Goal: Task Accomplishment & Management: Use online tool/utility

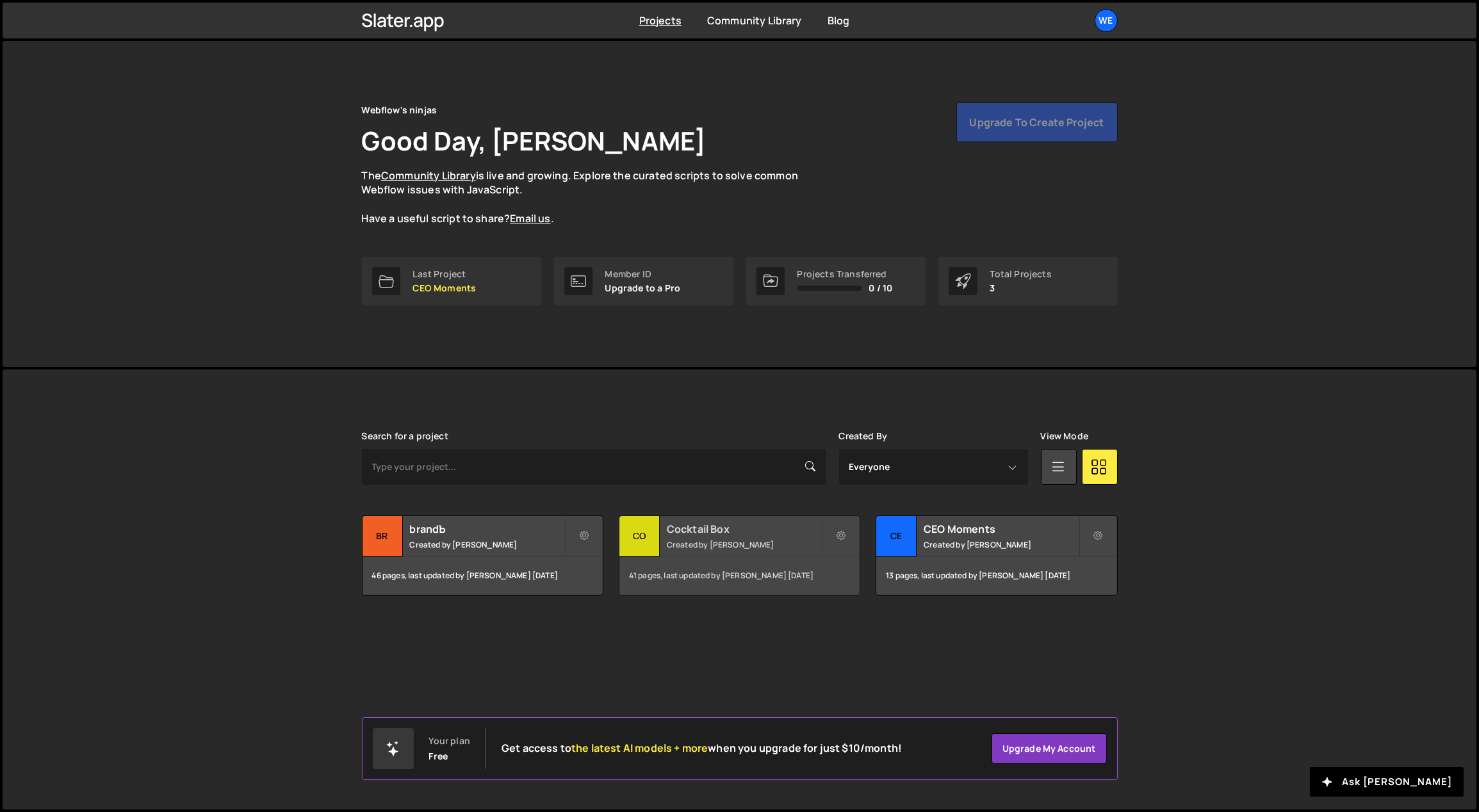
click at [698, 540] on small "Created by Georgi Tsonev" at bounding box center [743, 544] width 154 height 11
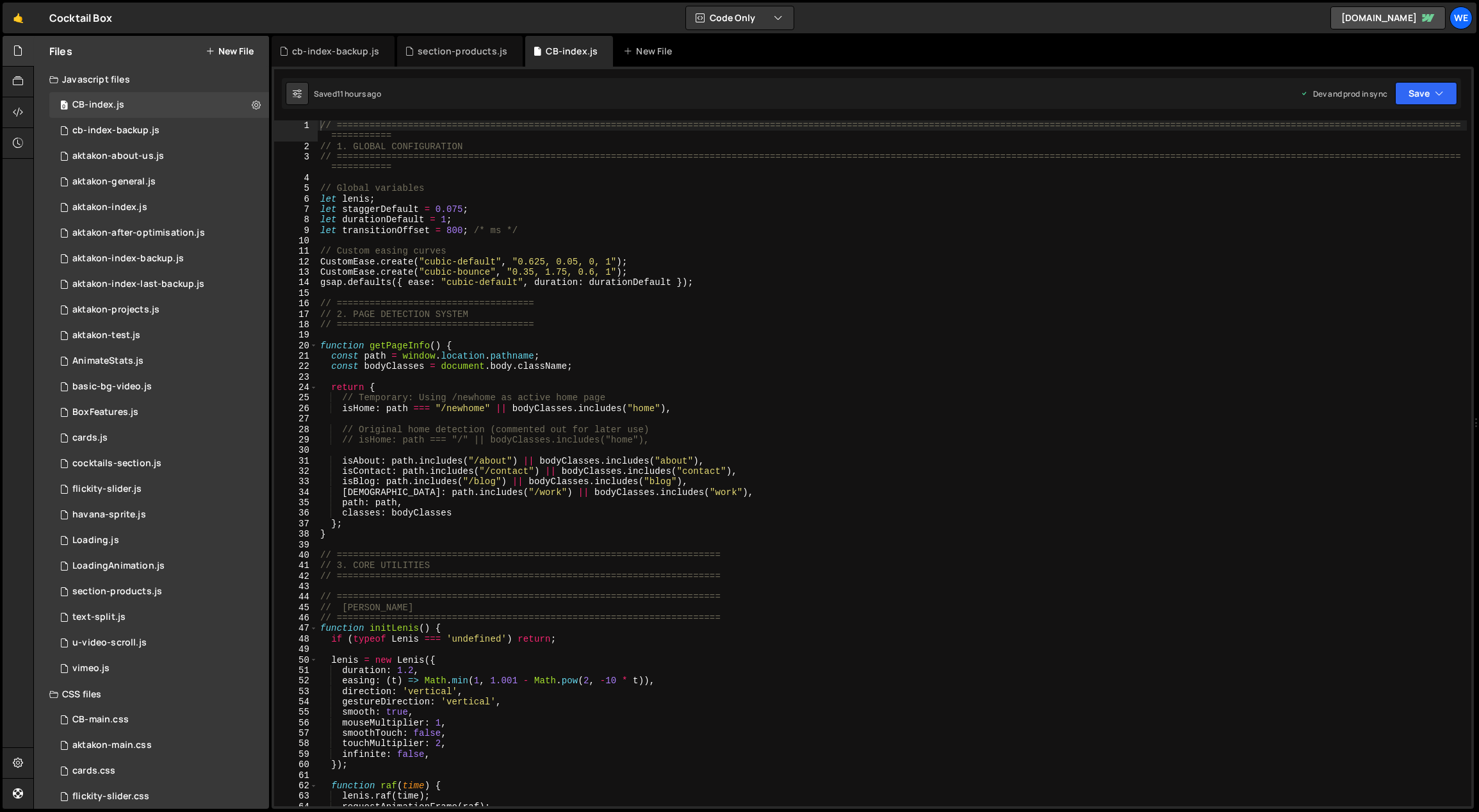
type textarea "// Original home detection (commented out for later use)"
click at [562, 430] on div "// ============================================================================…" at bounding box center [892, 479] width 1150 height 718
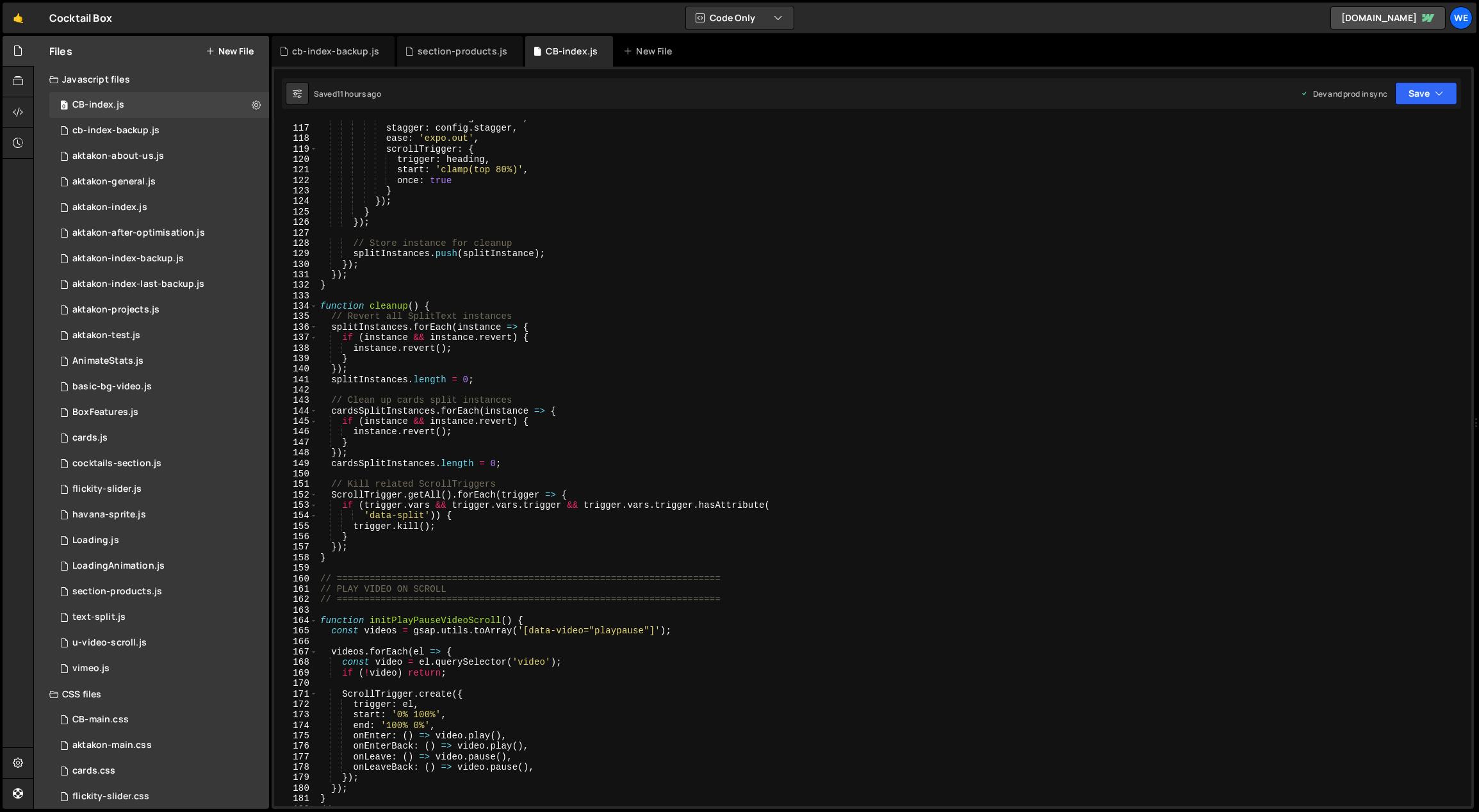
scroll to position [1699, 0]
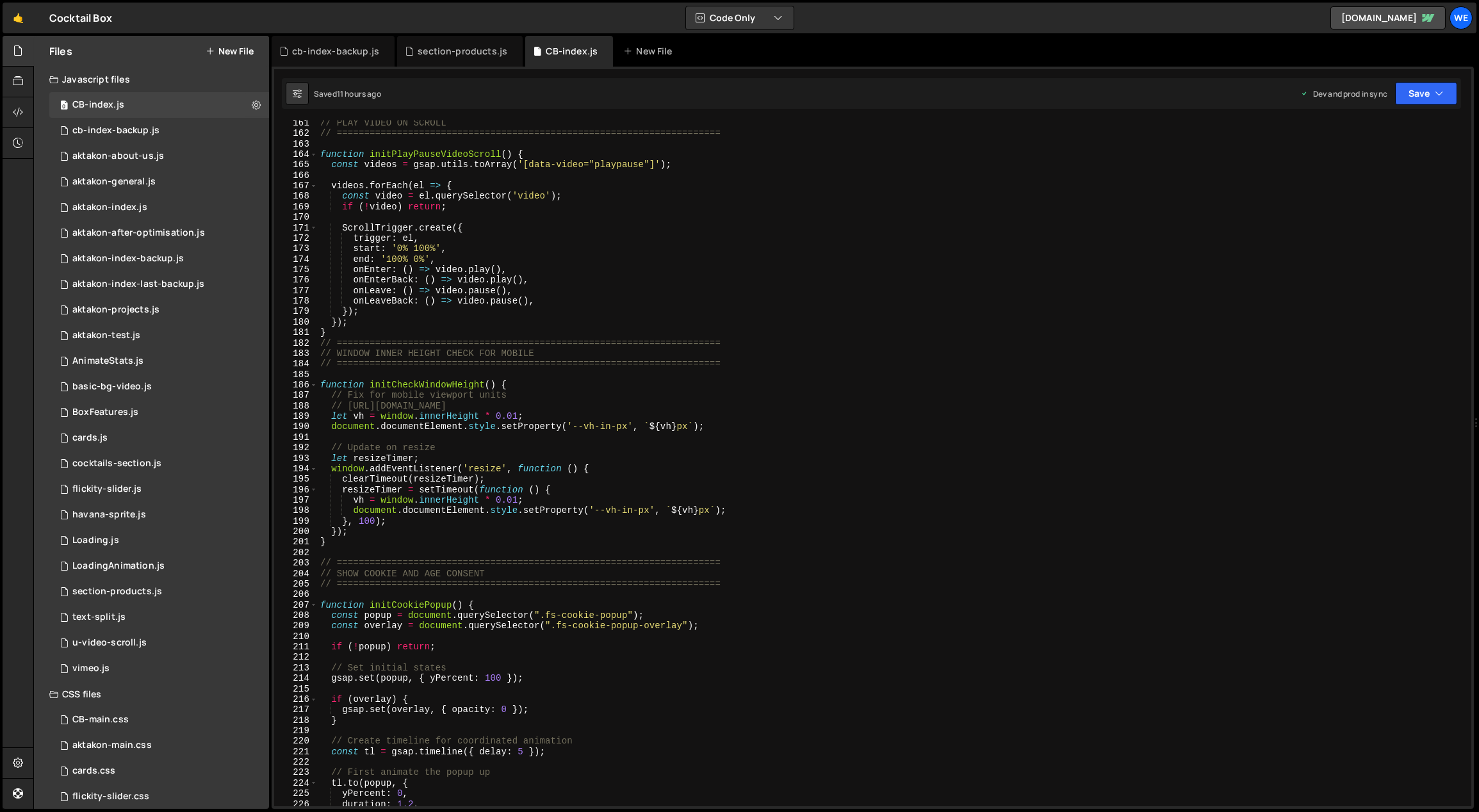
click at [492, 437] on div "// PLAY VIDEO ON SCROLL // ====================================================…" at bounding box center [892, 472] width 1150 height 708
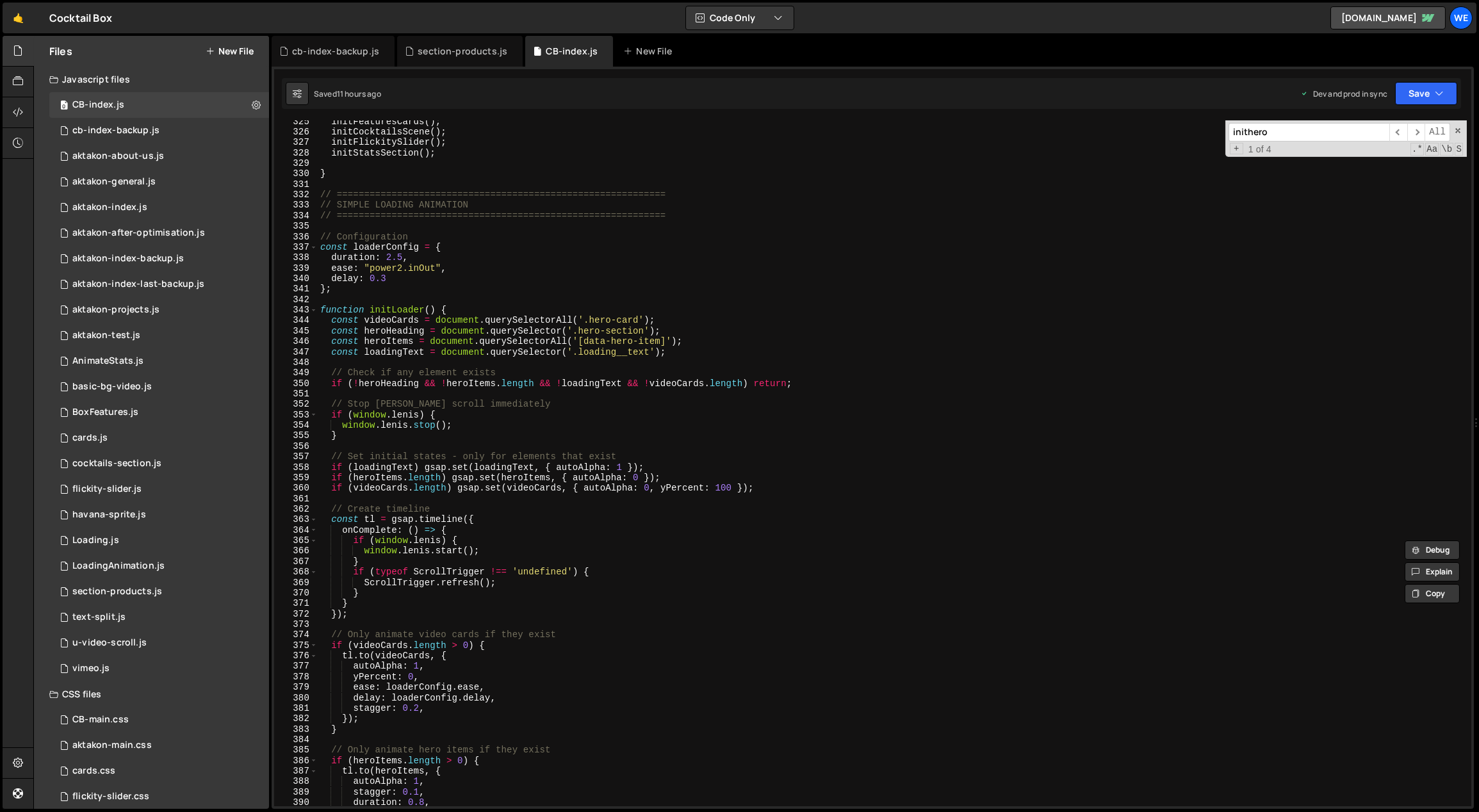
scroll to position [3662, 0]
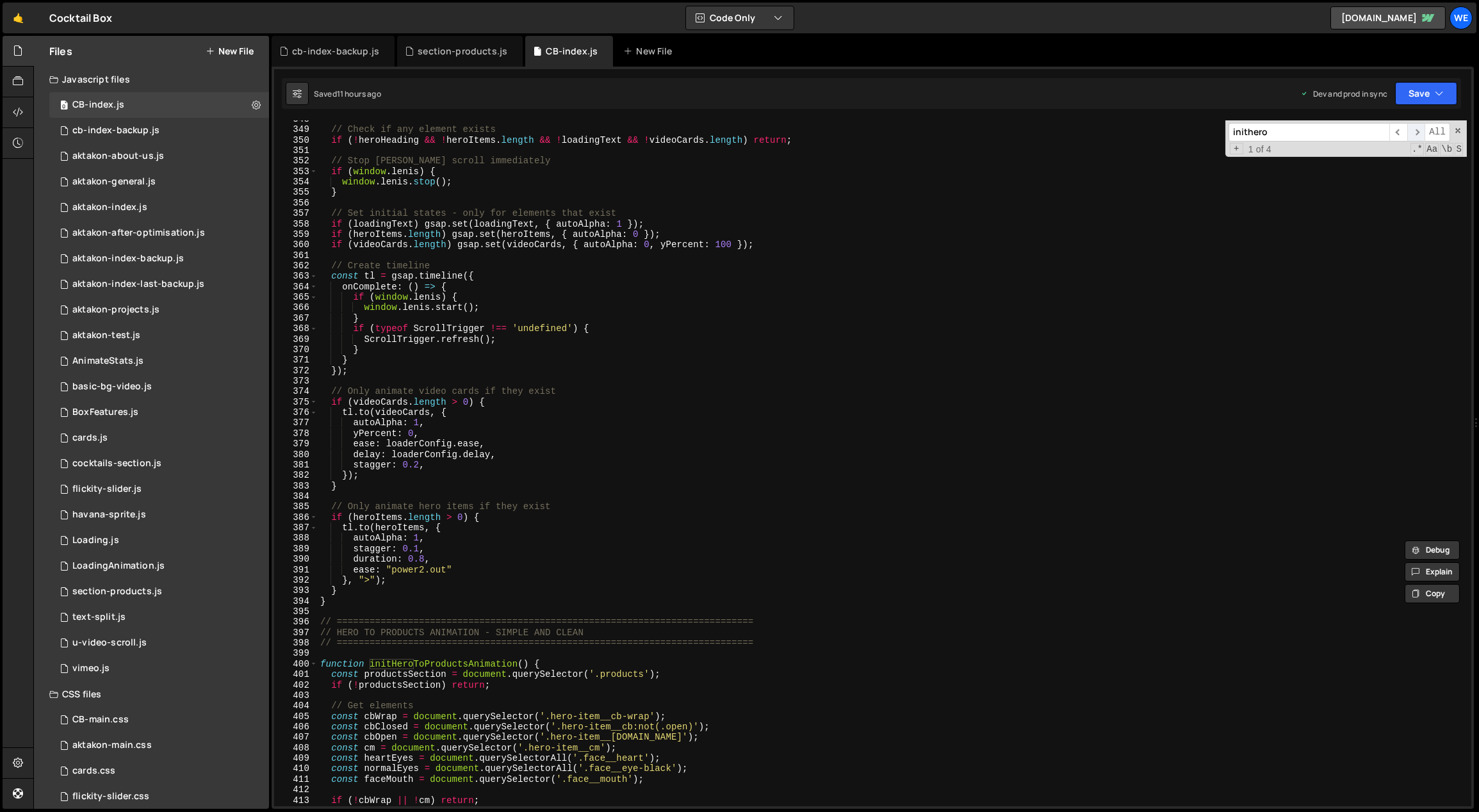
type input "inithero"
click at [1417, 131] on span "​" at bounding box center [1416, 132] width 18 height 19
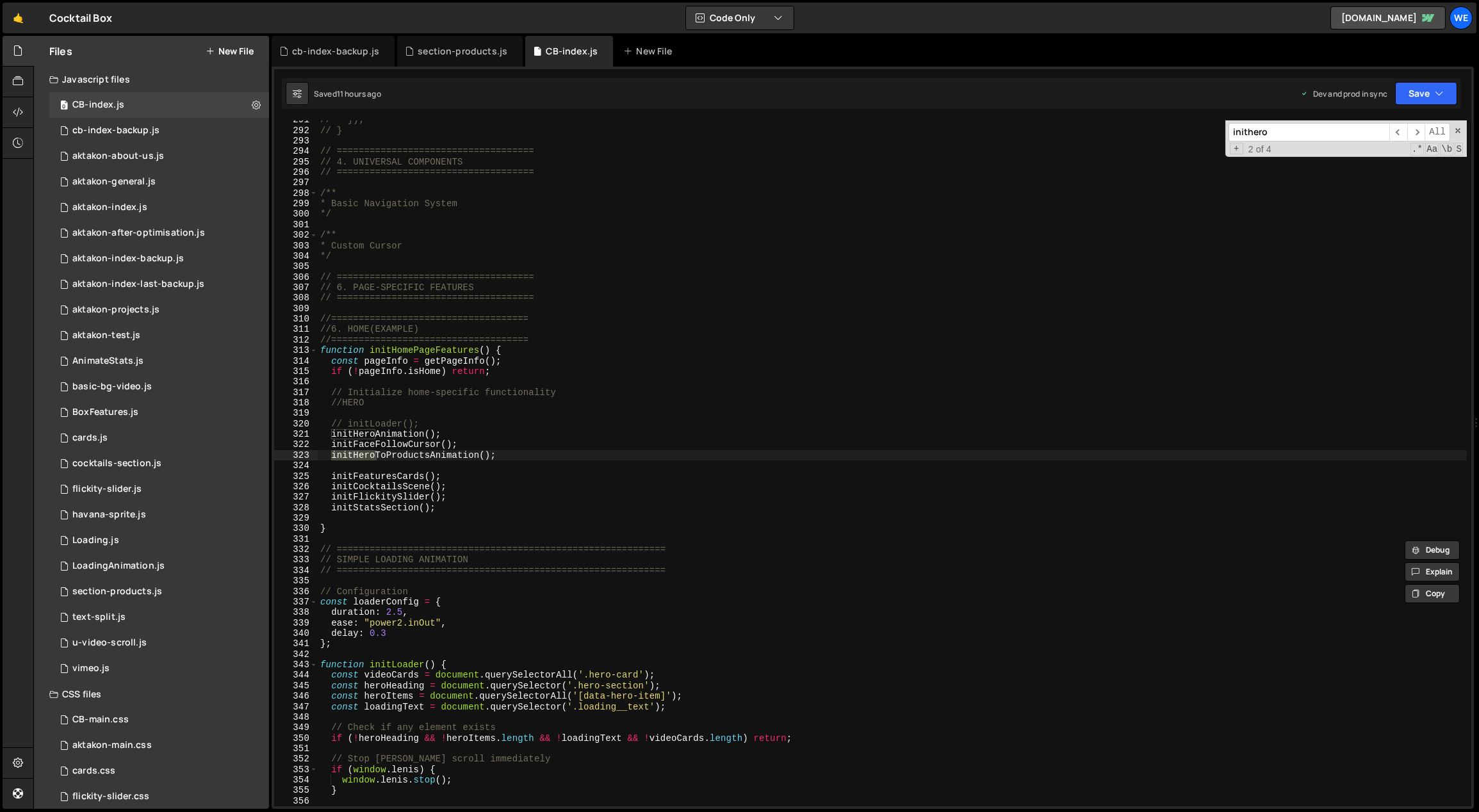
scroll to position [3064, 0]
click at [1418, 128] on span "​" at bounding box center [1416, 132] width 18 height 19
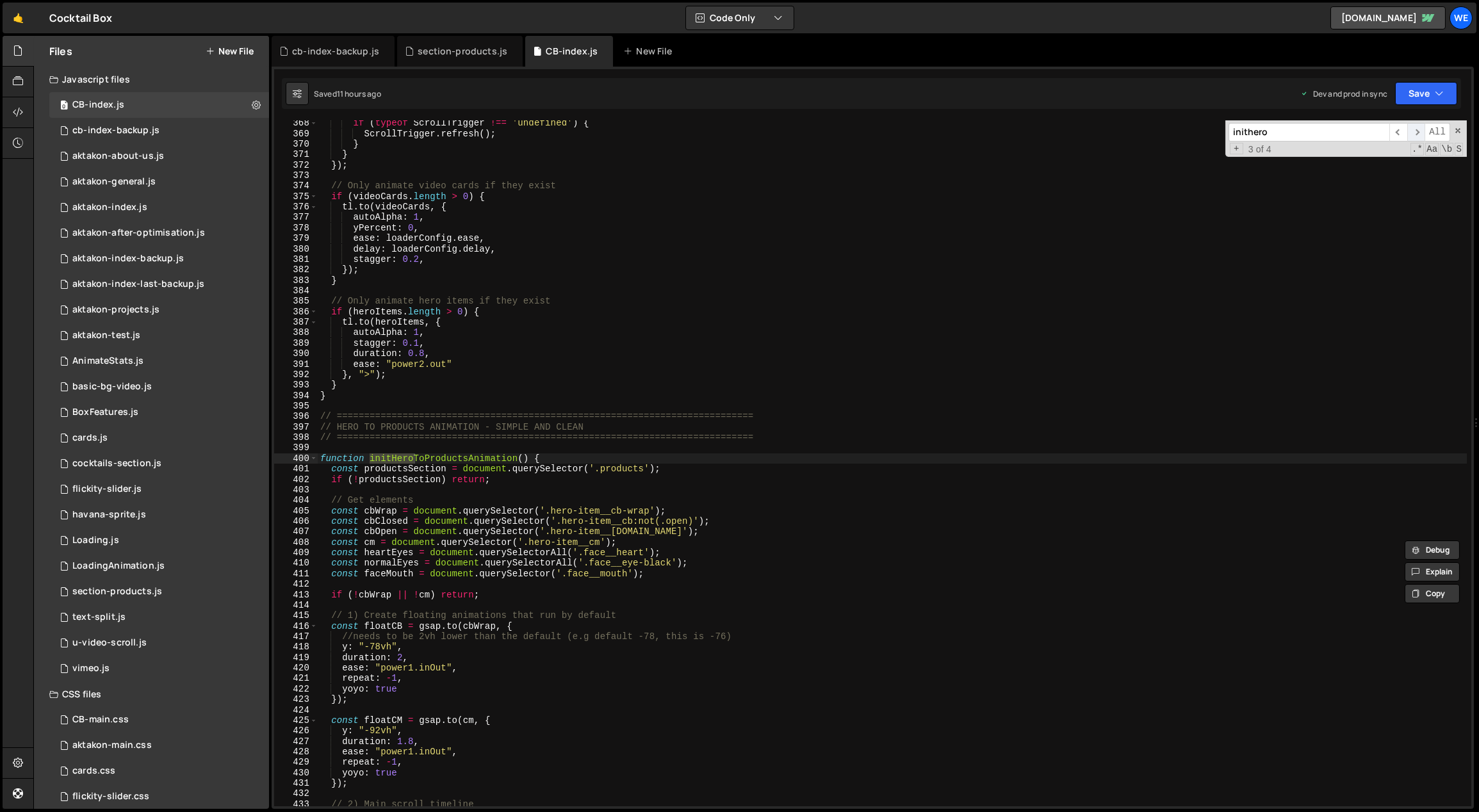
scroll to position [3867, 0]
type textarea "const productsSection = document.querySelector('.products');"
click at [416, 468] on div "if ( typeof ScrollTrigger !== 'undefined' ) { ScrollTrigger . refresh ( ) ; } }…" at bounding box center [892, 472] width 1150 height 708
click at [1277, 133] on input "inithero" at bounding box center [1308, 132] width 161 height 19
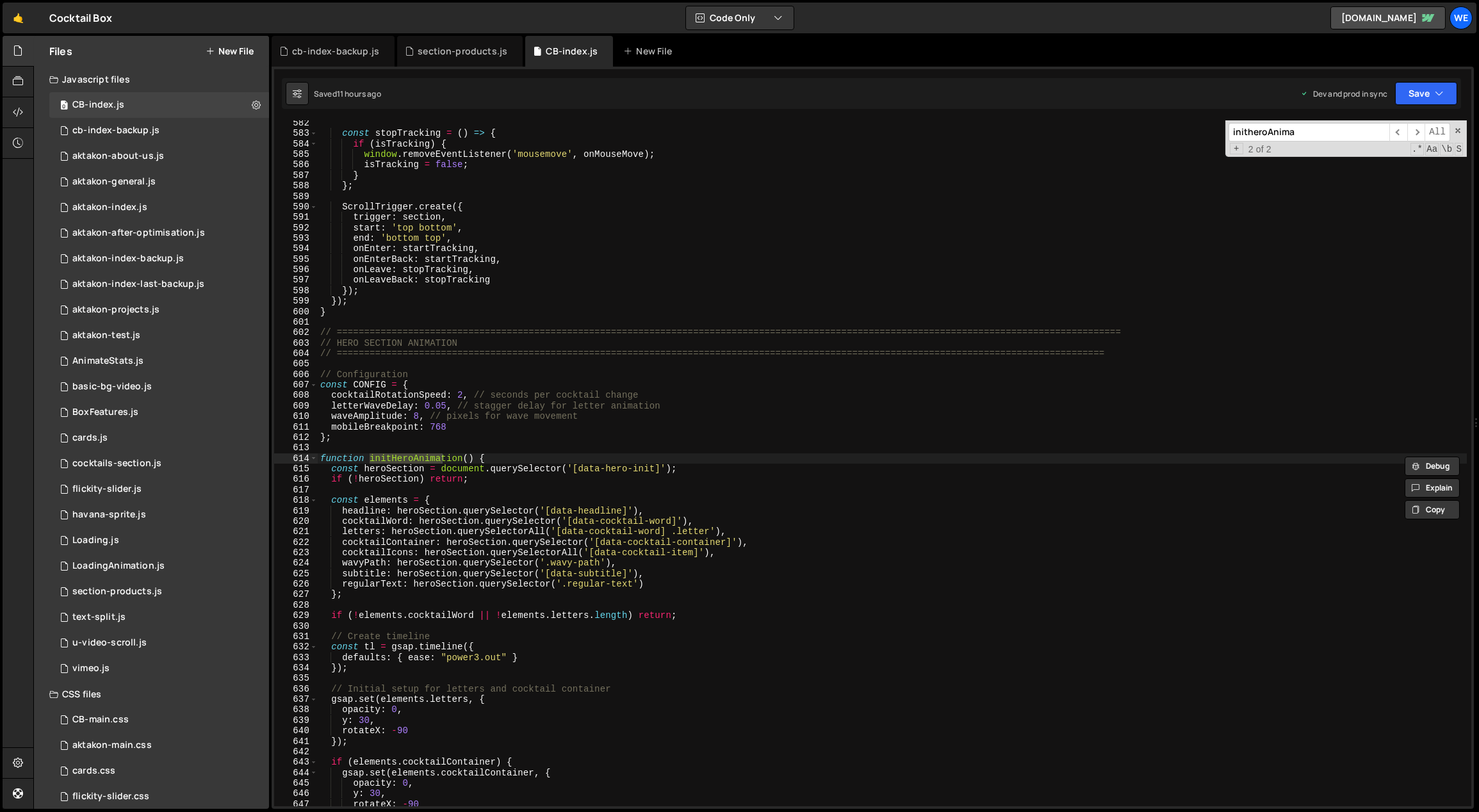
type input "initheroAnima"
click at [398, 497] on div "const stopTracking = ( ) => { if ( isTracking ) { window . removeEventListener …" at bounding box center [892, 472] width 1150 height 708
click at [319, 372] on div "const stopTracking = ( ) => { if ( isTracking ) { window . removeEventListener …" at bounding box center [892, 472] width 1150 height 708
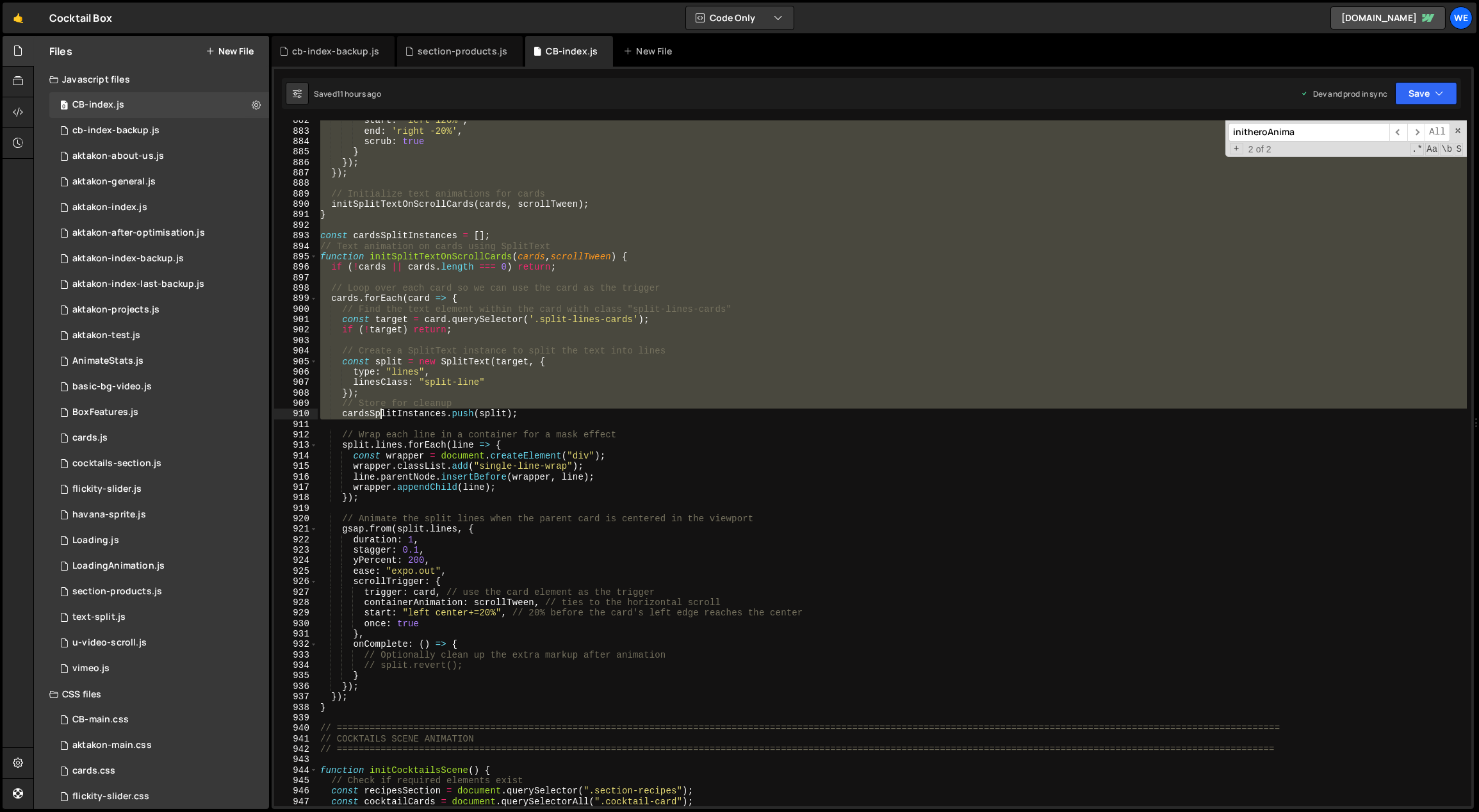
scroll to position [9267, 0]
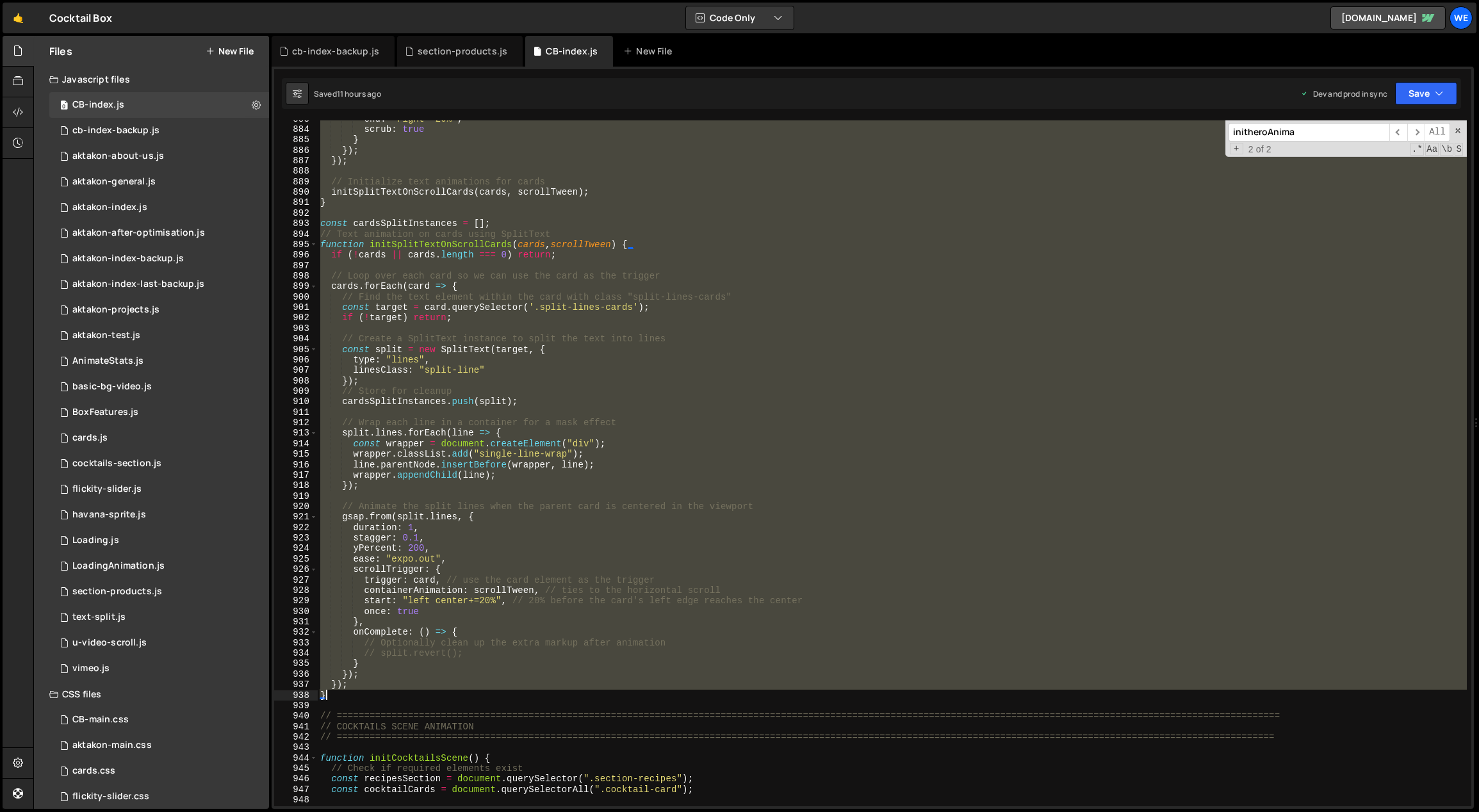
drag, startPoint x: 346, startPoint y: 371, endPoint x: 329, endPoint y: 691, distance: 320.5
click at [329, 691] on div "end : 'right -20%' , scrub : true } }) ; }) ; // Initialize text animations for…" at bounding box center [892, 467] width 1150 height 708
click at [687, 445] on div "end : 'right -20%' , scrub : true } }) ; }) ; // Initialize text animations for…" at bounding box center [892, 463] width 1149 height 686
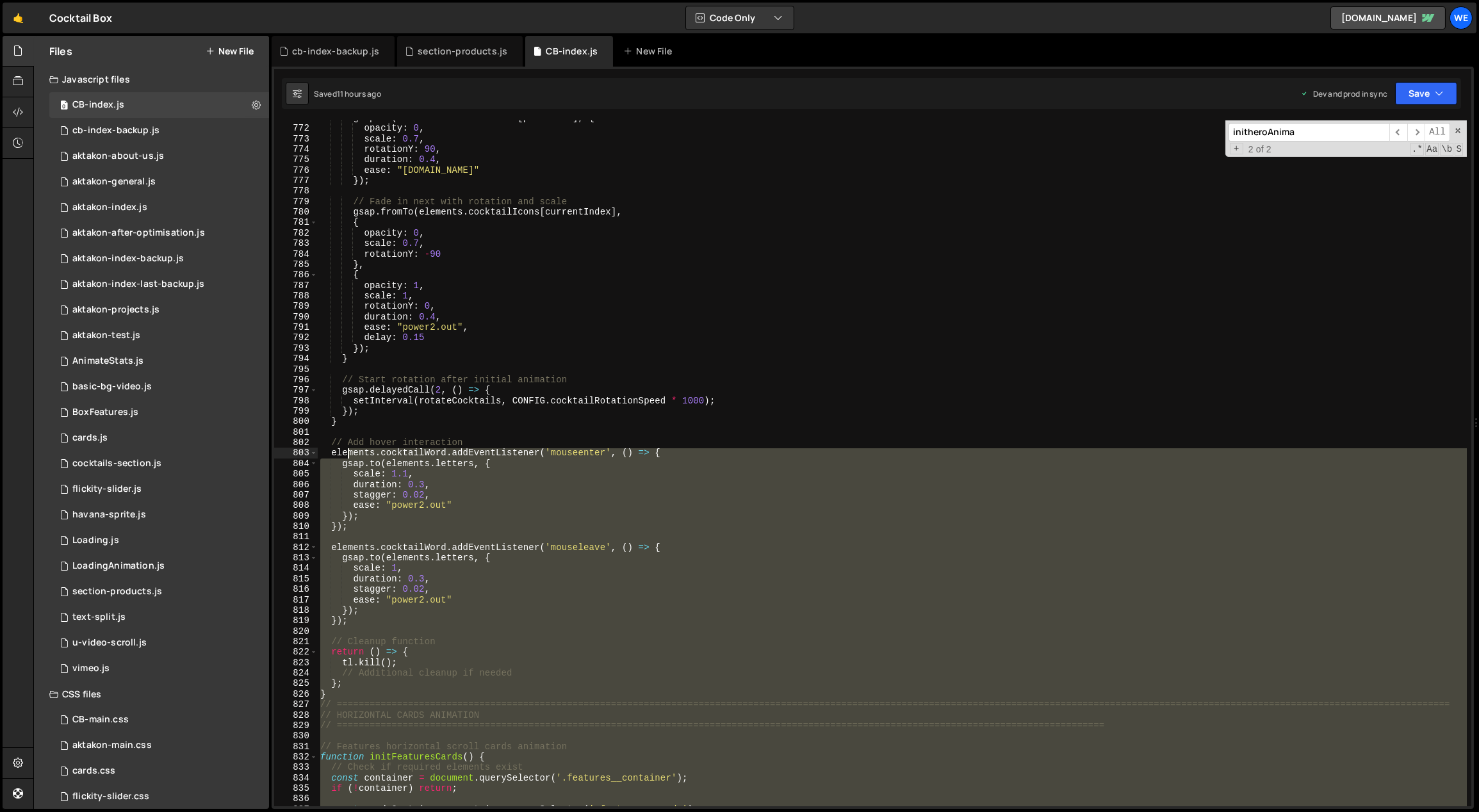
scroll to position [8223, 0]
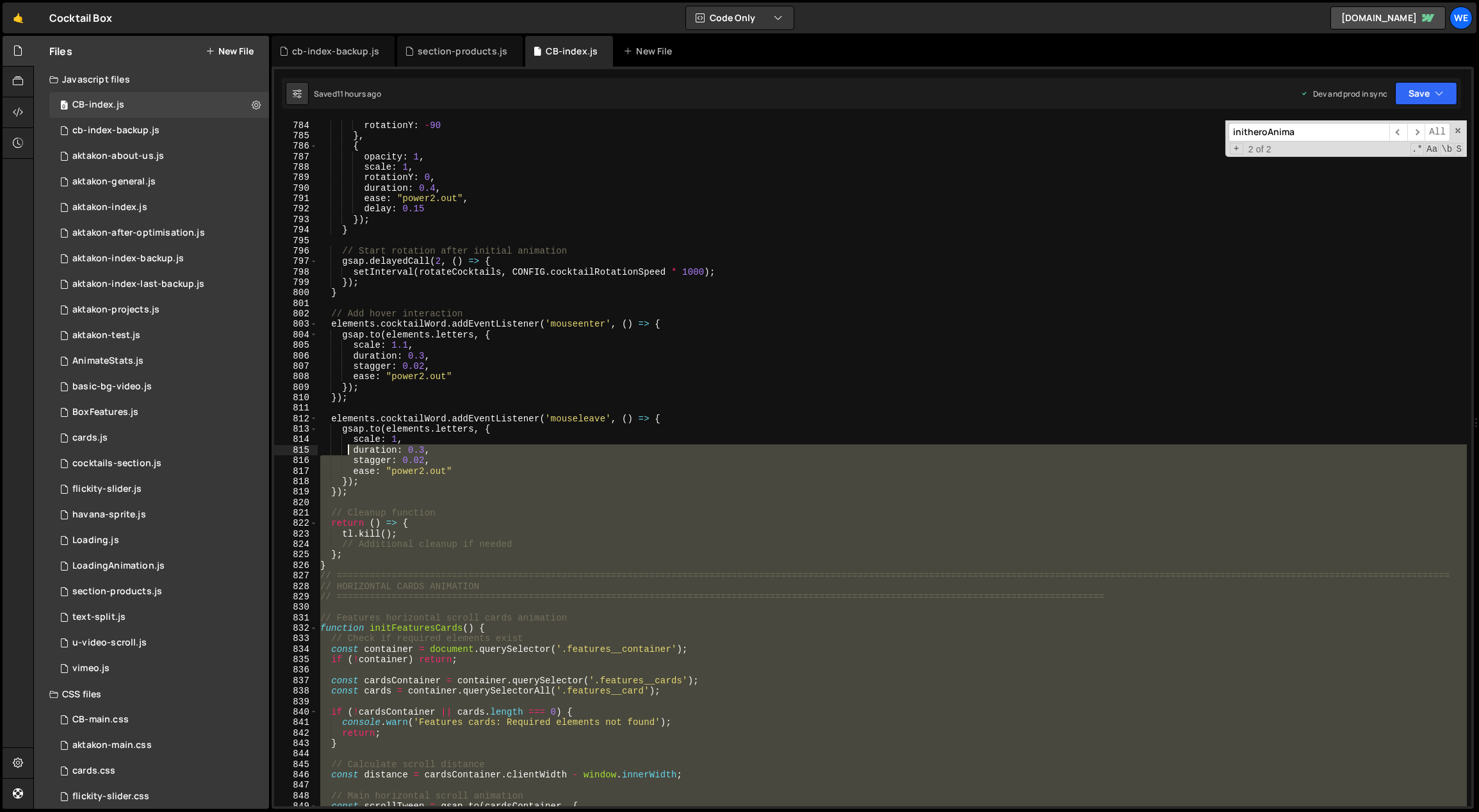
drag, startPoint x: 341, startPoint y: 699, endPoint x: 347, endPoint y: 456, distance: 243.1
click at [345, 449] on div "rotationY : - 90 } , { opacity : 1 , scale : 1 , rotationY : 0 , duration : 0.4…" at bounding box center [892, 474] width 1150 height 708
click at [366, 479] on div "rotationY : - 90 } , { opacity : 1 , scale : 1 , rotationY : 0 , duration : 0.4…" at bounding box center [892, 463] width 1149 height 686
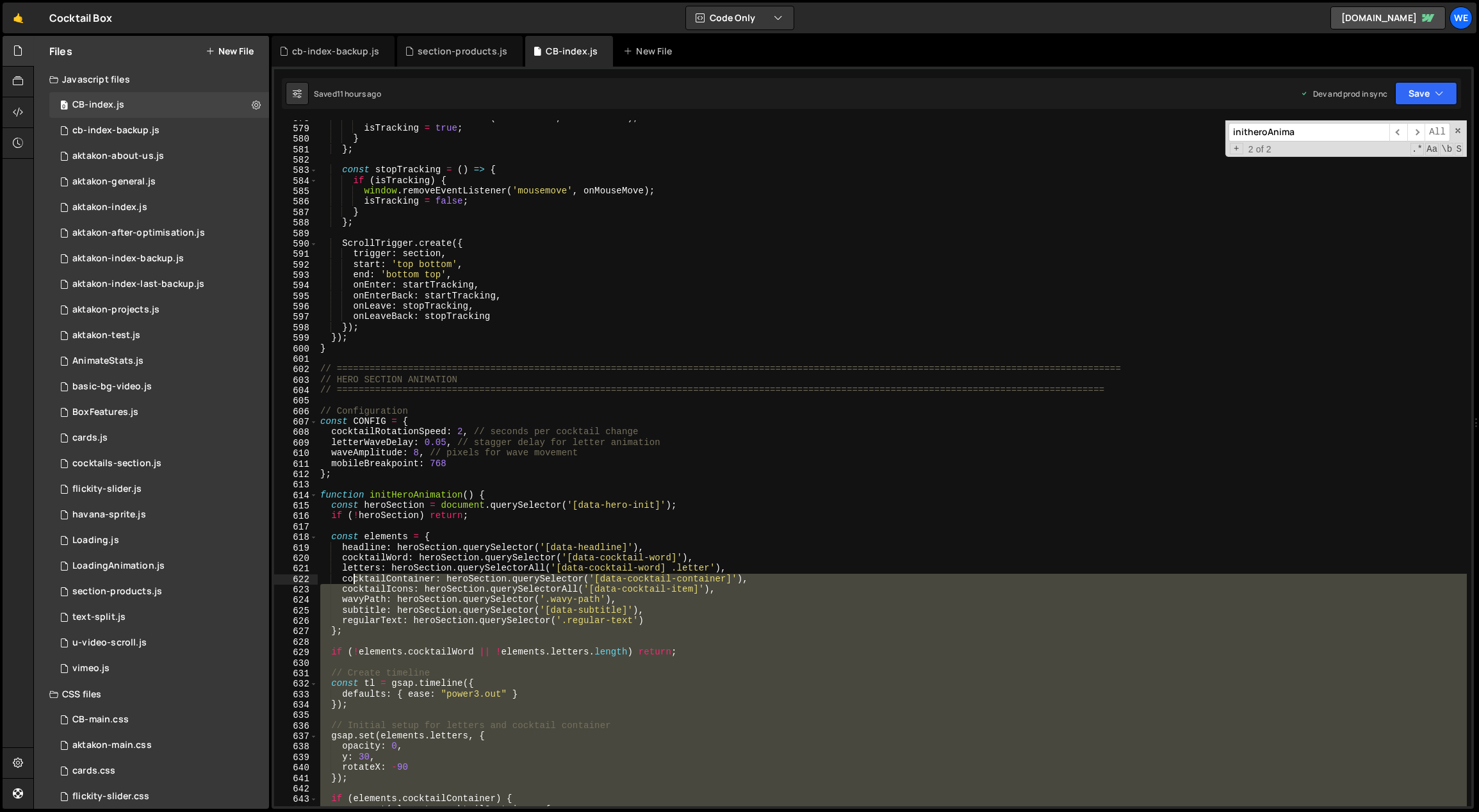
scroll to position [6073, 0]
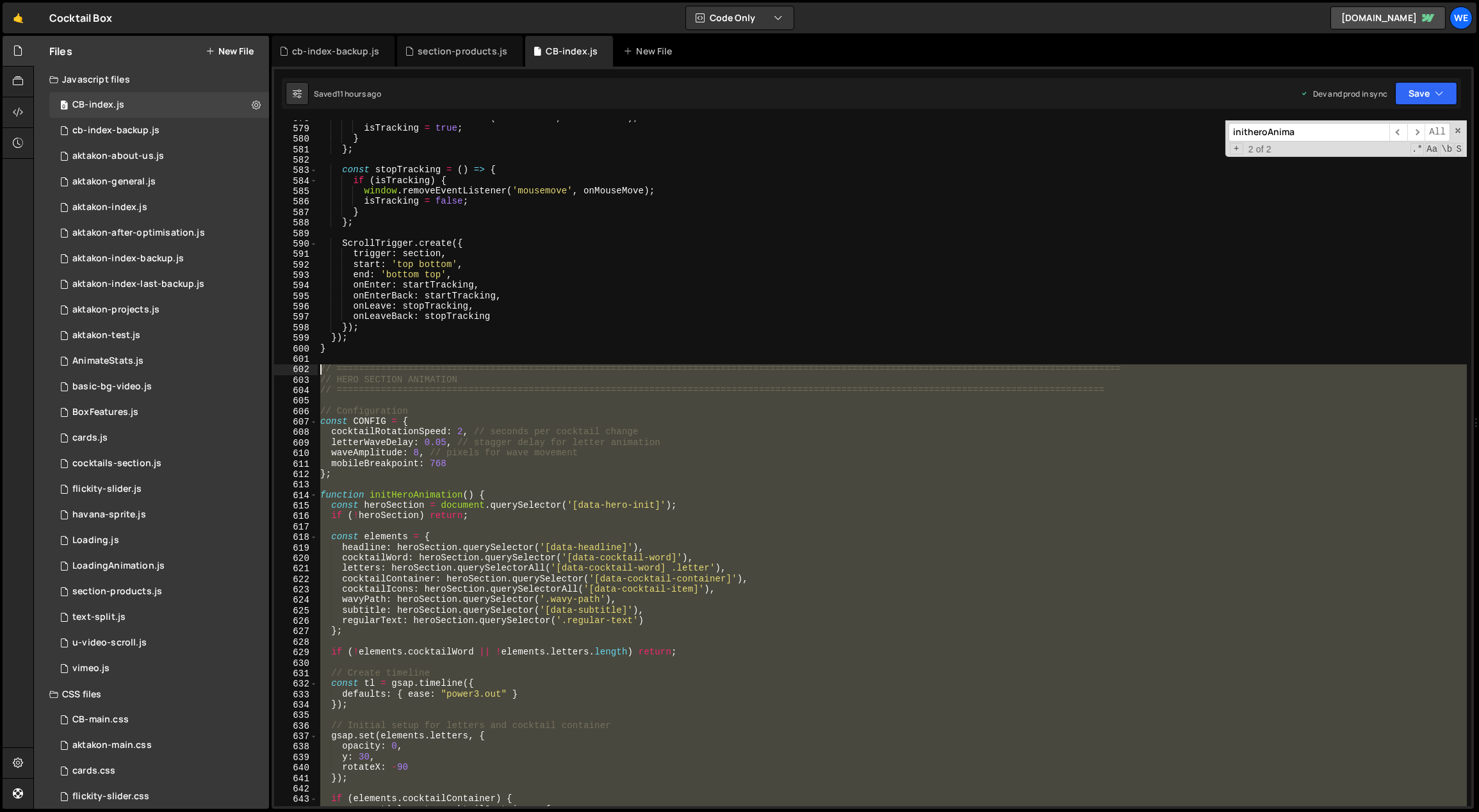
drag, startPoint x: 343, startPoint y: 562, endPoint x: 313, endPoint y: 368, distance: 196.3
click at [312, 369] on div "}); 578 579 580 581 582 583 584 585 586 587 588 589 590 591 592 593 594 595 596…" at bounding box center [872, 463] width 1197 height 686
paste textarea "}"
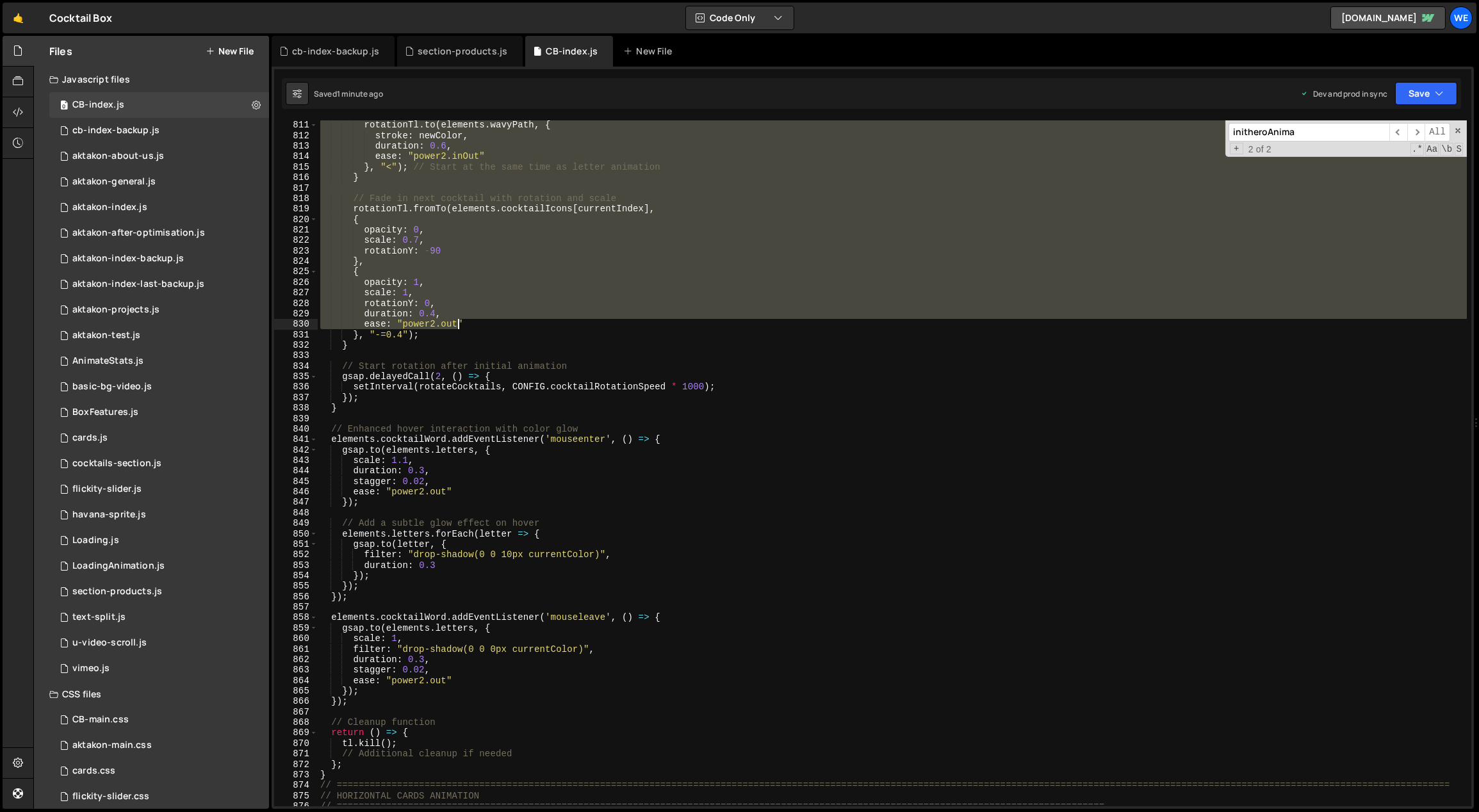
scroll to position [8741, 0]
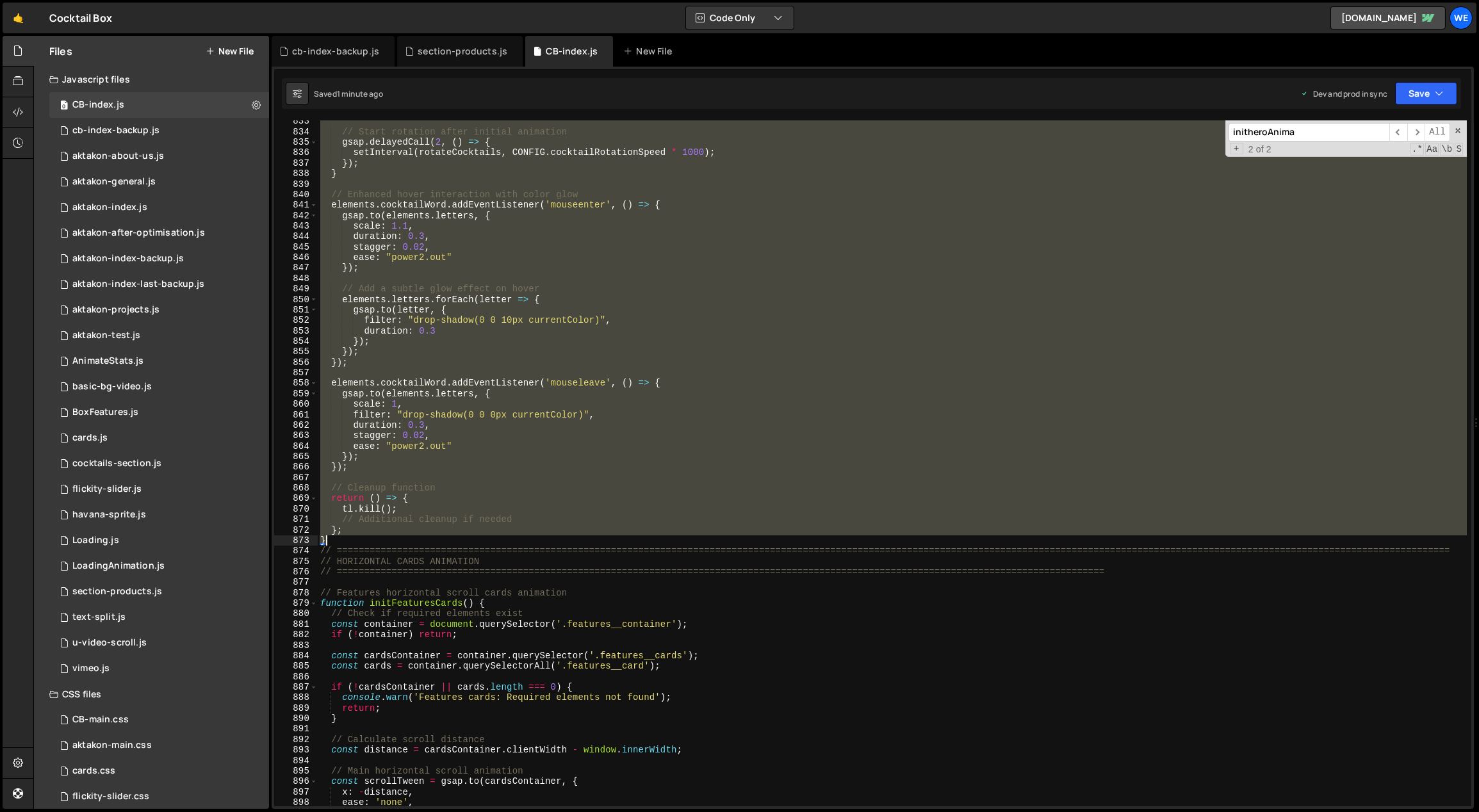
drag, startPoint x: 319, startPoint y: 243, endPoint x: 364, endPoint y: 537, distance: 297.4
click at [364, 537] on div "// Start rotation after initial animation gsap . delayedCall ( 2 , ( ) => { set…" at bounding box center [892, 470] width 1150 height 708
type textarea "}; }"
paste textarea
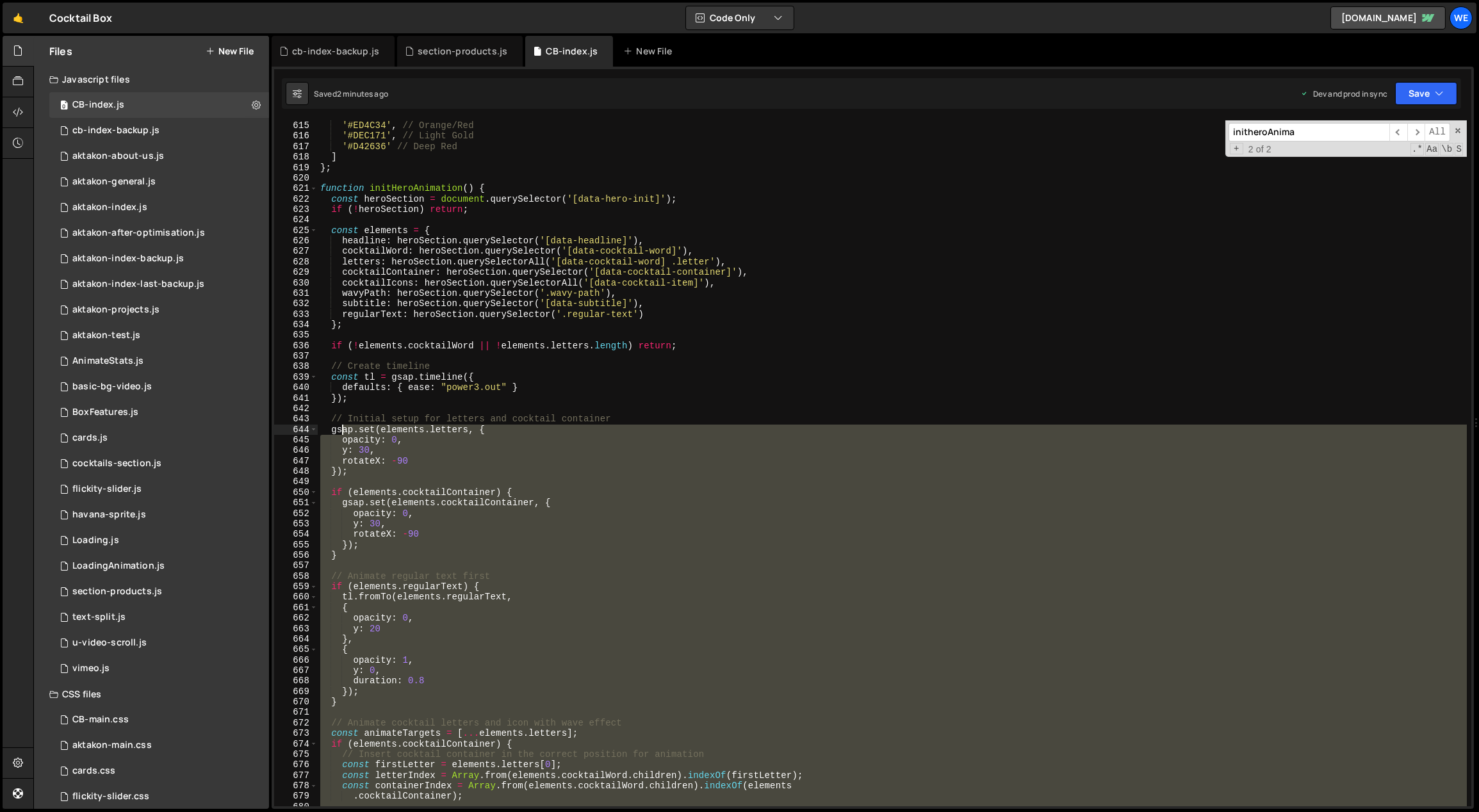
scroll to position [6263, 0]
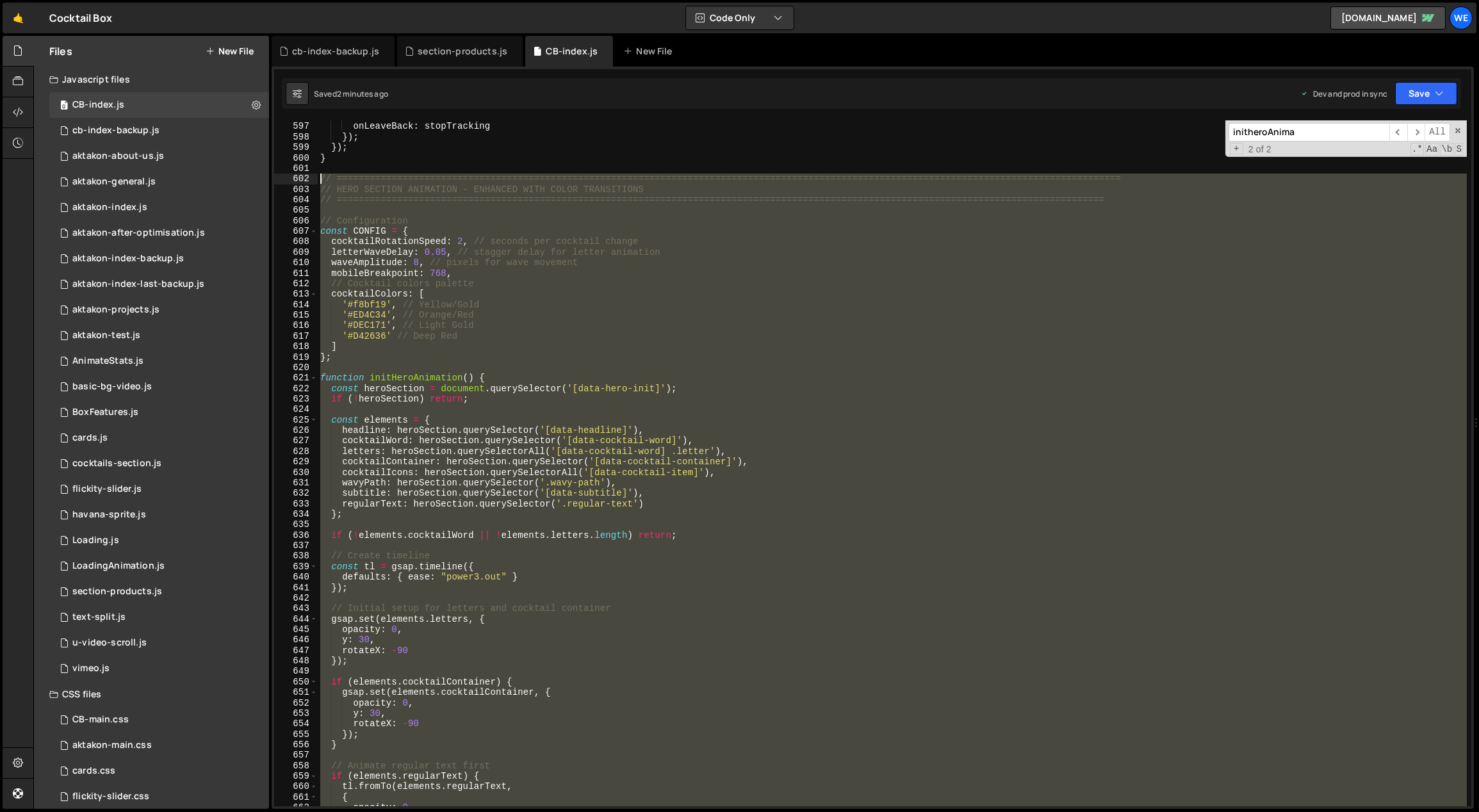
drag, startPoint x: 340, startPoint y: 546, endPoint x: 317, endPoint y: 180, distance: 366.7
click at [317, 180] on div "596 597 598 599 600 601 602 603 604 605 606 607 608 609 610 611 612 613 614 615…" at bounding box center [872, 463] width 1197 height 686
paste textarea "}"
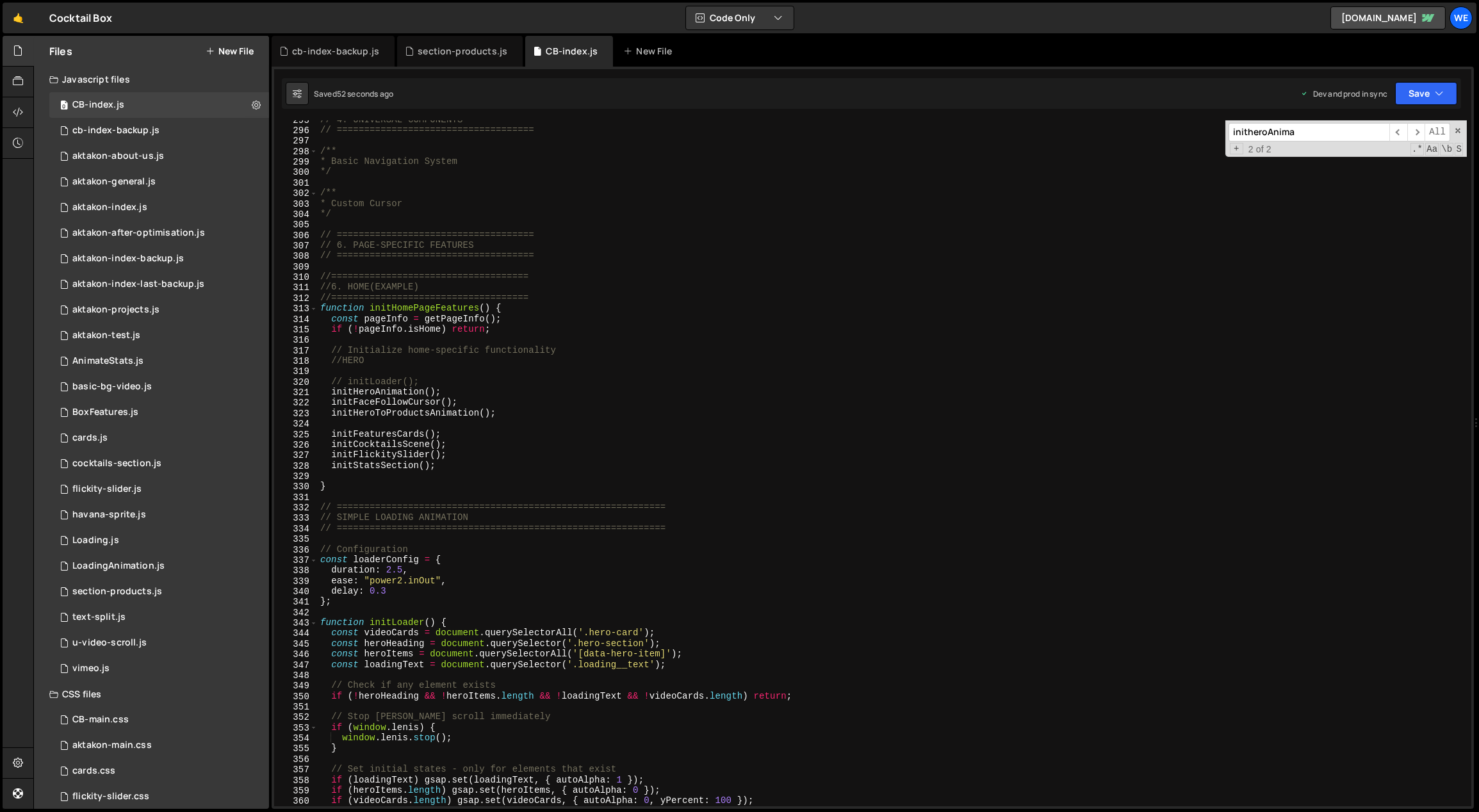
scroll to position [3106, 0]
click at [465, 390] on div "// 4. UNIVERSAL COMPONENTS // ==================================== /** * Basic …" at bounding box center [892, 469] width 1150 height 708
click at [458, 382] on div "// 4. UNIVERSAL COMPONENTS // ==================================== /** * Basic …" at bounding box center [892, 469] width 1150 height 708
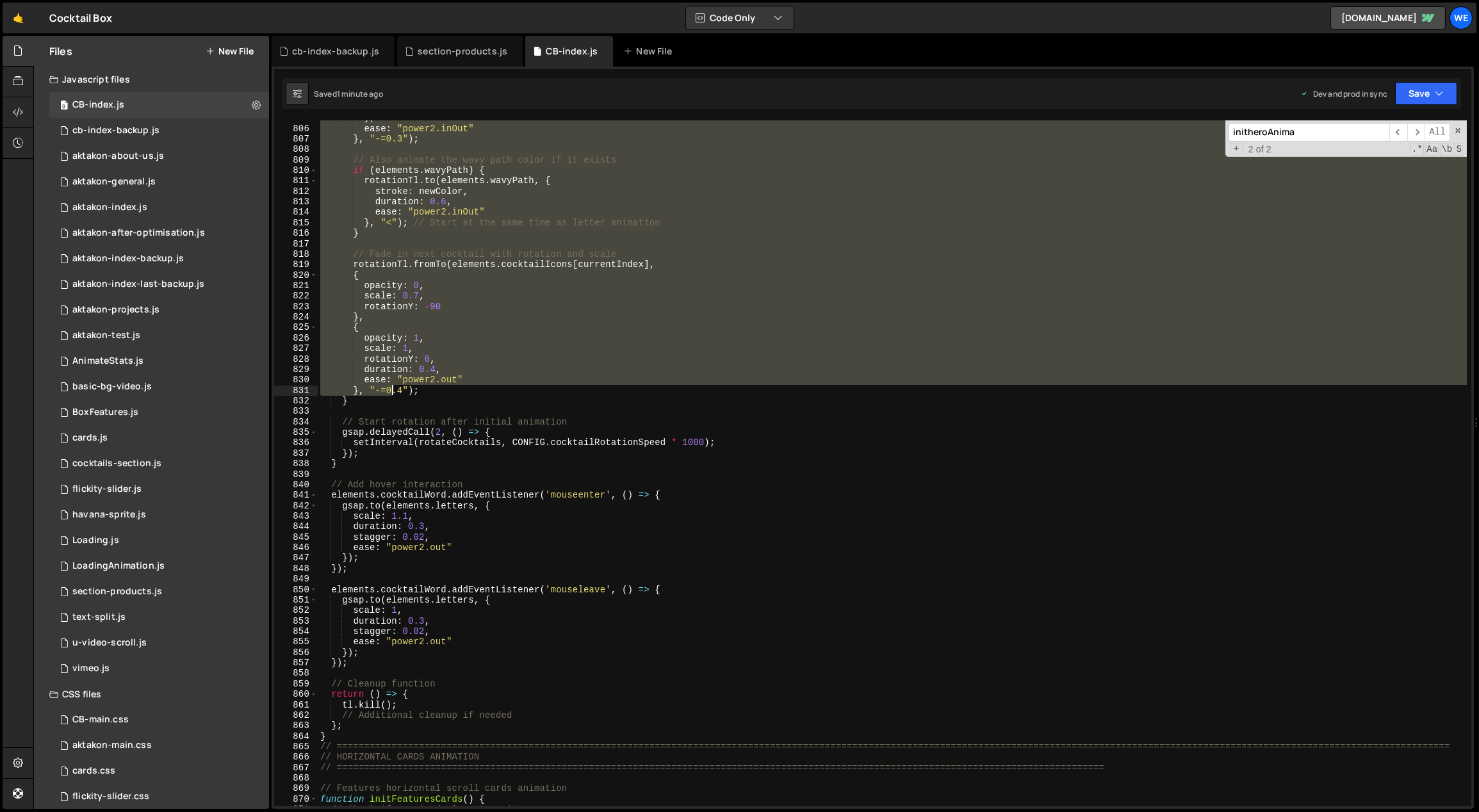
scroll to position [8679, 0]
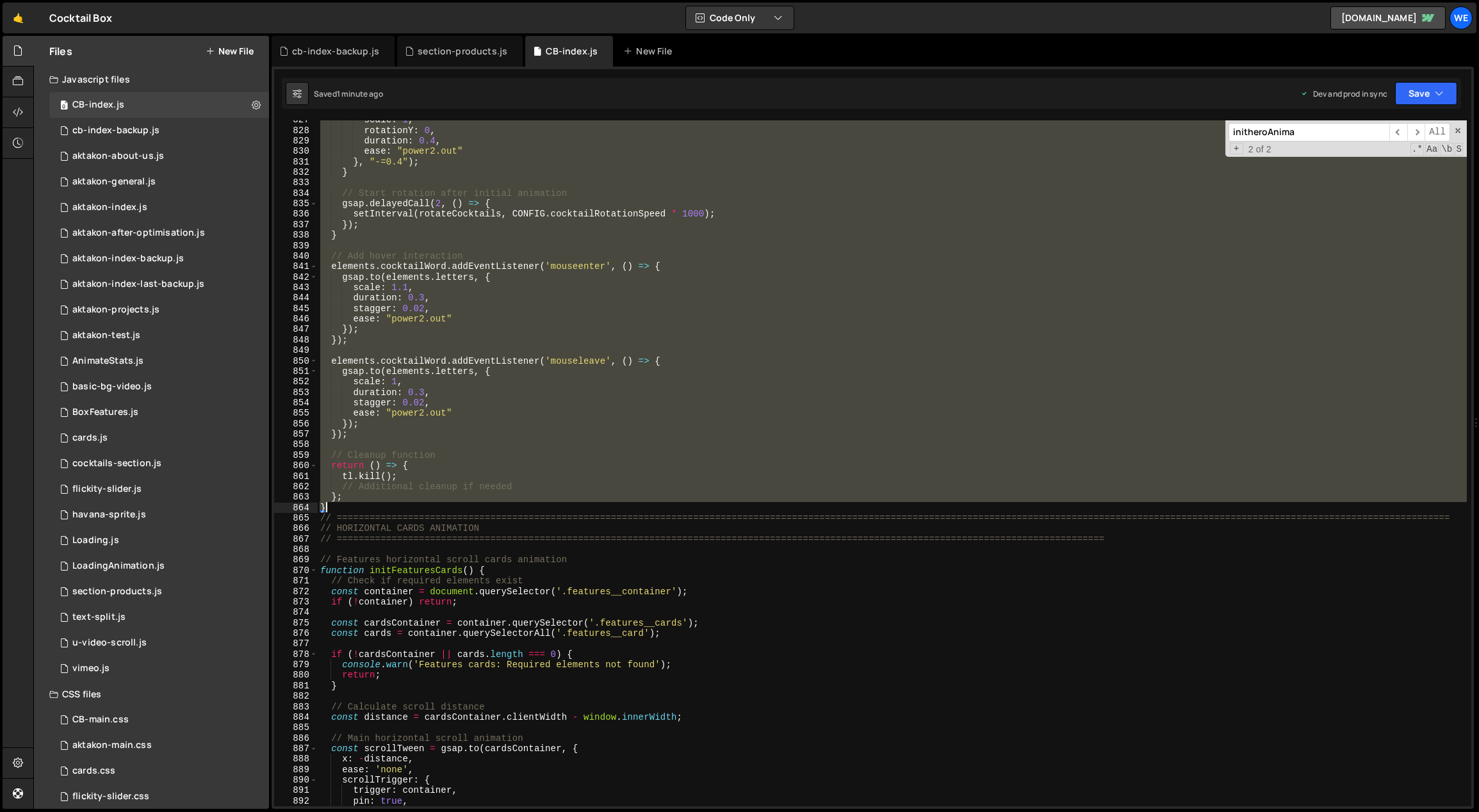
drag, startPoint x: 319, startPoint y: 267, endPoint x: 337, endPoint y: 504, distance: 237.7
click at [337, 504] on div "scale : 1 , rotationY : 0 , duration : 0.4 , ease : "power2.out" } , "-=0.4" ) …" at bounding box center [892, 469] width 1150 height 708
type textarea "}; }"
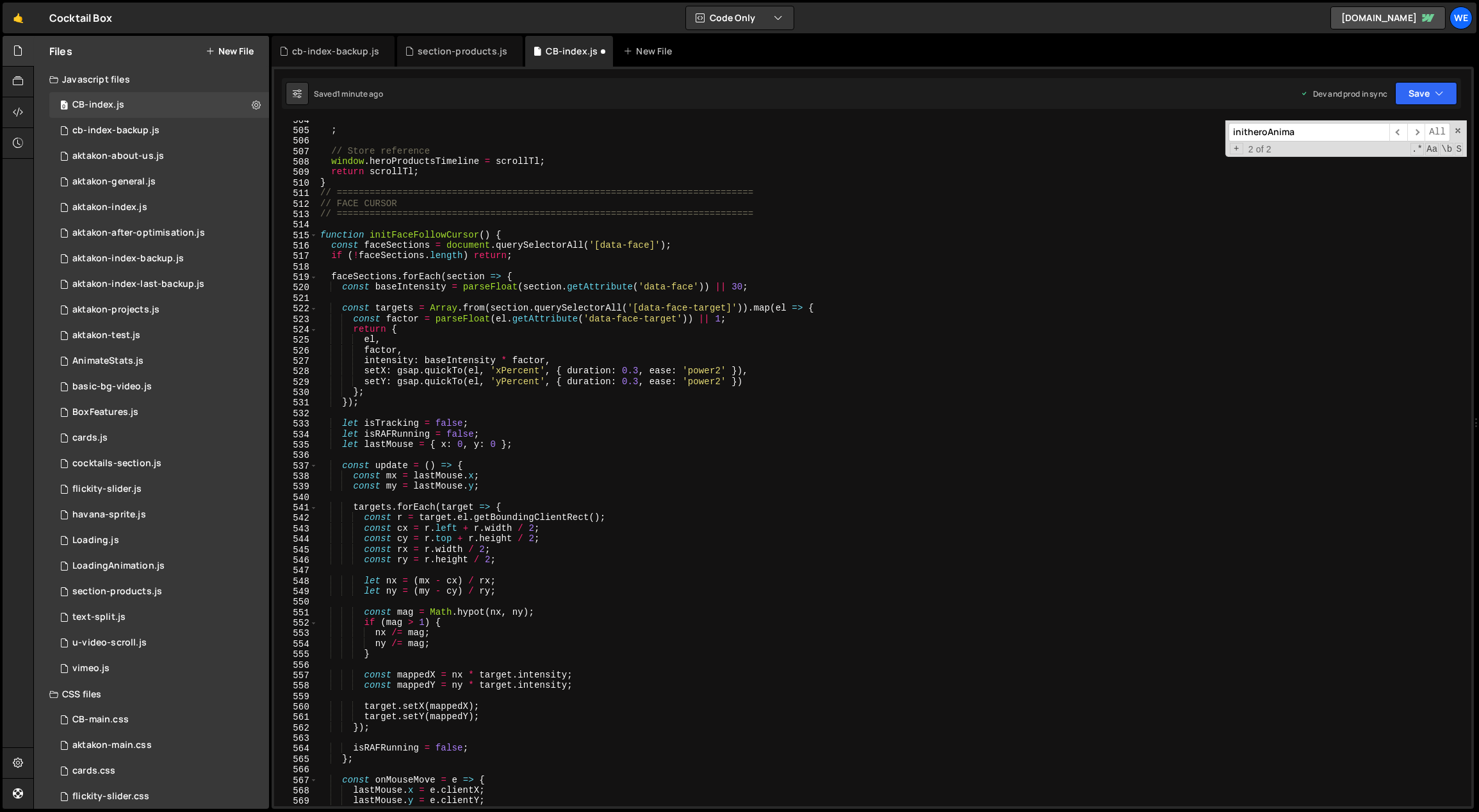
click at [369, 518] on div "; // Store reference window . heroProductsTimeline = scrollTl ; return scrollTl…" at bounding box center [892, 469] width 1150 height 708
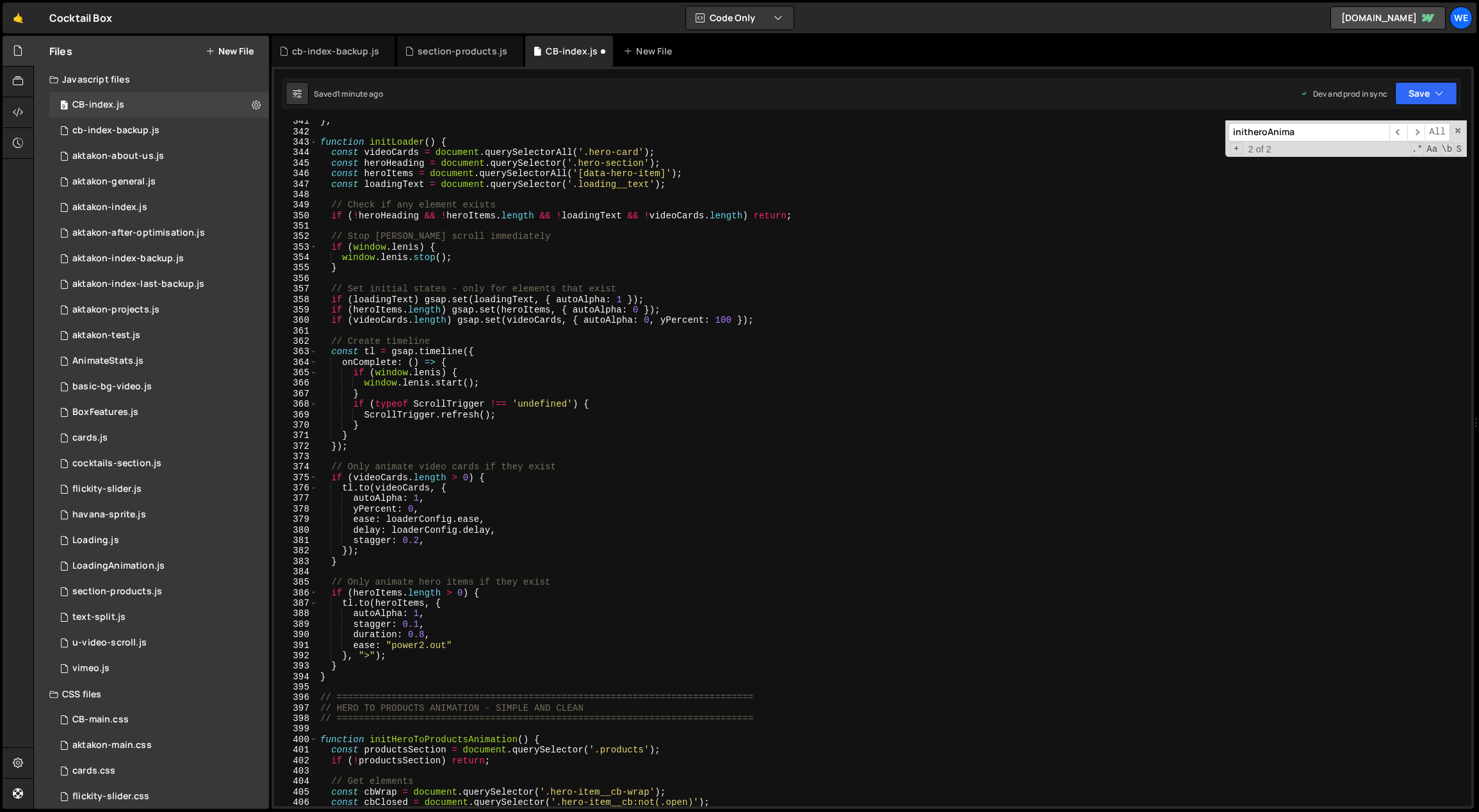
scroll to position [3599, 0]
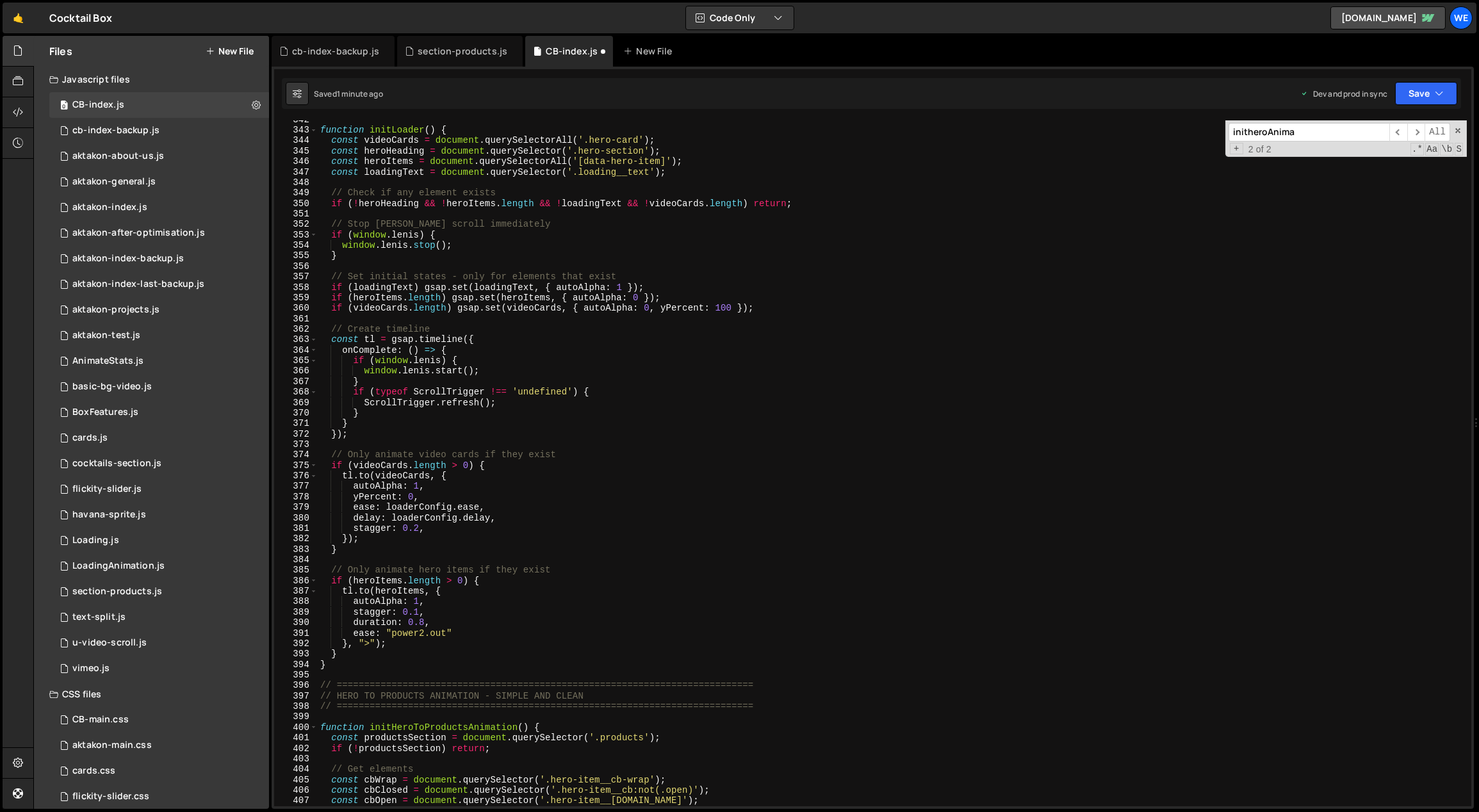
click at [403, 668] on div "function initLoader ( ) { const videoCards = document . querySelectorAll ( '.he…" at bounding box center [892, 469] width 1150 height 708
type textarea "}"
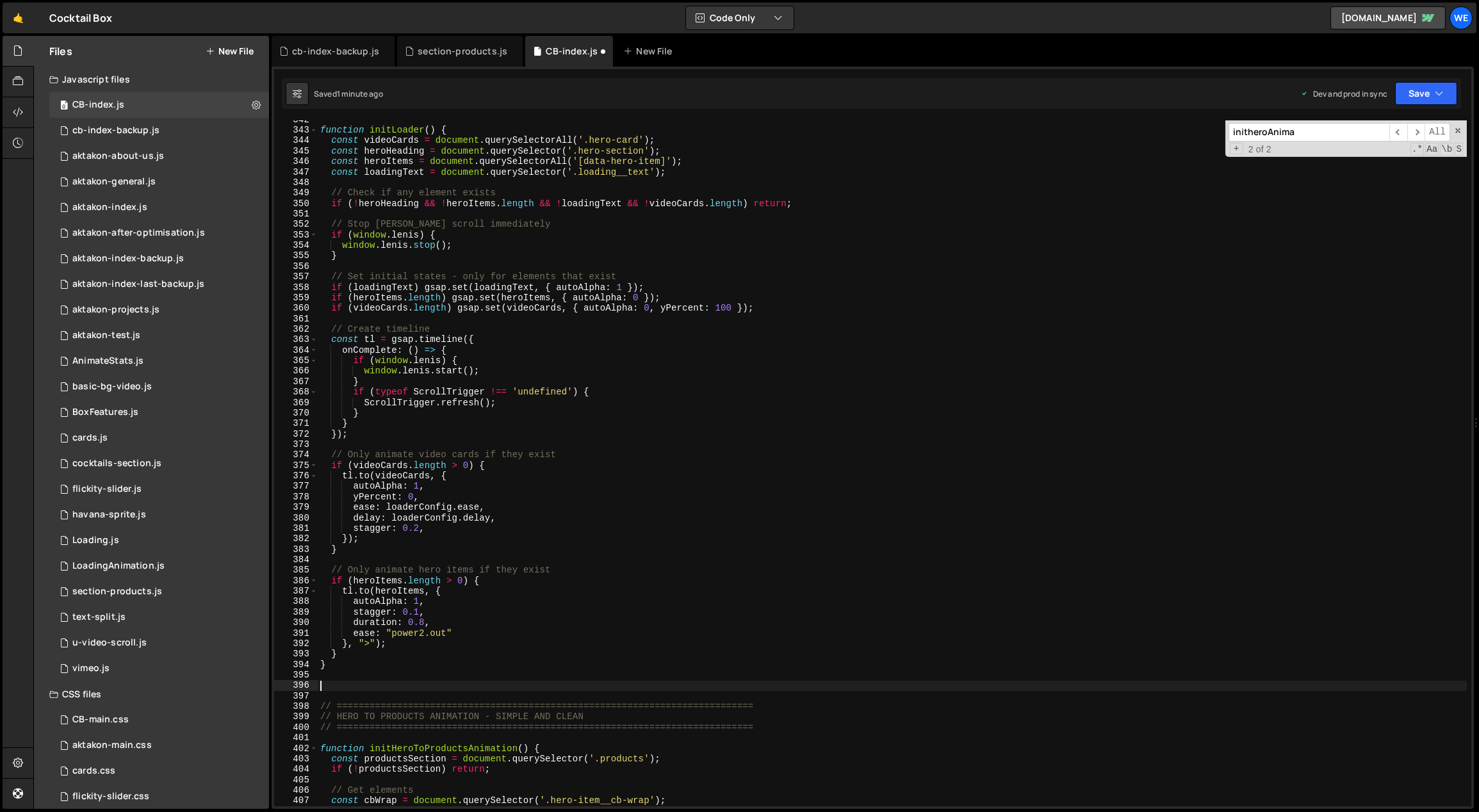
paste textarea "}"
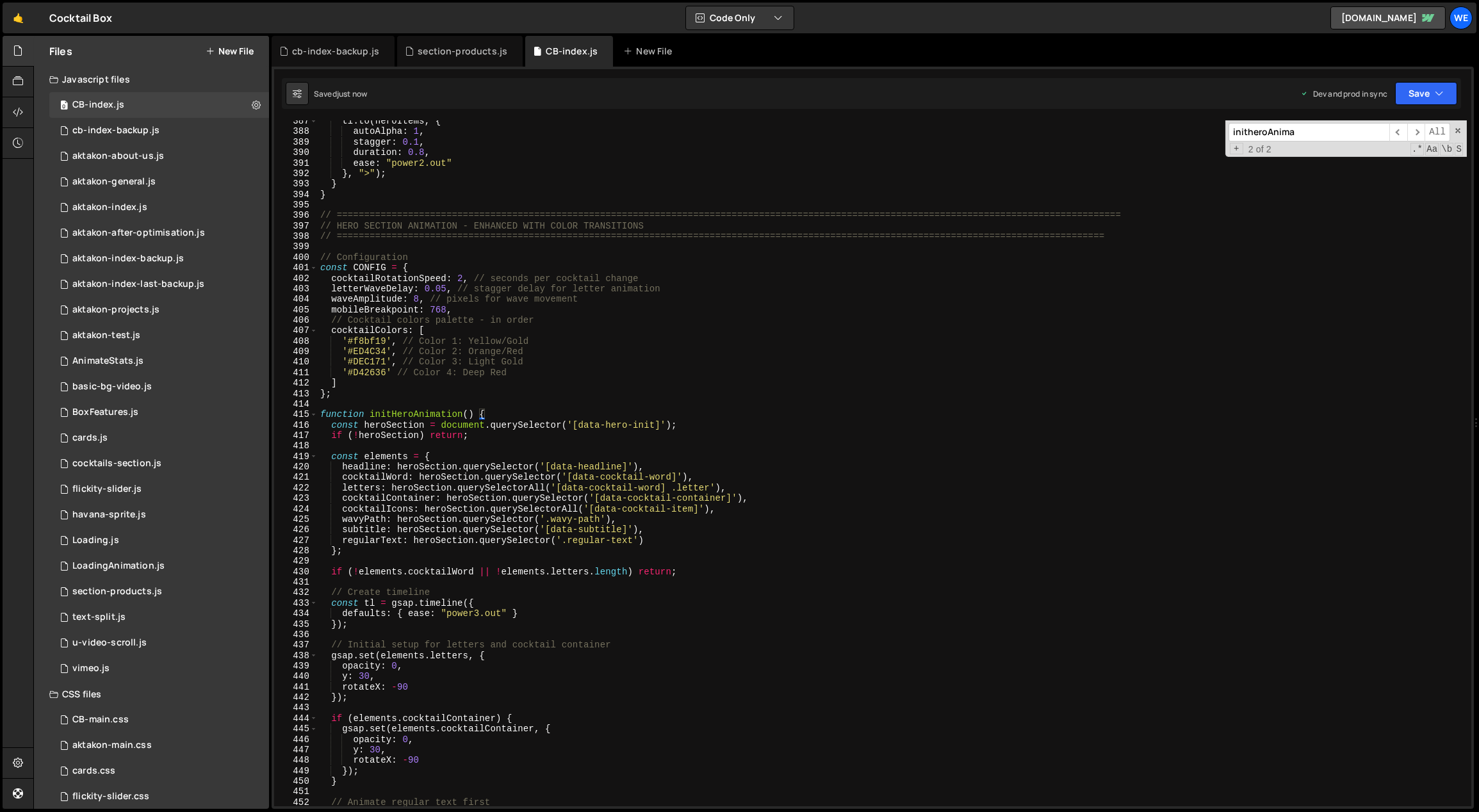
scroll to position [4069, 0]
click at [512, 459] on div "tl . to ( heroItems , { autoAlpha : 1 , stagger : 0.1 , duration : 0.8 , ease :…" at bounding box center [892, 470] width 1150 height 708
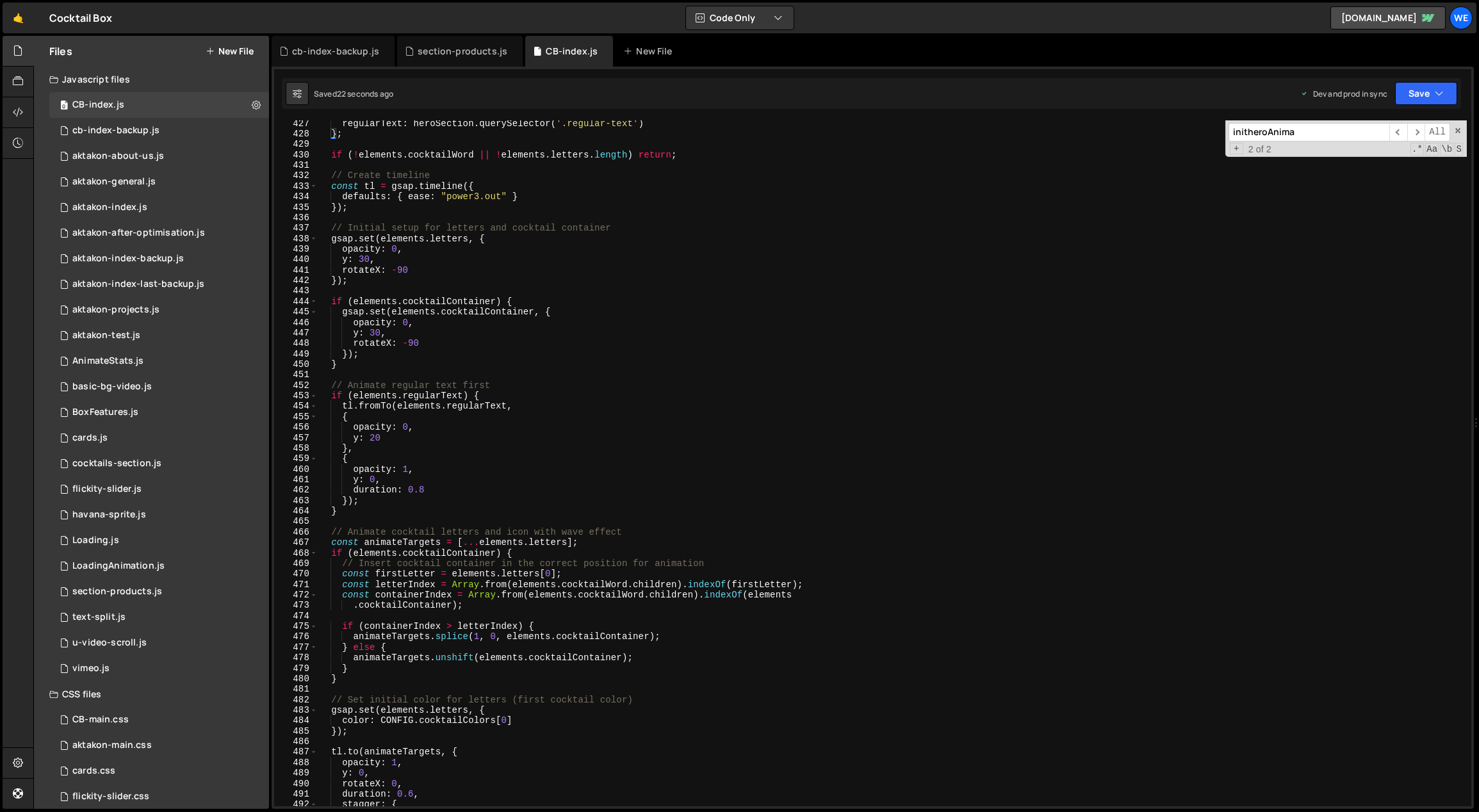
scroll to position [4617, 0]
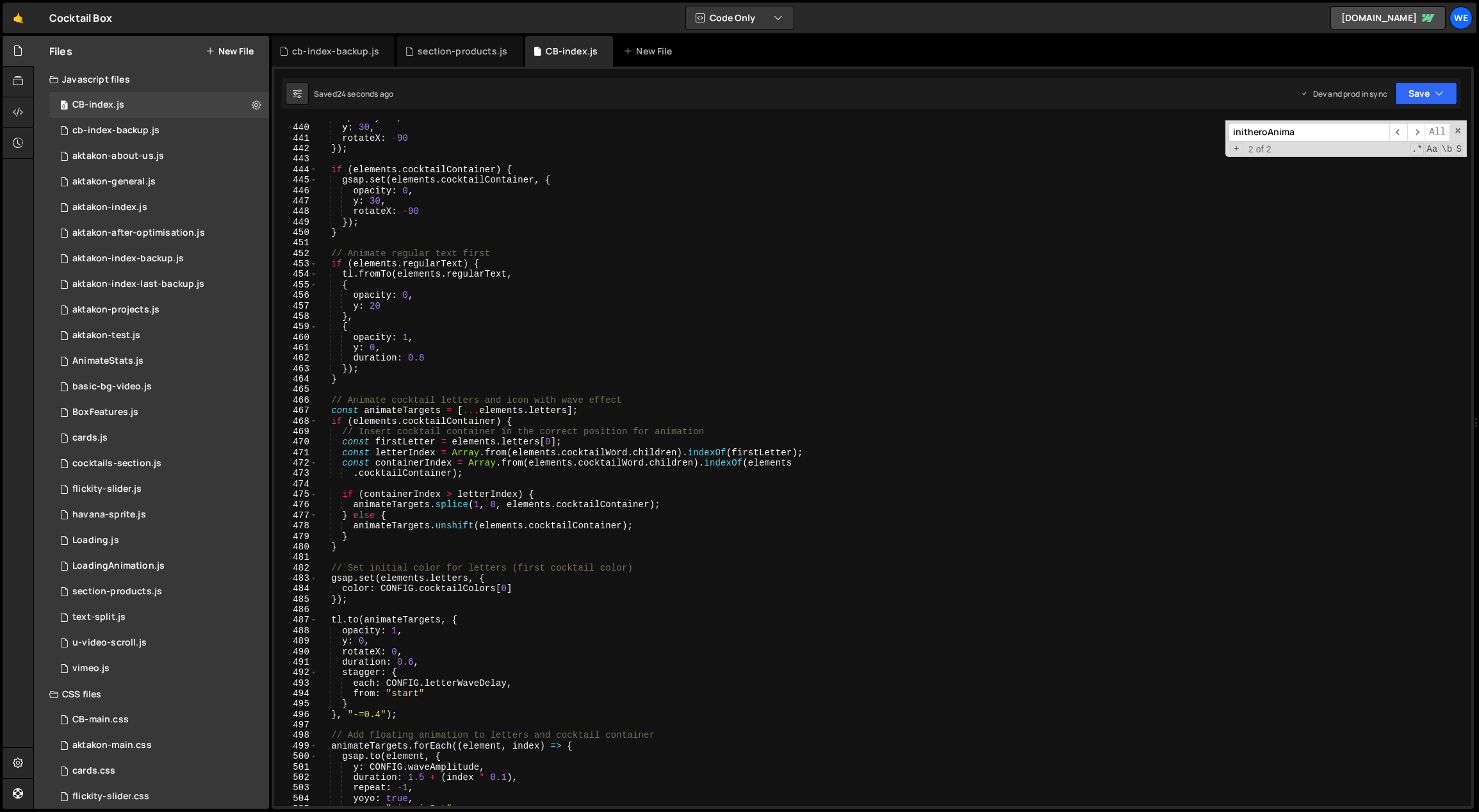
click at [550, 429] on div "opacity : 0 , y : 30 , rotateX : - 90 }) ; if ( elements . cocktailContainer ) …" at bounding box center [892, 466] width 1150 height 708
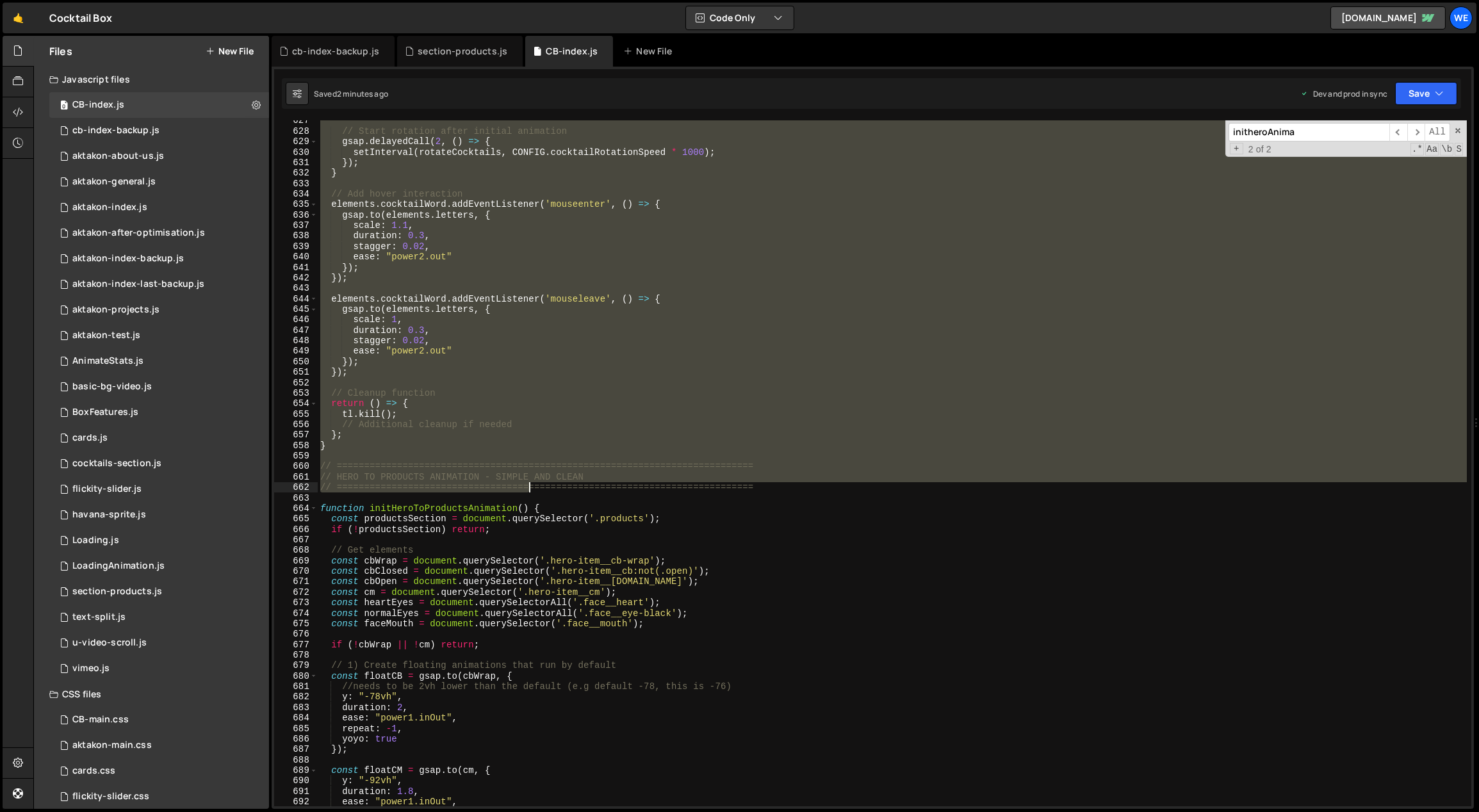
scroll to position [6583, 0]
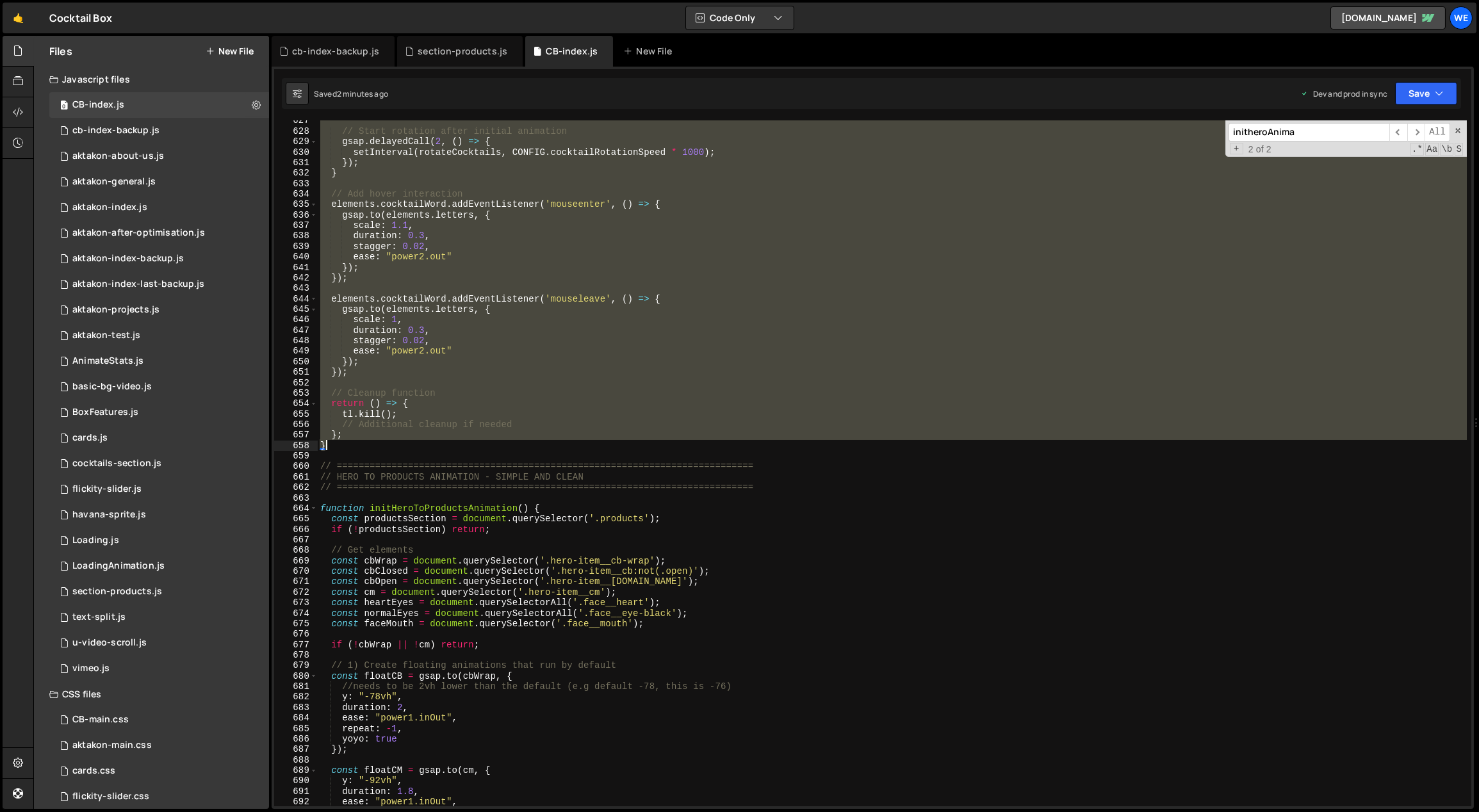
drag, startPoint x: 319, startPoint y: 345, endPoint x: 418, endPoint y: 446, distance: 141.4
click at [420, 446] on div "// Start rotation after initial animation gsap . delayedCall ( 2 , ( ) => { set…" at bounding box center [892, 469] width 1150 height 708
paste textarea
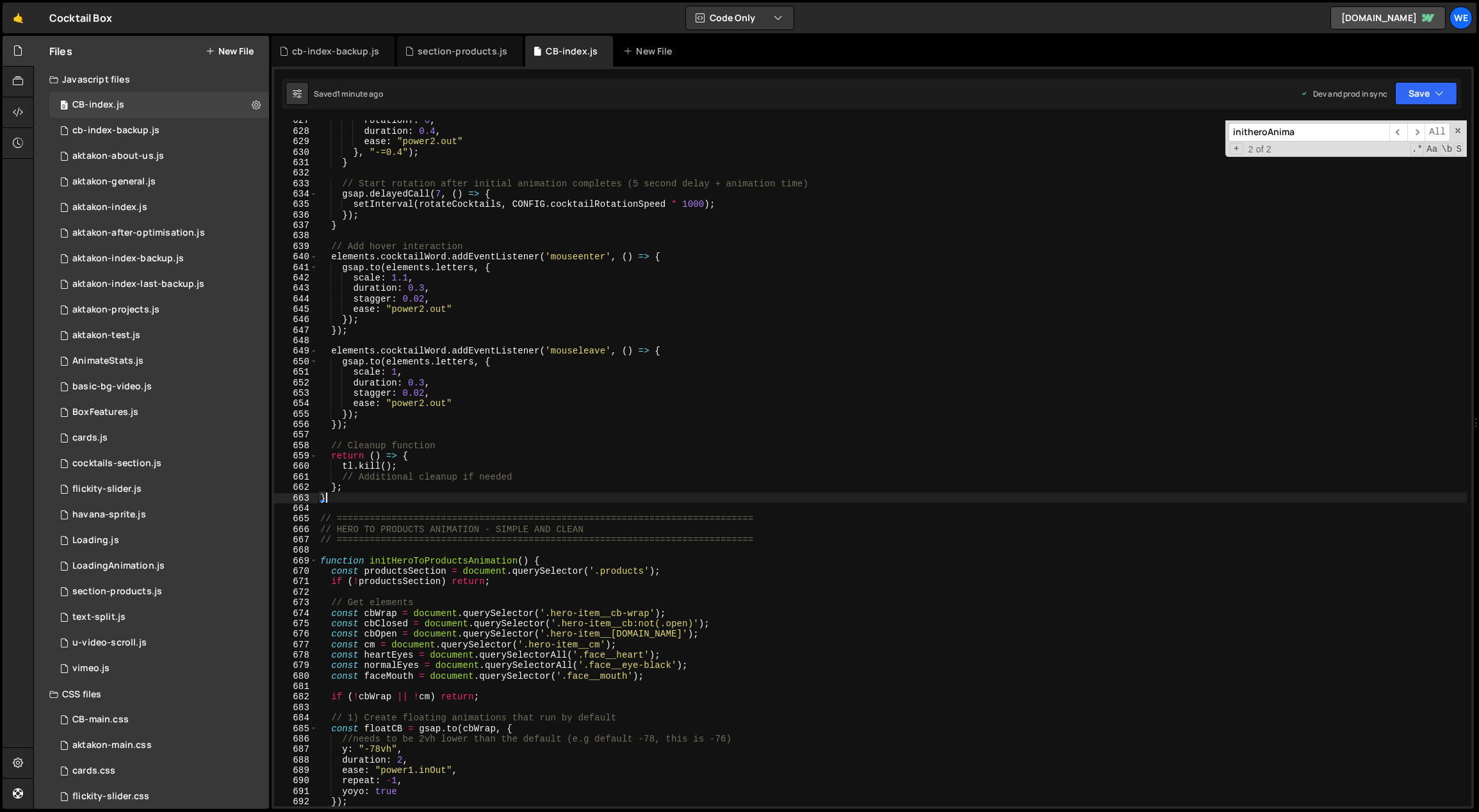
click at [371, 525] on div "rotationY : 0 , duration : 0.4 , ease : "power2.out" } , "-=0.4" ) ; } // Start…" at bounding box center [892, 469] width 1150 height 708
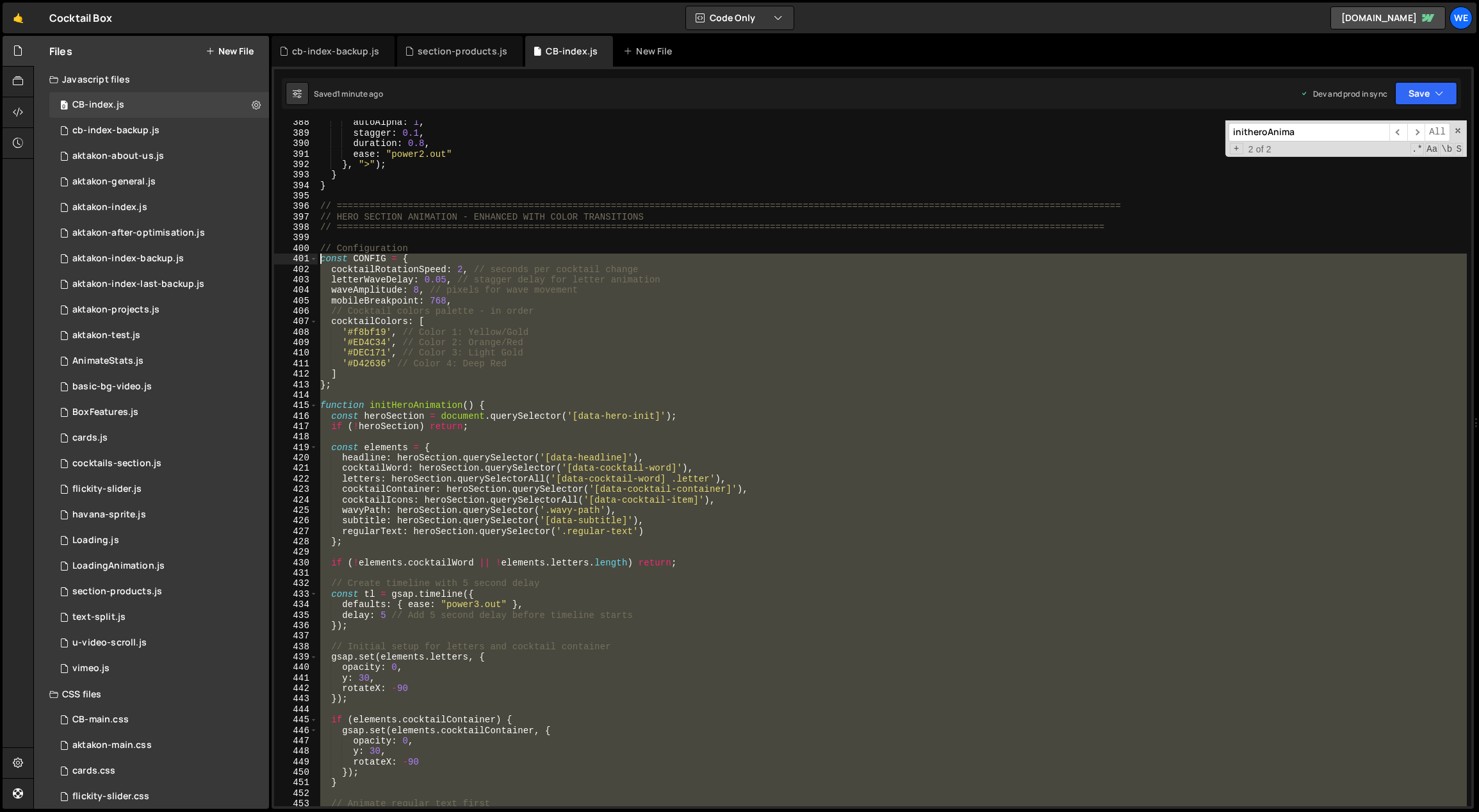
scroll to position [4077, 0]
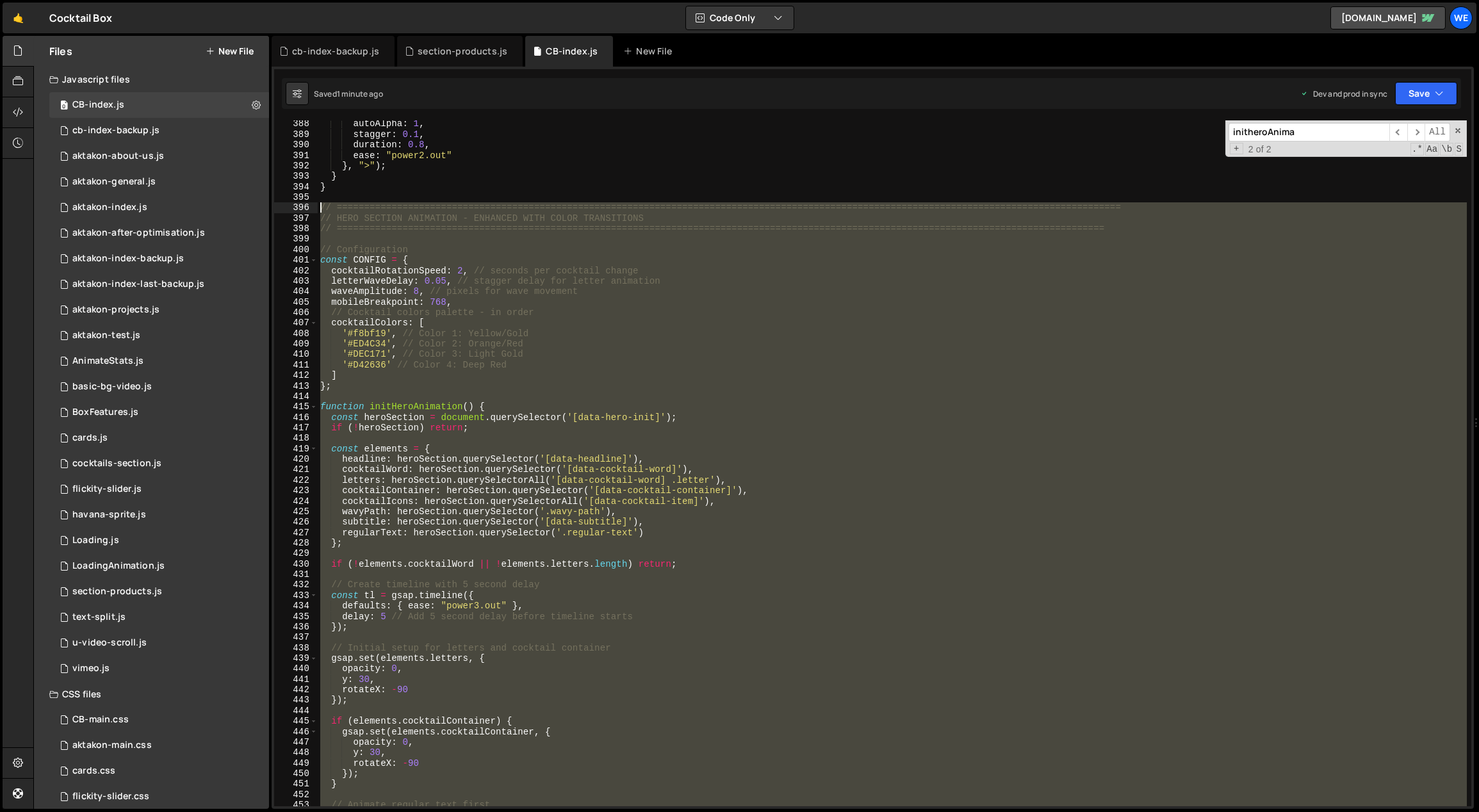
drag, startPoint x: 338, startPoint y: 501, endPoint x: 318, endPoint y: 205, distance: 296.7
click at [318, 206] on div "autoAlpha : 1 , stagger : 0.1 , duration : 0.8 , ease : "power2.out" } , ">" ) …" at bounding box center [892, 472] width 1150 height 708
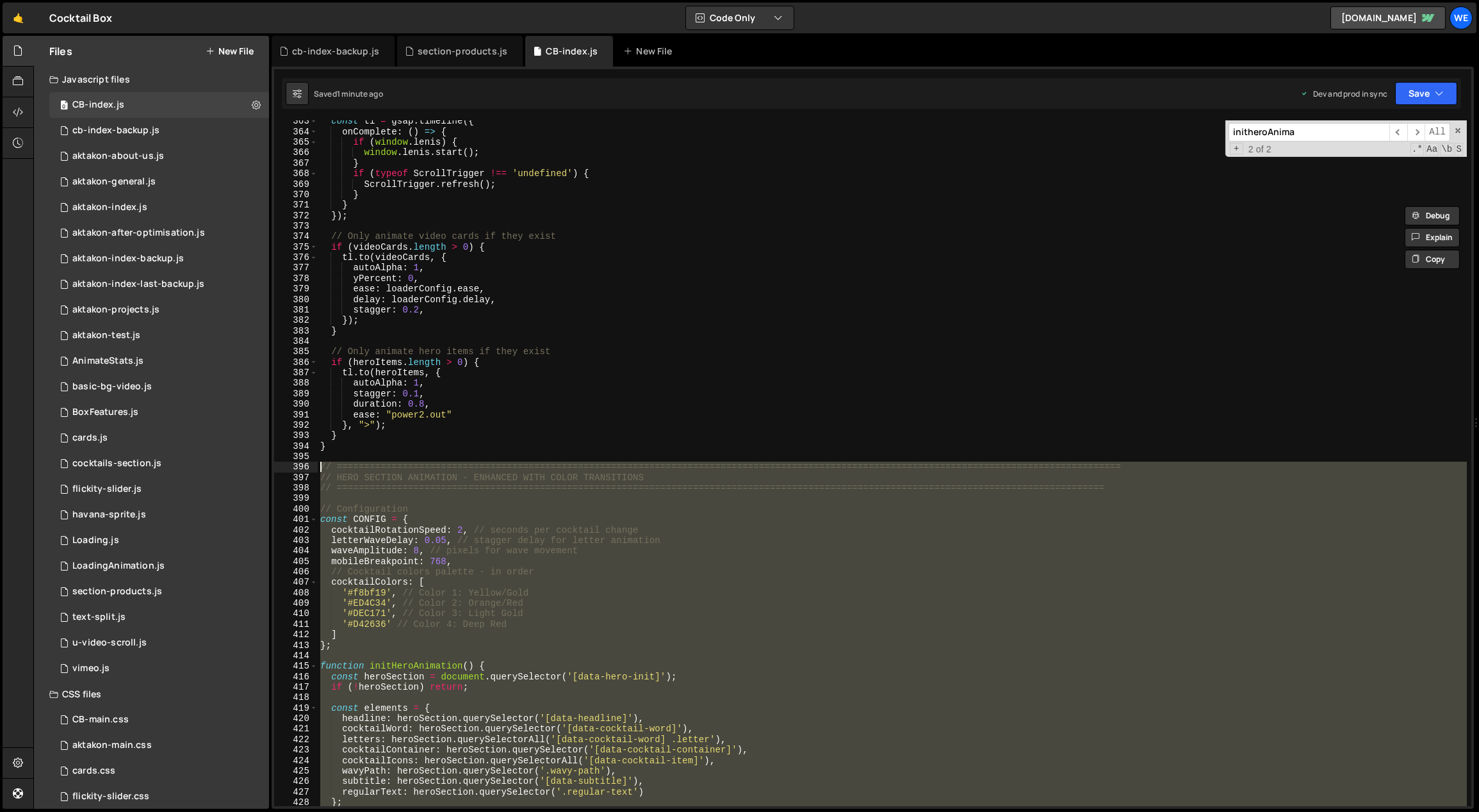
scroll to position [3816, 0]
paste textarea "}"
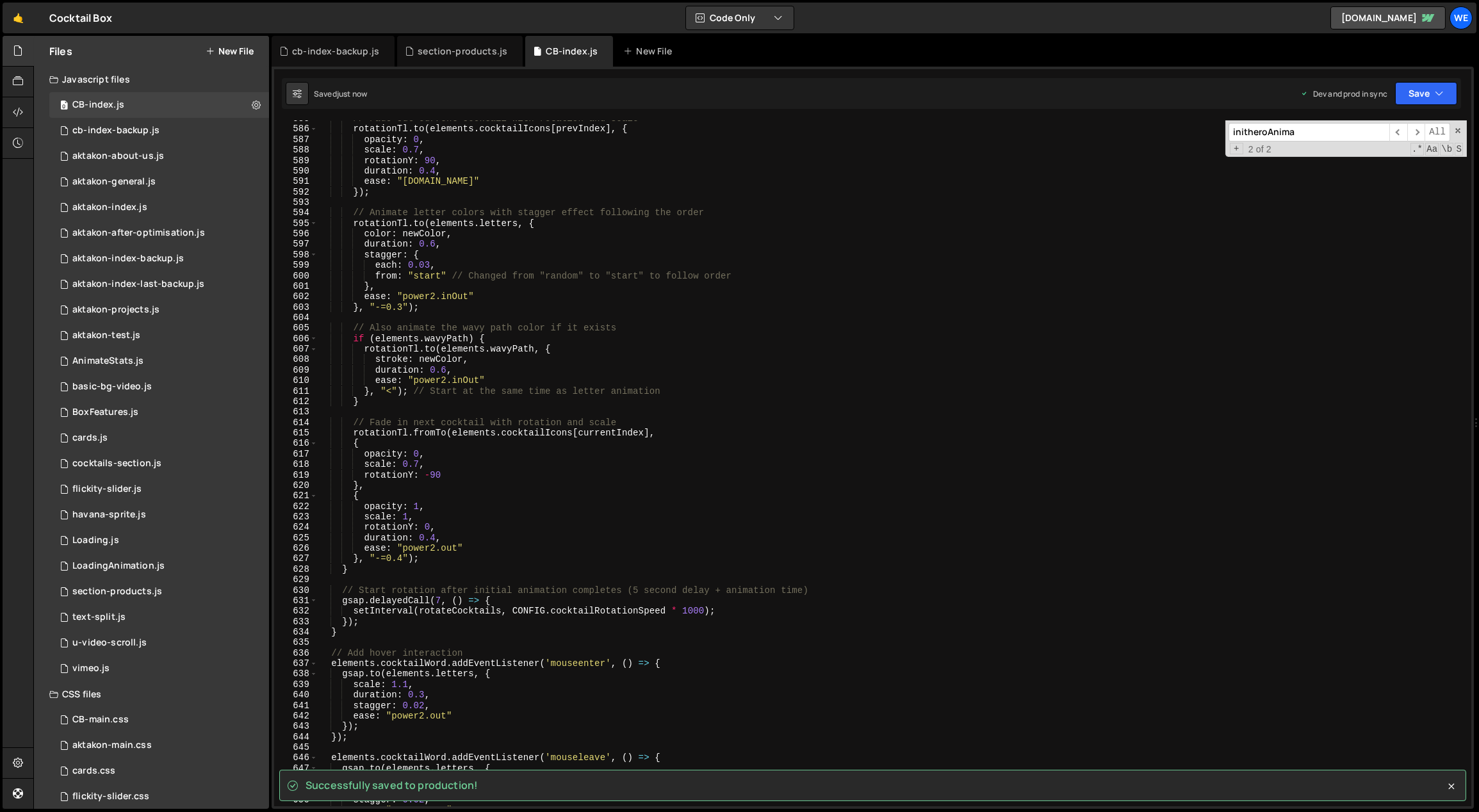
scroll to position [6145, 0]
click at [547, 496] on div "// Fade out current cocktail with rotation and scale rotationTl . to ( elements…" at bounding box center [892, 467] width 1150 height 708
type textarea "{"
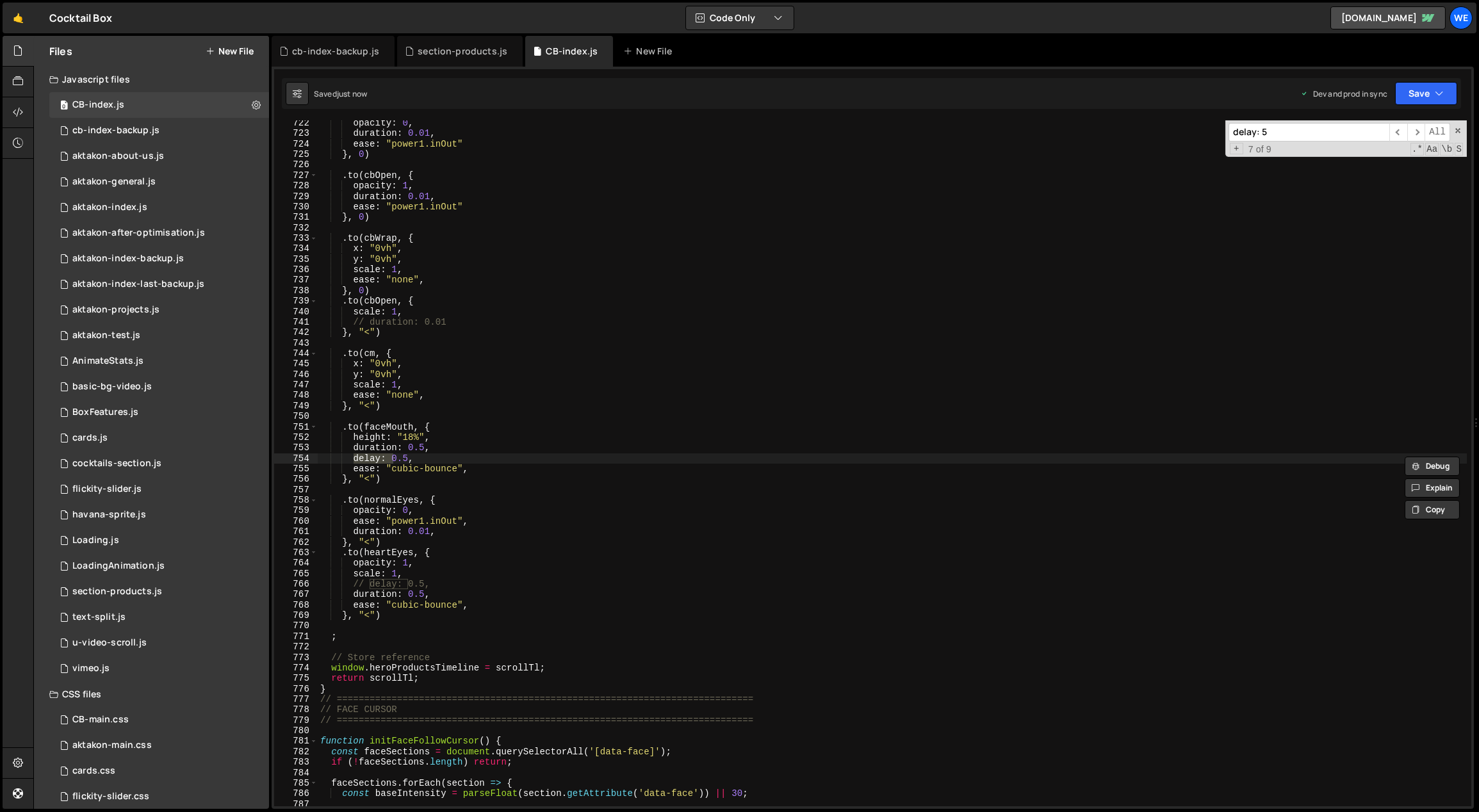
scroll to position [1982, 0]
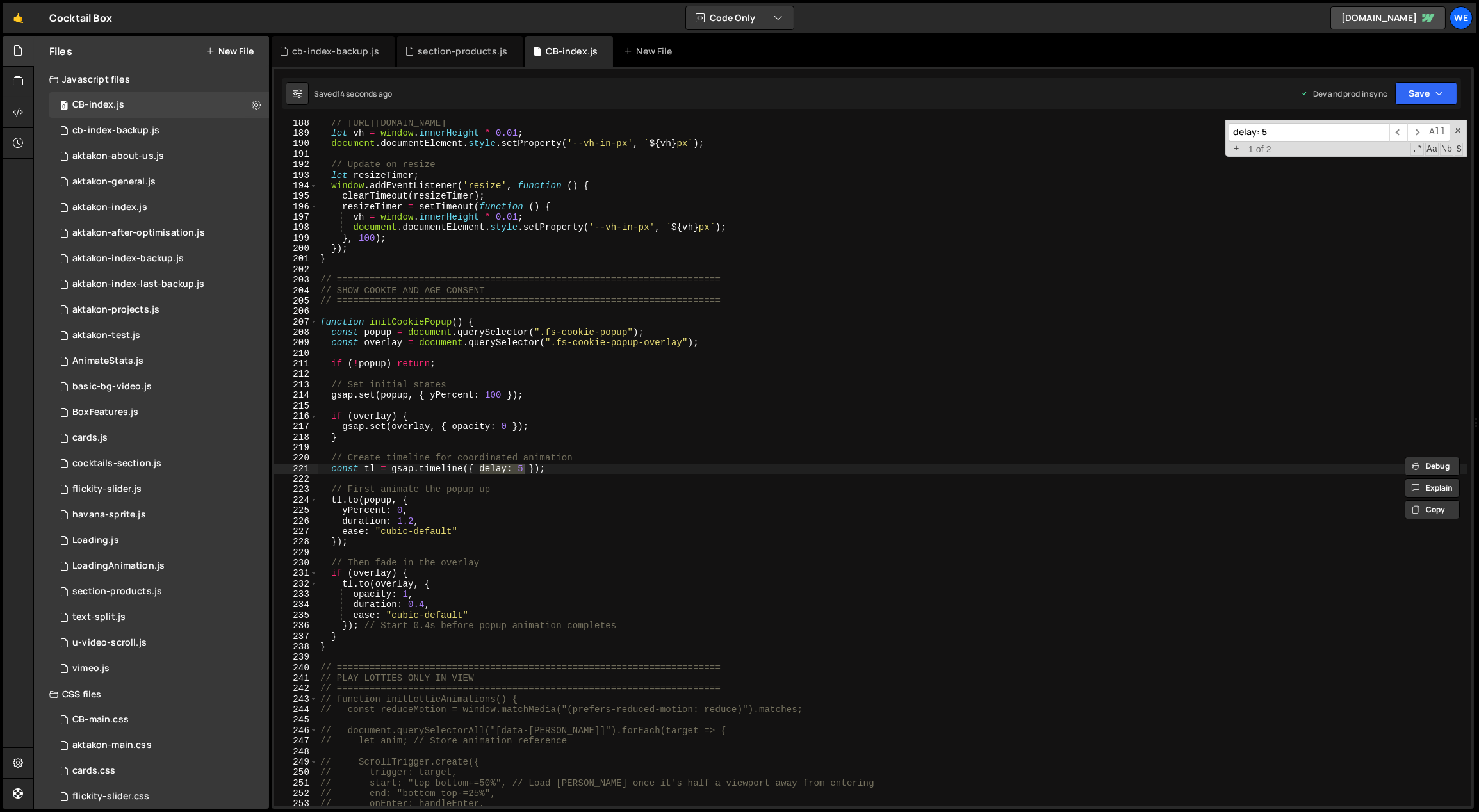
type input "delay: 5"
click at [569, 481] on div "// [URL][DOMAIN_NAME] let vh = window . innerHeight * 0.01 ; document . documen…" at bounding box center [892, 472] width 1150 height 708
click at [522, 470] on div "// [URL][DOMAIN_NAME] let vh = window . innerHeight * 0.01 ; document . documen…" at bounding box center [892, 472] width 1150 height 708
type textarea "const tl = gsap.timeline({ delay: 5 });"
click at [629, 411] on div "// [URL][DOMAIN_NAME] let vh = window . innerHeight * 0.01 ; document . documen…" at bounding box center [892, 472] width 1150 height 708
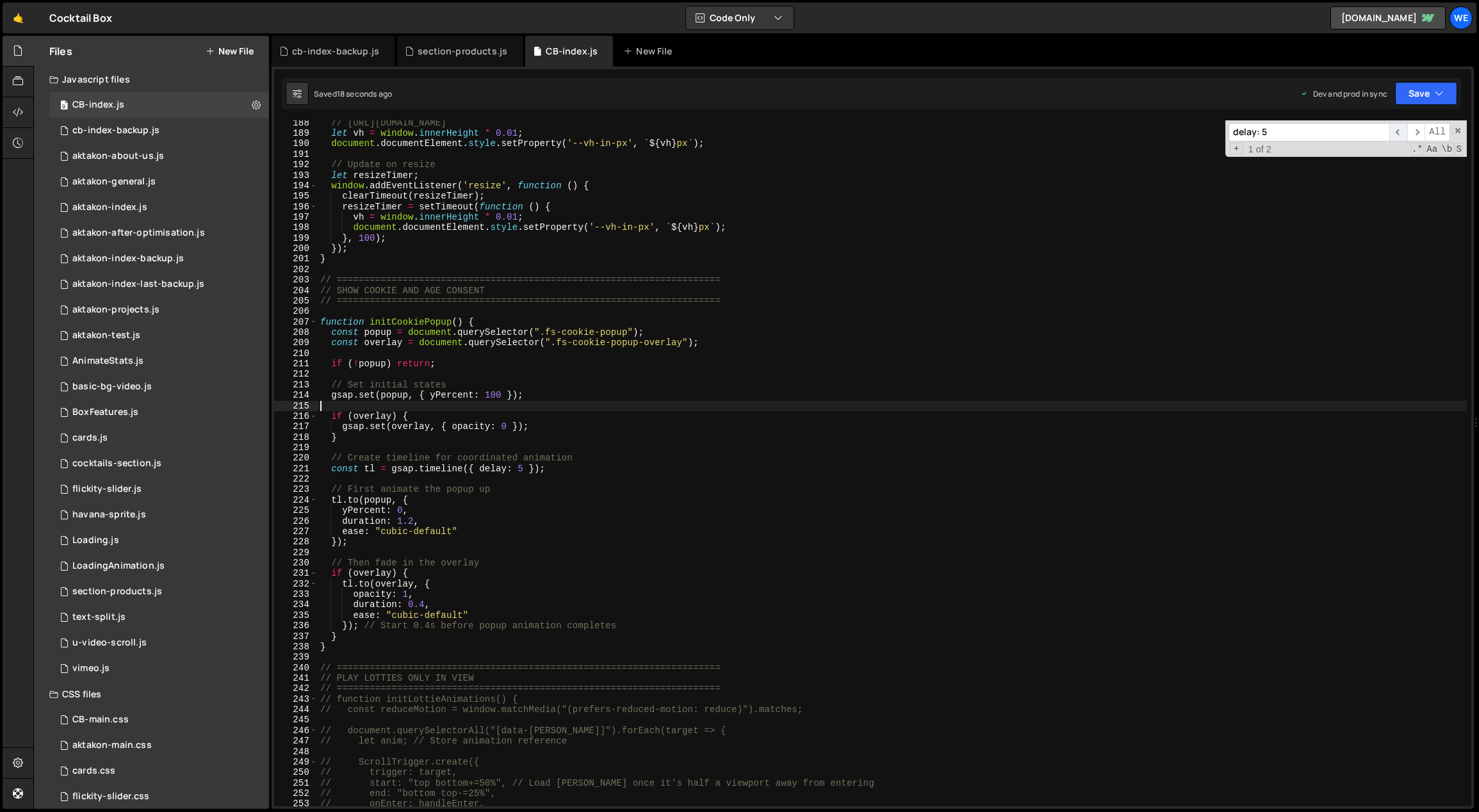
click at [1400, 132] on span "​" at bounding box center [1398, 132] width 18 height 19
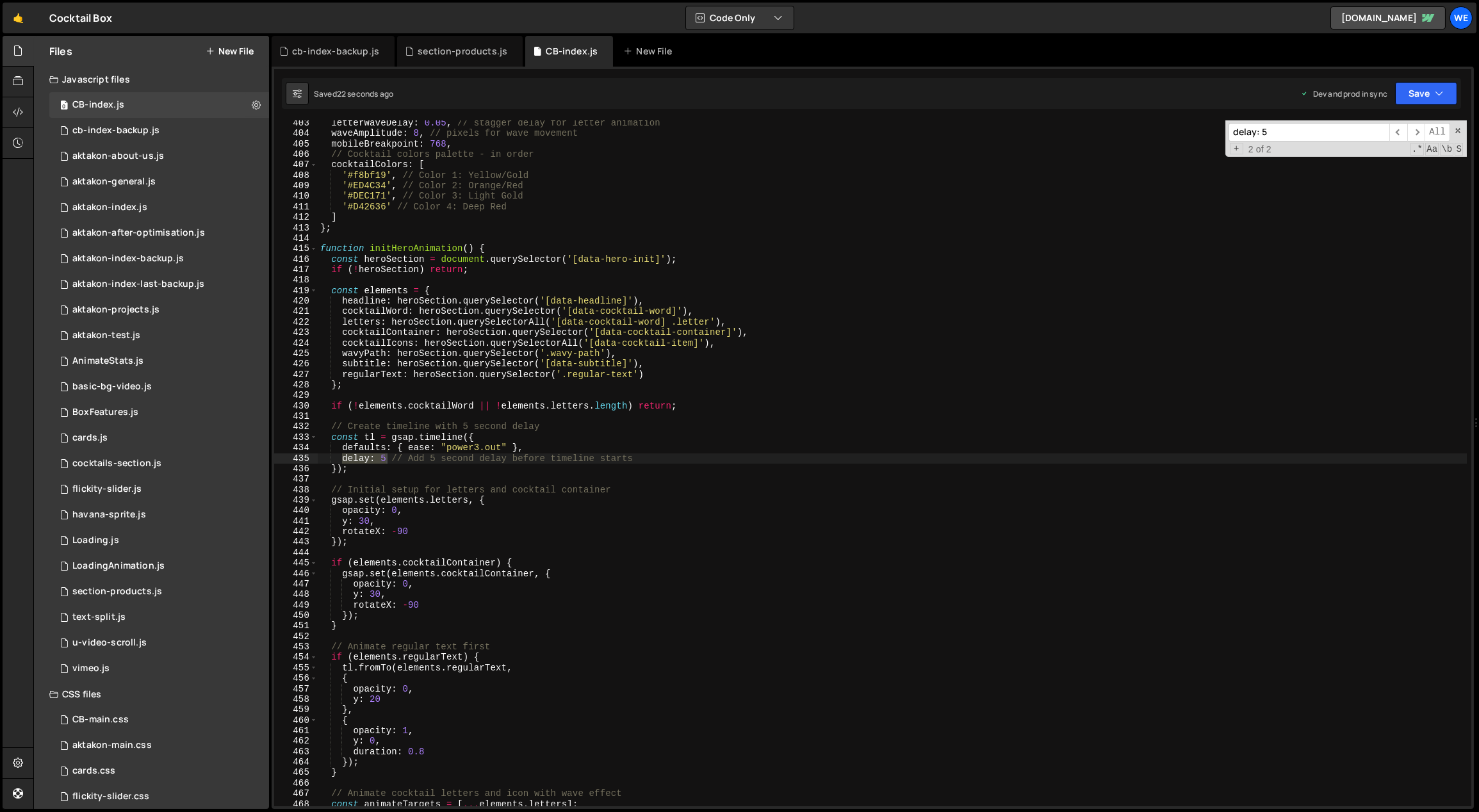
click at [411, 461] on div "letterWaveDelay : 0.05 , // stagger delay for letter animation waveAmplitude : …" at bounding box center [892, 472] width 1150 height 708
click at [381, 459] on div "letterWaveDelay : 0.05 , // stagger delay for letter animation waveAmplitude : …" at bounding box center [892, 472] width 1150 height 708
click at [380, 459] on div "letterWaveDelay : 0.05 , // stagger delay for letter animation waveAmplitude : …" at bounding box center [892, 463] width 1149 height 686
click at [382, 459] on div "letterWaveDelay : 0.05 , // stagger delay for letter animation waveAmplitude : …" at bounding box center [892, 472] width 1150 height 708
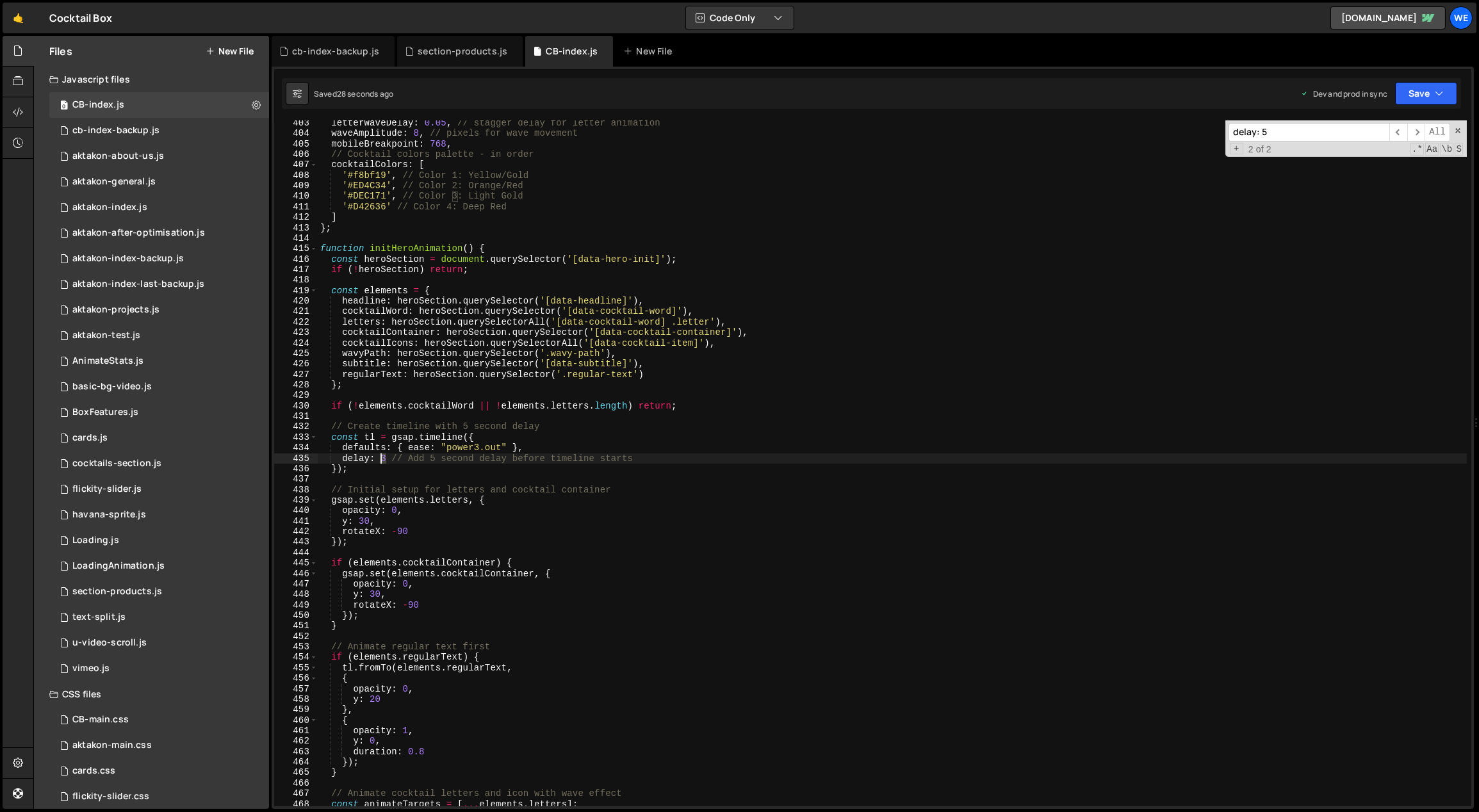
click at [381, 458] on div "letterWaveDelay : 0.05 , // stagger delay for letter animation waveAmplitude : …" at bounding box center [892, 472] width 1150 height 708
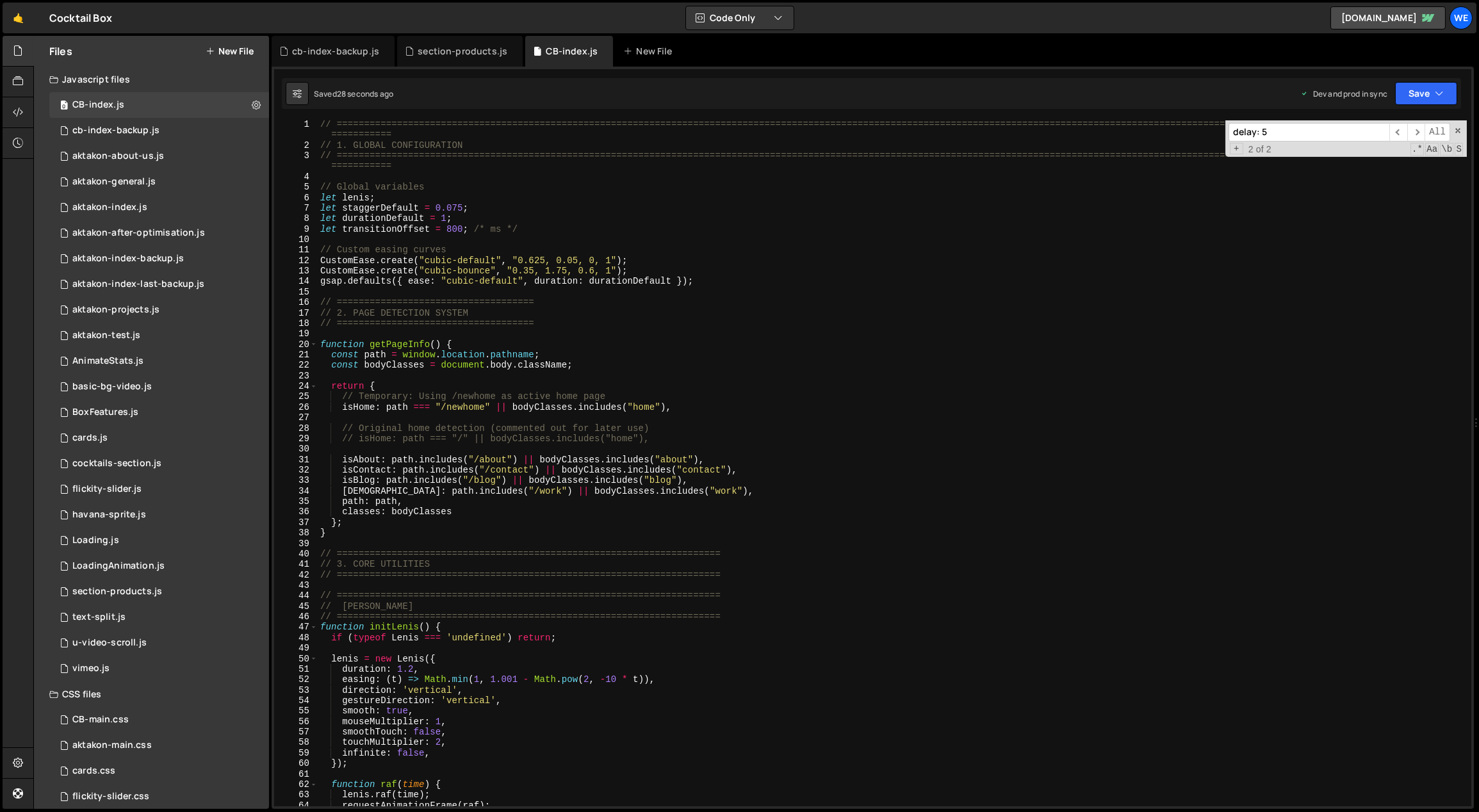
scroll to position [1, 0]
click at [419, 429] on div "// ============================================================================…" at bounding box center [892, 478] width 1150 height 718
type textarea "// Original home detection (commented out for later use)"
click at [419, 429] on div "// ============================================================================…" at bounding box center [892, 478] width 1150 height 718
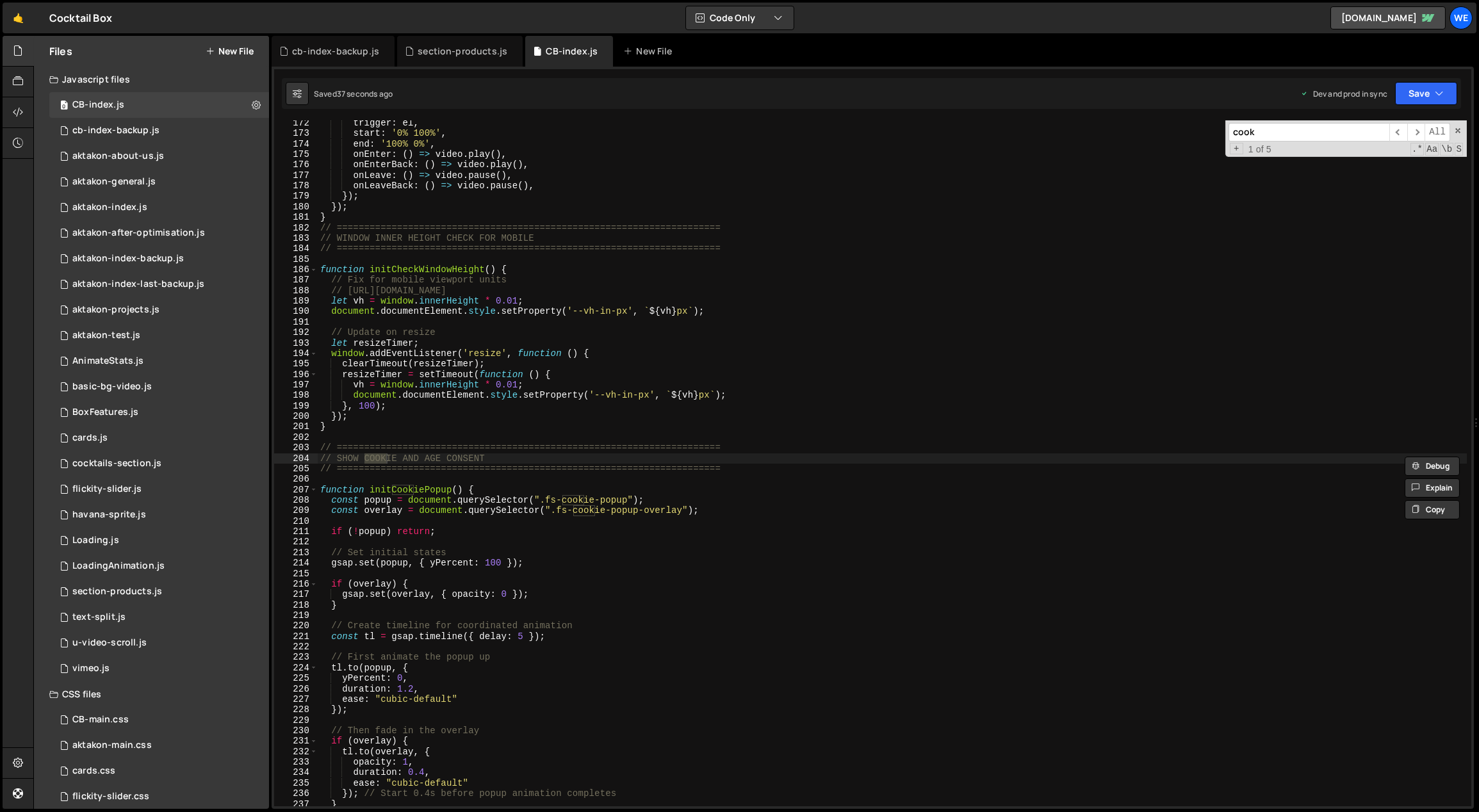
scroll to position [1814, 0]
type input "cookie"
click at [540, 564] on div "trigger : el , start : '0% 100%' , end : '100% 0%' , onEnter : ( ) => video . p…" at bounding box center [892, 472] width 1150 height 708
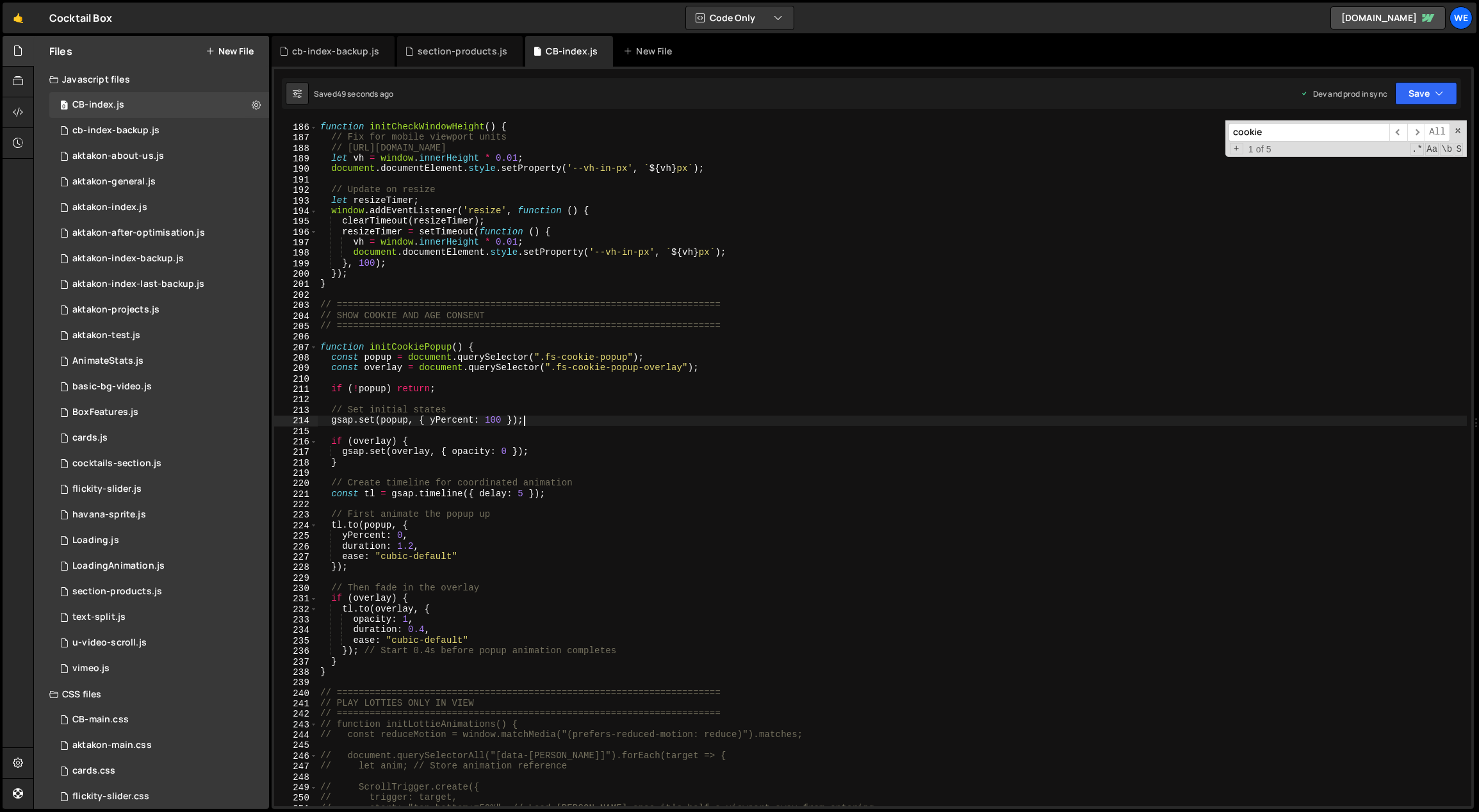
scroll to position [1957, 0]
click at [544, 448] on div "function initCheckWindowHeight ( ) { // Fix for mobile viewport units // [URL][…" at bounding box center [892, 465] width 1150 height 708
click at [538, 416] on div "function initCheckWindowHeight ( ) { // Fix for mobile viewport units // [URL][…" at bounding box center [892, 465] width 1150 height 708
click at [504, 418] on div "function initCheckWindowHeight ( ) { // Fix for mobile viewport units // [URL][…" at bounding box center [892, 465] width 1150 height 708
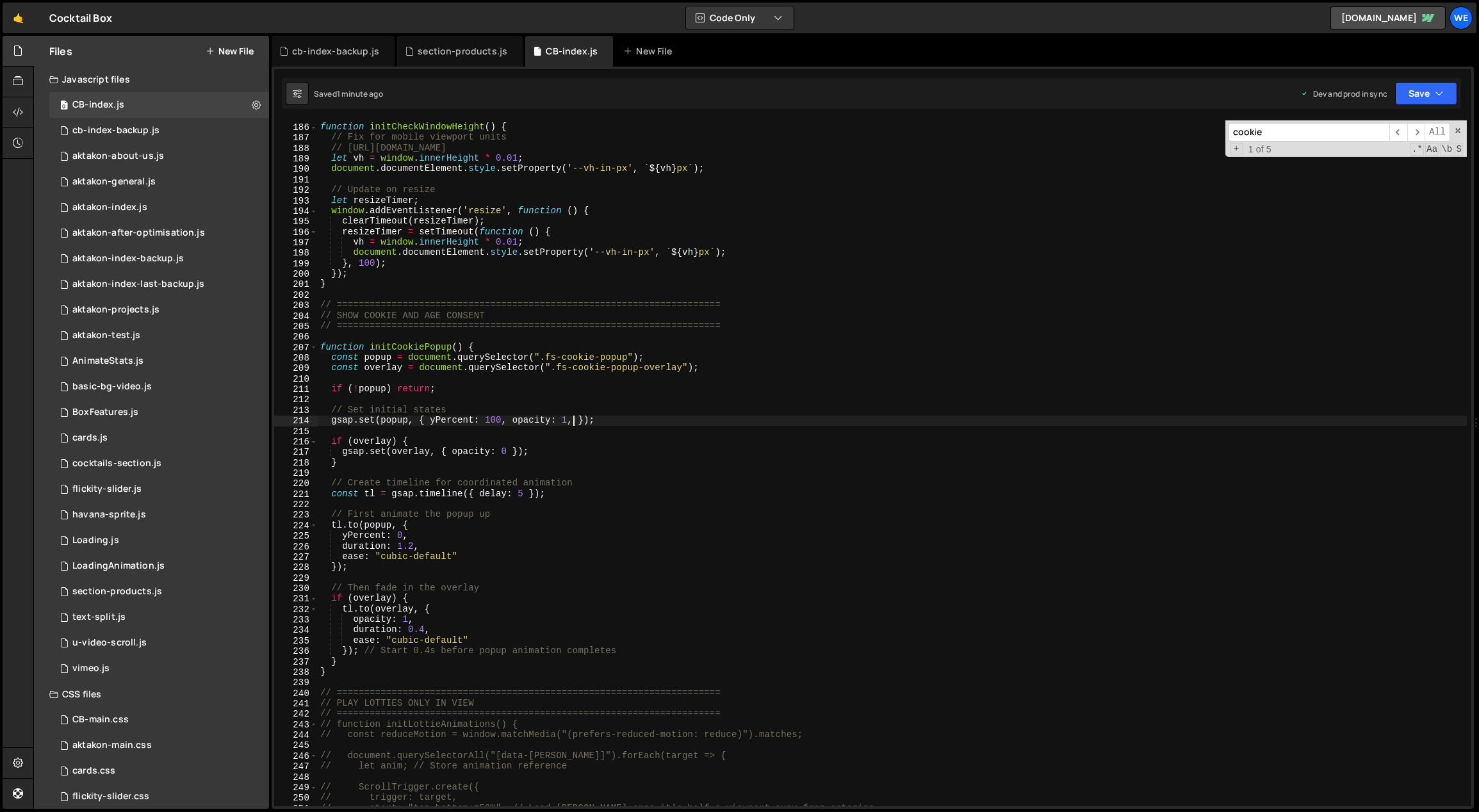
click at [629, 564] on div "function initCheckWindowHeight ( ) { // Fix for mobile viewport units // [URL][…" at bounding box center [892, 465] width 1150 height 708
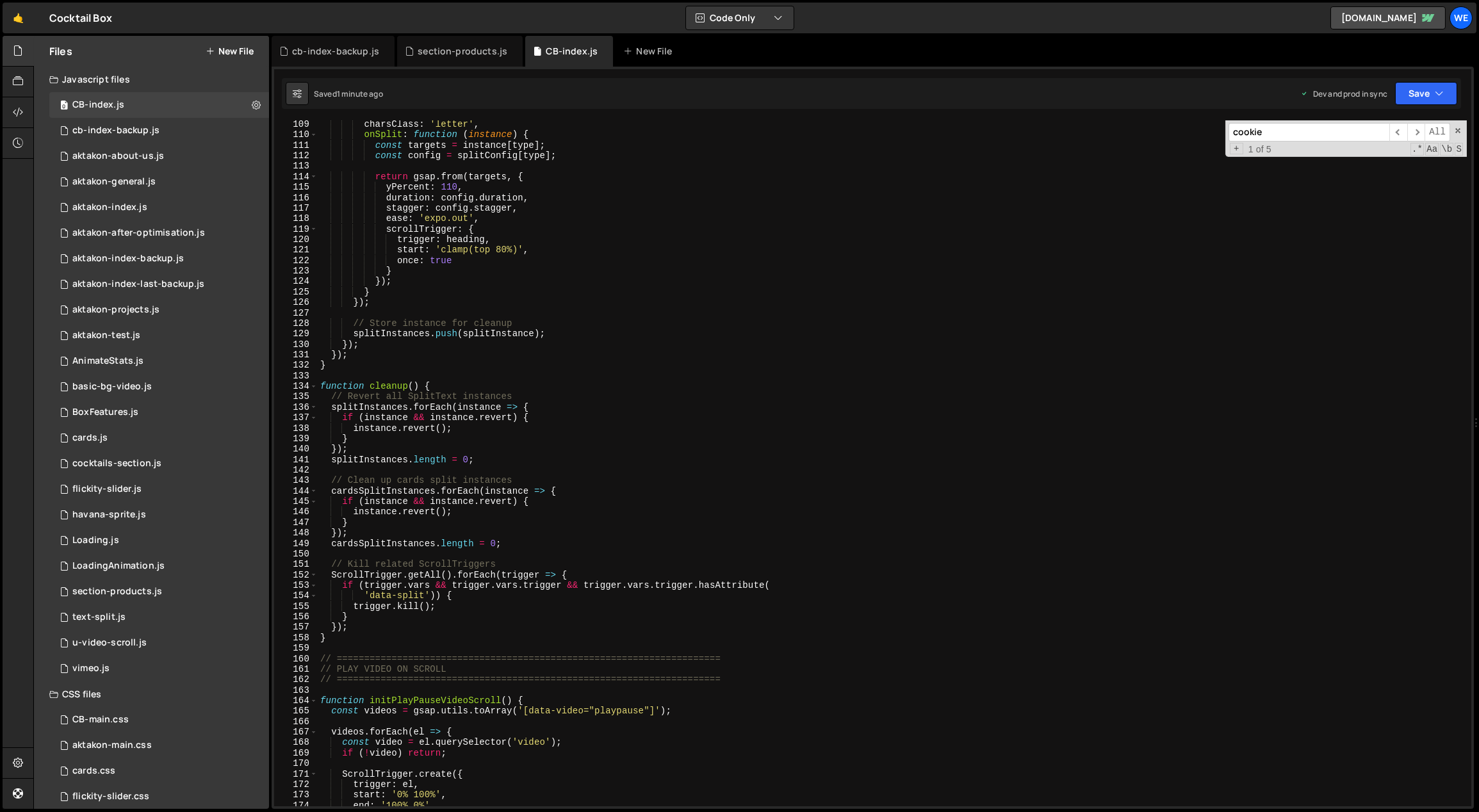
scroll to position [800, 0]
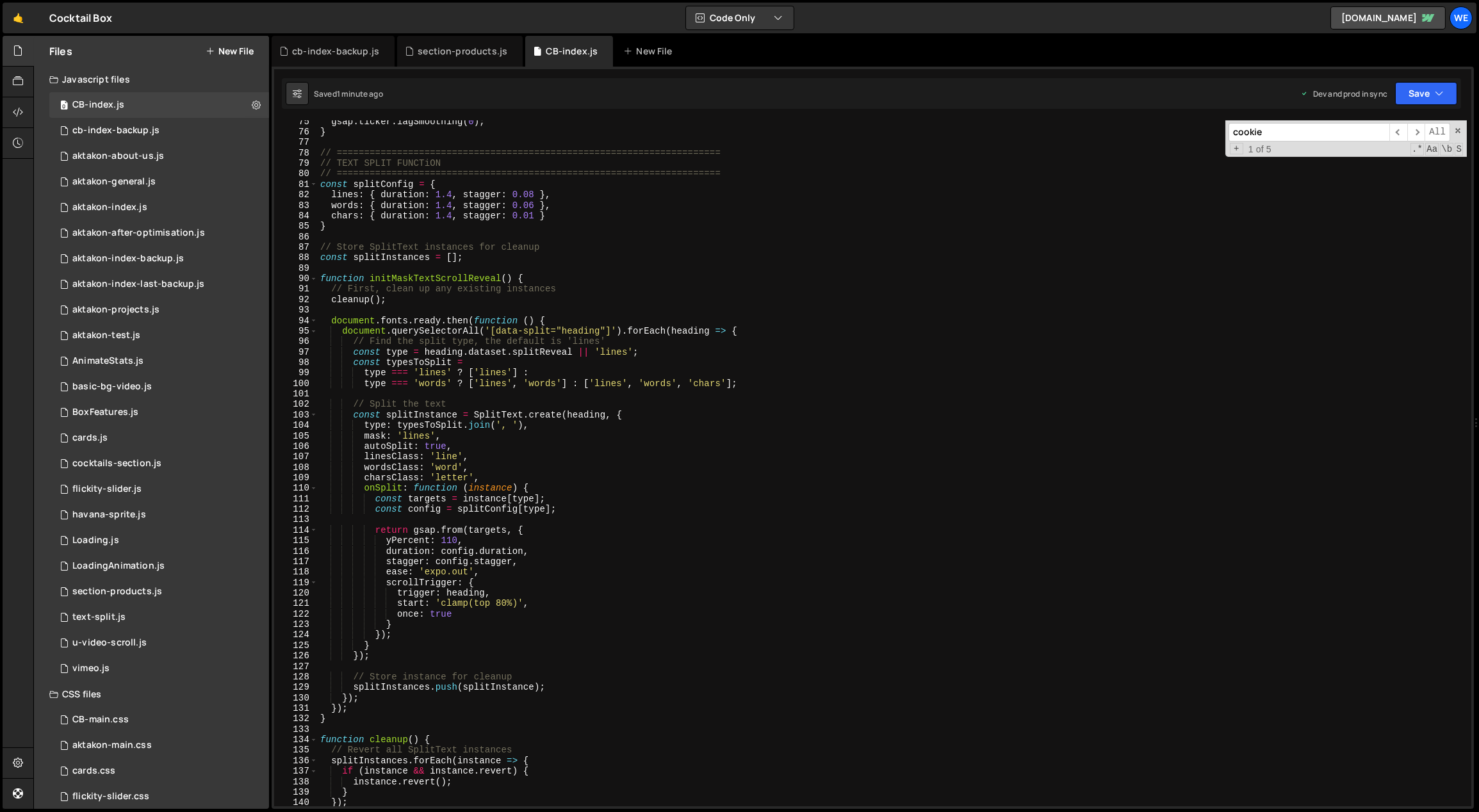
click at [925, 600] on div "gsap . ticker . lagSmoothing ( 0 ) ; } // =====================================…" at bounding box center [892, 470] width 1150 height 708
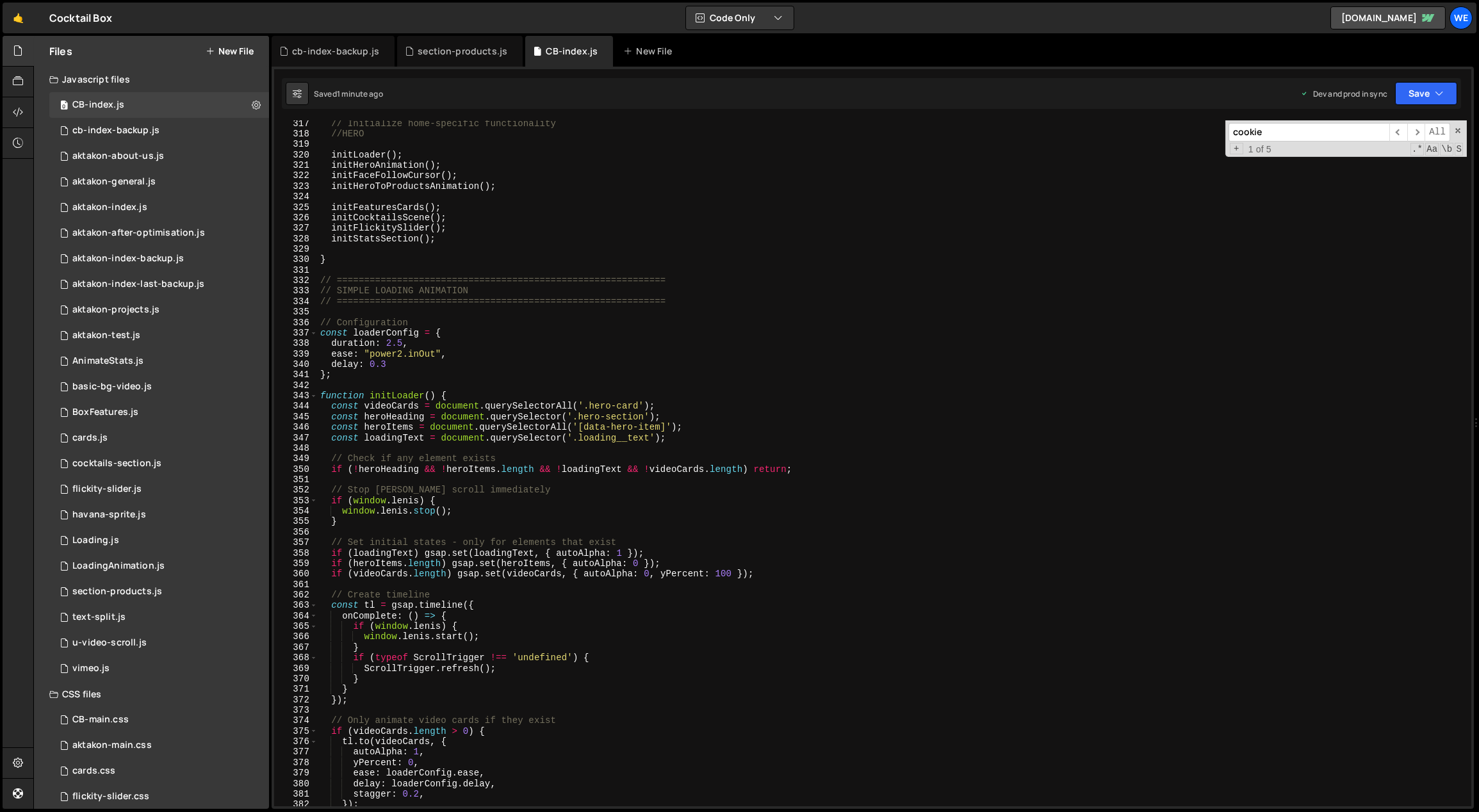
scroll to position [3332, 0]
click at [496, 440] on div "// Initialize home-specific functionality //HERO initLoader ( ) ; initHeroAnima…" at bounding box center [892, 472] width 1150 height 708
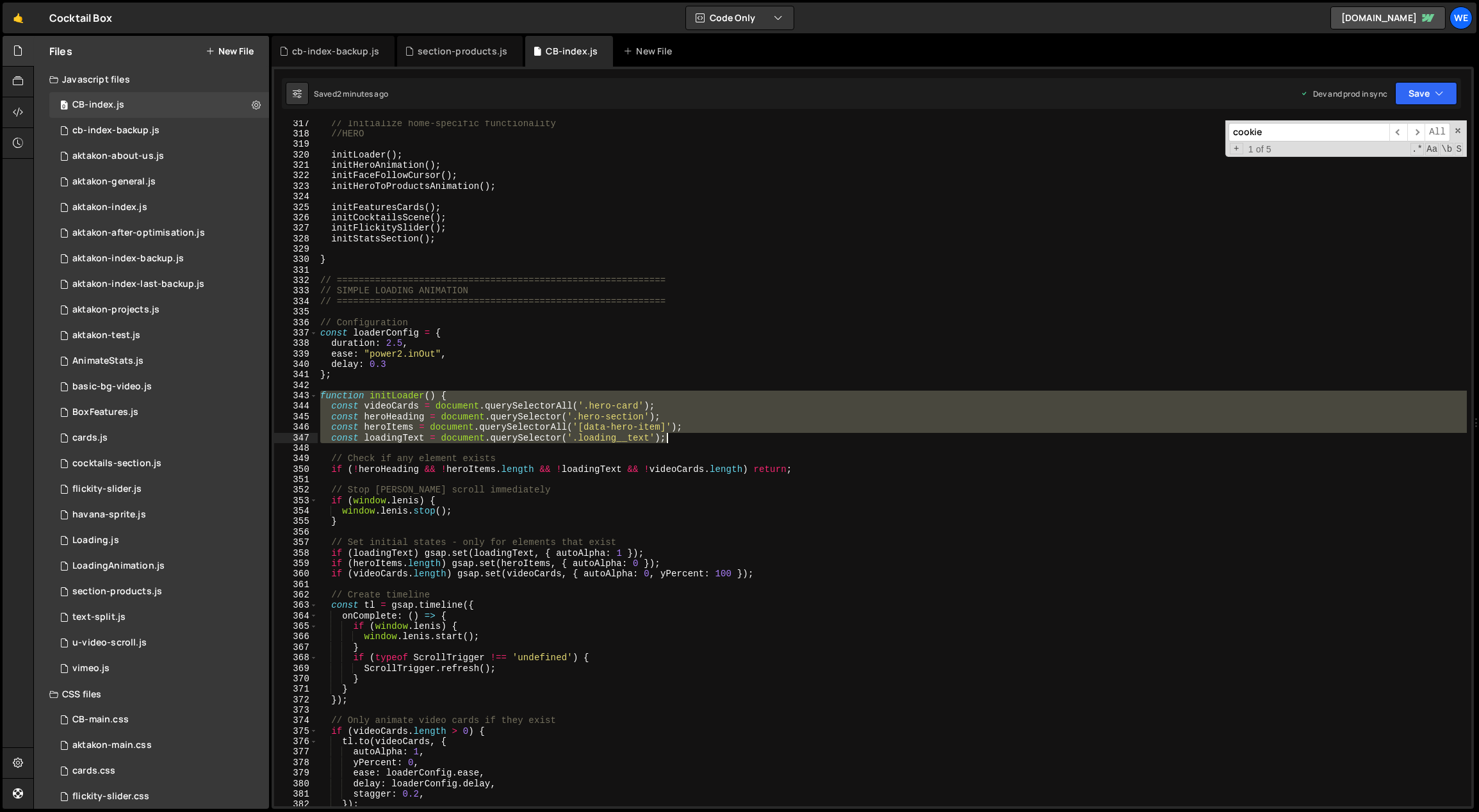
drag, startPoint x: 331, startPoint y: 395, endPoint x: 687, endPoint y: 439, distance: 358.7
click at [688, 440] on div "// Initialize home-specific functionality //HERO initLoader ( ) ; initHeroAnima…" at bounding box center [892, 472] width 1150 height 708
type textarea "const heroItems = document.querySelectorAll('[data-hero-item]'); const loadingT…"
click at [705, 477] on div "// Initialize home-specific functionality //HERO initLoader ( ) ; initHeroAnima…" at bounding box center [892, 472] width 1150 height 708
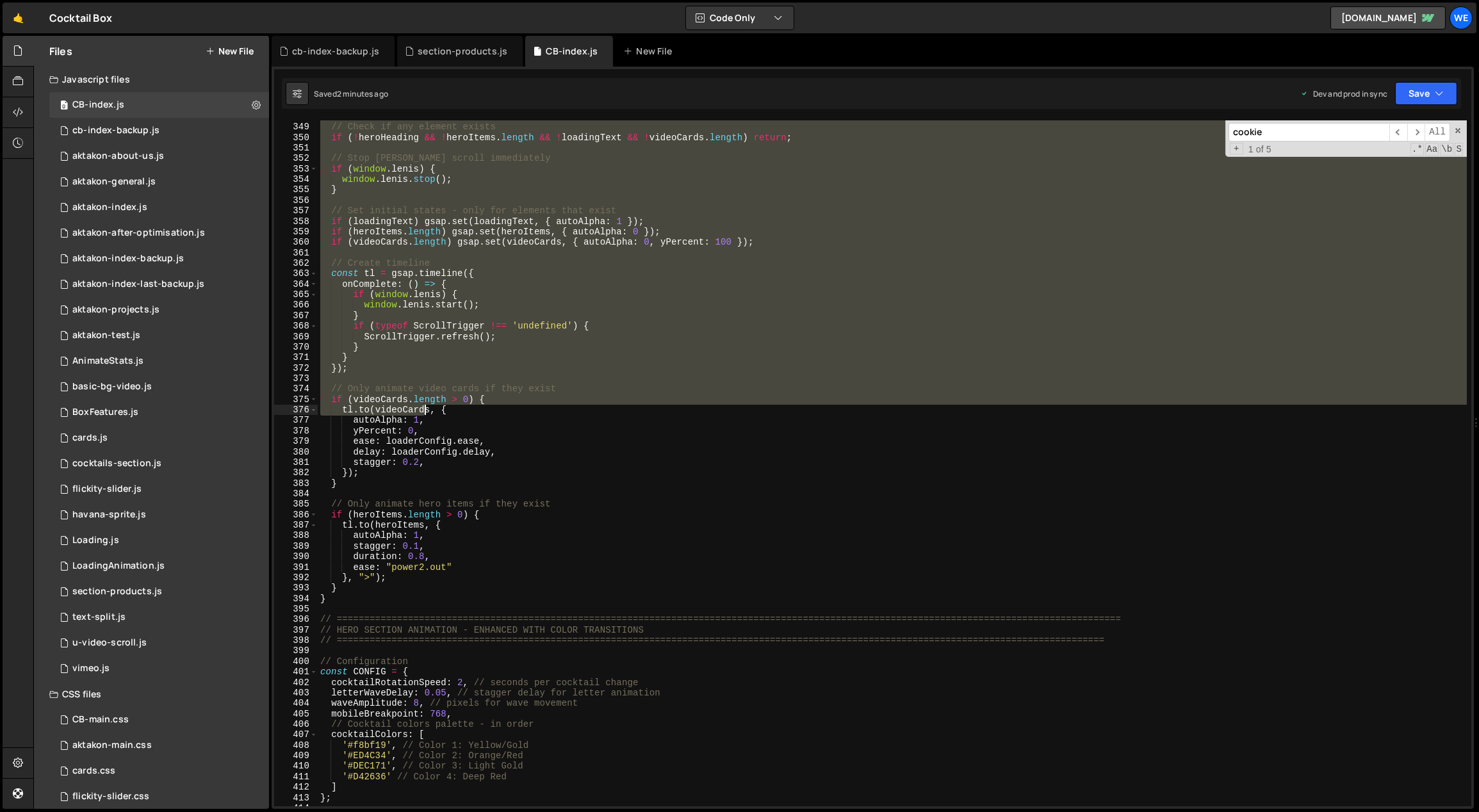
scroll to position [3894, 0]
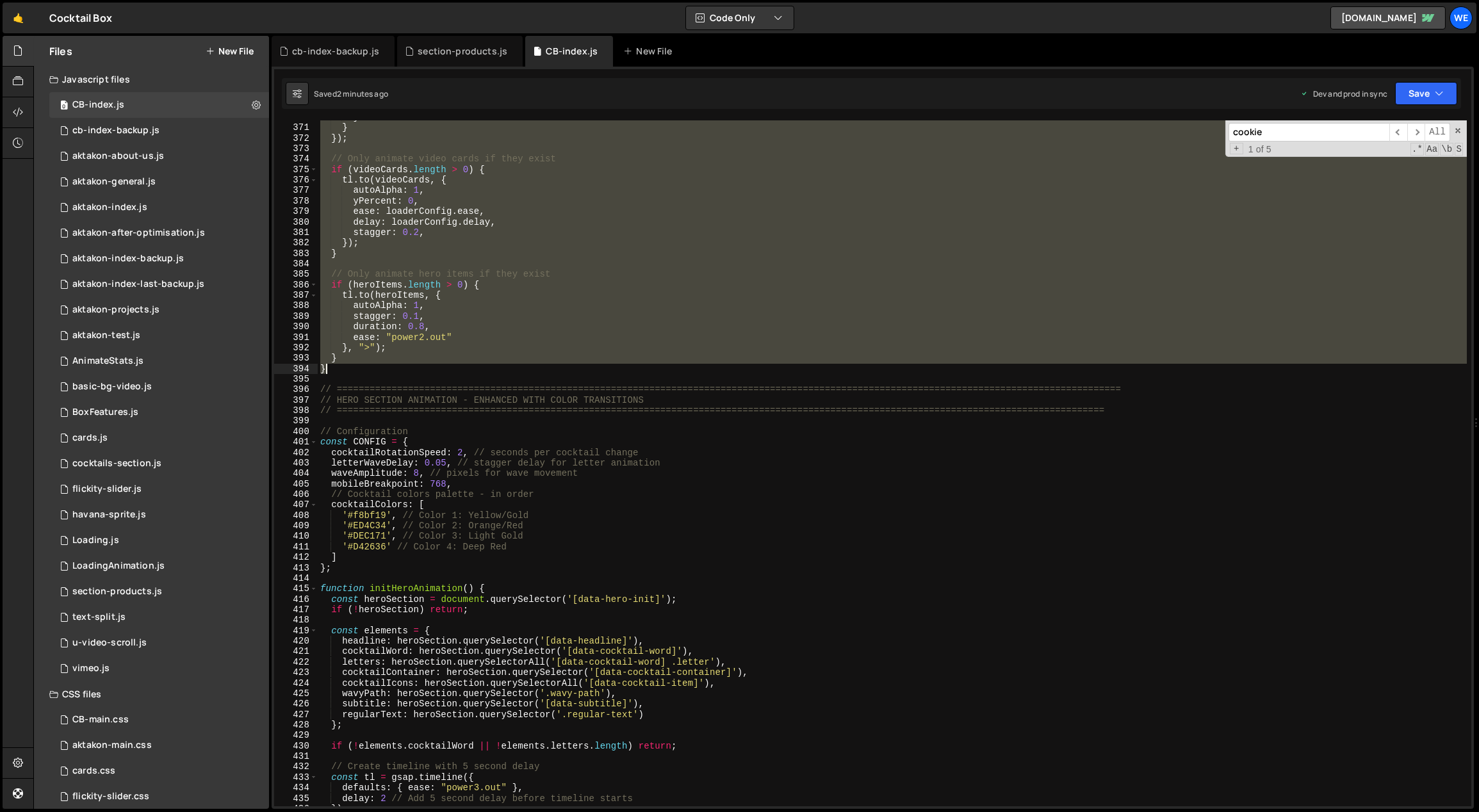
drag, startPoint x: 373, startPoint y: 343, endPoint x: 365, endPoint y: 372, distance: 30.1
click at [365, 372] on div "} } }) ; // Only animate video cards if they exist if ( videoCards . length > 0…" at bounding box center [892, 466] width 1150 height 708
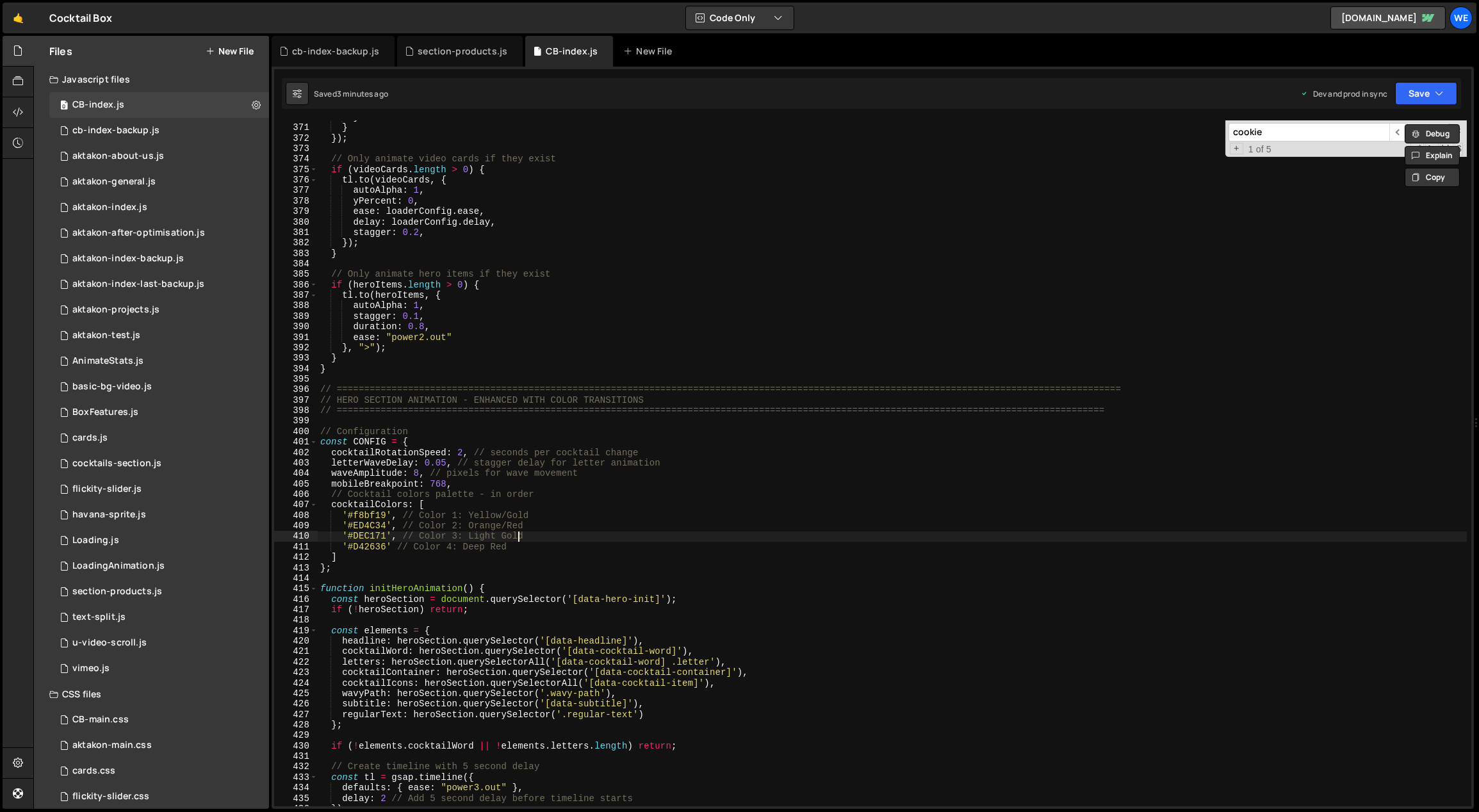
click at [519, 539] on div "} } }) ; // Only animate video cards if they exist if ( videoCards . length > 0…" at bounding box center [892, 466] width 1150 height 708
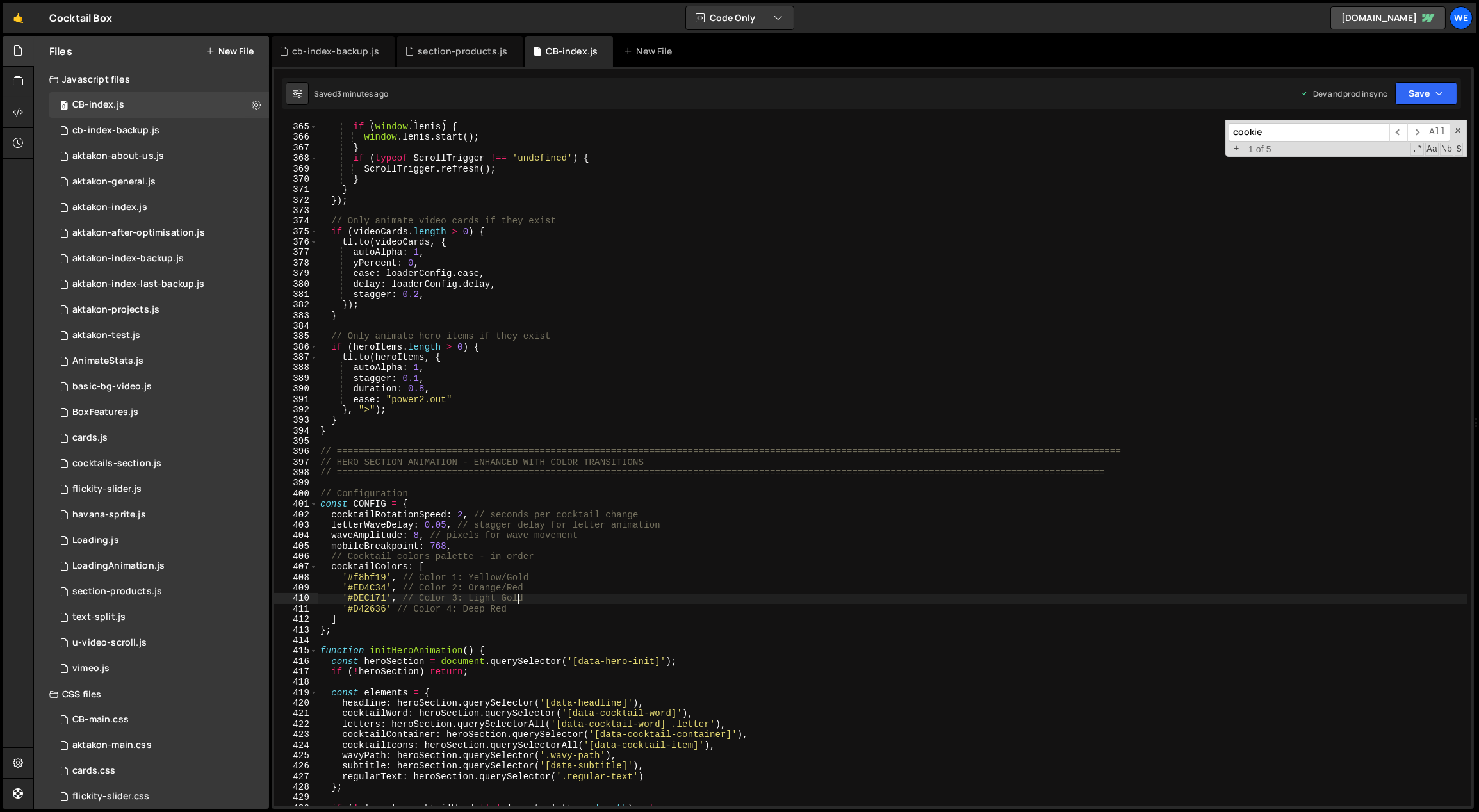
scroll to position [3695, 0]
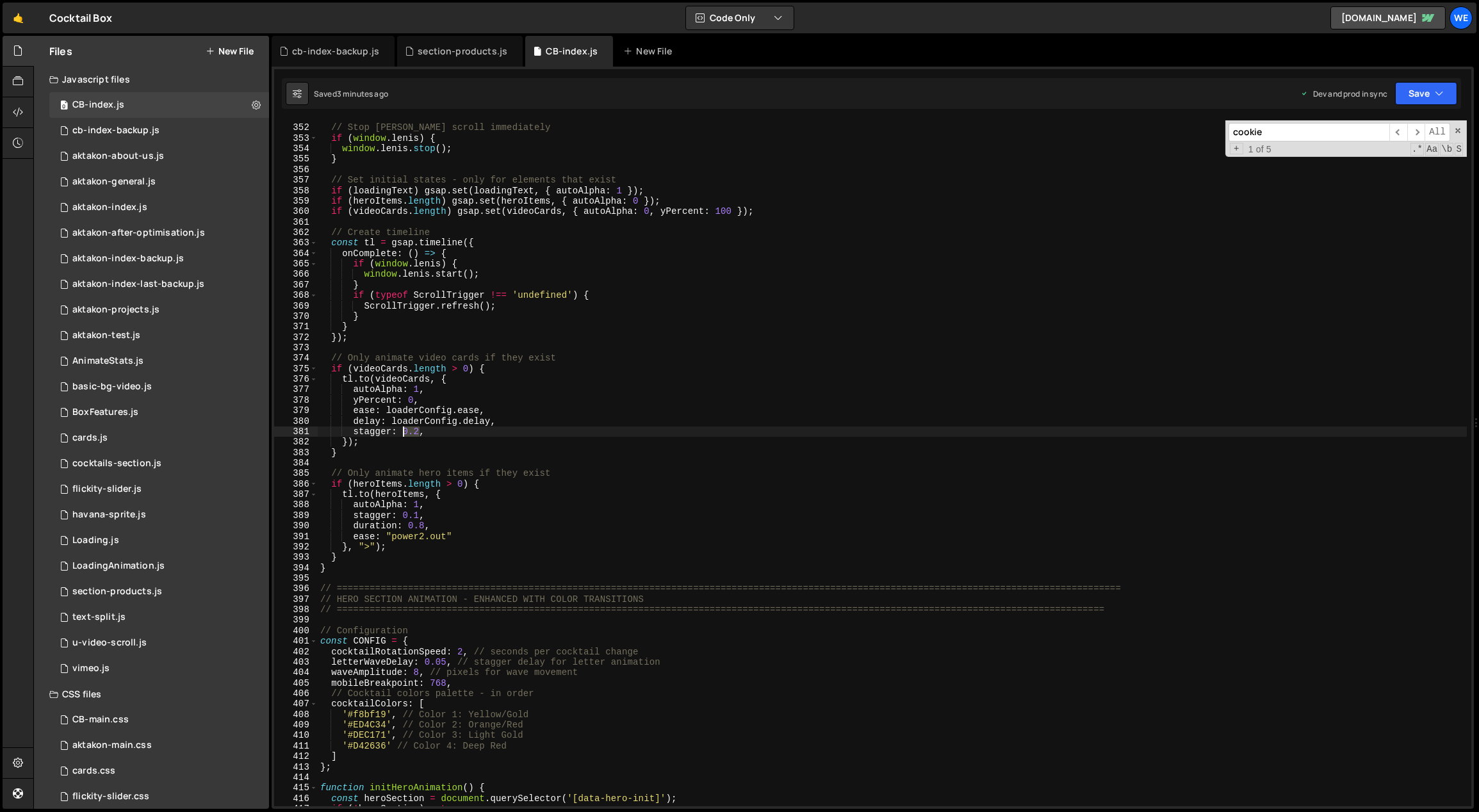
drag, startPoint x: 418, startPoint y: 432, endPoint x: 405, endPoint y: 430, distance: 13.2
click at [404, 430] on div "// Stop [PERSON_NAME] scroll immediately if ( window . [PERSON_NAME] ) { window…" at bounding box center [892, 466] width 1150 height 708
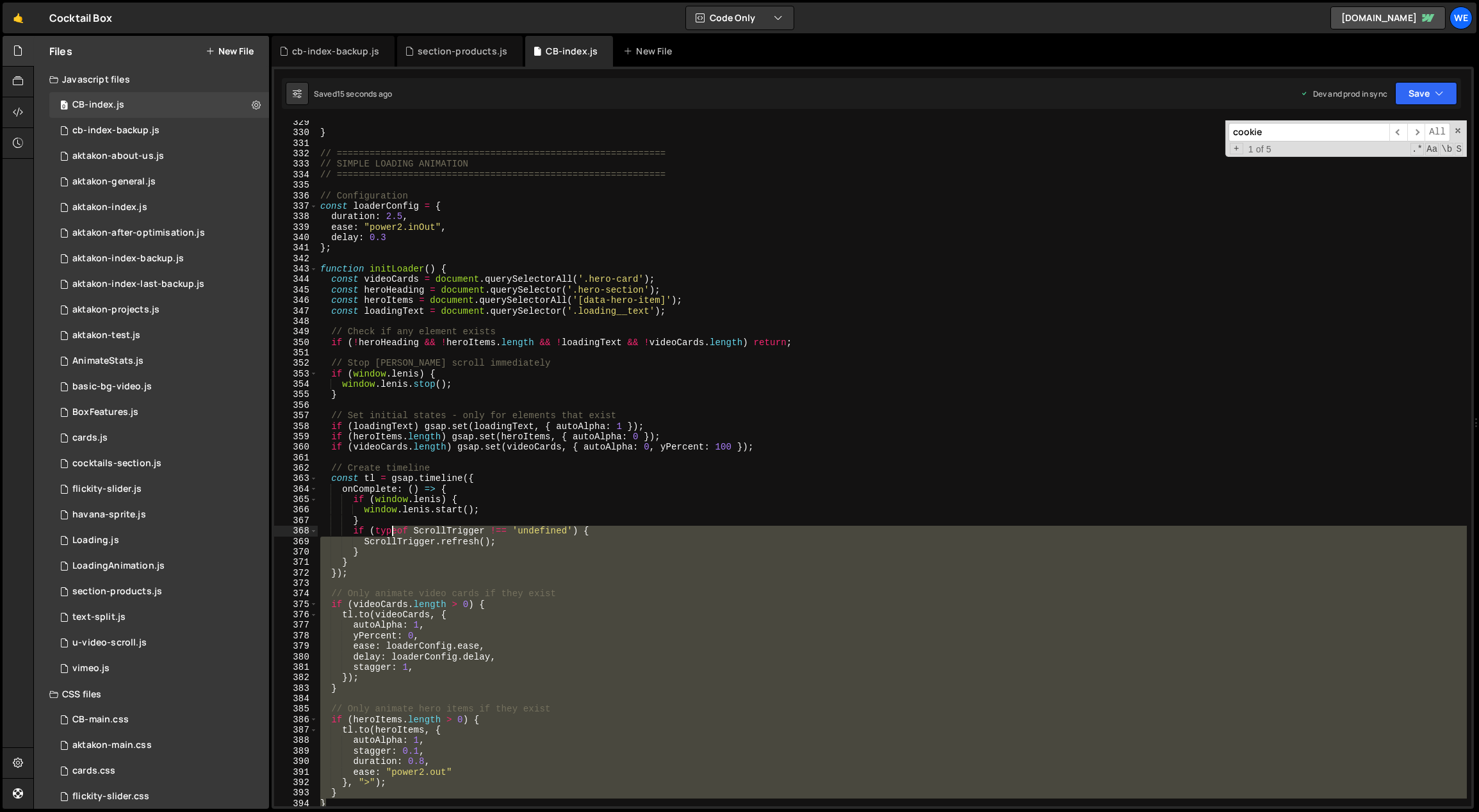
scroll to position [3365, 0]
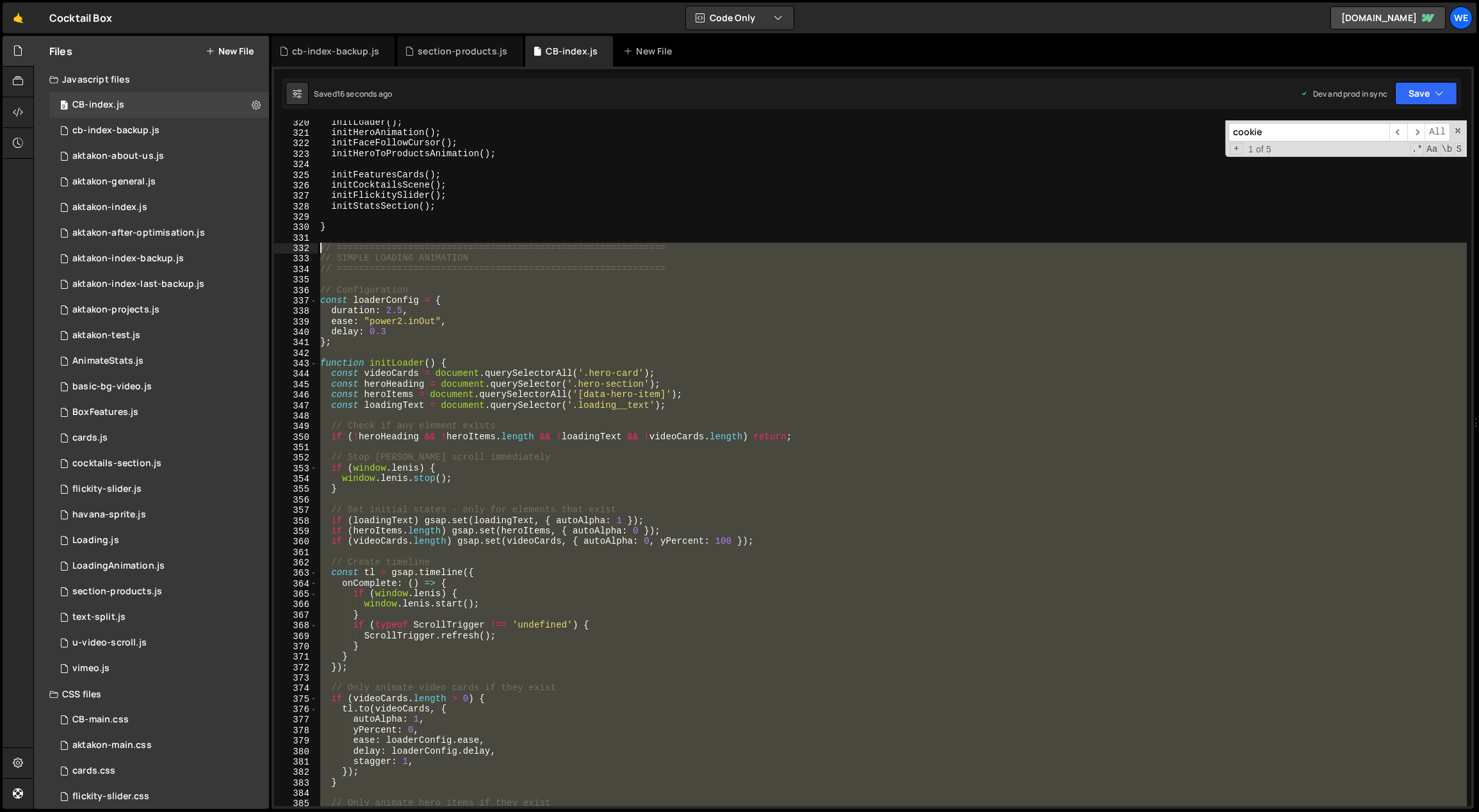
drag, startPoint x: 341, startPoint y: 570, endPoint x: 317, endPoint y: 250, distance: 320.9
click at [318, 250] on div "initLoader ( ) ; initHeroAnimation ( ) ; initFaceFollowCursor ( ) ; initHeroToP…" at bounding box center [892, 471] width 1150 height 708
click at [638, 432] on div "initLoader ( ) ; initHeroAnimation ( ) ; initFaceFollowCursor ( ) ; initHeroToP…" at bounding box center [892, 463] width 1149 height 686
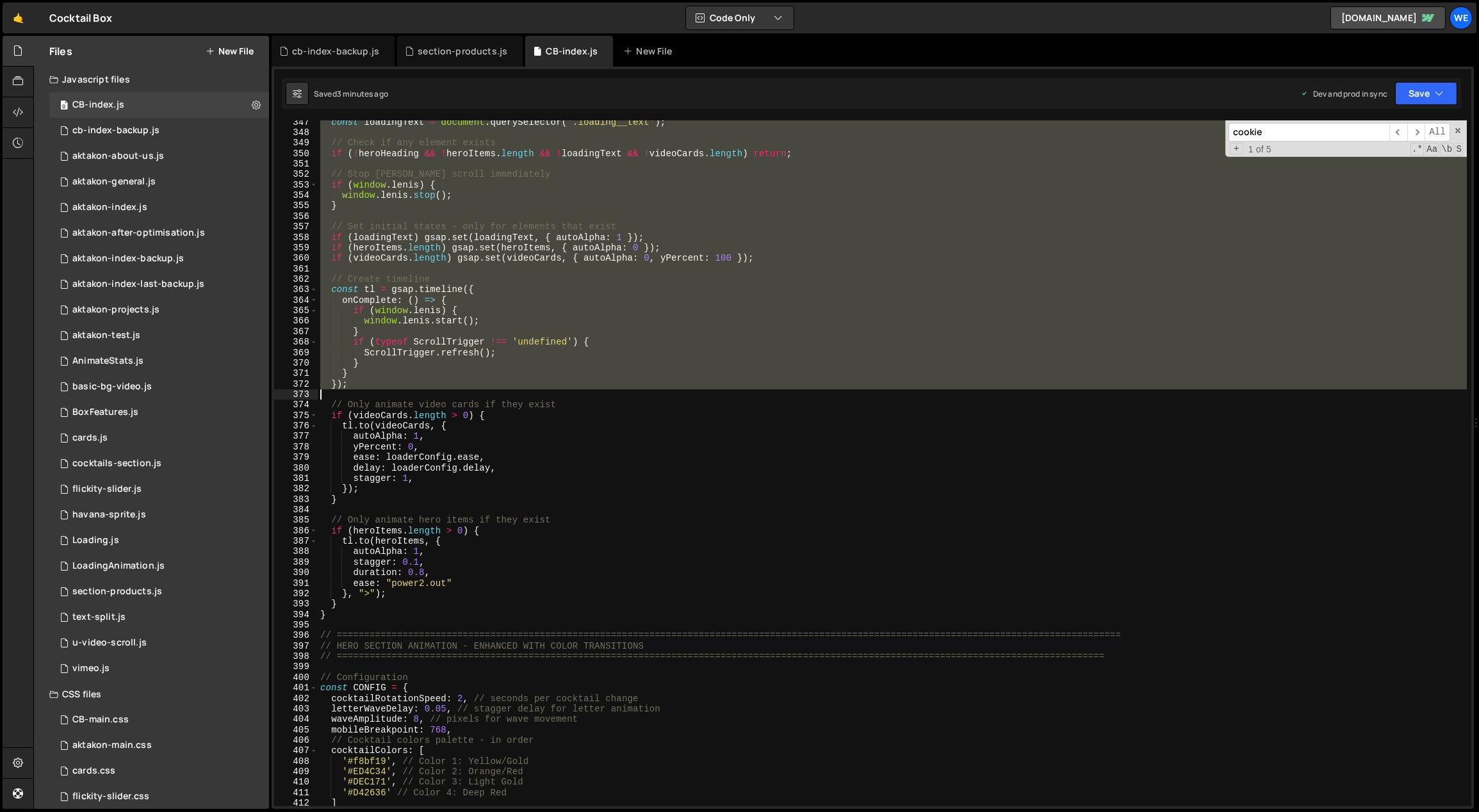
scroll to position [3798, 0]
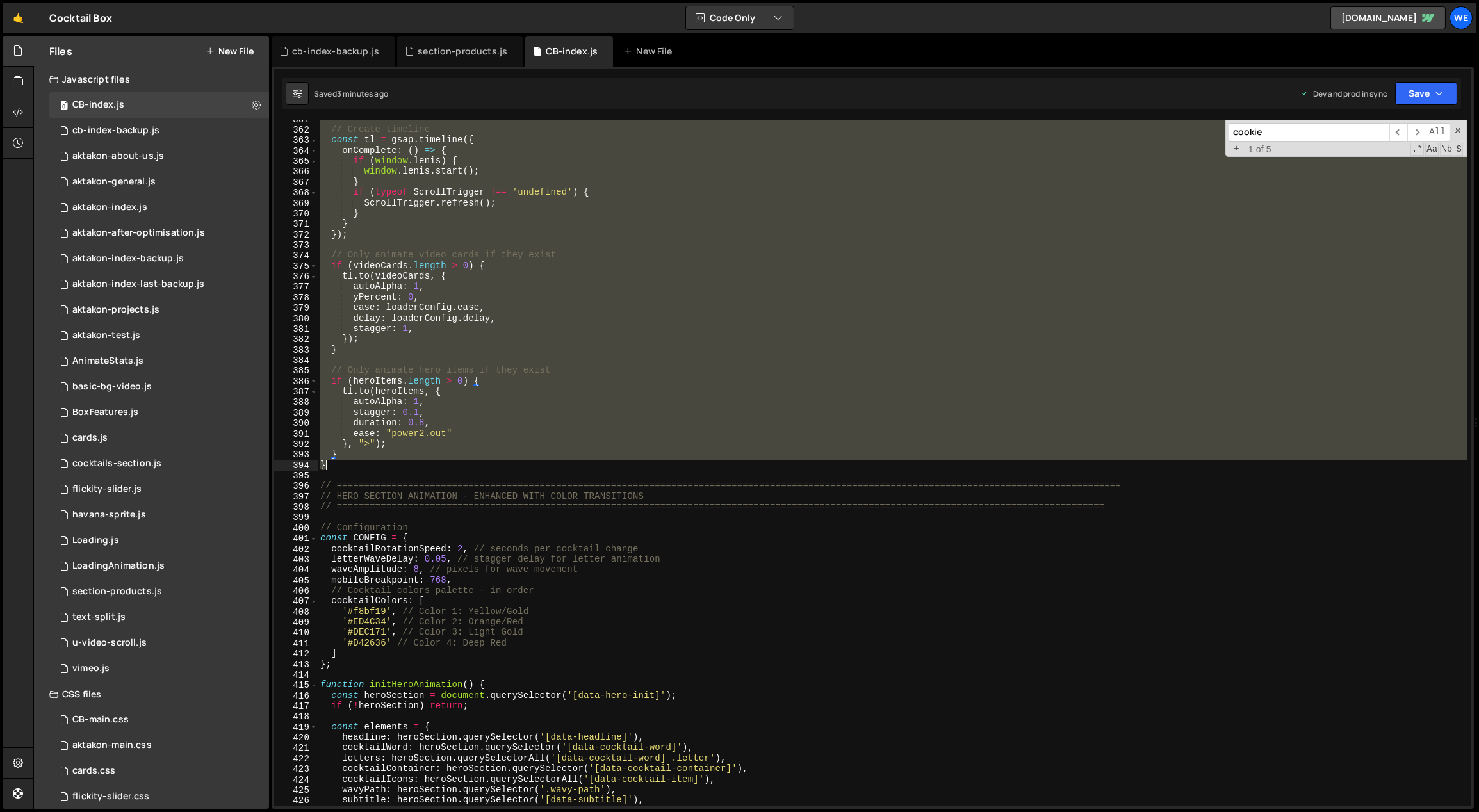
drag, startPoint x: 319, startPoint y: 280, endPoint x: 369, endPoint y: 464, distance: 190.7
click at [369, 464] on div "// Create timeline const tl = gsap . timeline ({ onComplete : ( ) => { if ( win…" at bounding box center [892, 468] width 1150 height 708
paste textarea "// initLoaderDramatic(); // Or use the dramatic version with 3D effects"
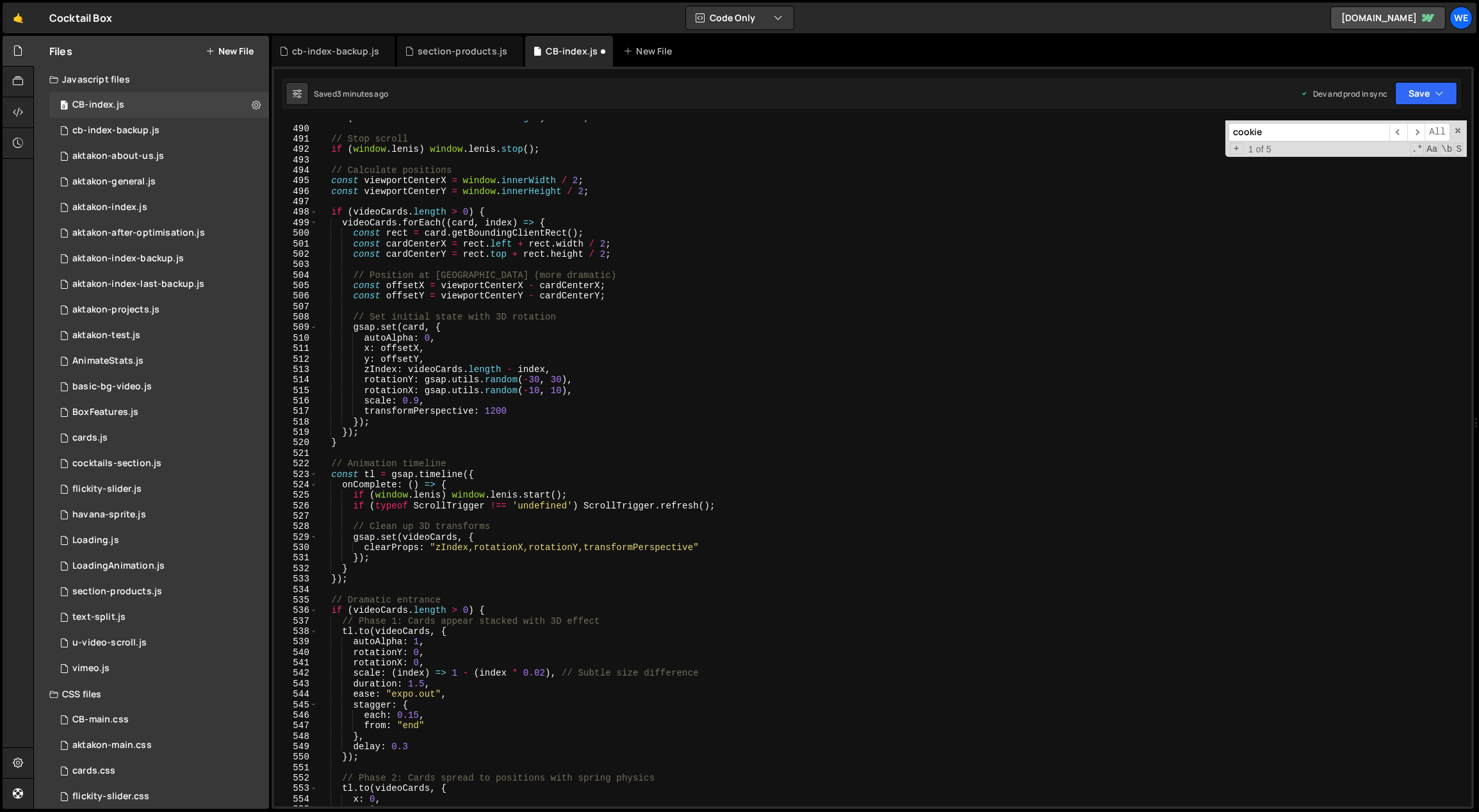
scroll to position [4923, 0]
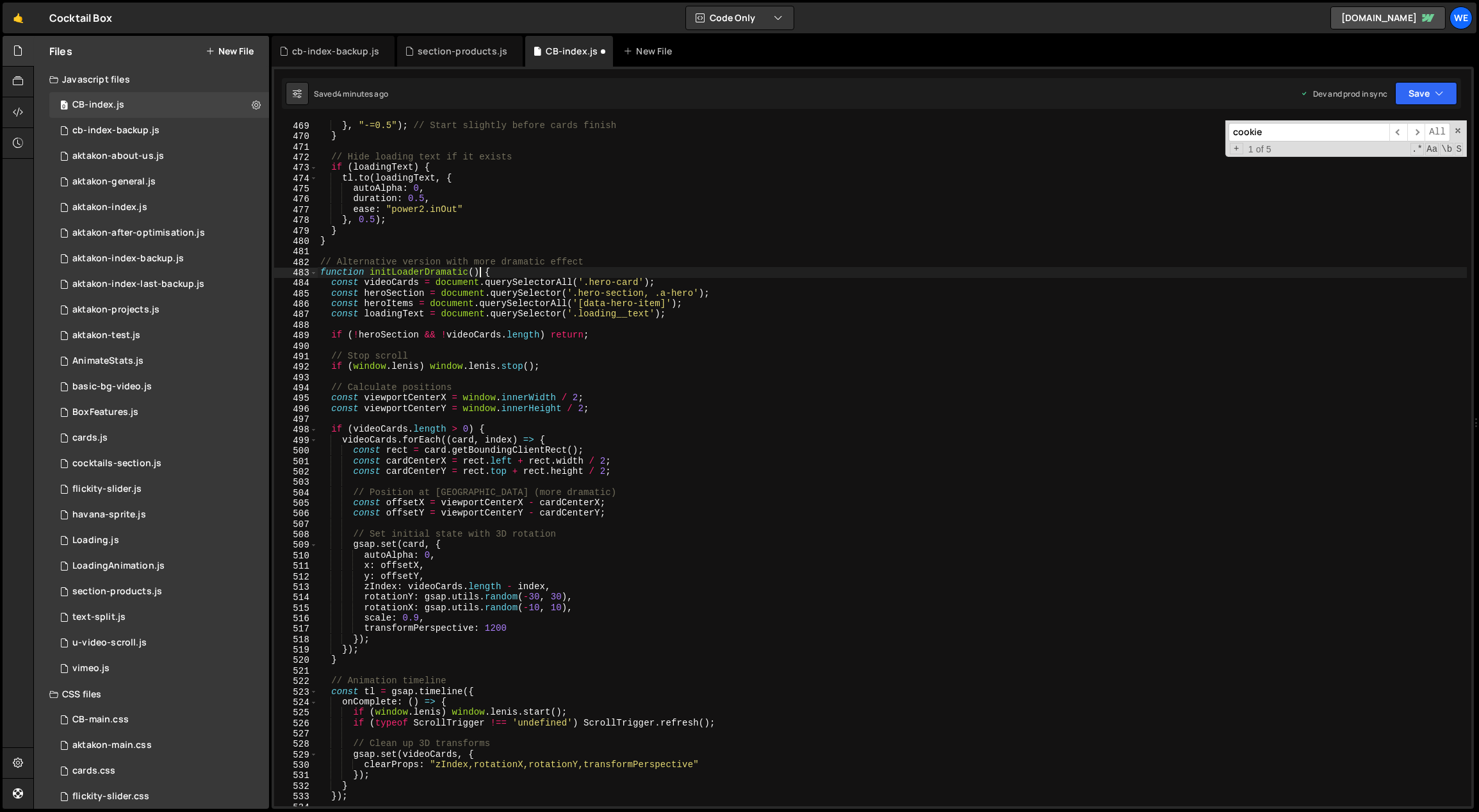
click at [479, 270] on div "ease : "power2.out" } , "-=0.5" ) ; // Start slightly before cards finish } // …" at bounding box center [892, 464] width 1150 height 708
drag, startPoint x: 477, startPoint y: 270, endPoint x: 369, endPoint y: 274, distance: 108.1
click at [371, 274] on div "ease : "power2.out" } , "-=0.5" ) ; // Start slightly before cards finish } // …" at bounding box center [892, 464] width 1150 height 708
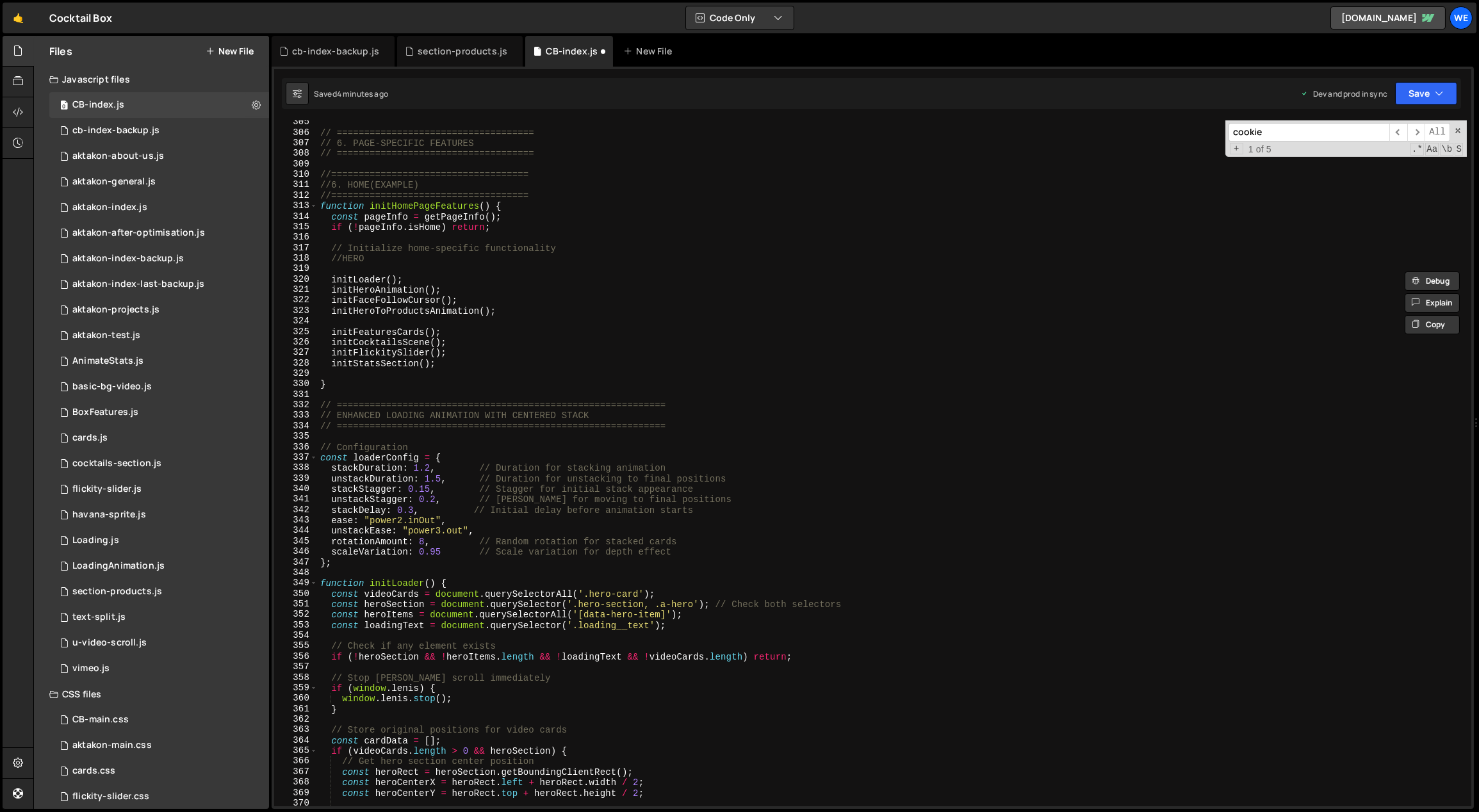
scroll to position [3070, 0]
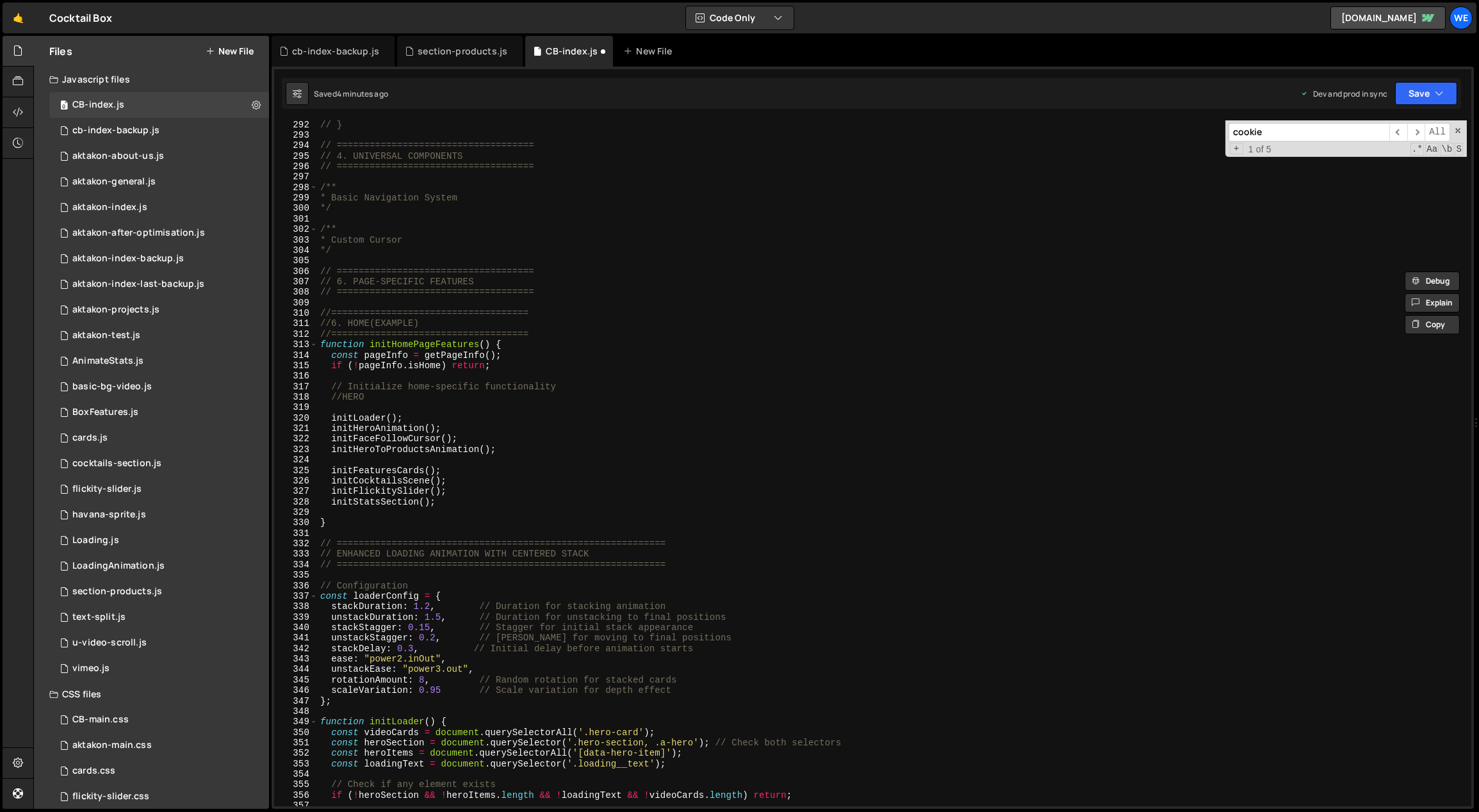
click at [446, 418] on div "// } // ==================================== // 4. UNIVERSAL COMPONENTS // ====…" at bounding box center [892, 474] width 1150 height 708
type textarea "initLoader();"
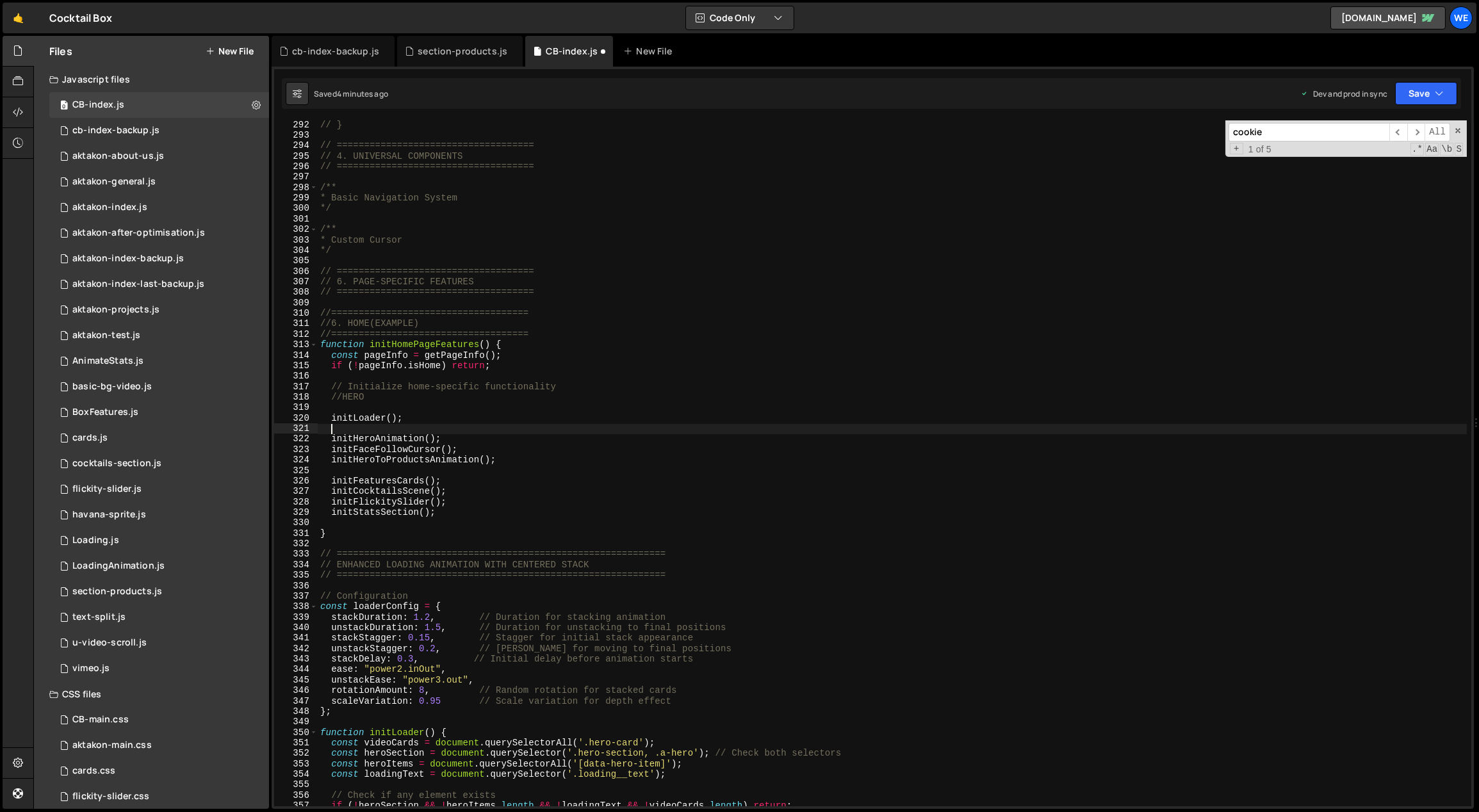
scroll to position [0, 0]
paste textarea "initLoaderDramatic()"
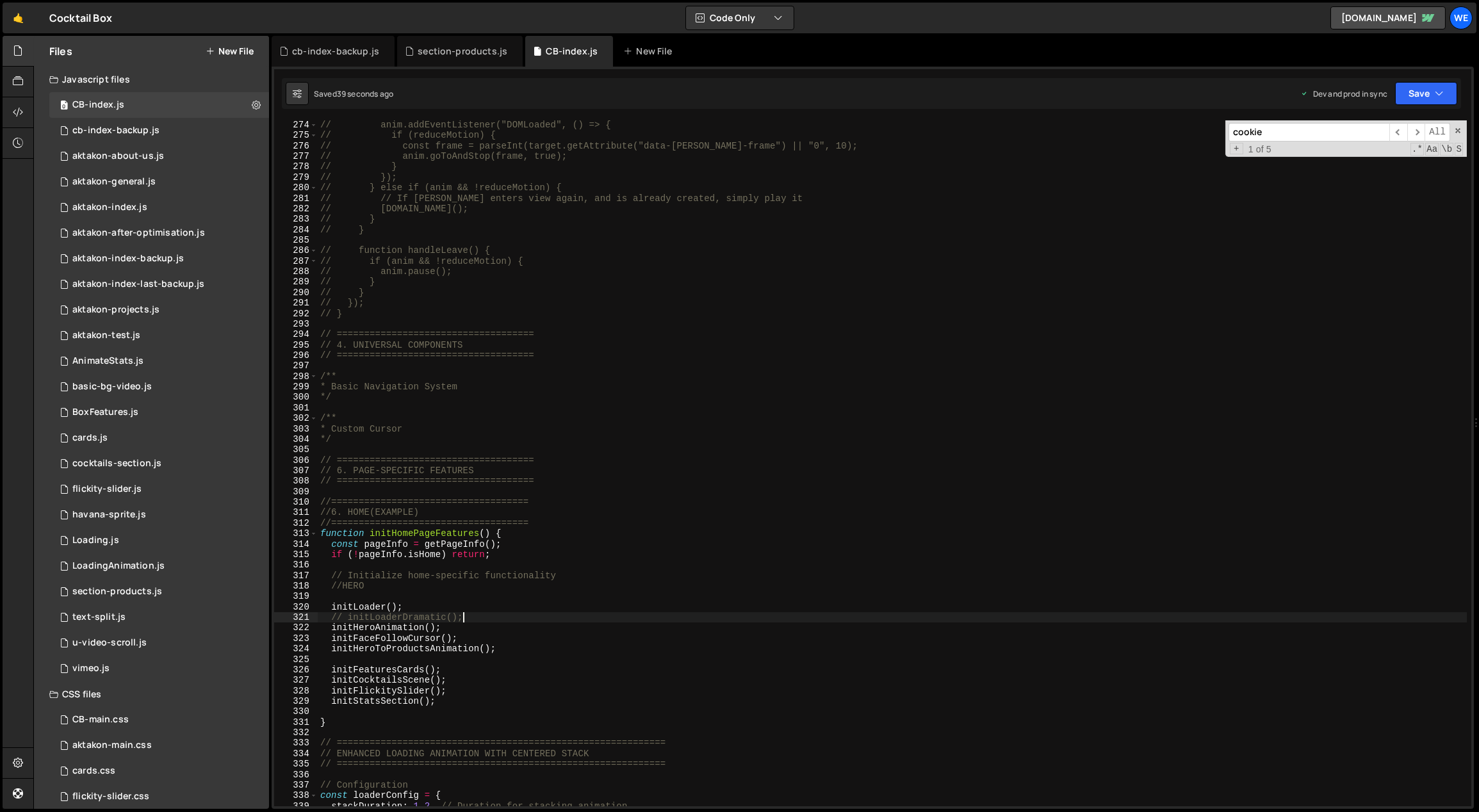
scroll to position [2881, 0]
click at [429, 603] on div "// anim.addEventListener("DOMLoaded", () => { // if (reduceMotion) { // const f…" at bounding box center [892, 474] width 1150 height 708
click at [489, 614] on div "// anim.addEventListener("DOMLoaded", () => { // if (reduceMotion) { // const f…" at bounding box center [892, 474] width 1150 height 708
type textarea "// initLoaderDramatic();"
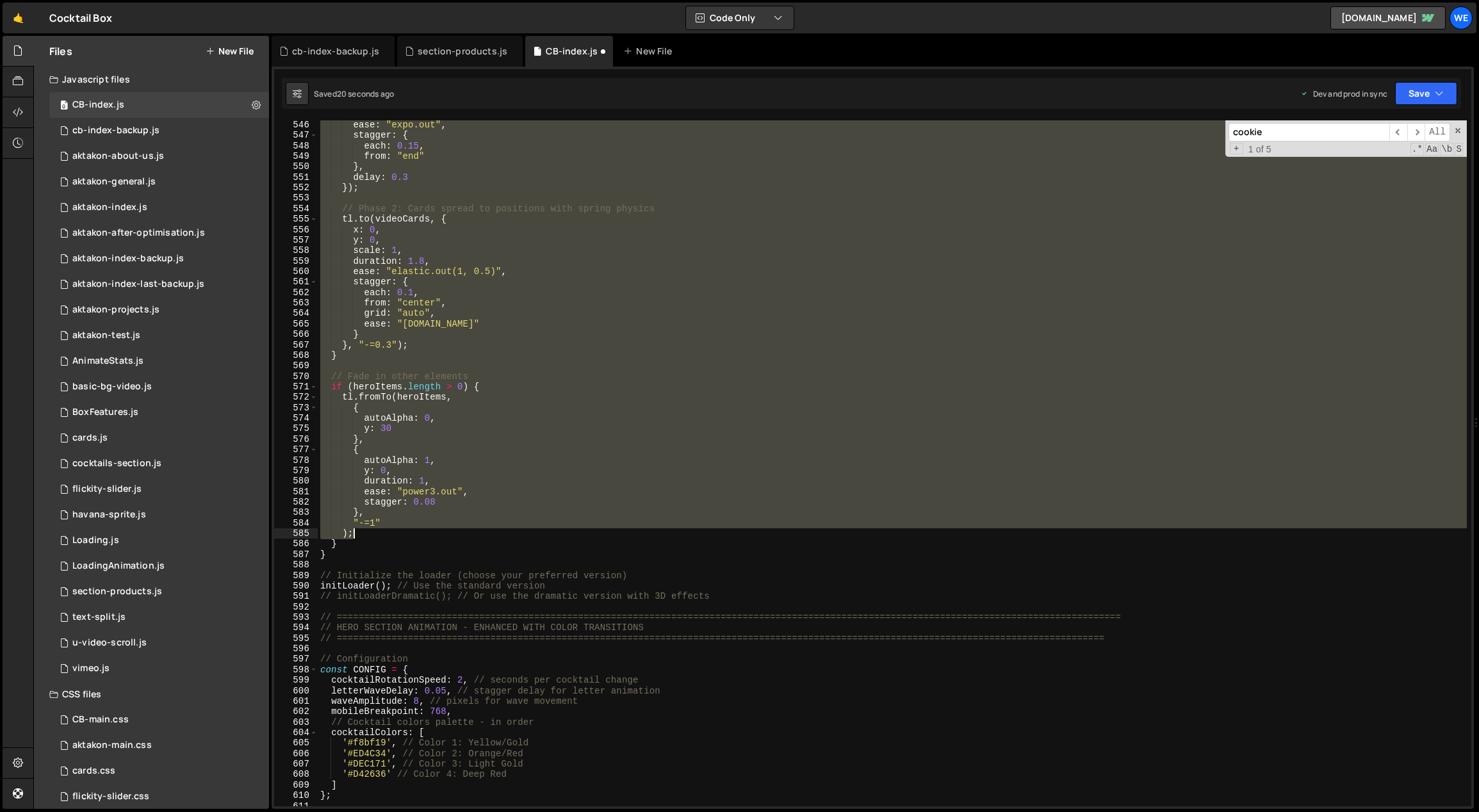
scroll to position [5730, 0]
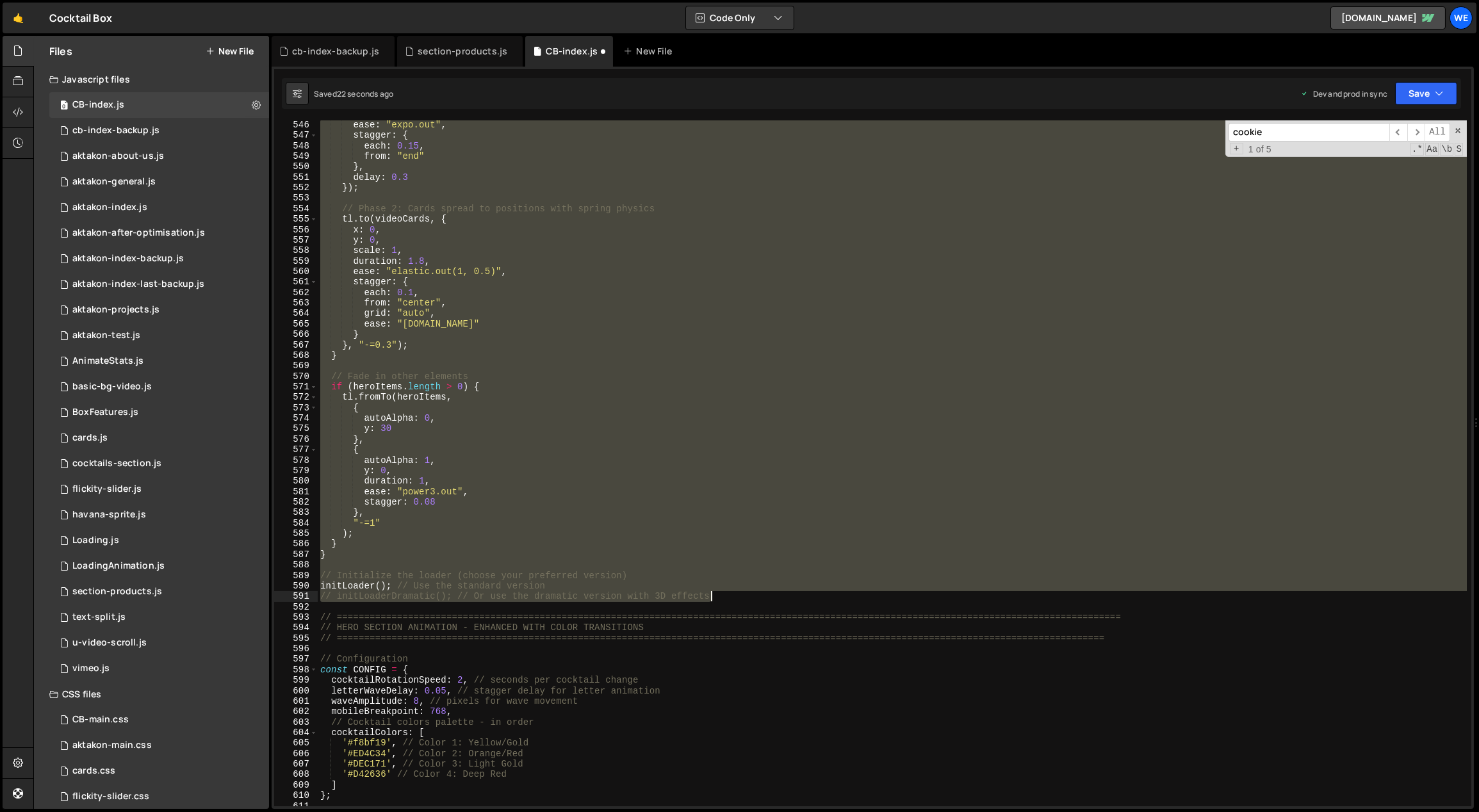
drag, startPoint x: 337, startPoint y: 525, endPoint x: 723, endPoint y: 593, distance: 391.9
click at [723, 593] on div "ease : "expo.out" , stagger : { each : 0.15 , from : "end" } , delay : 0.3 }) ;…" at bounding box center [892, 474] width 1150 height 708
click at [572, 587] on div "ease : "expo.out" , stagger : { each : 0.15 , from : "end" } , delay : 0.3 }) ;…" at bounding box center [892, 463] width 1149 height 686
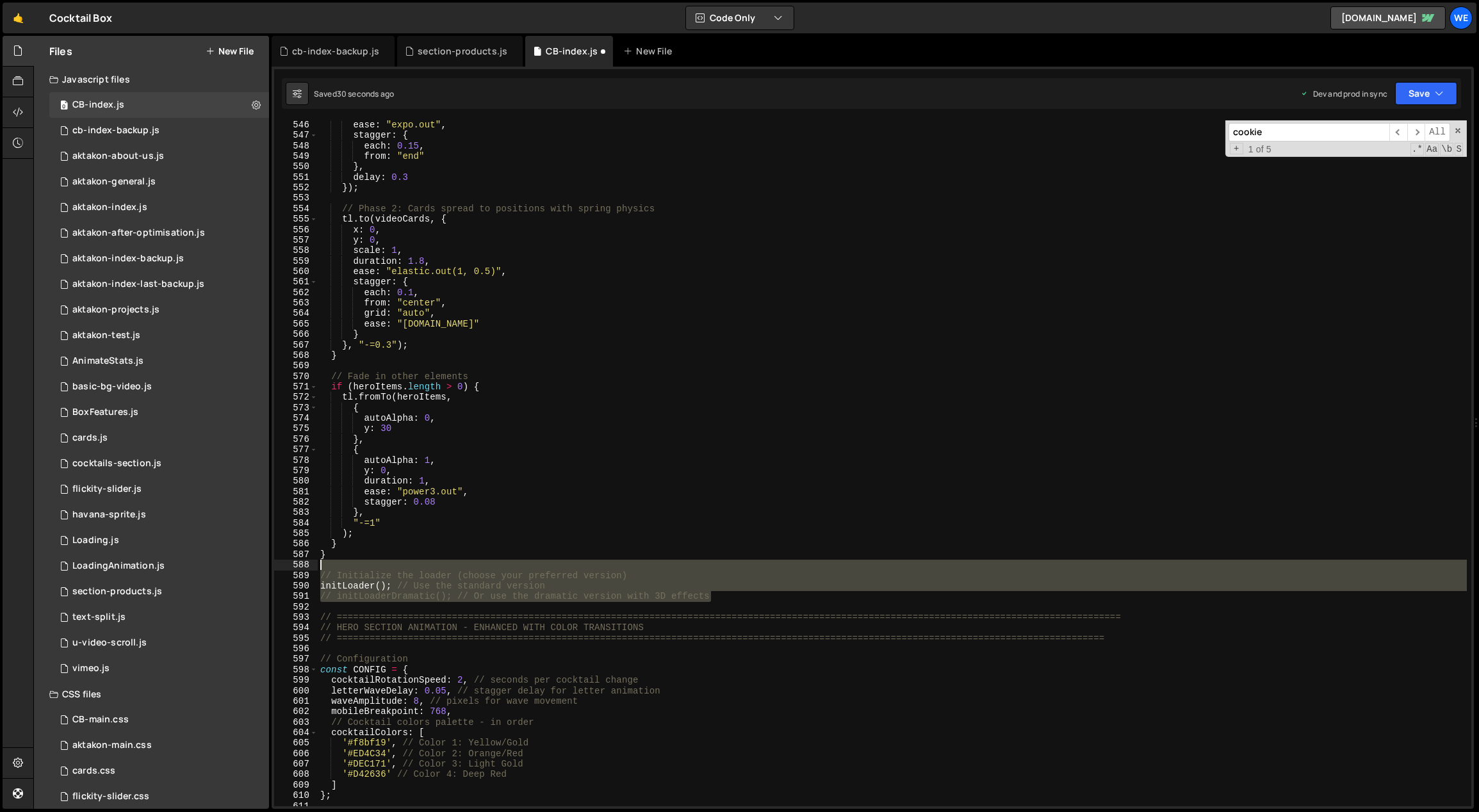
drag, startPoint x: 744, startPoint y: 594, endPoint x: 321, endPoint y: 569, distance: 423.7
click at [320, 568] on div "ease : "expo.out" , stagger : { each : 0.15 , from : "end" } , delay : 0.3 }) ;…" at bounding box center [892, 474] width 1150 height 708
type textarea "// Initialize the loader (choose your preferred version)"
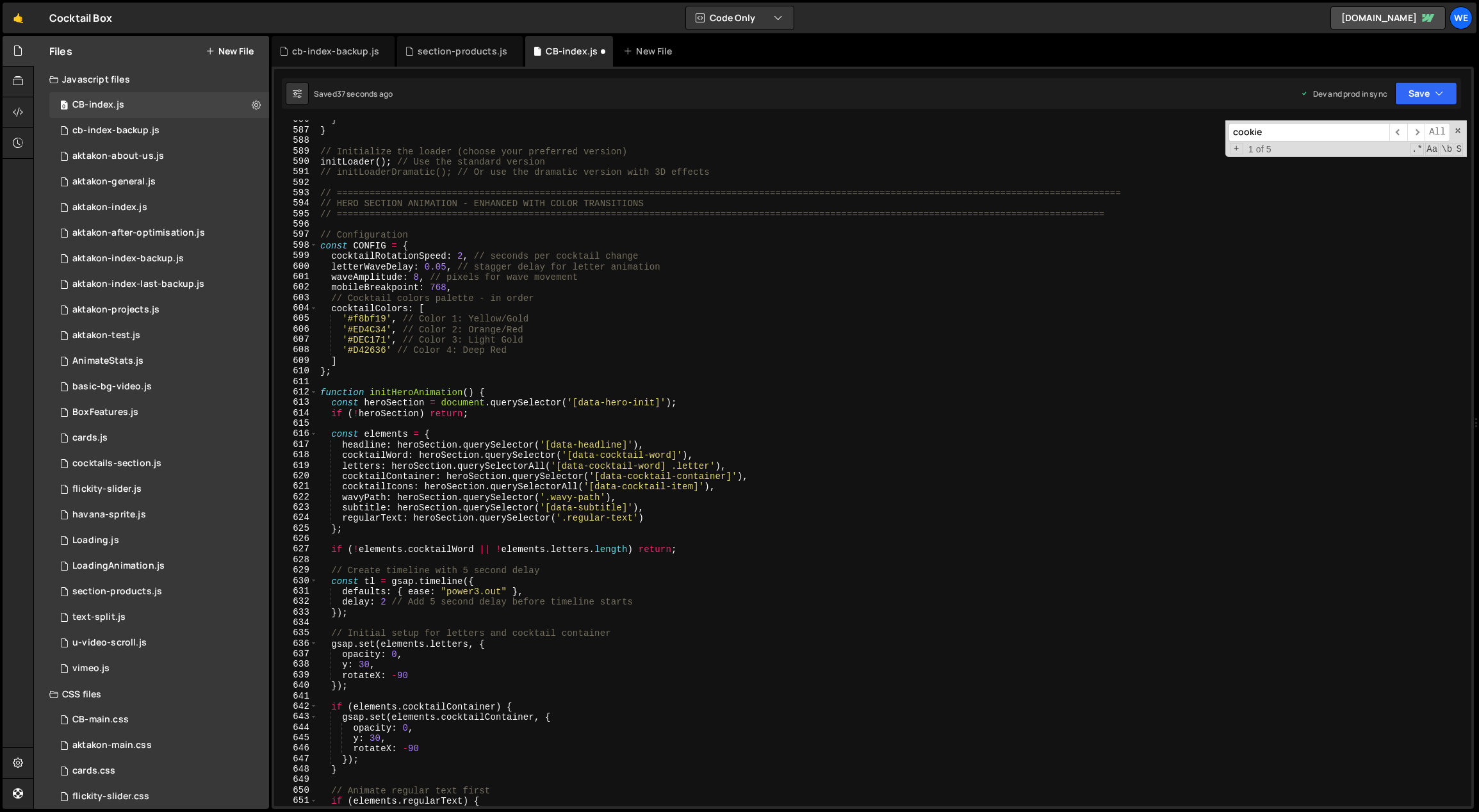
scroll to position [5904, 0]
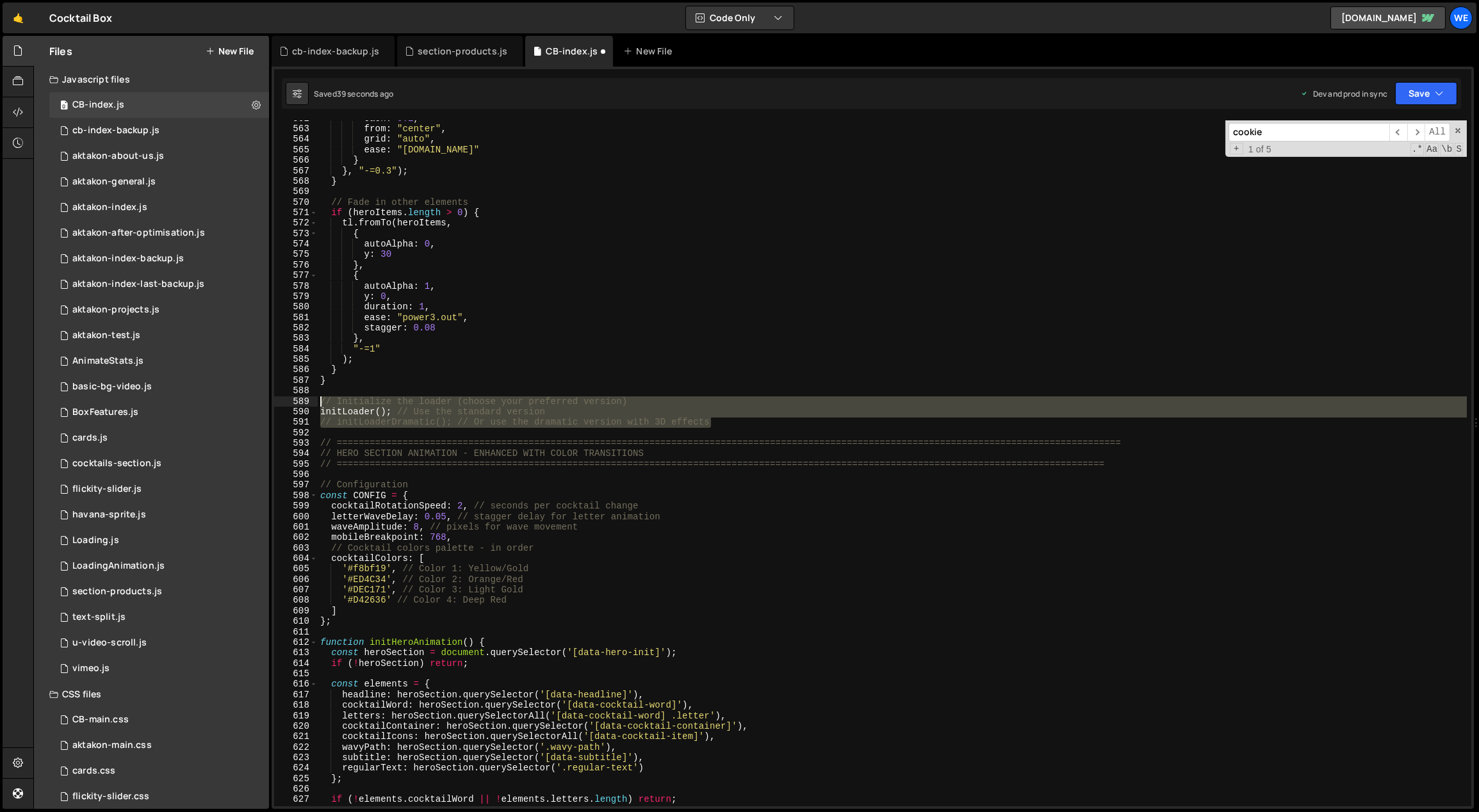
drag, startPoint x: 750, startPoint y: 422, endPoint x: 326, endPoint y: 398, distance: 424.7
click at [318, 396] on div "each : 0.1 , from : "center" , grid : "auto" , ease : "[DOMAIN_NAME]" } } , "-=…" at bounding box center [892, 467] width 1150 height 708
type textarea "// Initialize the loader (choose your preferred version) initLoader(); // Use t…"
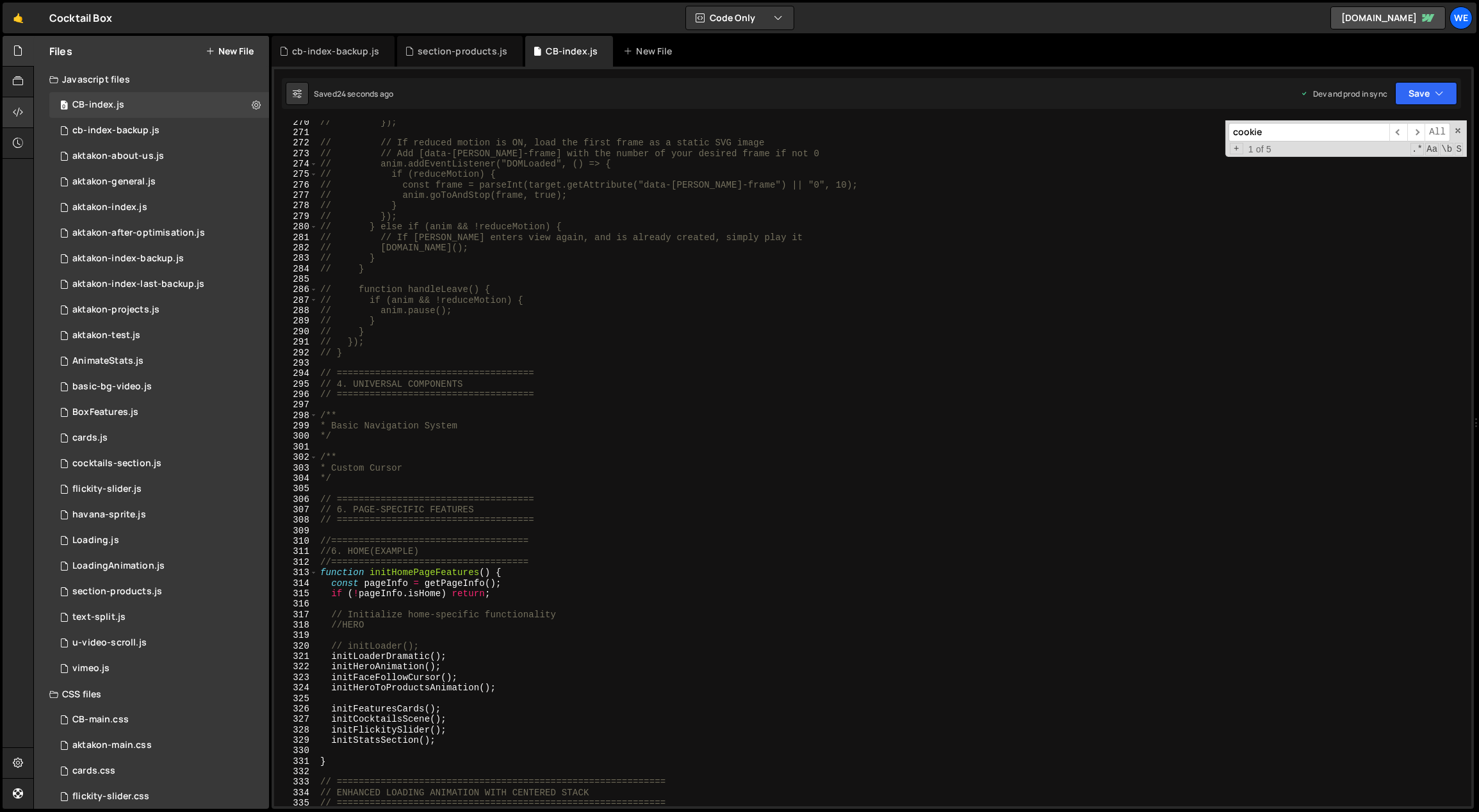
scroll to position [2984, 0]
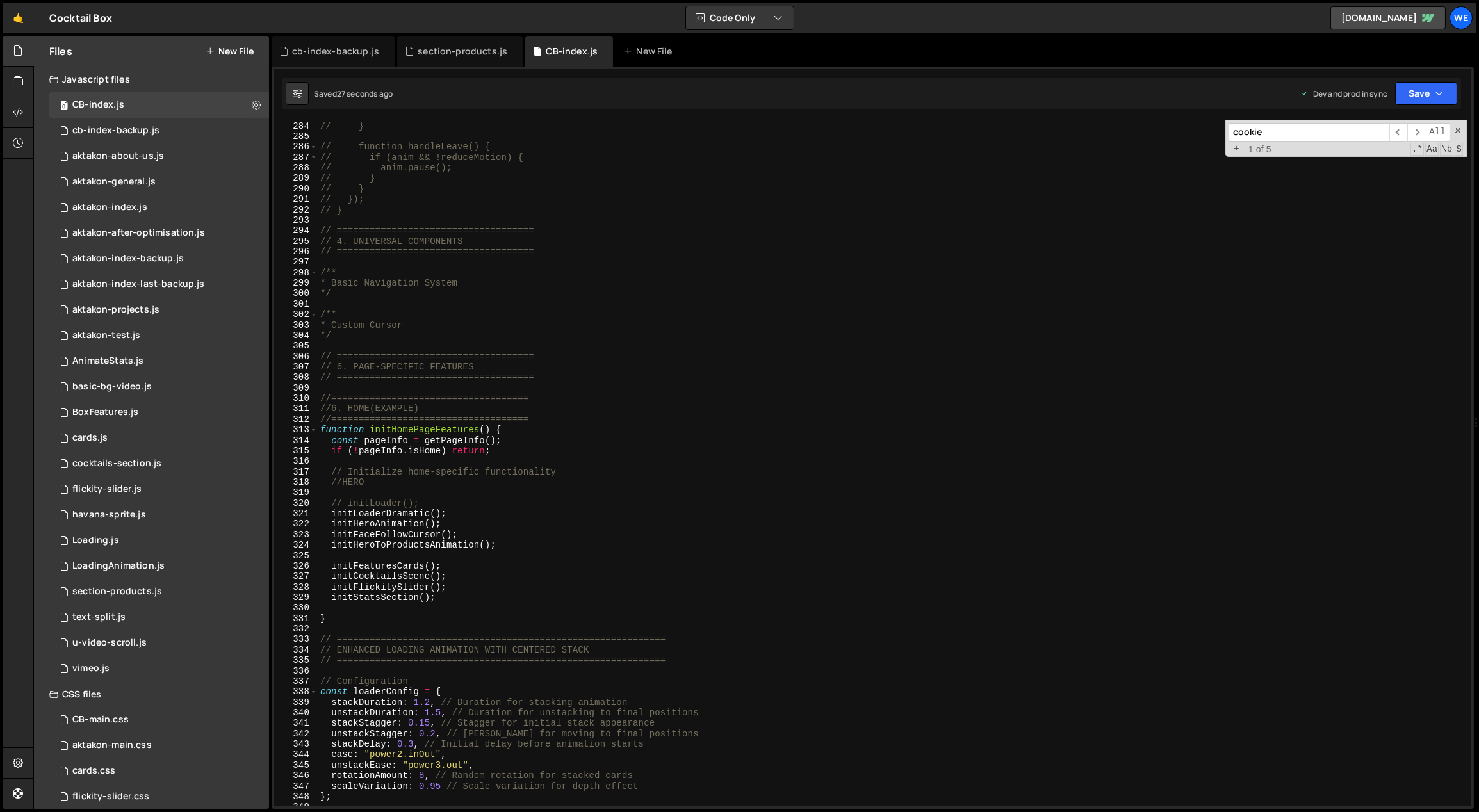
click at [448, 499] on div "// } // } // function handleLeave() { // if (anim && !reduceMotion) { // anim.p…" at bounding box center [892, 464] width 1150 height 708
click at [476, 510] on div "// } // } // function handleLeave() { // if (anim && !reduceMotion) { // anim.p…" at bounding box center [892, 464] width 1150 height 708
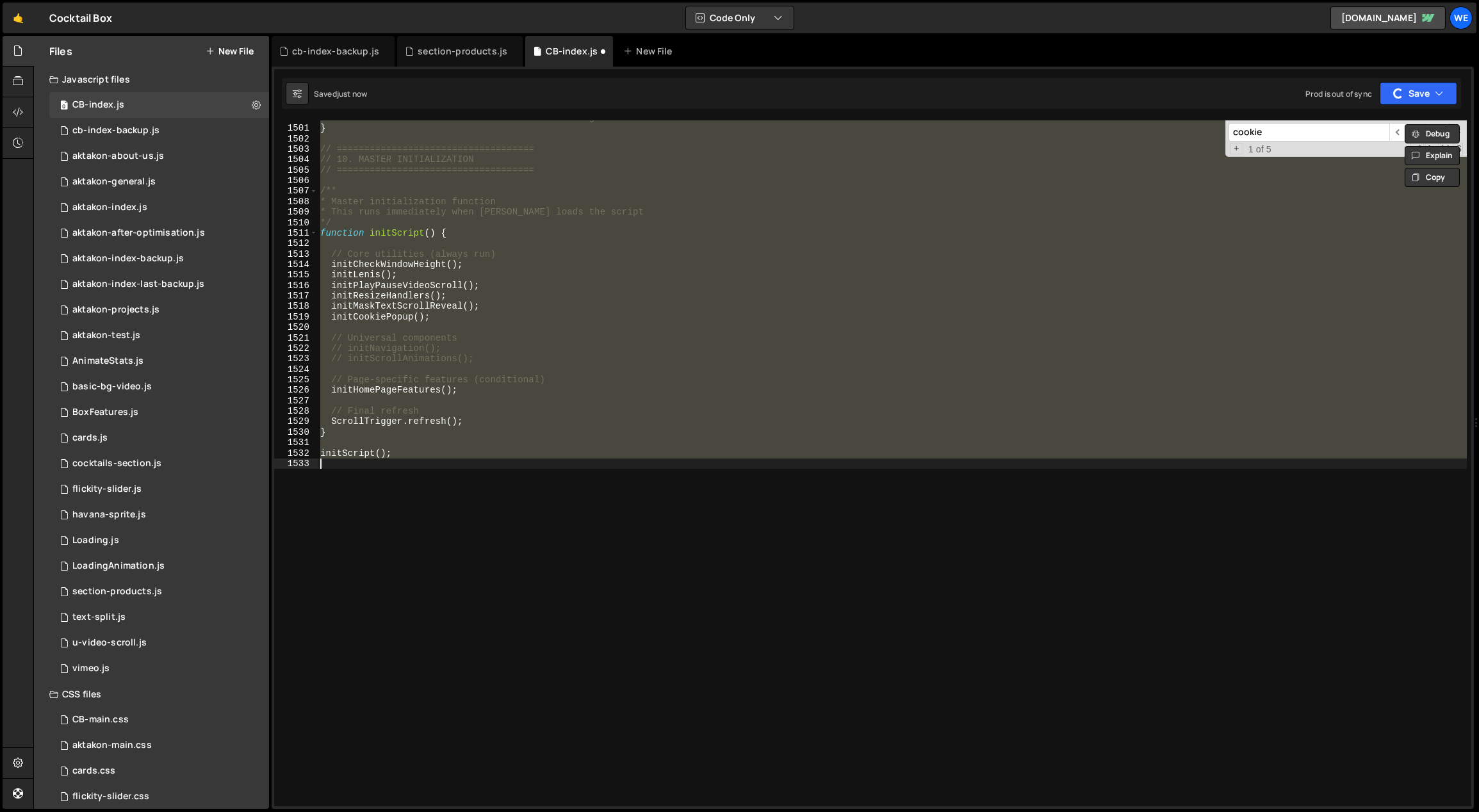
scroll to position [3040, 0]
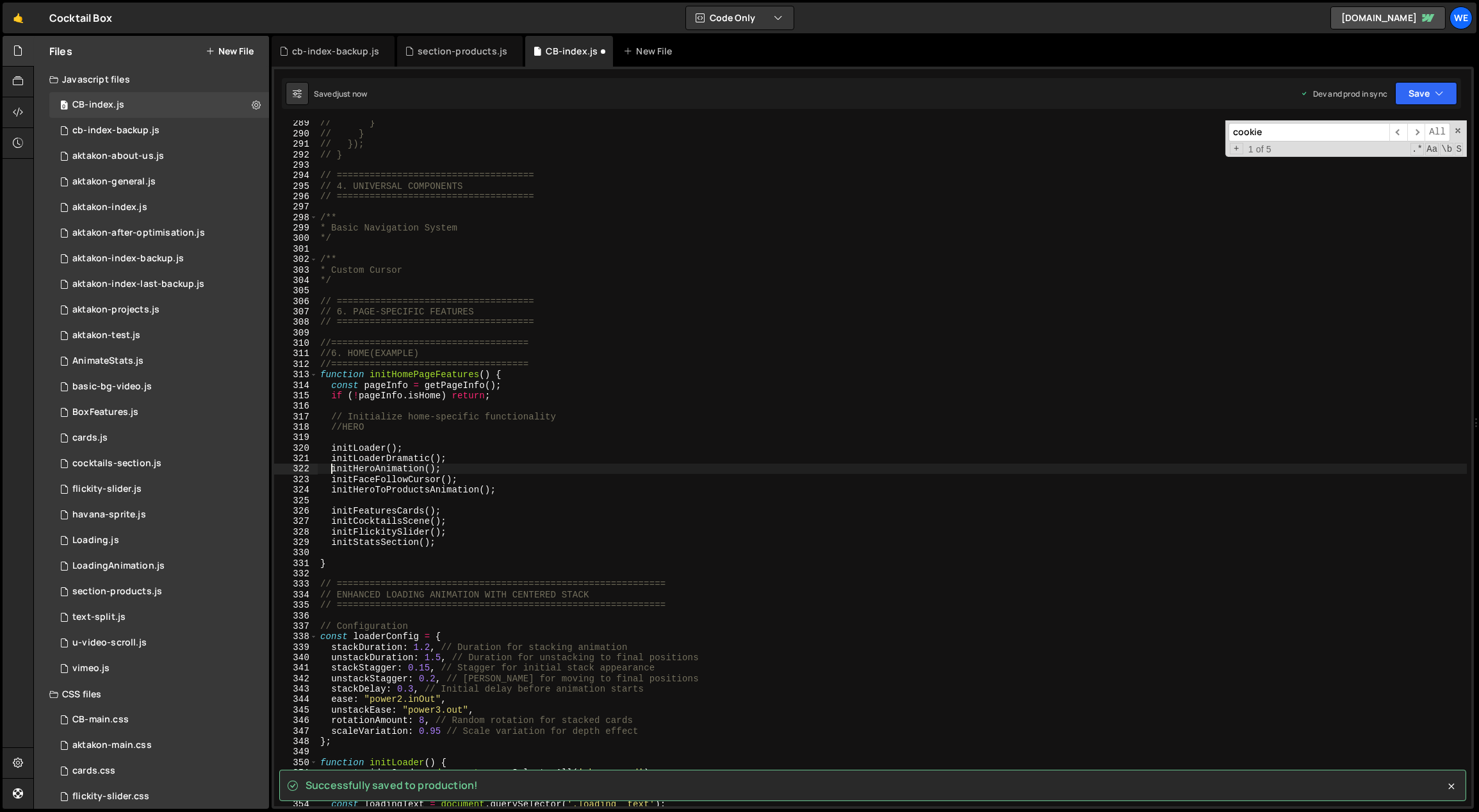
click at [467, 458] on div "// } // } // }); // } // ==================================== // 4. UNIVERSAL C…" at bounding box center [892, 472] width 1150 height 708
click at [452, 447] on div "// } // } // }); // } // ==================================== // 4. UNIVERSAL C…" at bounding box center [892, 472] width 1150 height 708
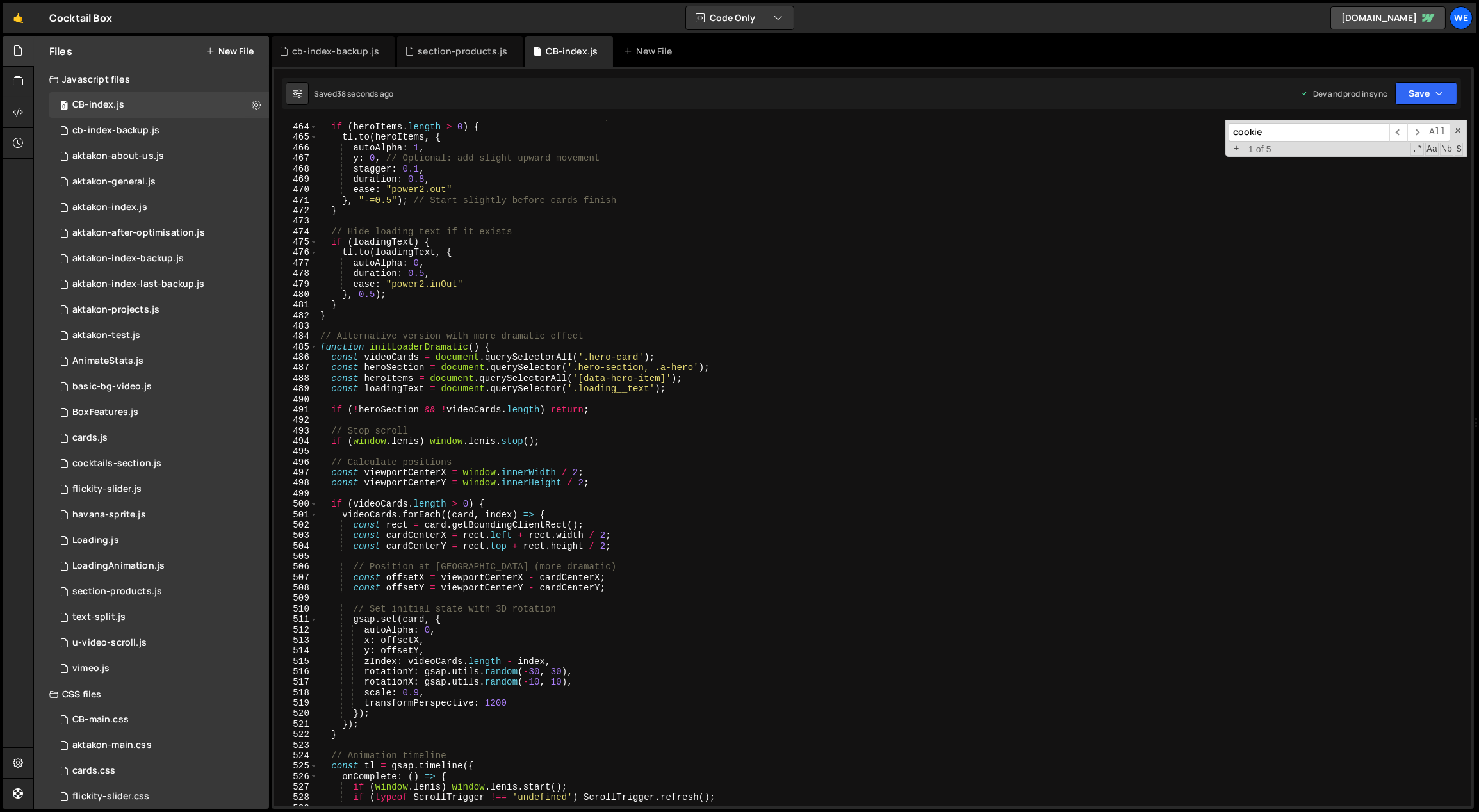
scroll to position [4869, 0]
drag, startPoint x: 656, startPoint y: 369, endPoint x: 577, endPoint y: 369, distance: 79.0
click at [575, 368] on div "// Phase 3: Fade in hero items after cards are in position if ( heroItems . len…" at bounding box center [892, 465] width 1150 height 708
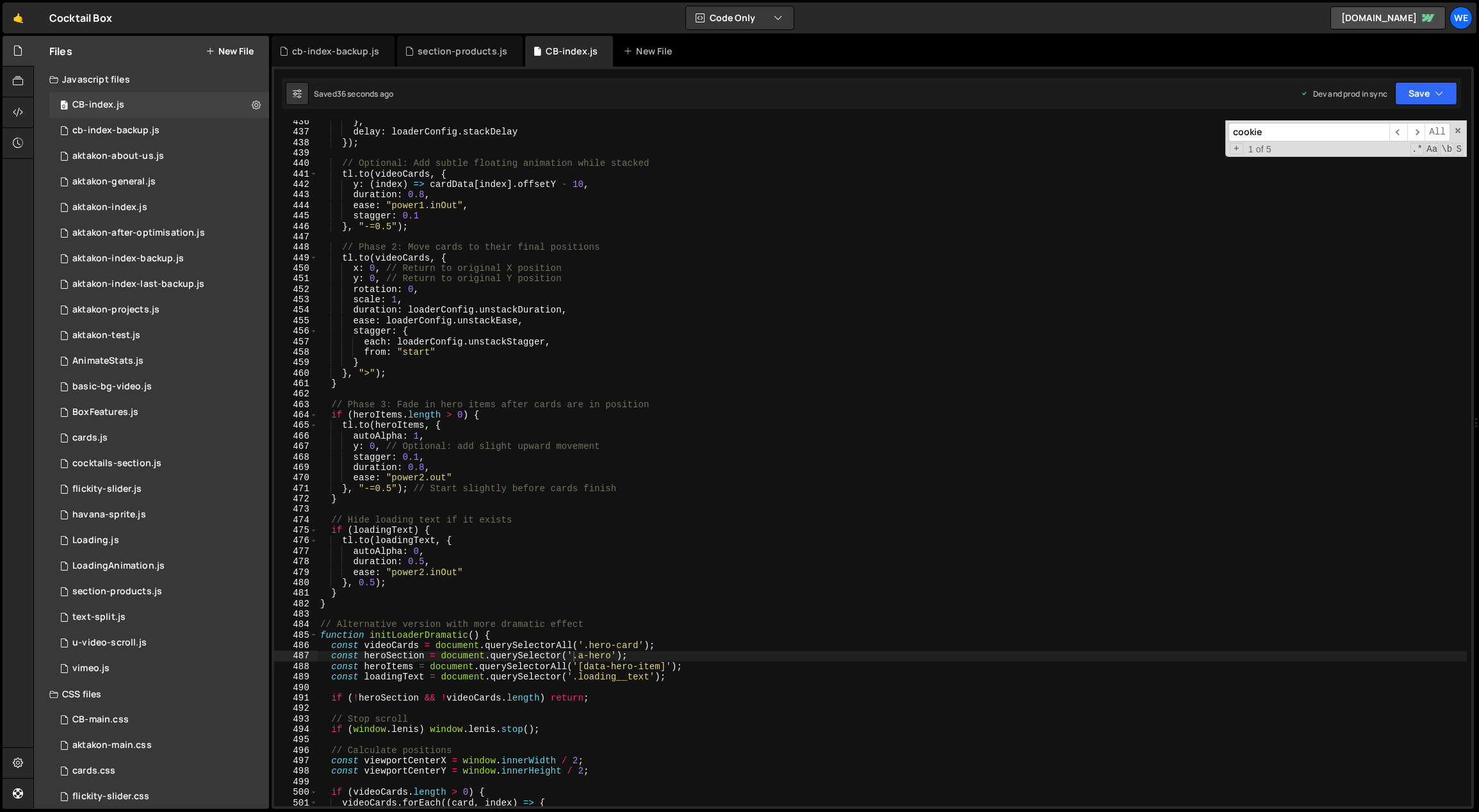
scroll to position [4581, 0]
click at [492, 417] on div "} , delay : loaderConfig . stackDelay }) ; // Optional: Add subtle floating ani…" at bounding box center [892, 470] width 1150 height 708
click at [340, 595] on div "} , delay : loaderConfig . stackDelay }) ; // Optional: Add subtle floating ani…" at bounding box center [892, 470] width 1150 height 708
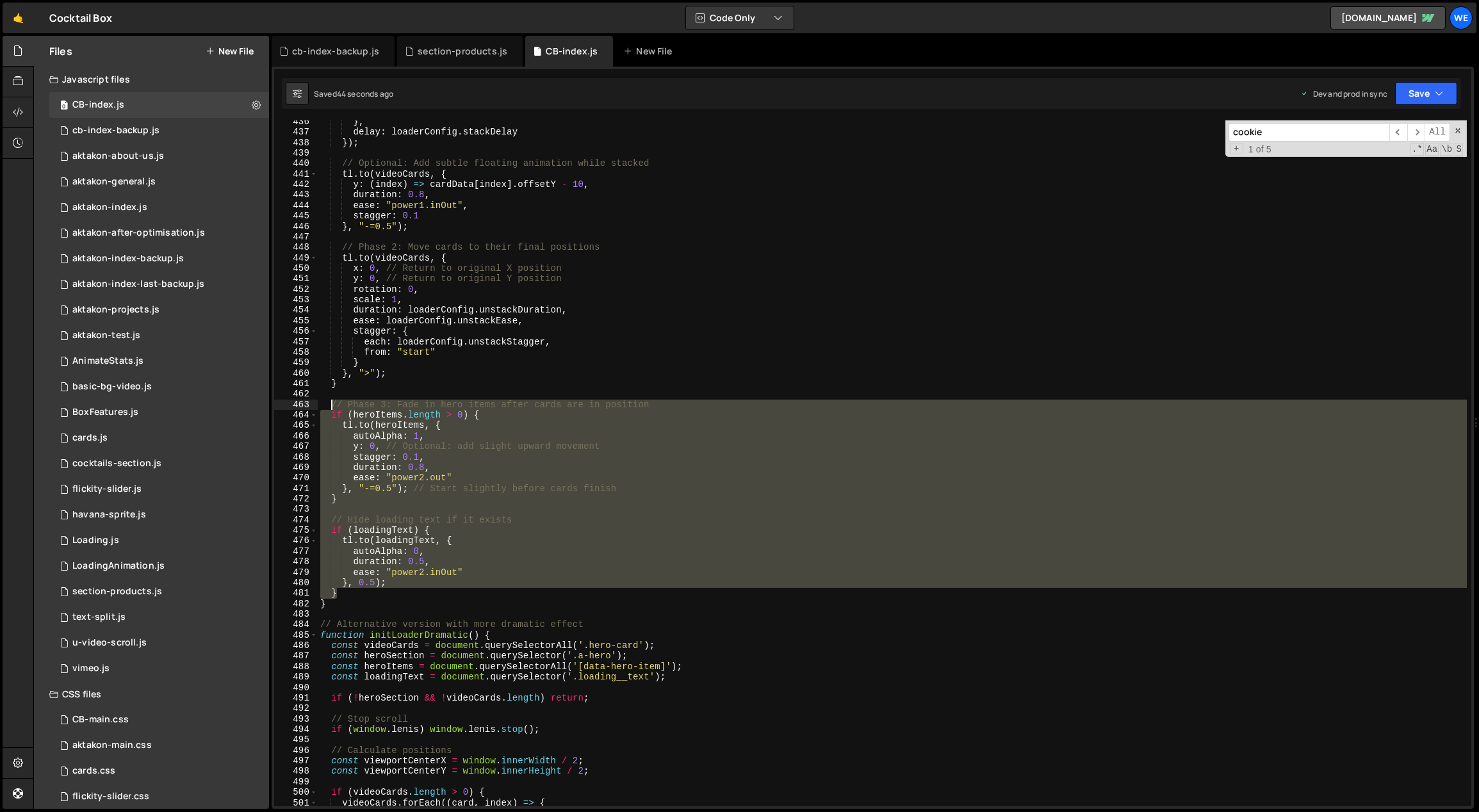
drag, startPoint x: 347, startPoint y: 590, endPoint x: 329, endPoint y: 407, distance: 183.9
click at [329, 407] on div "} , delay : loaderConfig . stackDelay }) ; // Optional: Add subtle floating ani…" at bounding box center [892, 470] width 1150 height 708
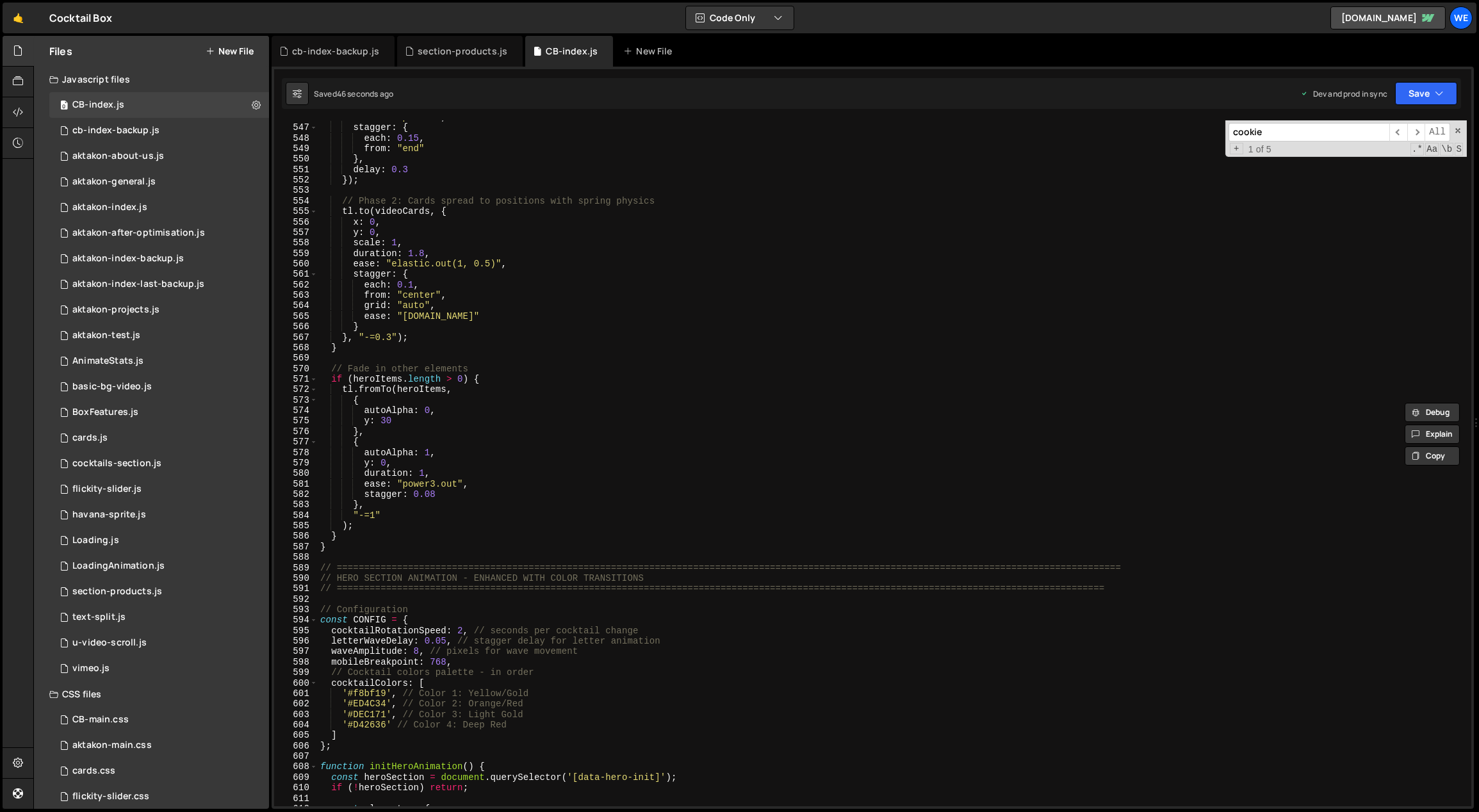
scroll to position [5736, 0]
click at [351, 538] on div "ease : "expo.out" , stagger : { each : 0.15 , from : "end" } , delay : 0.3 }) ;…" at bounding box center [892, 467] width 1150 height 708
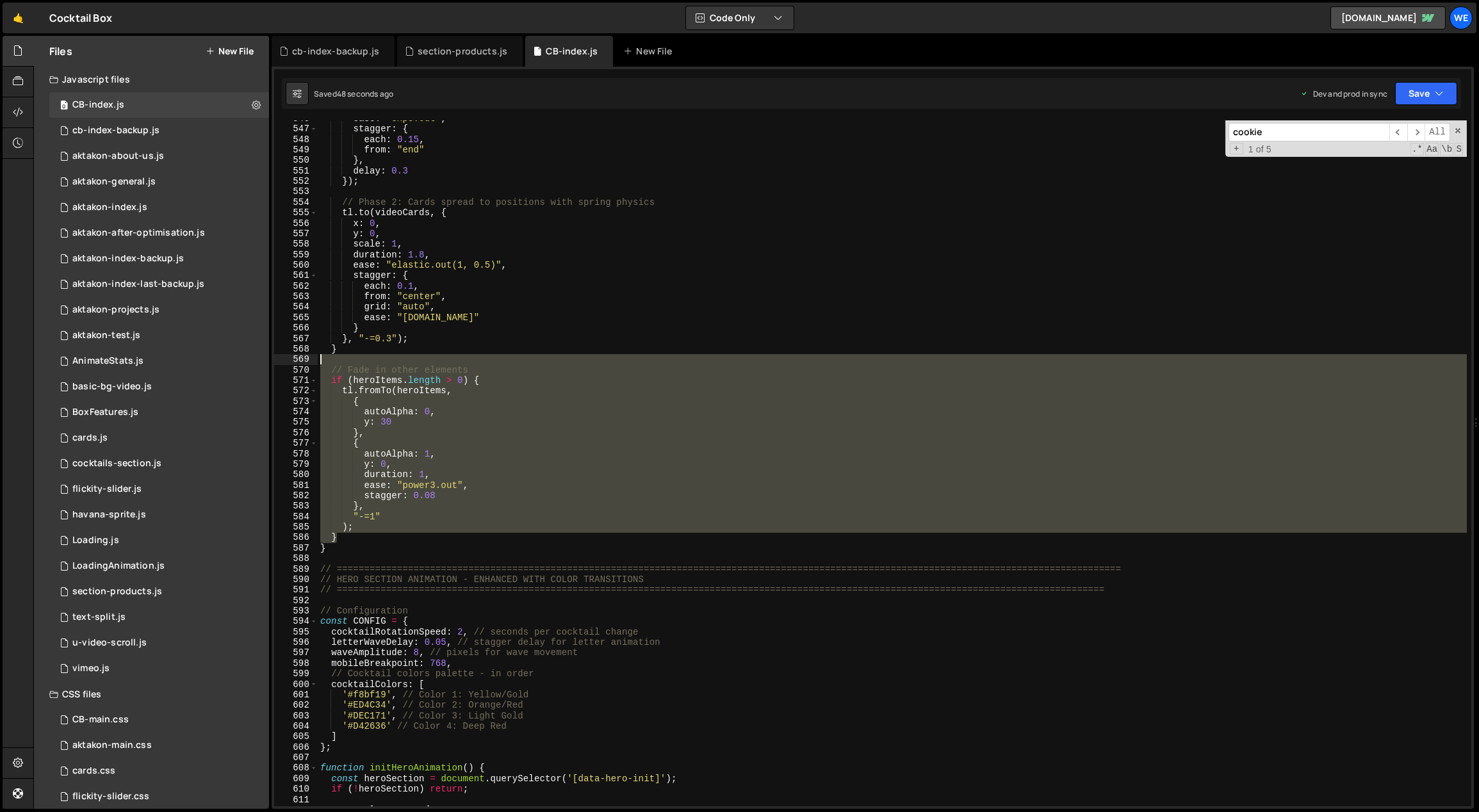
drag, startPoint x: 338, startPoint y: 532, endPoint x: 331, endPoint y: 362, distance: 170.1
click at [331, 362] on div "ease : "expo.out" , stagger : { each : 0.15 , from : "end" } , delay : 0.3 }) ;…" at bounding box center [892, 467] width 1150 height 708
paste textarea "}"
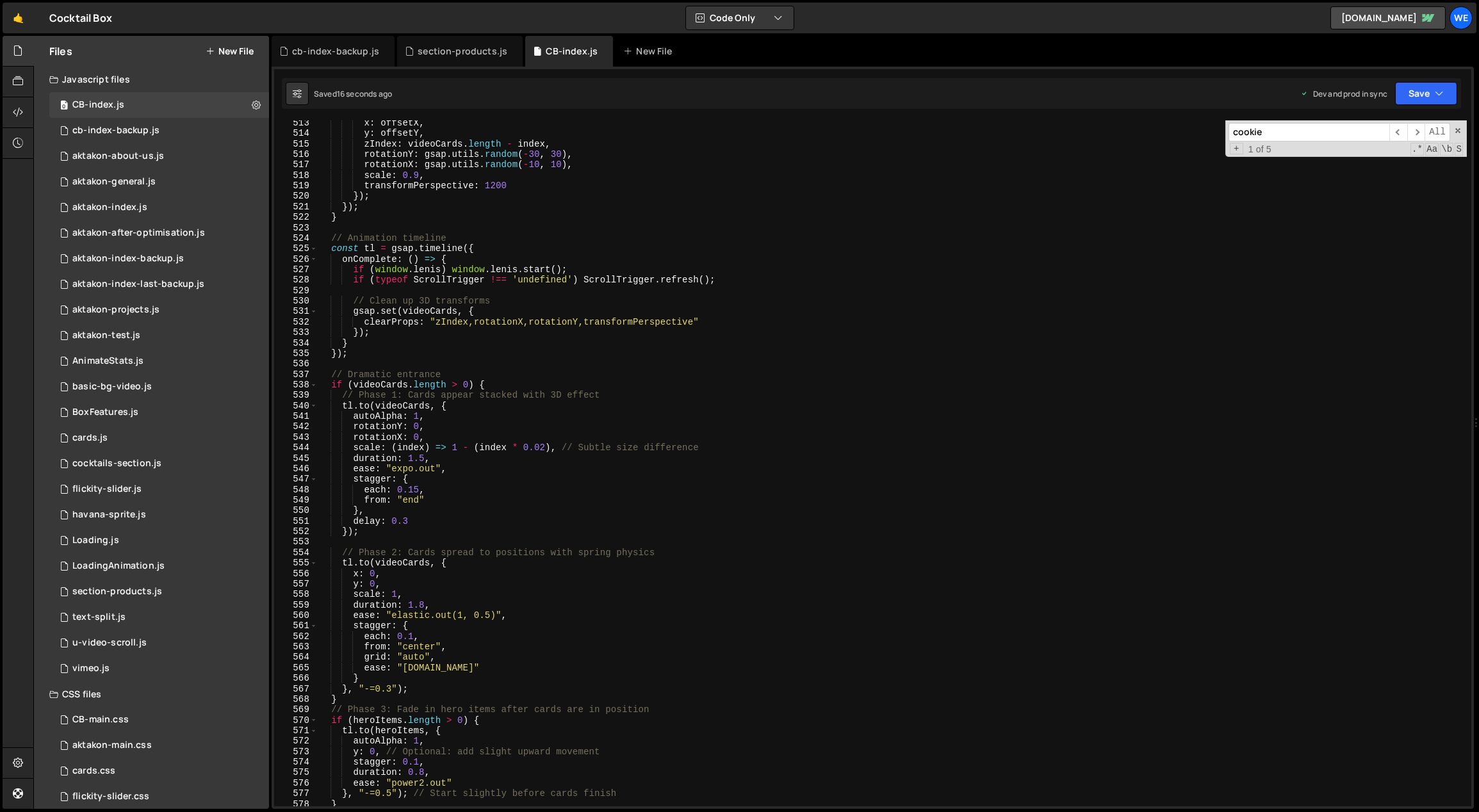
scroll to position [5617, 0]
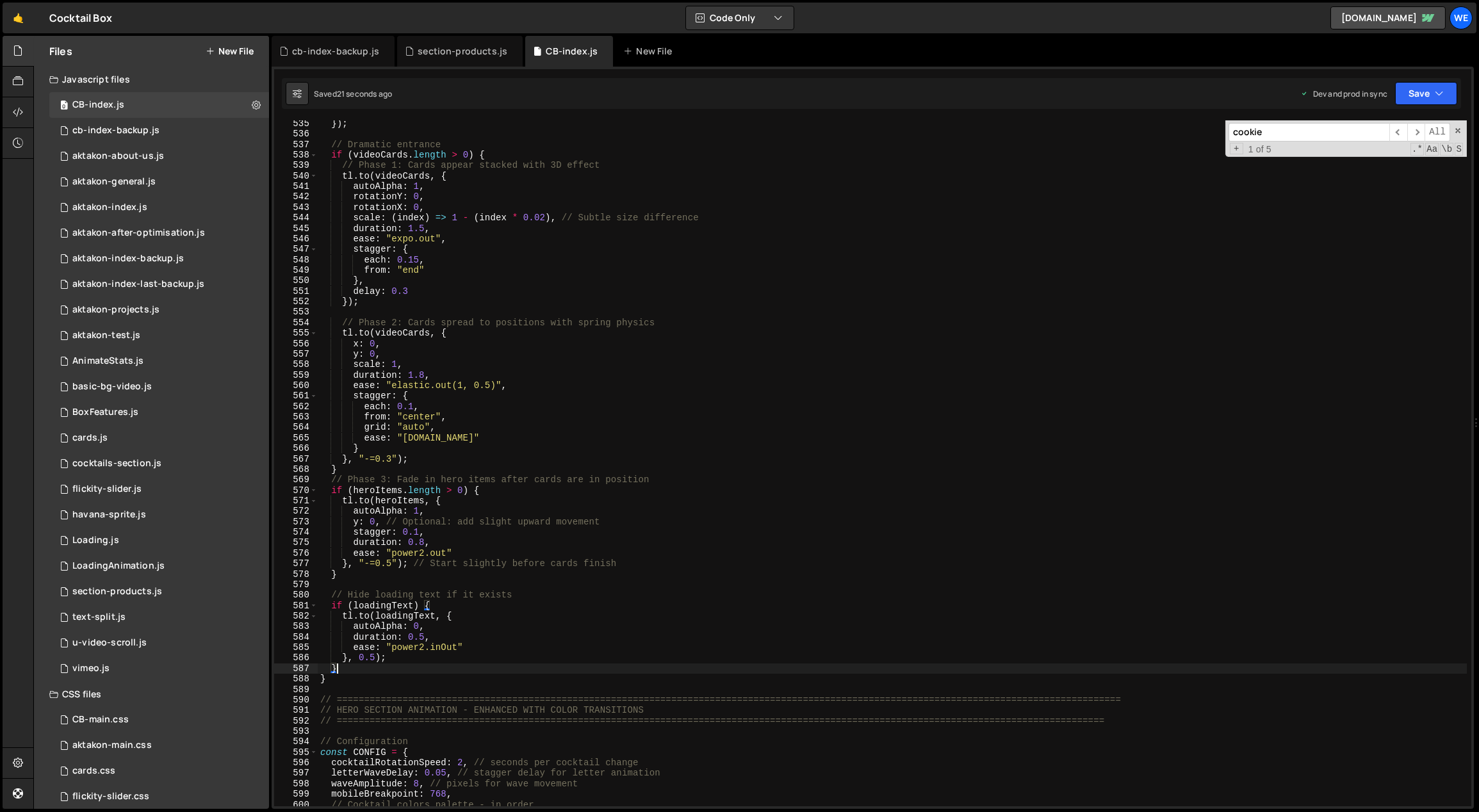
click at [461, 514] on div "}) ; // Dramatic entrance if ( videoCards . length > 0 ) { // Phase 1: Cards ap…" at bounding box center [892, 472] width 1150 height 708
click at [436, 530] on div "}) ; // Dramatic entrance if ( videoCards . length > 0 ) { // Phase 1: Cards ap…" at bounding box center [892, 472] width 1150 height 708
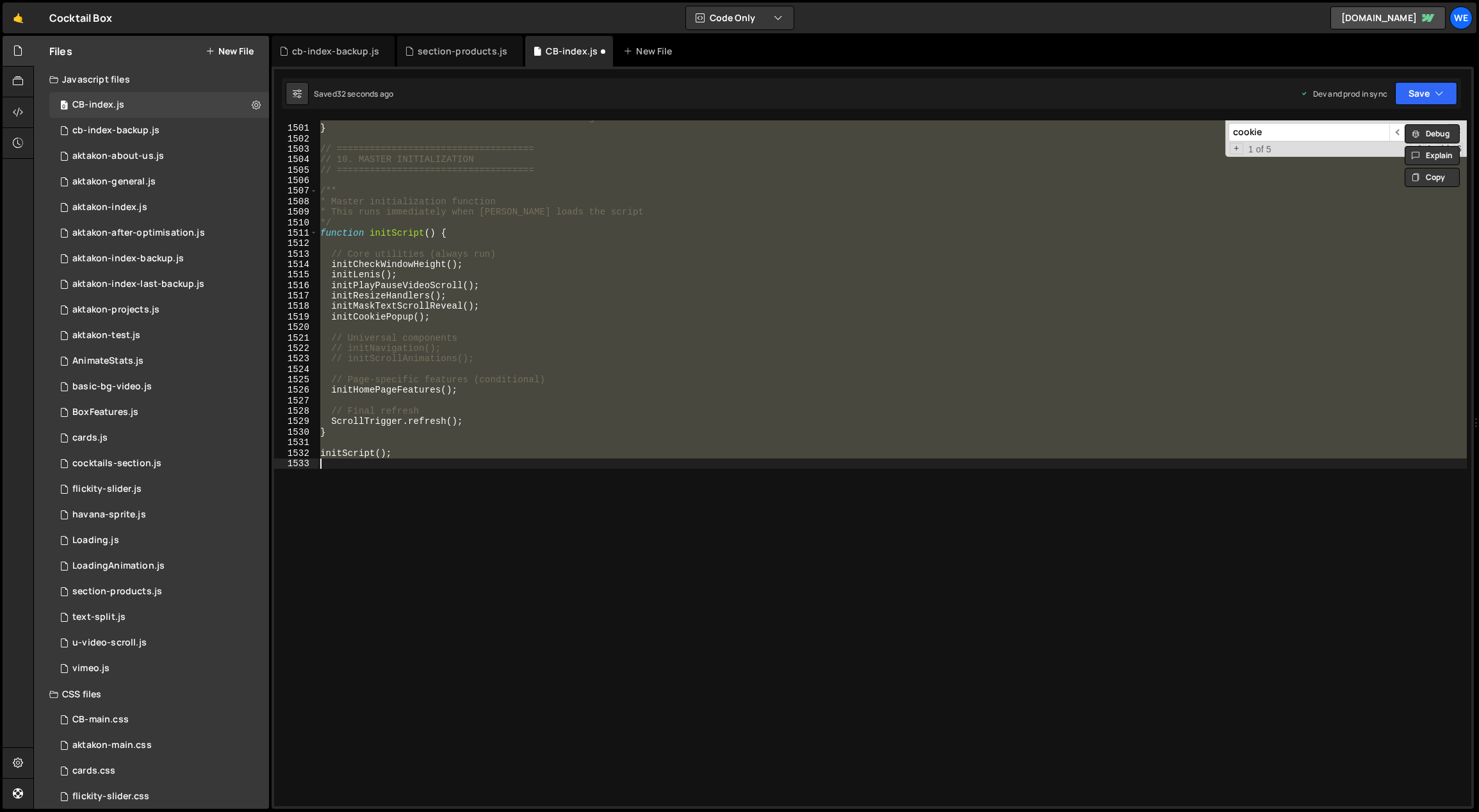
scroll to position [5815, 0]
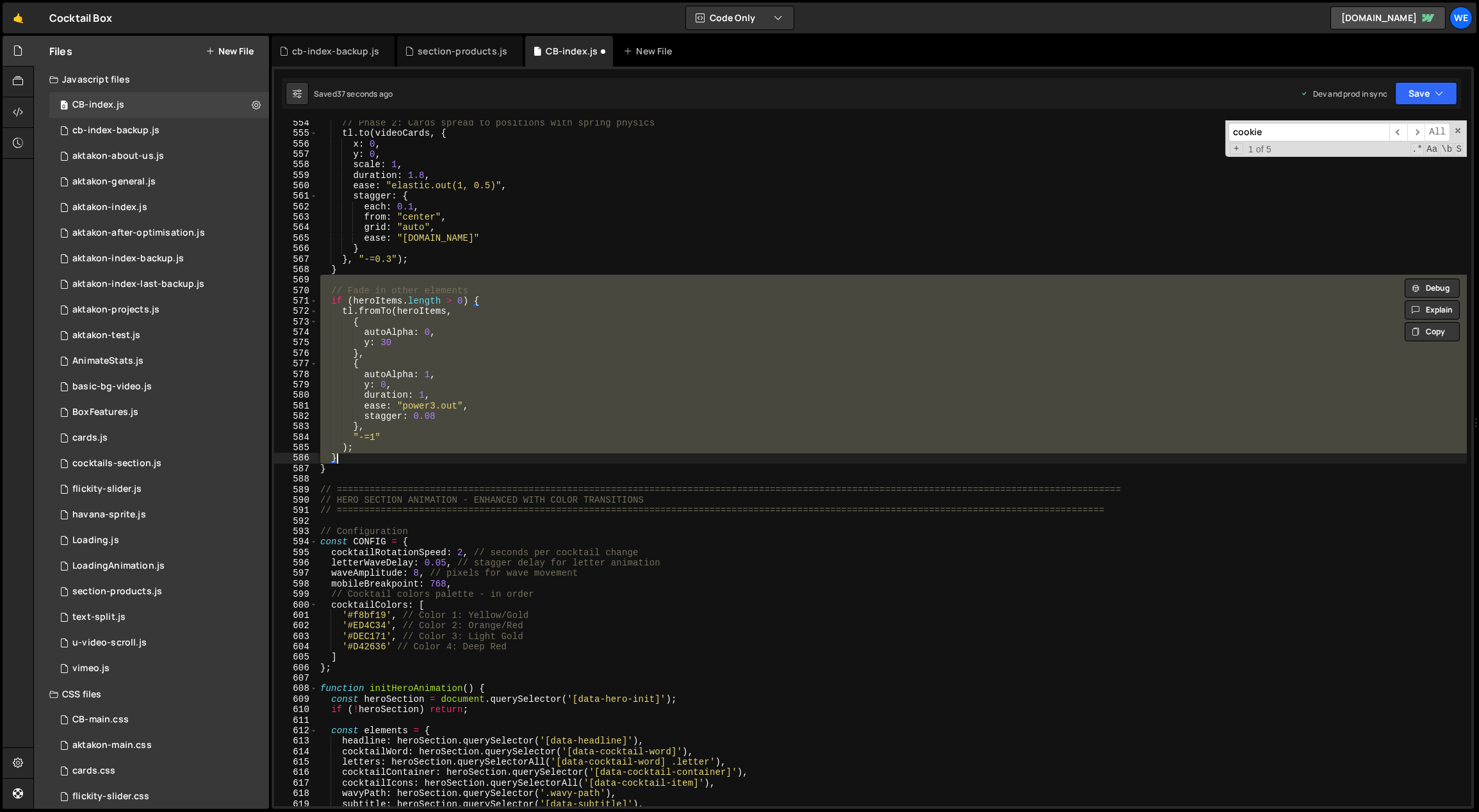
click at [395, 458] on div "// Phase 2: Cards spread to positions with spring physics tl . to ( videoCards …" at bounding box center [892, 463] width 1149 height 686
type textarea "}"
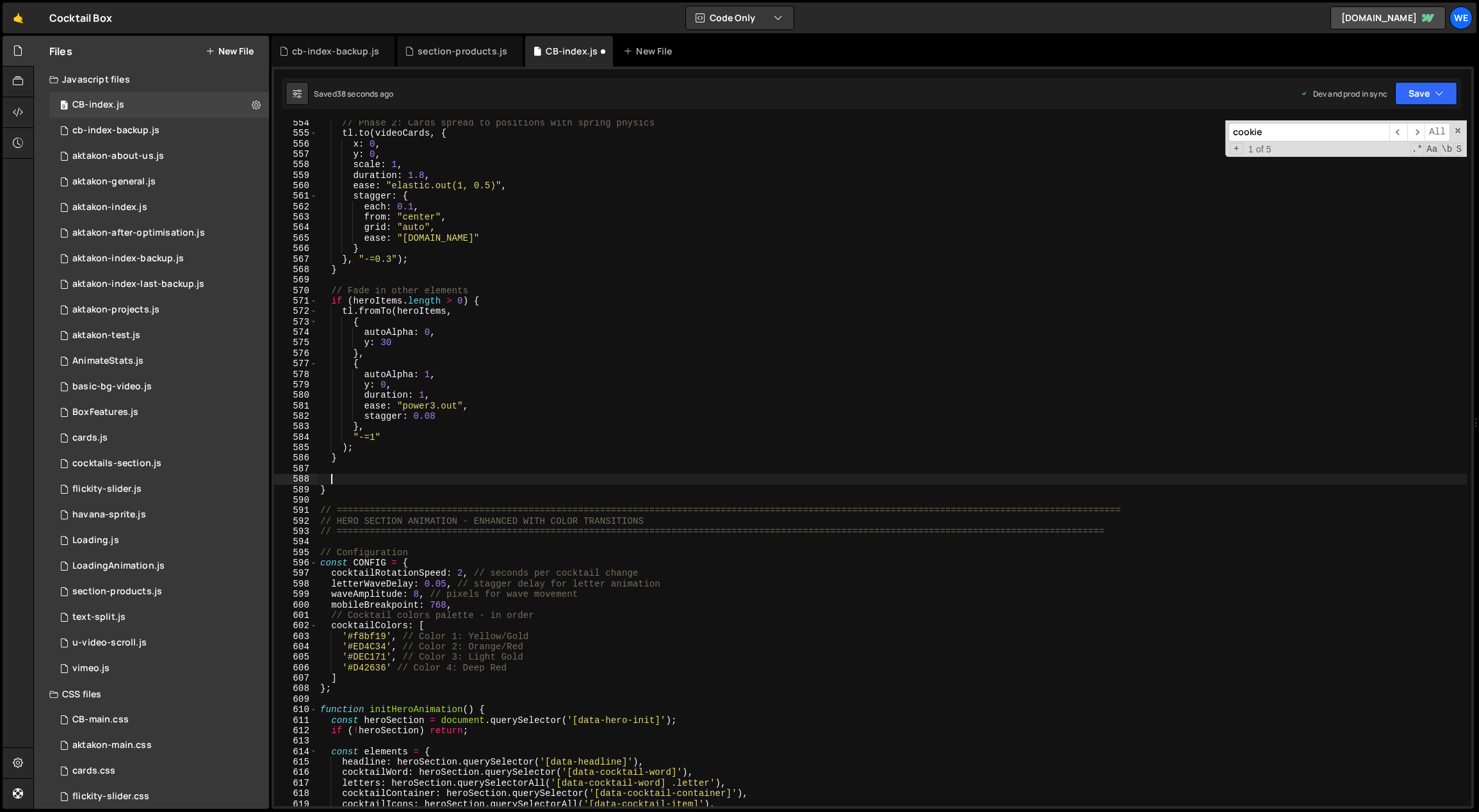
paste textarea "}"
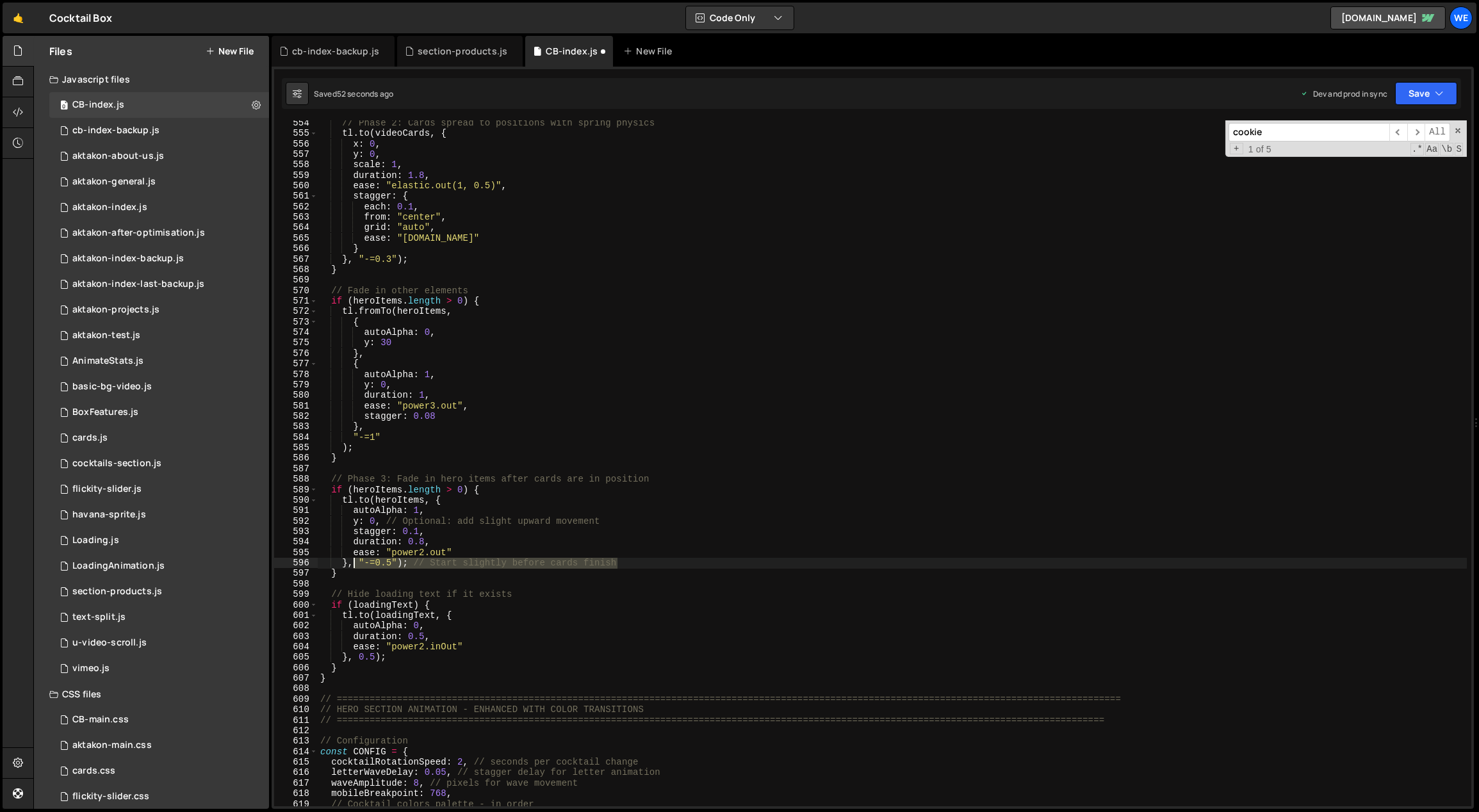
drag, startPoint x: 630, startPoint y: 560, endPoint x: 375, endPoint y: 565, distance: 255.0
click at [373, 565] on div "// Phase 2: Cards spread to positions with spring physics tl . to ( videoCards …" at bounding box center [892, 472] width 1150 height 708
drag, startPoint x: 387, startPoint y: 561, endPoint x: 397, endPoint y: 562, distance: 10.0
click at [387, 561] on div "// Phase 2: Cards spread to positions with spring physics tl . to ( videoCards …" at bounding box center [892, 463] width 1149 height 686
drag, startPoint x: 398, startPoint y: 561, endPoint x: 351, endPoint y: 565, distance: 47.2
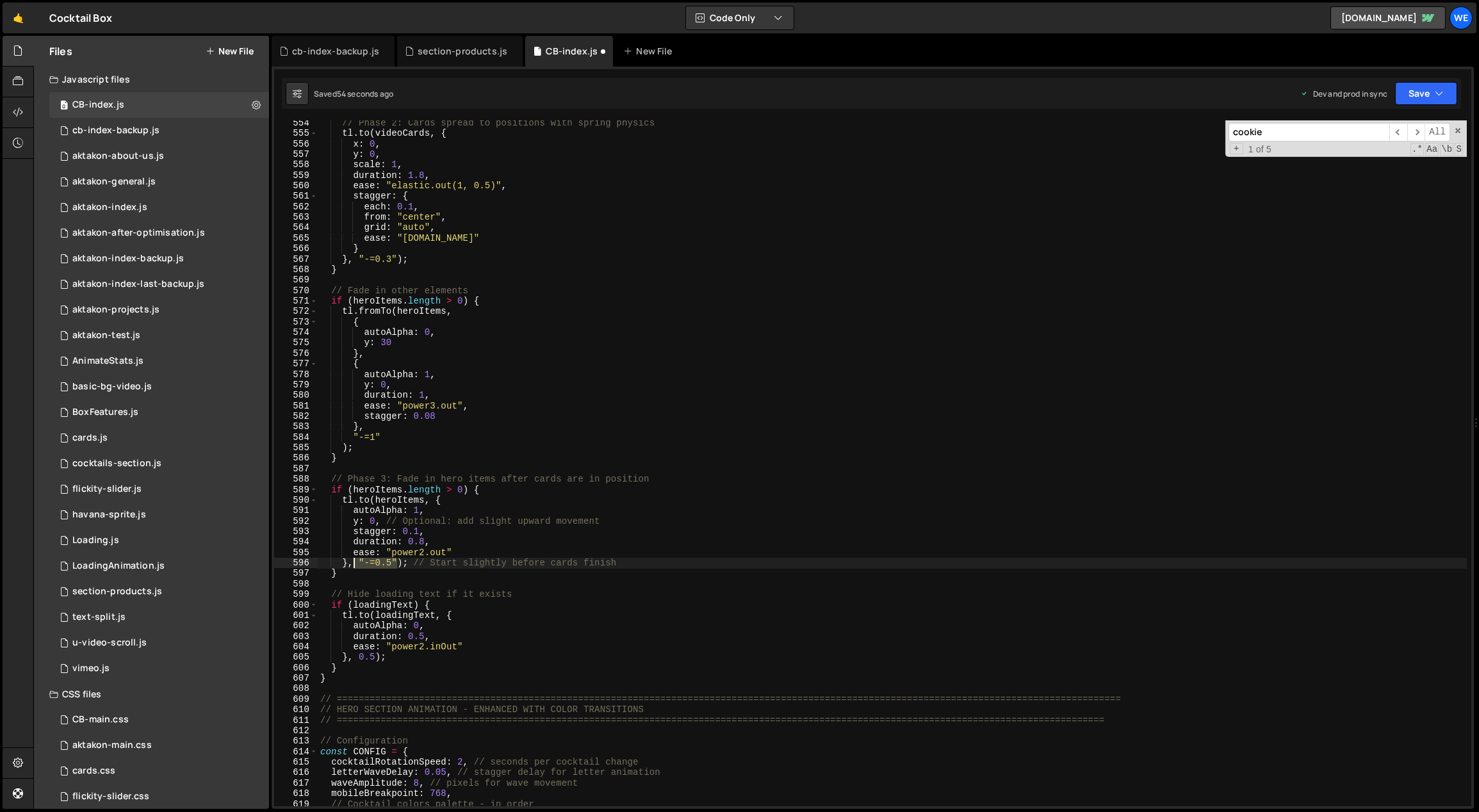
click at [351, 565] on div "// Phase 2: Cards spread to positions with spring physics tl . to ( videoCards …" at bounding box center [892, 472] width 1150 height 708
drag, startPoint x: 373, startPoint y: 438, endPoint x: 351, endPoint y: 438, distance: 22.0
click at [351, 438] on div "// Phase 2: Cards spread to positions with spring physics tl . to ( videoCards …" at bounding box center [892, 472] width 1150 height 708
click at [347, 559] on div "// Phase 2: Cards spread to positions with spring physics tl . to ( videoCards …" at bounding box center [892, 472] width 1150 height 708
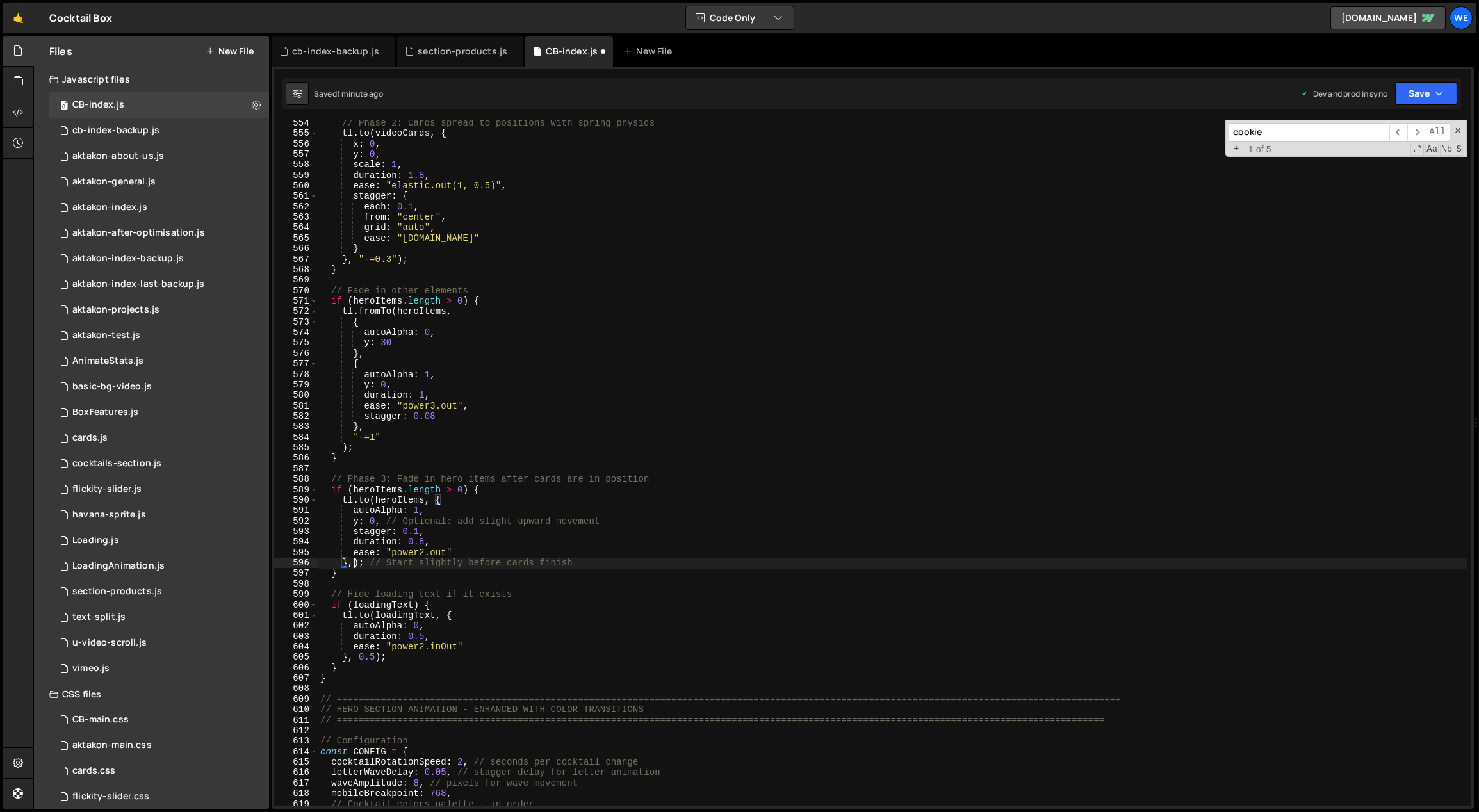
paste textarea ""-=1"
click at [475, 626] on div "// Phase 2: Cards spread to positions with spring physics tl . to ( videoCards …" at bounding box center [892, 472] width 1150 height 708
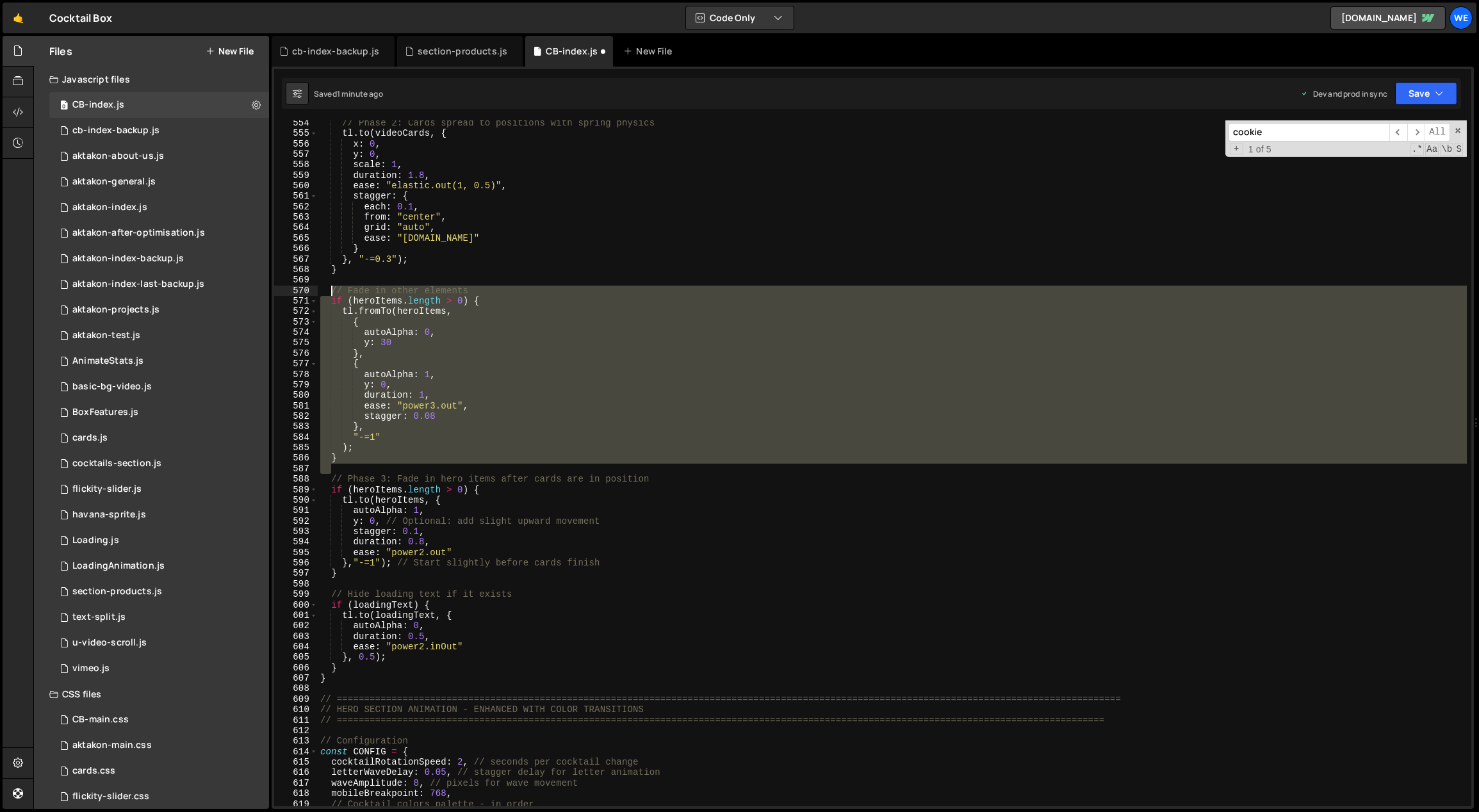
drag, startPoint x: 346, startPoint y: 463, endPoint x: 329, endPoint y: 290, distance: 173.8
click at [331, 291] on div "// Phase 2: Cards spread to positions with spring physics tl . to ( videoCards …" at bounding box center [892, 472] width 1150 height 708
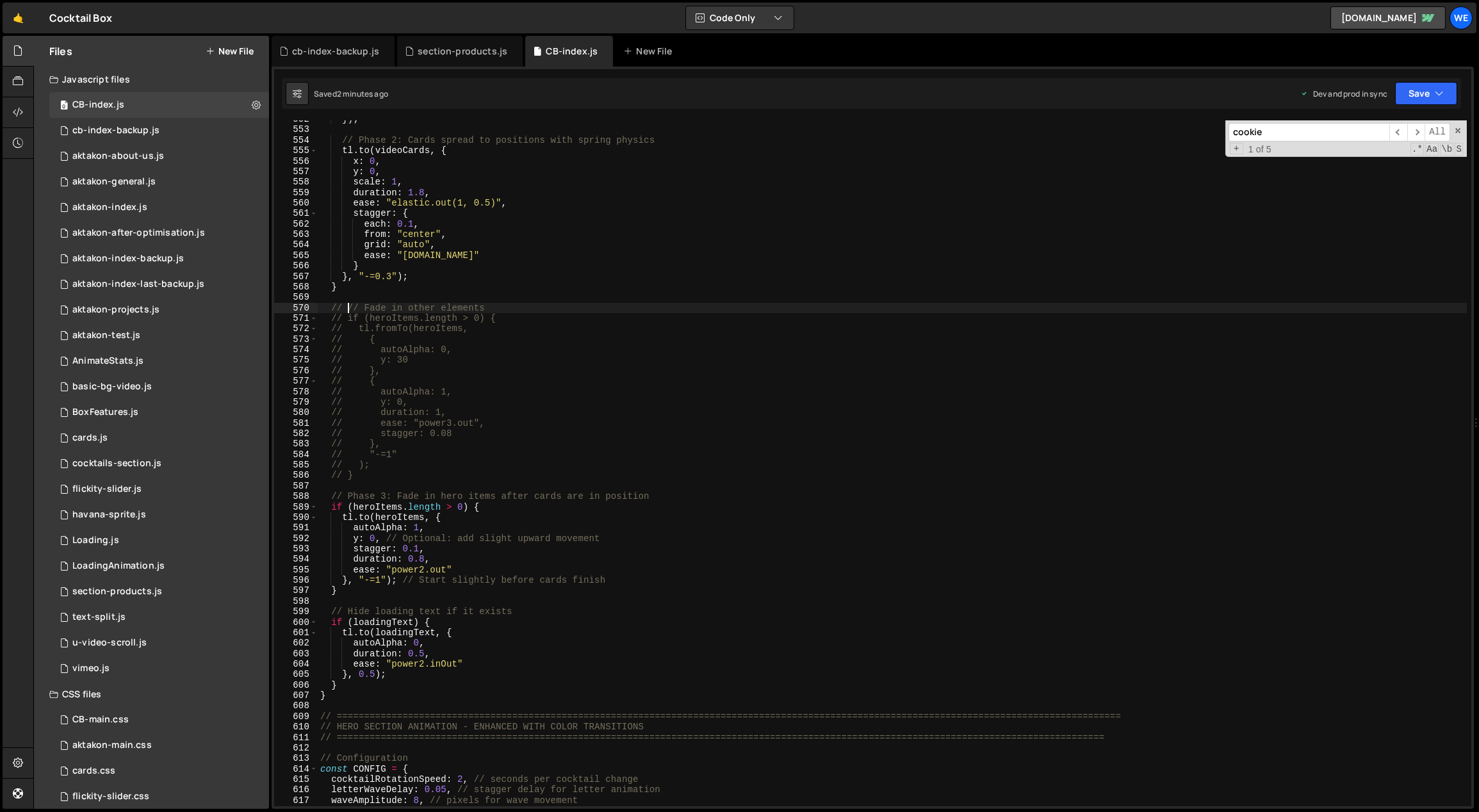
scroll to position [5869, 0]
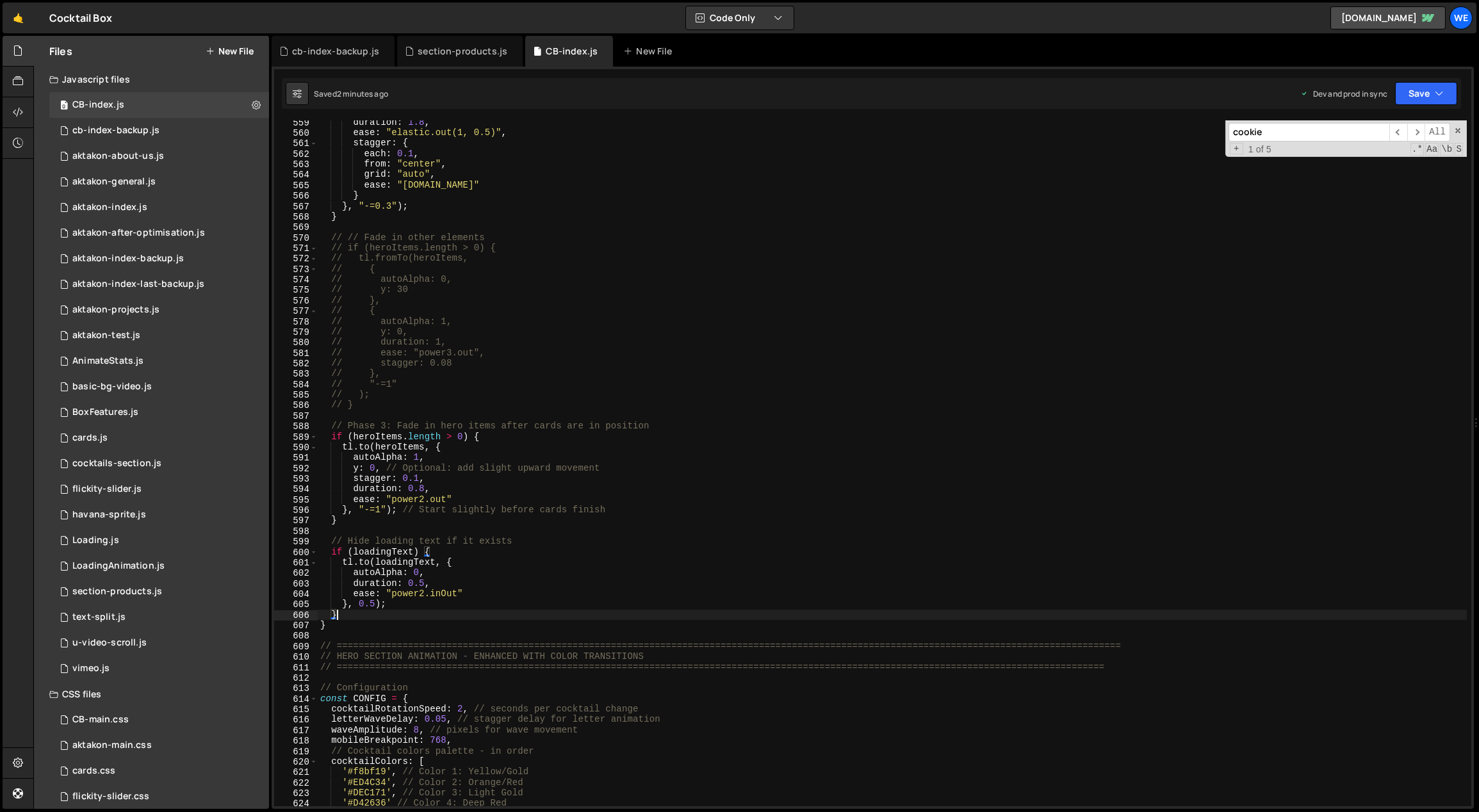
click at [341, 616] on div "duration : 1.8 , ease : "elastic.out(1, 0.5)" , stagger : { each : 0.1 , from :…" at bounding box center [892, 471] width 1150 height 708
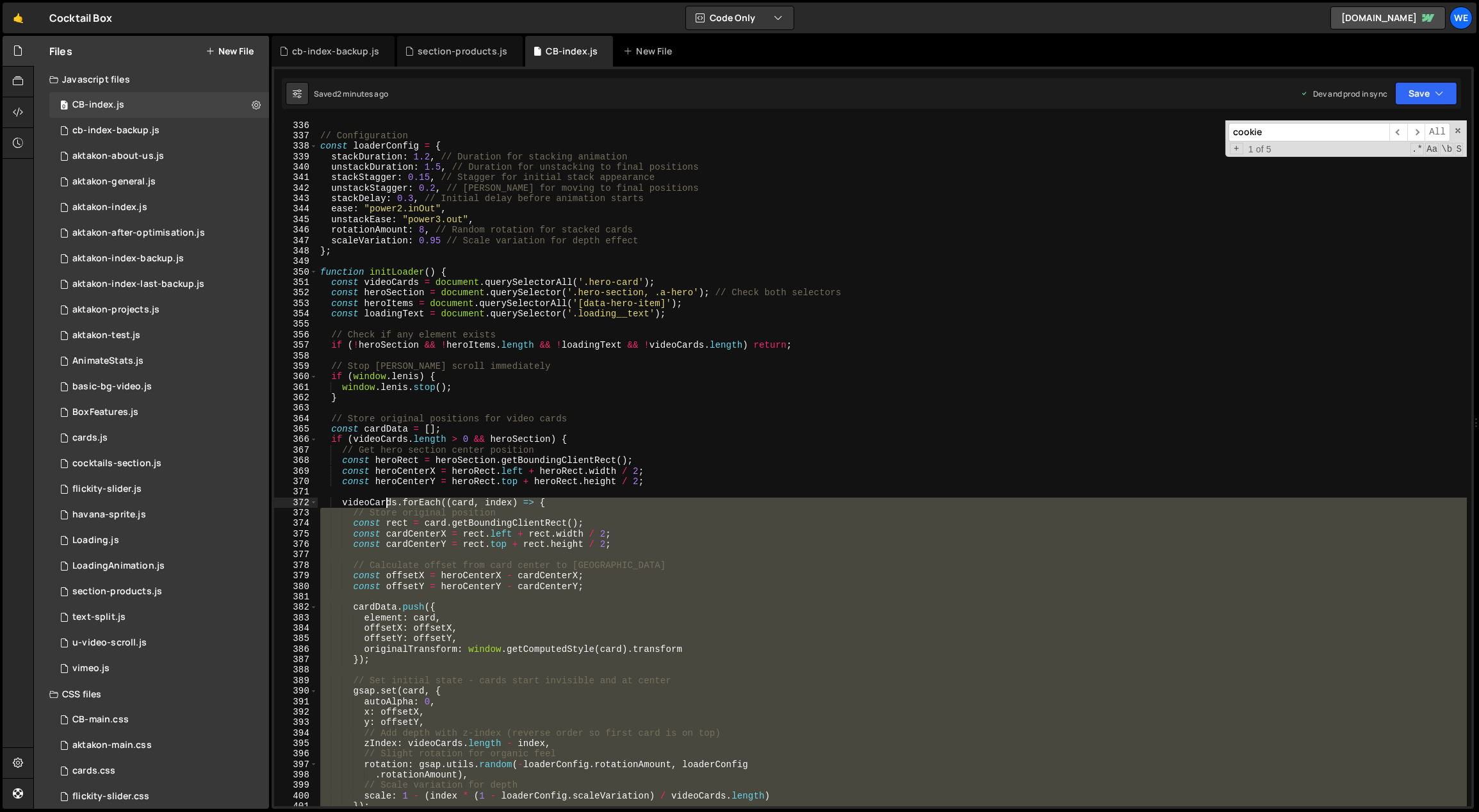
scroll to position [3372, 0]
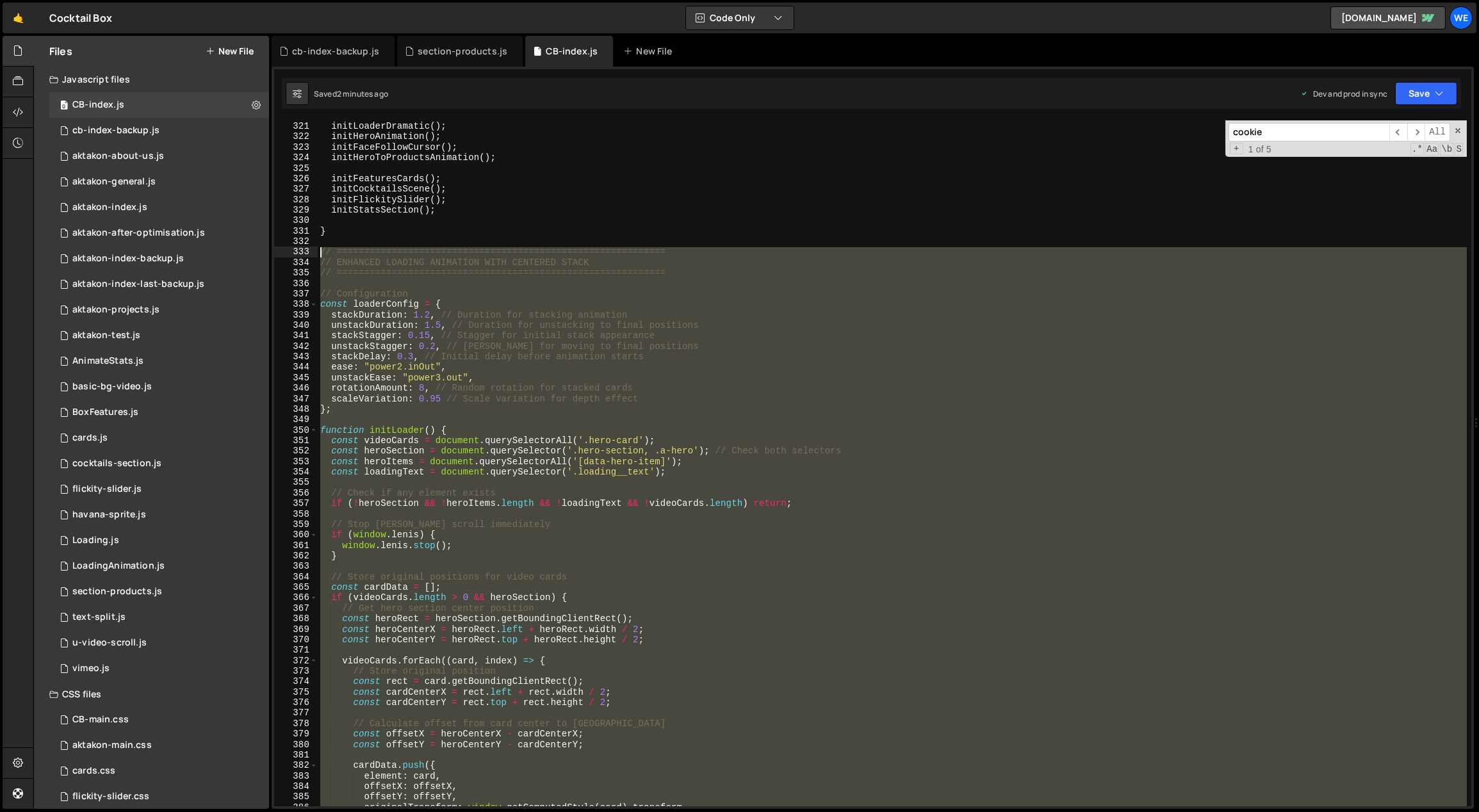
drag, startPoint x: 338, startPoint y: 627, endPoint x: 320, endPoint y: 250, distance: 377.4
click at [320, 250] on div "// initLoader(); initLoaderDramatic ( ) ; initHeroAnimation ( ) ; initFaceFollo…" at bounding box center [892, 465] width 1150 height 708
paste textarea "}"
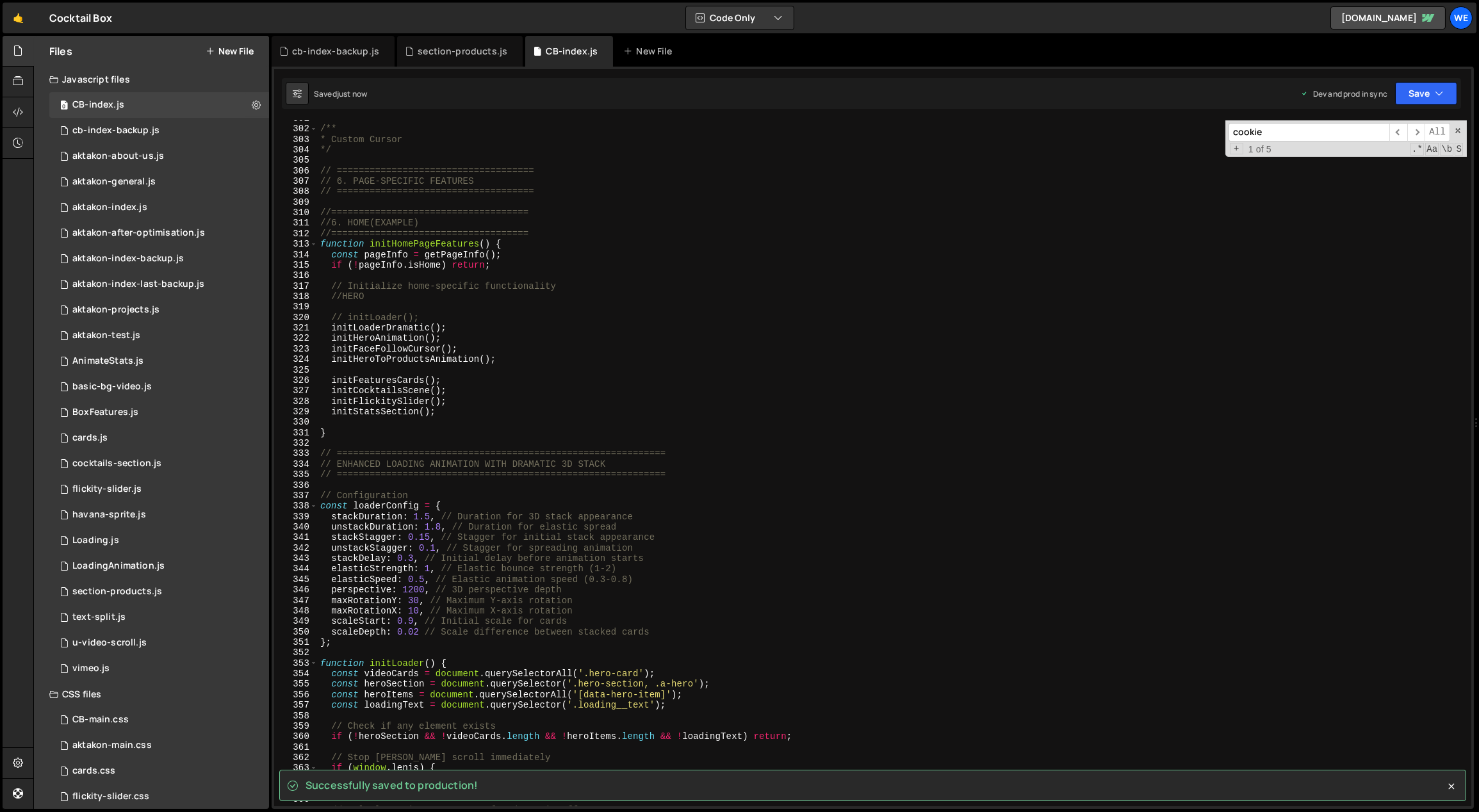
scroll to position [3170, 0]
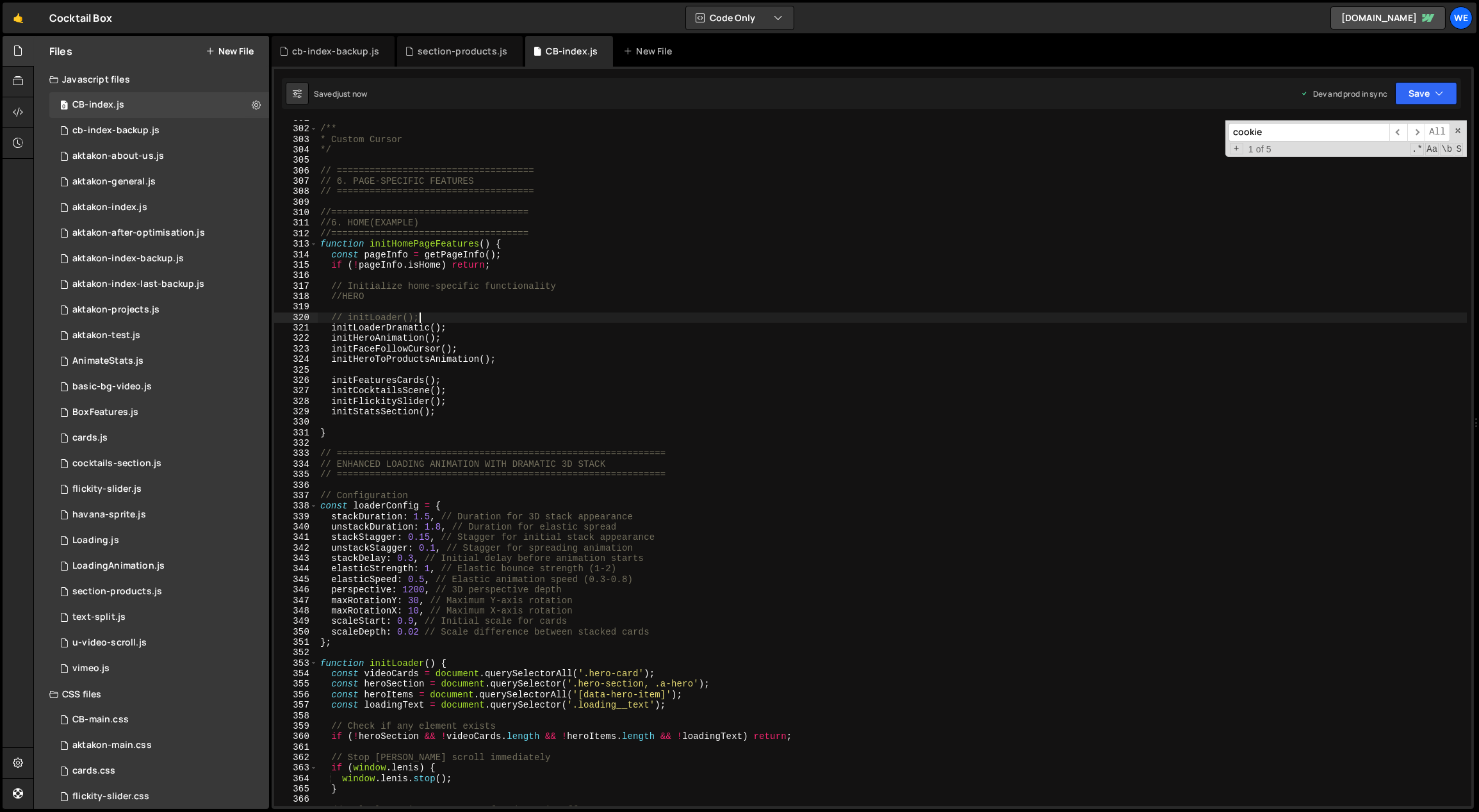
click at [420, 314] on div "/** * Custom Cursor */ // ==================================== // 6. PAGE-SPECI…" at bounding box center [892, 467] width 1150 height 708
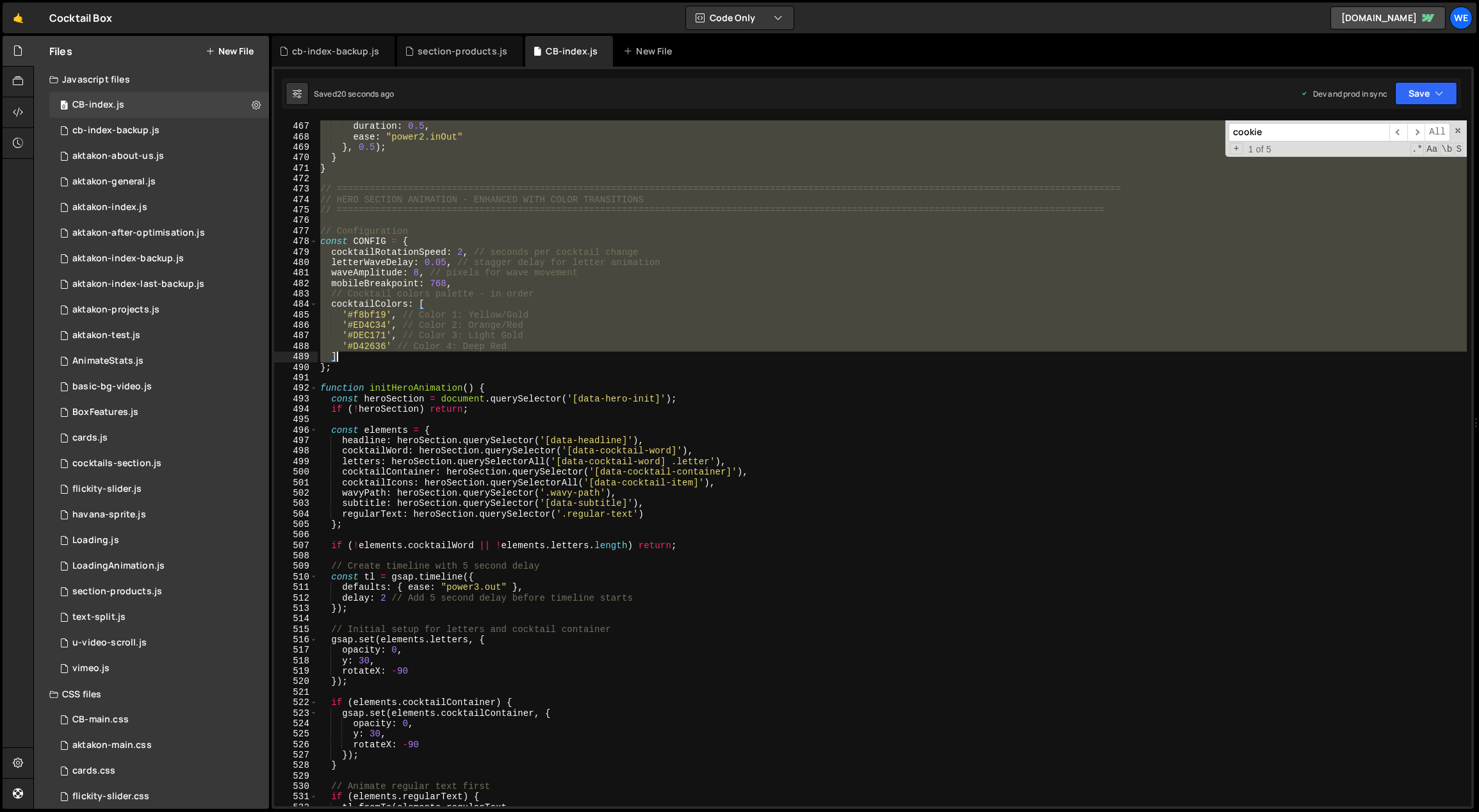
scroll to position [4788, 0]
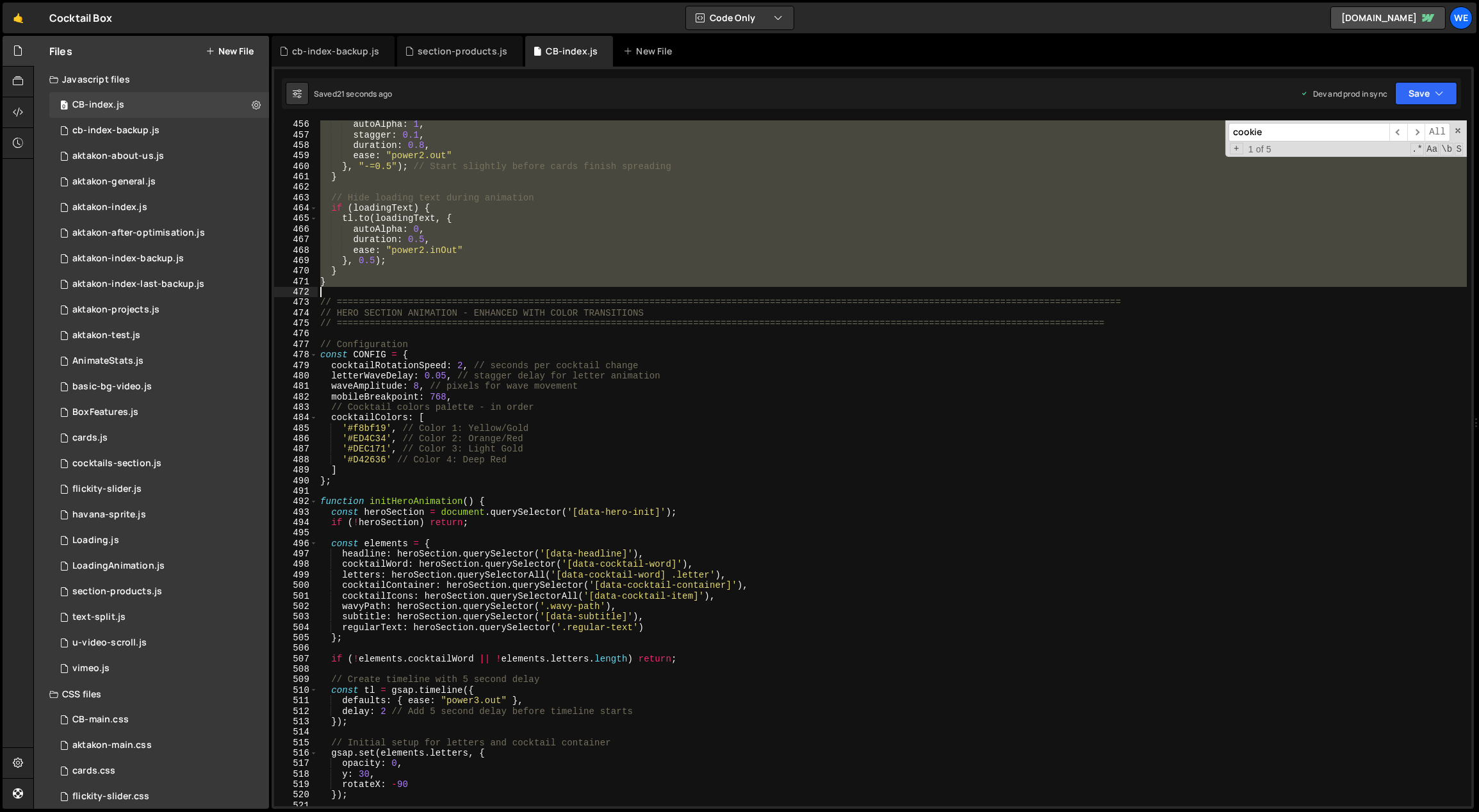
drag, startPoint x: 391, startPoint y: 324, endPoint x: 438, endPoint y: 289, distance: 58.6
click at [437, 289] on div "autoAlpha : 1 , stagger : 0.1 , duration : 0.8 , ease : "power2.out" } , "-=0.5…" at bounding box center [892, 473] width 1150 height 708
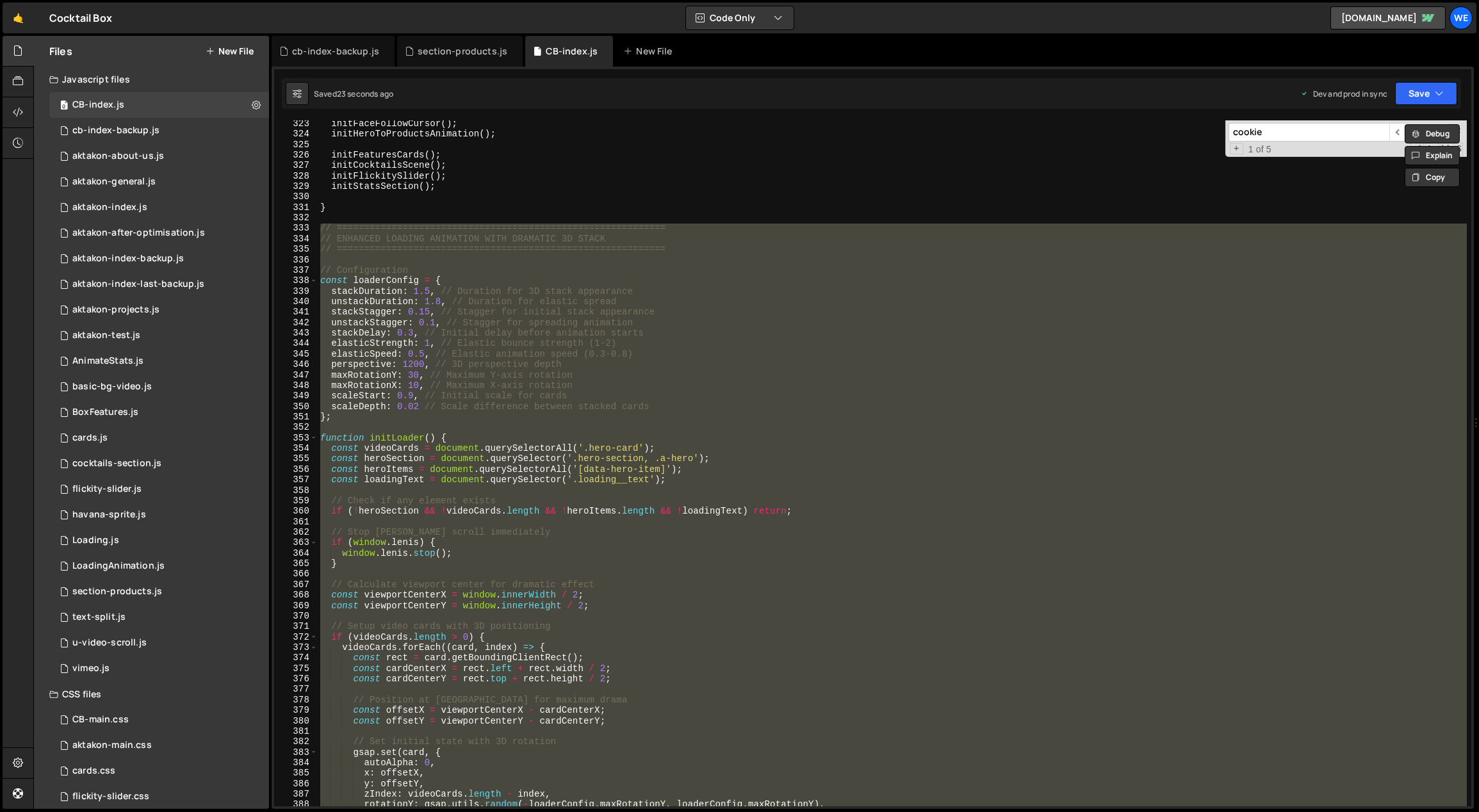
scroll to position [3313, 0]
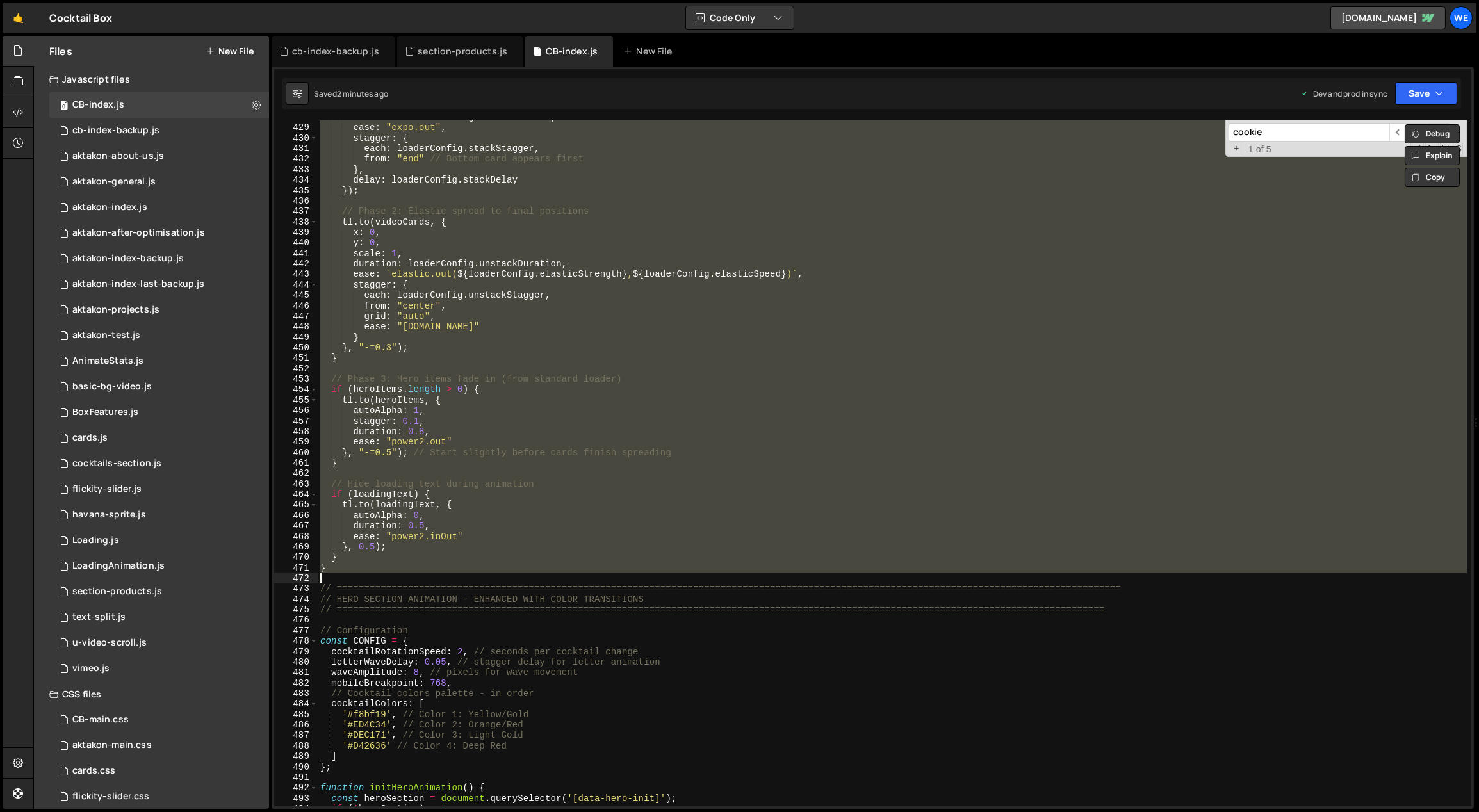
paste textarea "initLoader();"
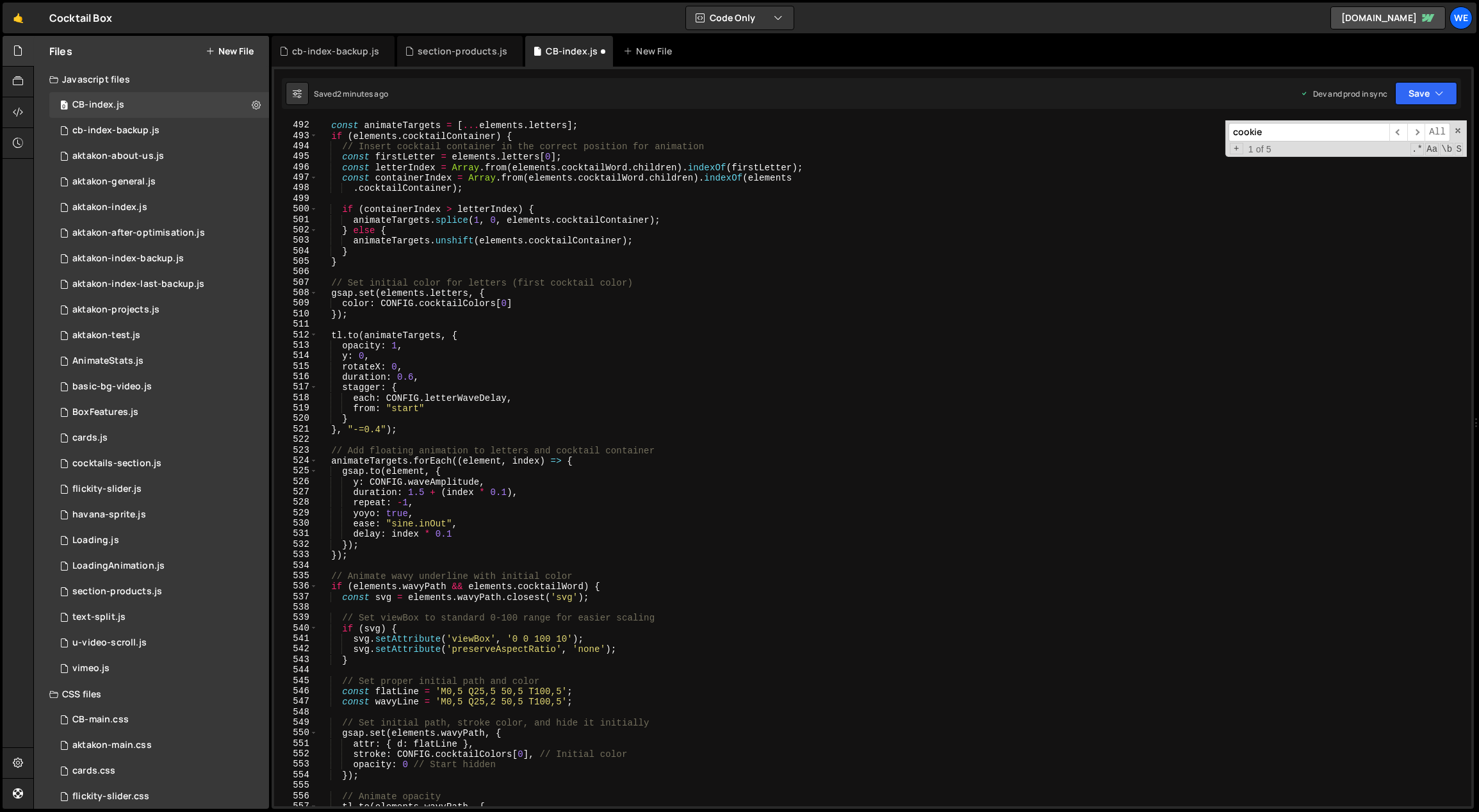
scroll to position [4717, 0]
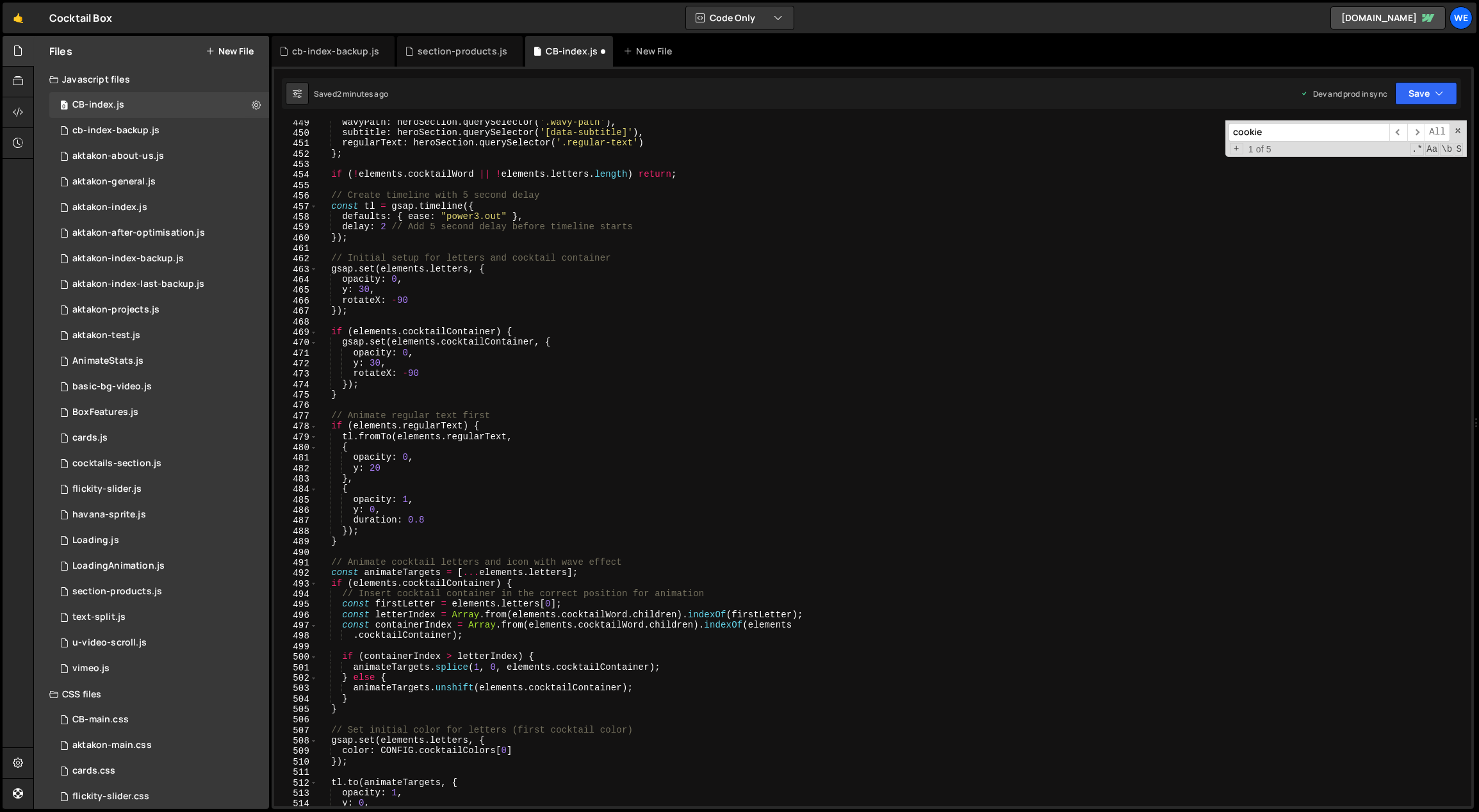
type textarea "}"
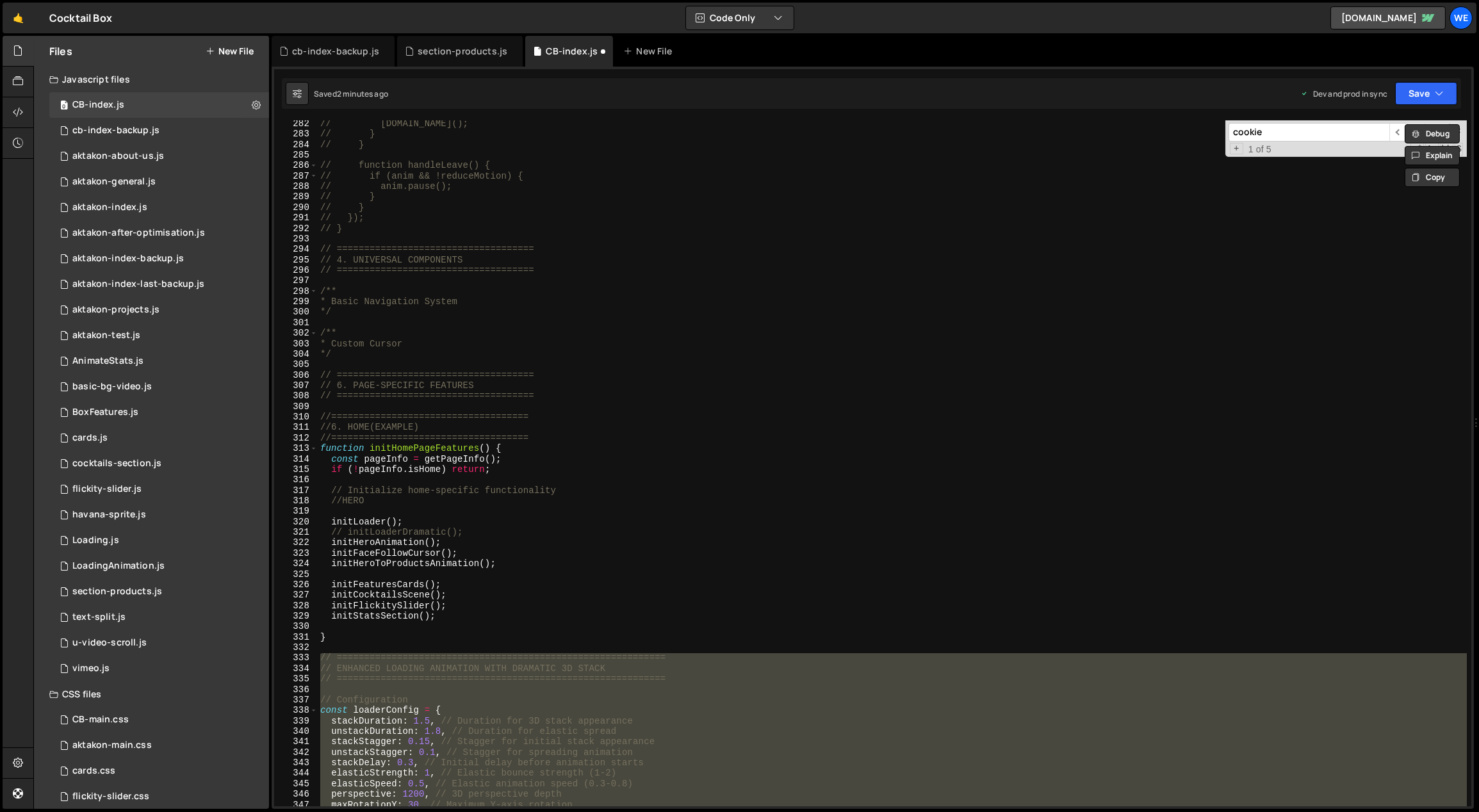
scroll to position [3190, 0]
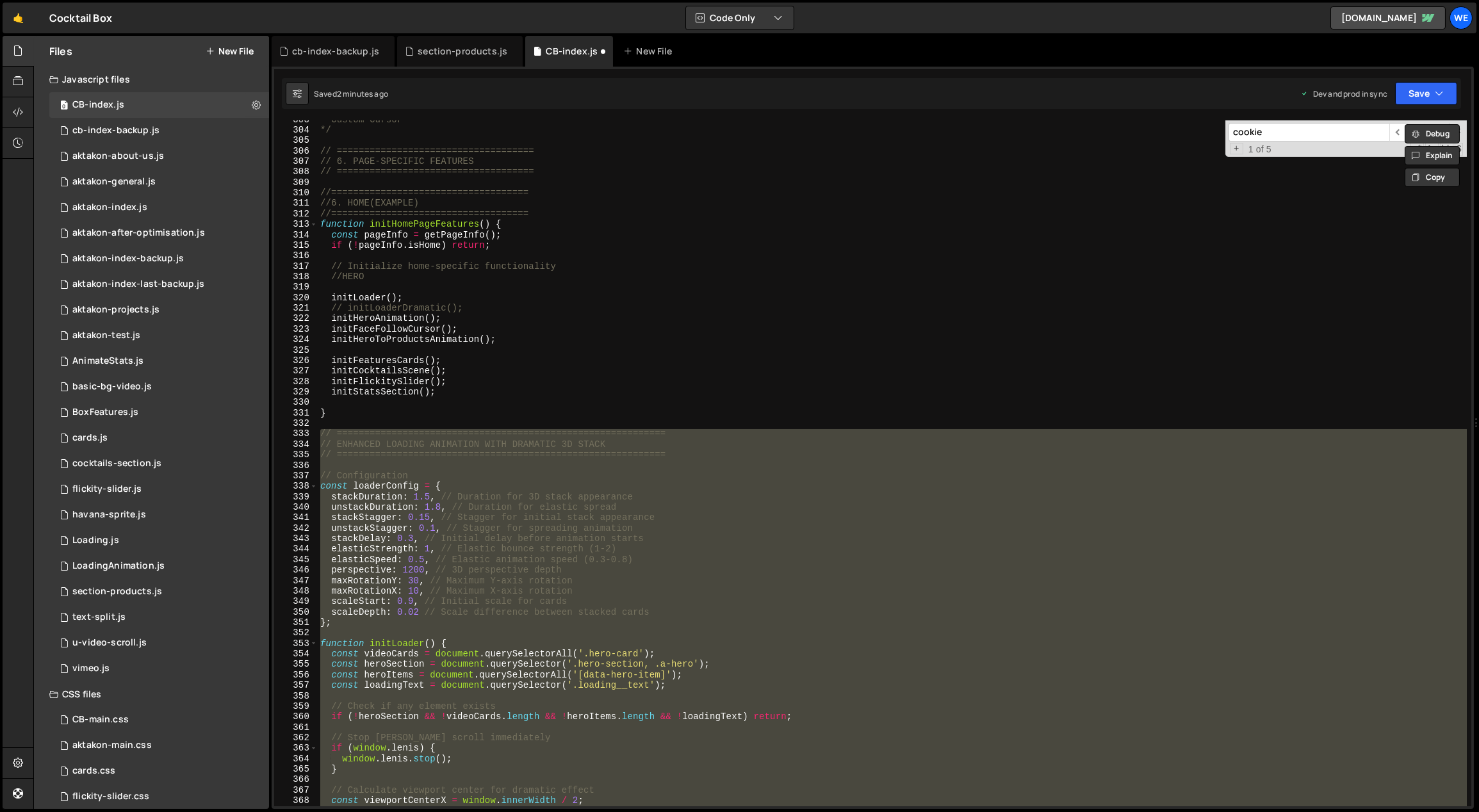
click at [378, 469] on div "* Custom Cursor */ // ==================================== // 6. PAGE-SPECIFIC …" at bounding box center [892, 463] width 1149 height 686
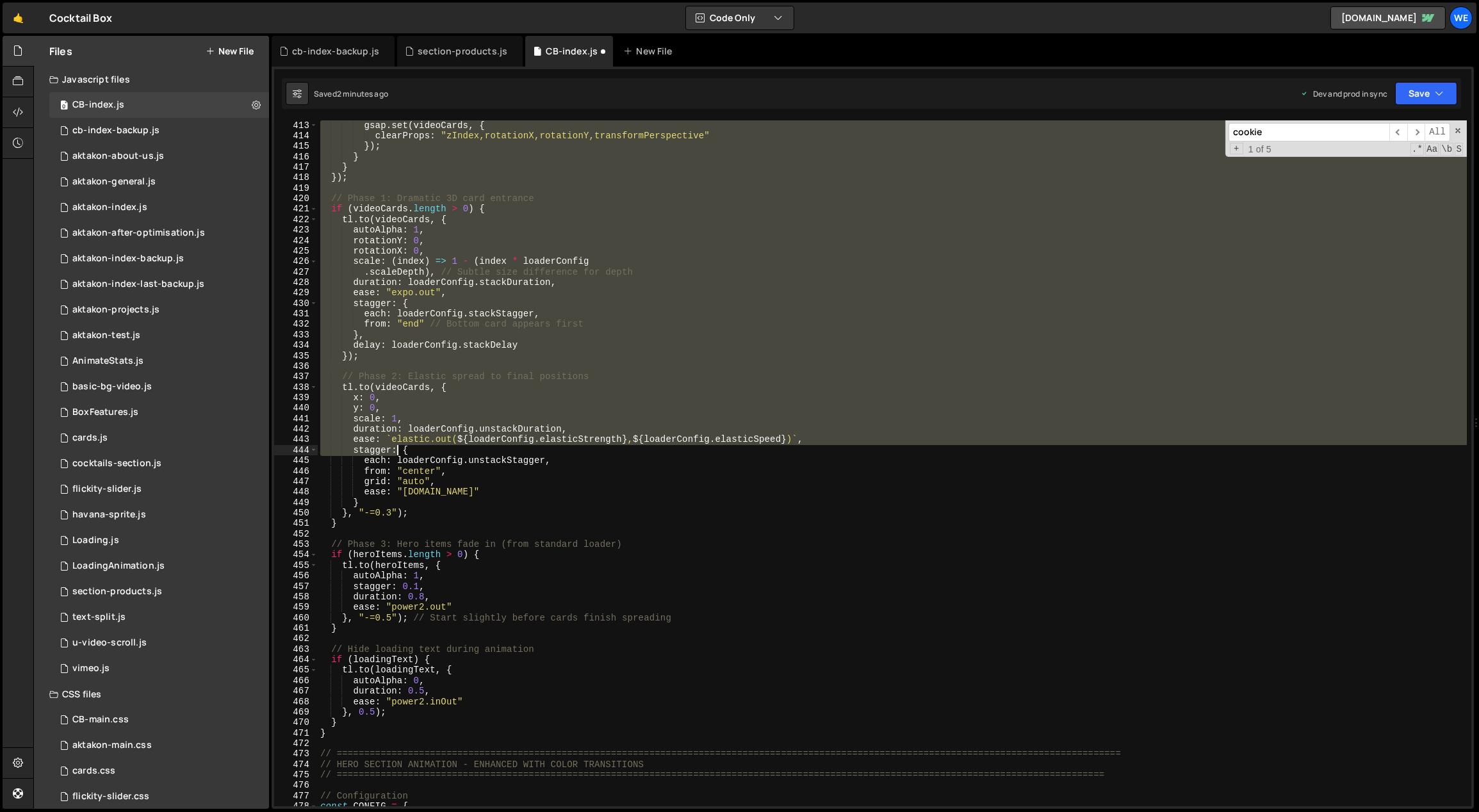
scroll to position [4384, 0]
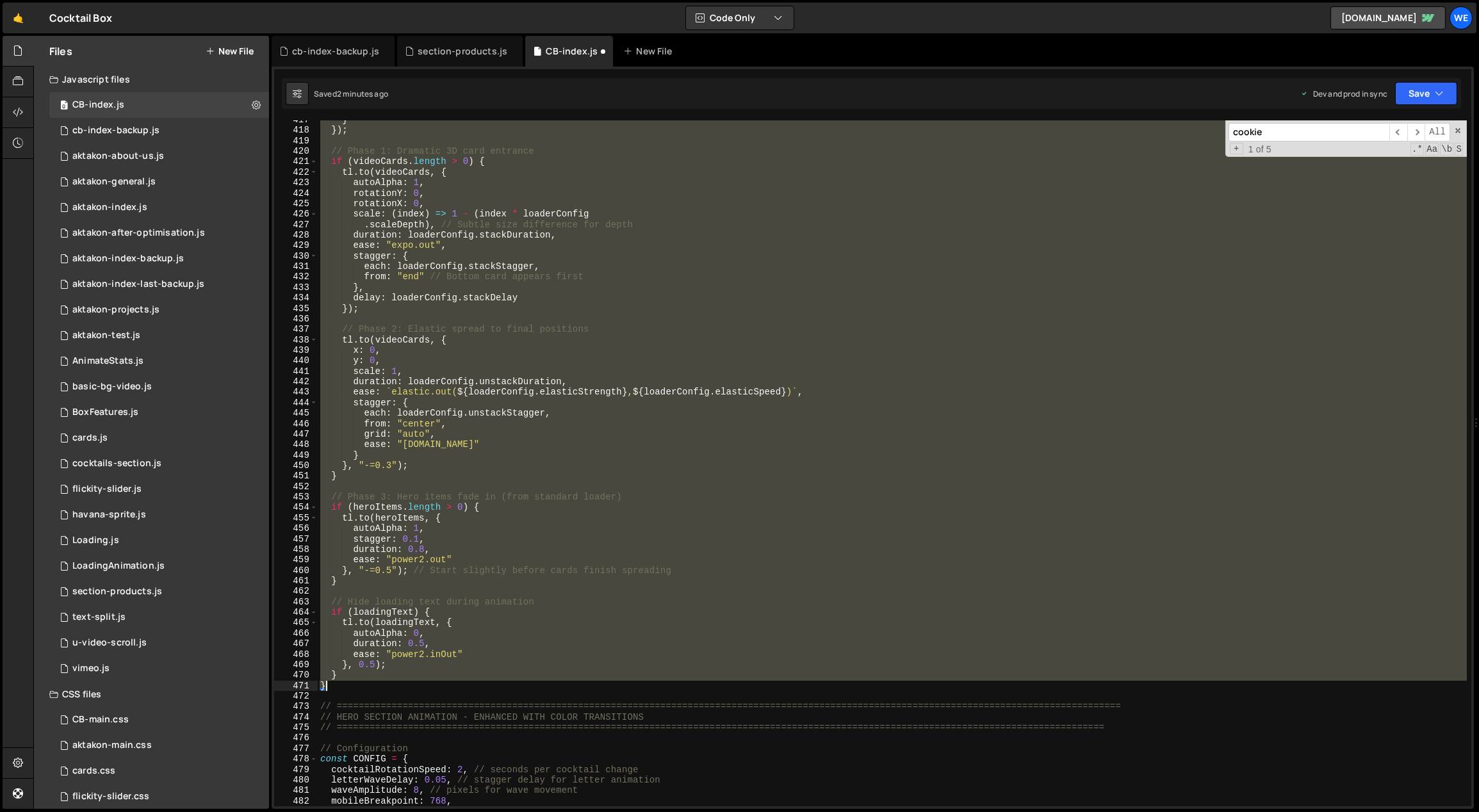
drag, startPoint x: 320, startPoint y: 430, endPoint x: 337, endPoint y: 690, distance: 260.6
click at [337, 690] on div "} }) ; // Phase 1: Dramatic 3D card entrance if ( videoCards . length > 0 ) { t…" at bounding box center [892, 469] width 1150 height 708
paste textarea "initLoader();"
type textarea "initLoader();"
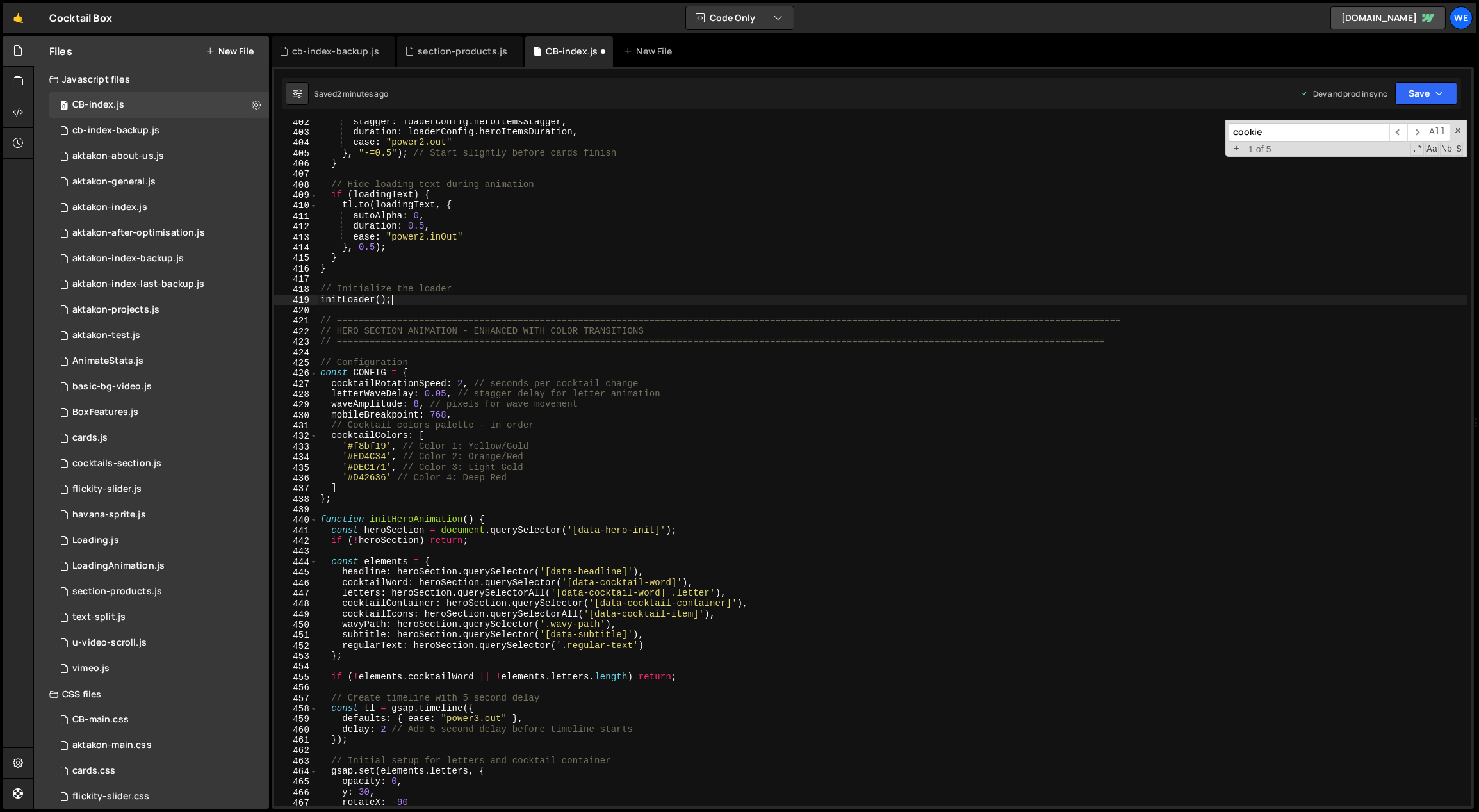
scroll to position [4097, 0]
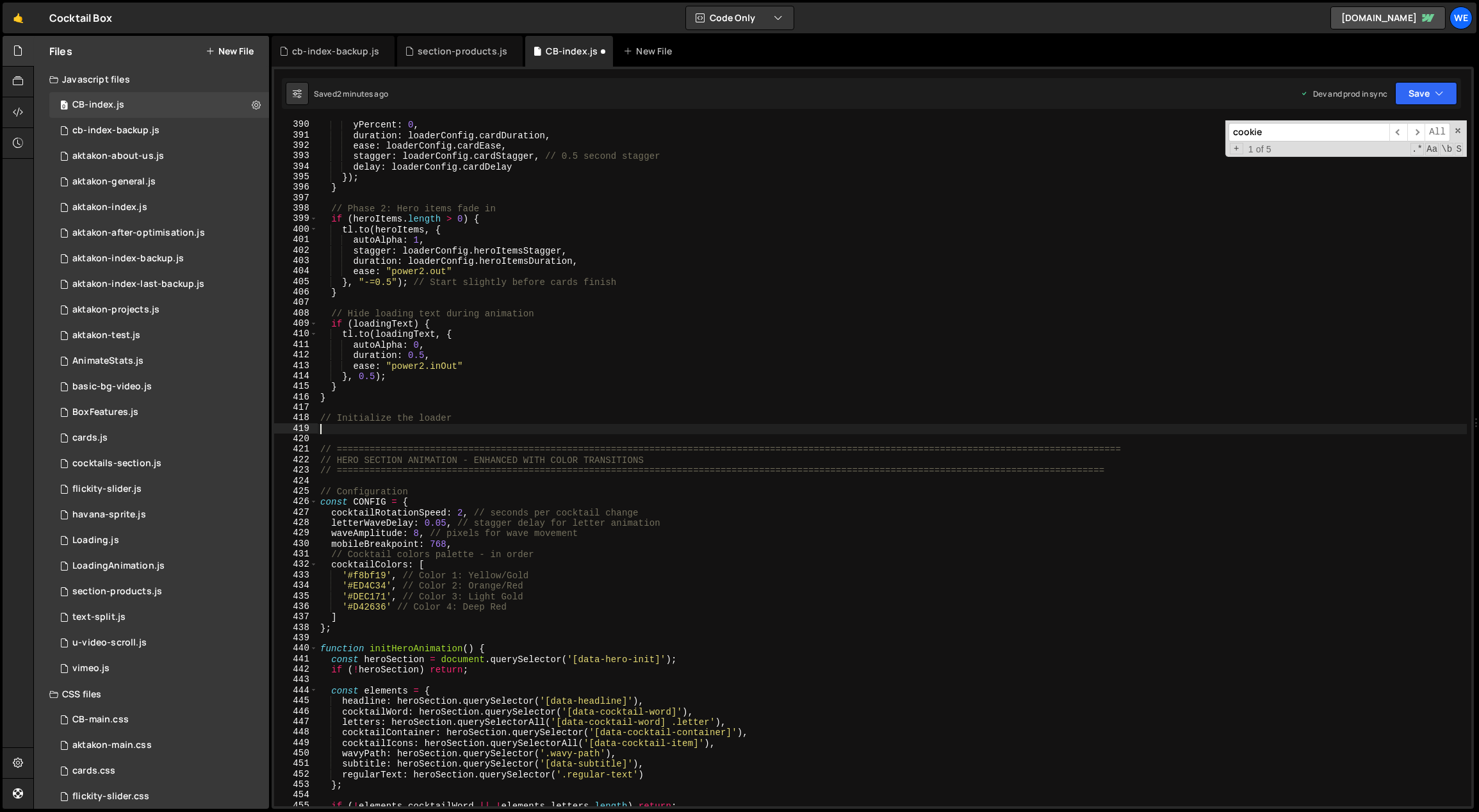
type textarea "// Initialize the loader"
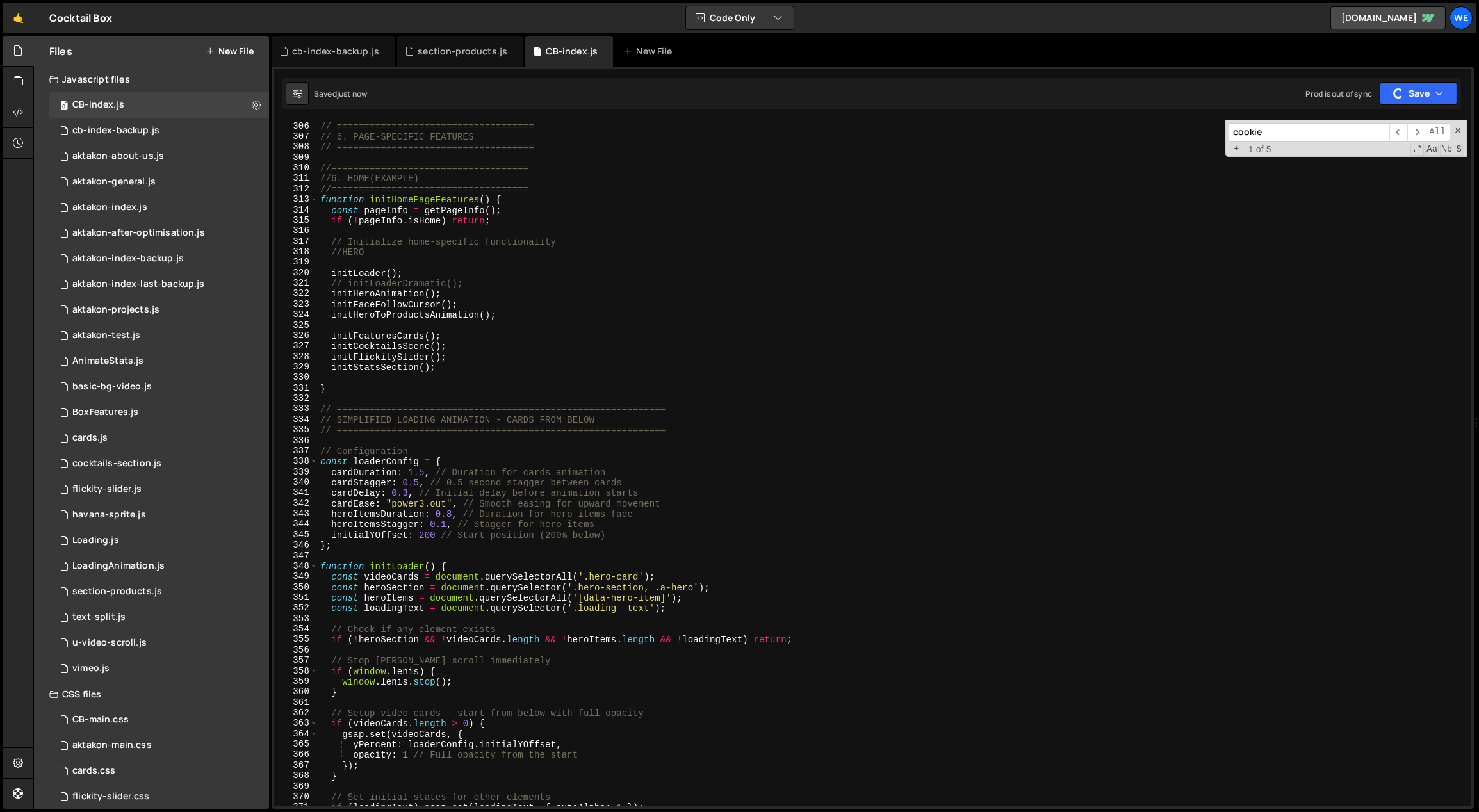
scroll to position [3274, 0]
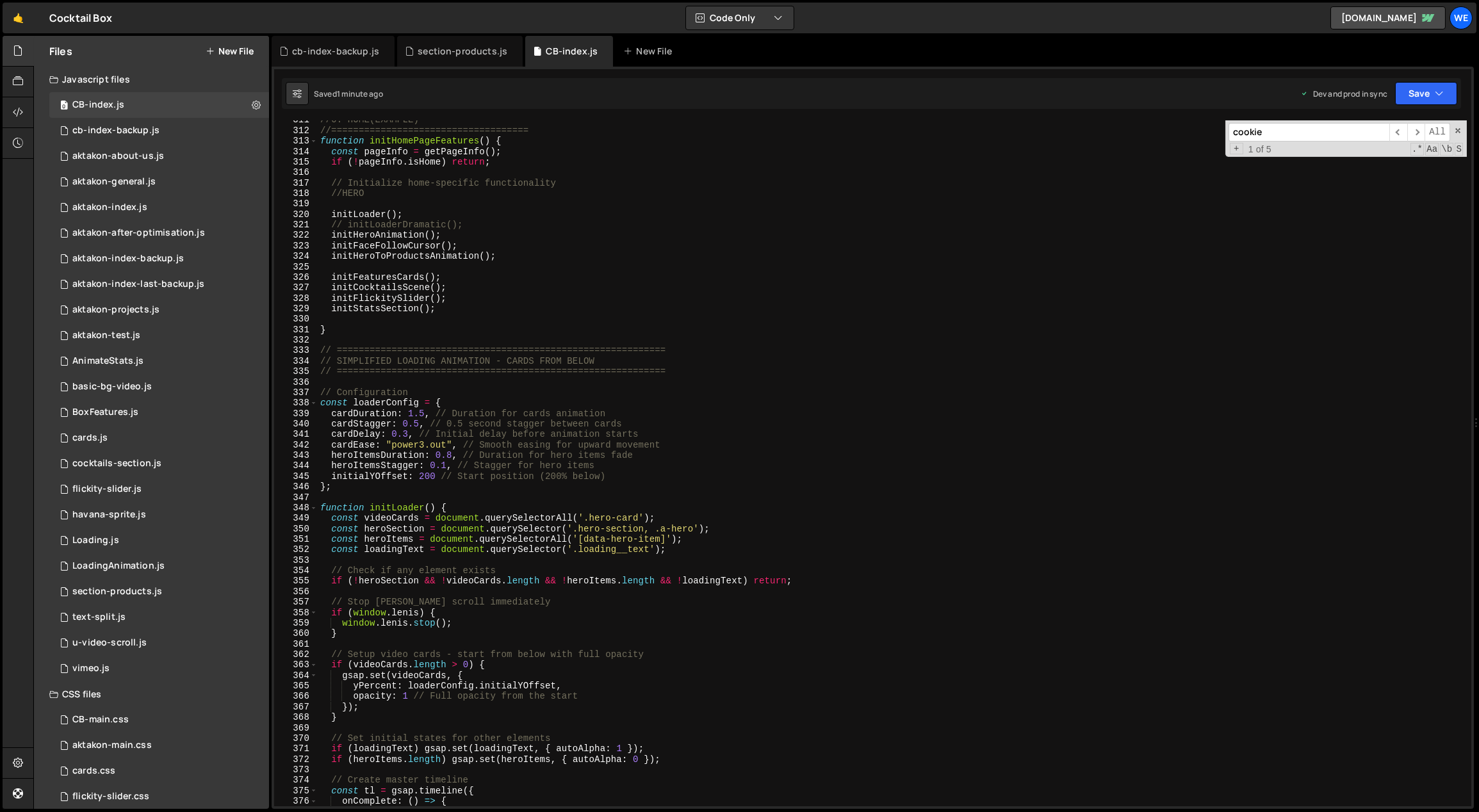
click at [349, 360] on div "//6. HOME(EXAMPLE) //==================================== function initHomePage…" at bounding box center [892, 469] width 1150 height 708
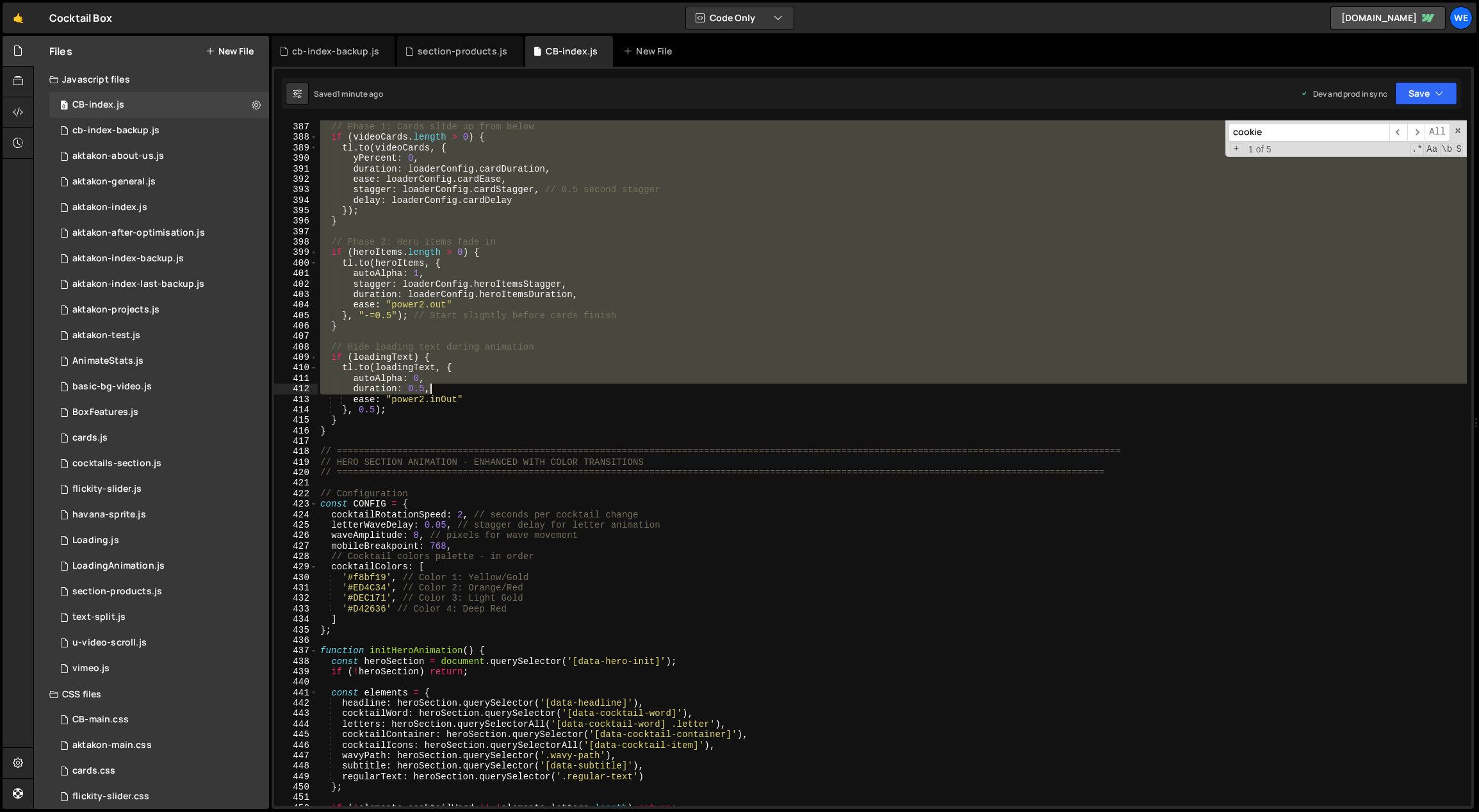
scroll to position [4204, 0]
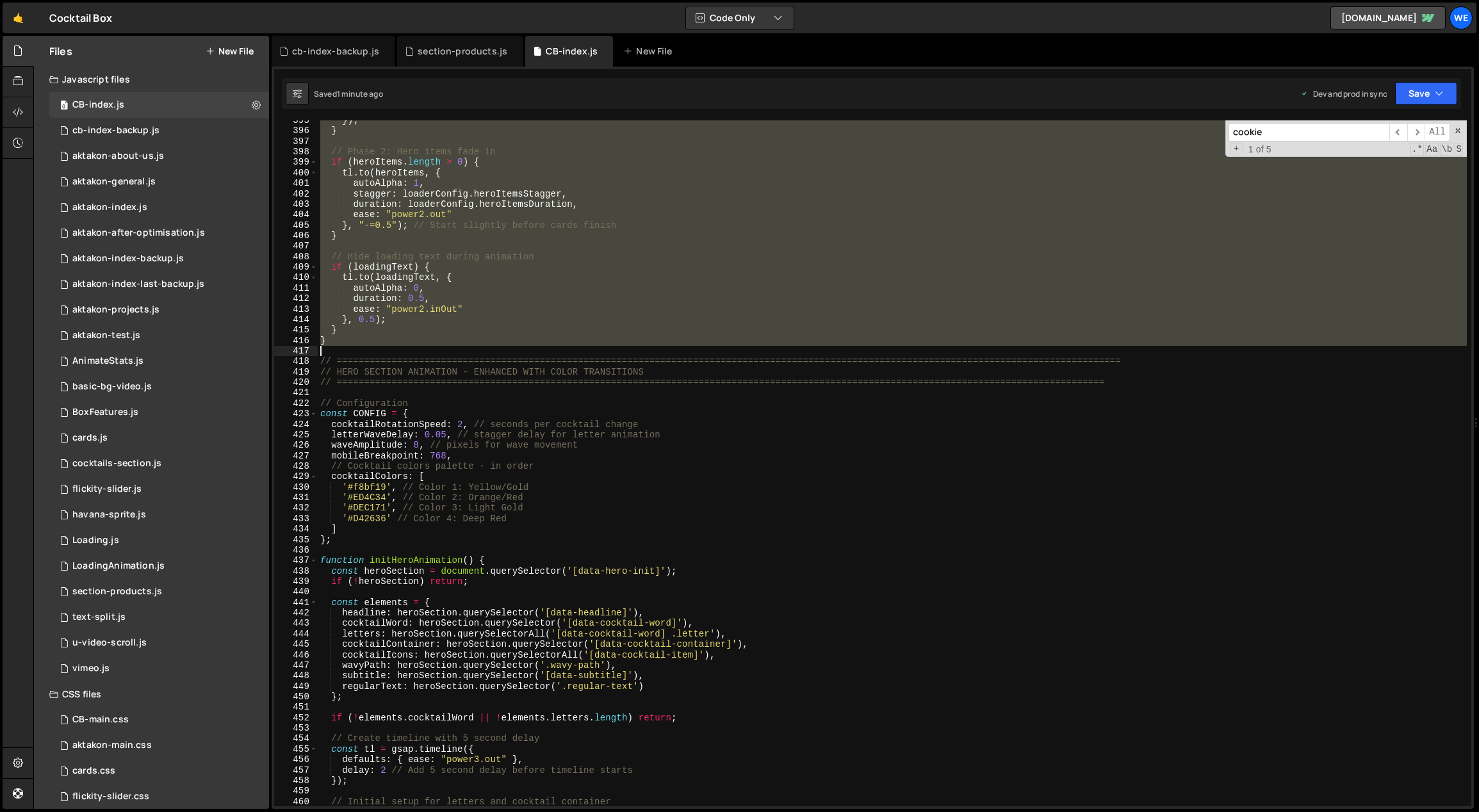
drag, startPoint x: 318, startPoint y: 347, endPoint x: 389, endPoint y: 343, distance: 71.1
click at [389, 345] on div "}) ; } // Phase 2: Hero items fade in if ( heroItems . length > 0 ) { tl . to (…" at bounding box center [892, 469] width 1150 height 708
paste textarea "initLoader();"
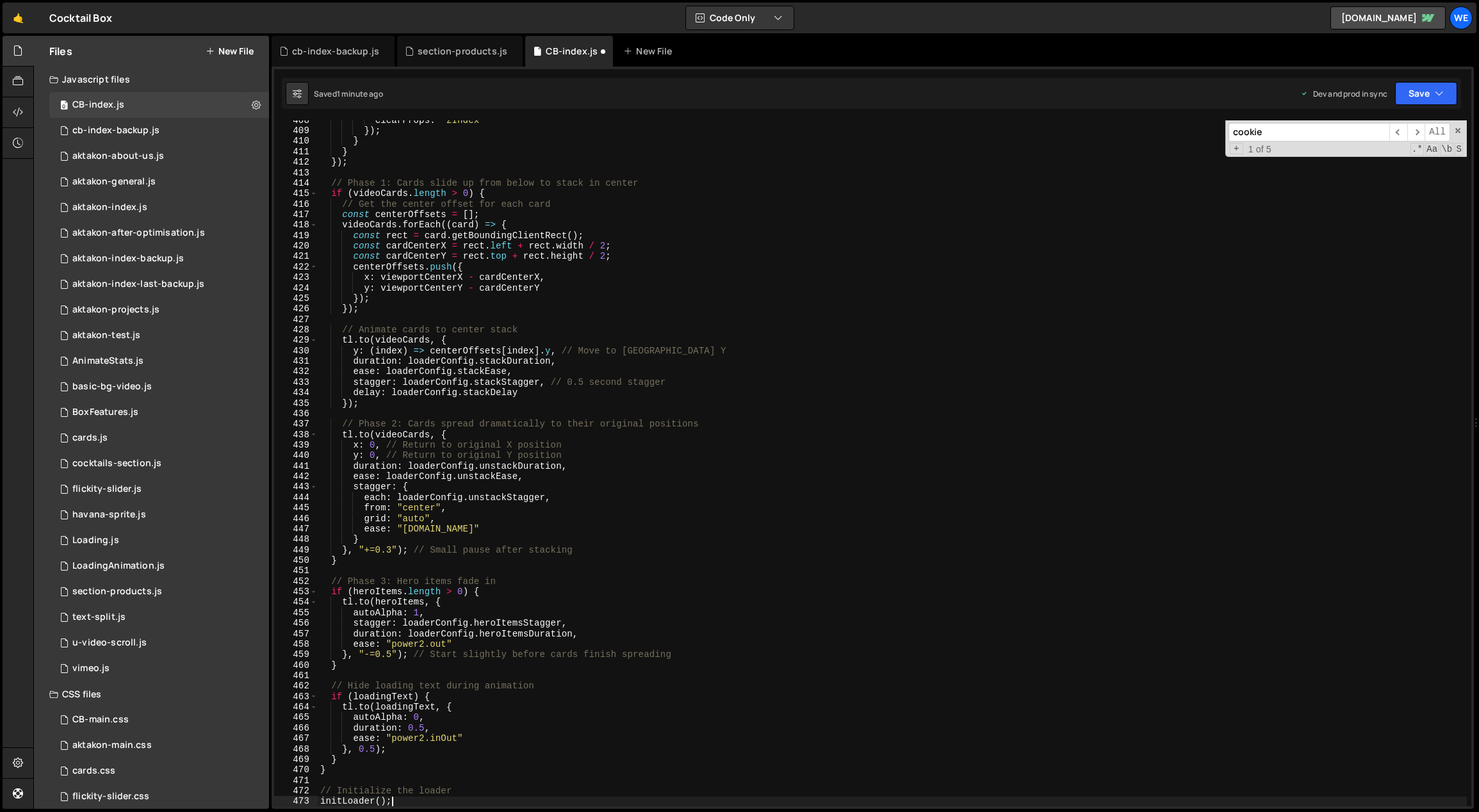
scroll to position [4409, 0]
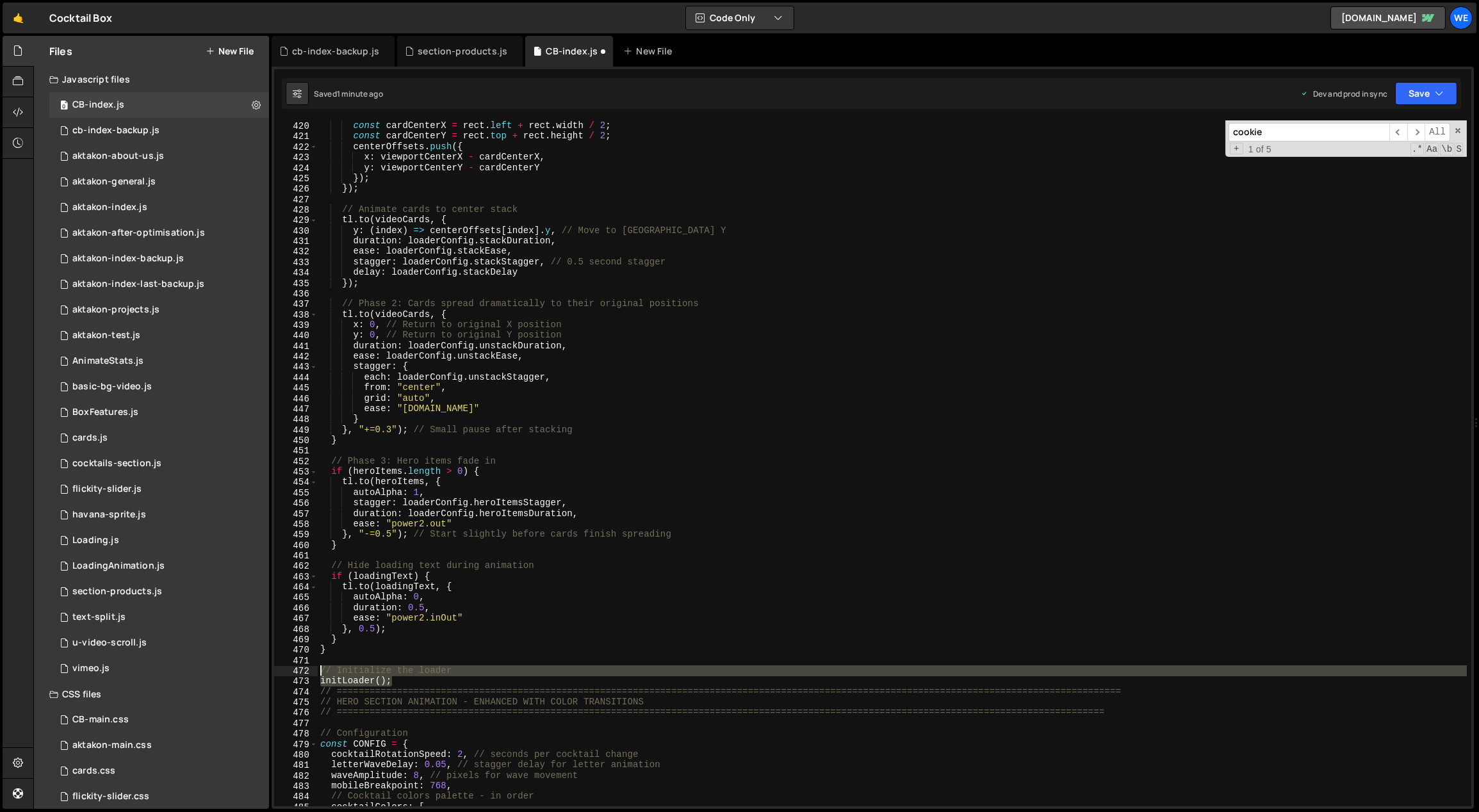
drag, startPoint x: 403, startPoint y: 681, endPoint x: 320, endPoint y: 666, distance: 84.3
click at [320, 668] on div "const rect = card . getBoundingClientRect ( ) ; const cardCenterX = rect . left…" at bounding box center [892, 464] width 1150 height 708
type textarea "// Initialize the loader initLoader();"
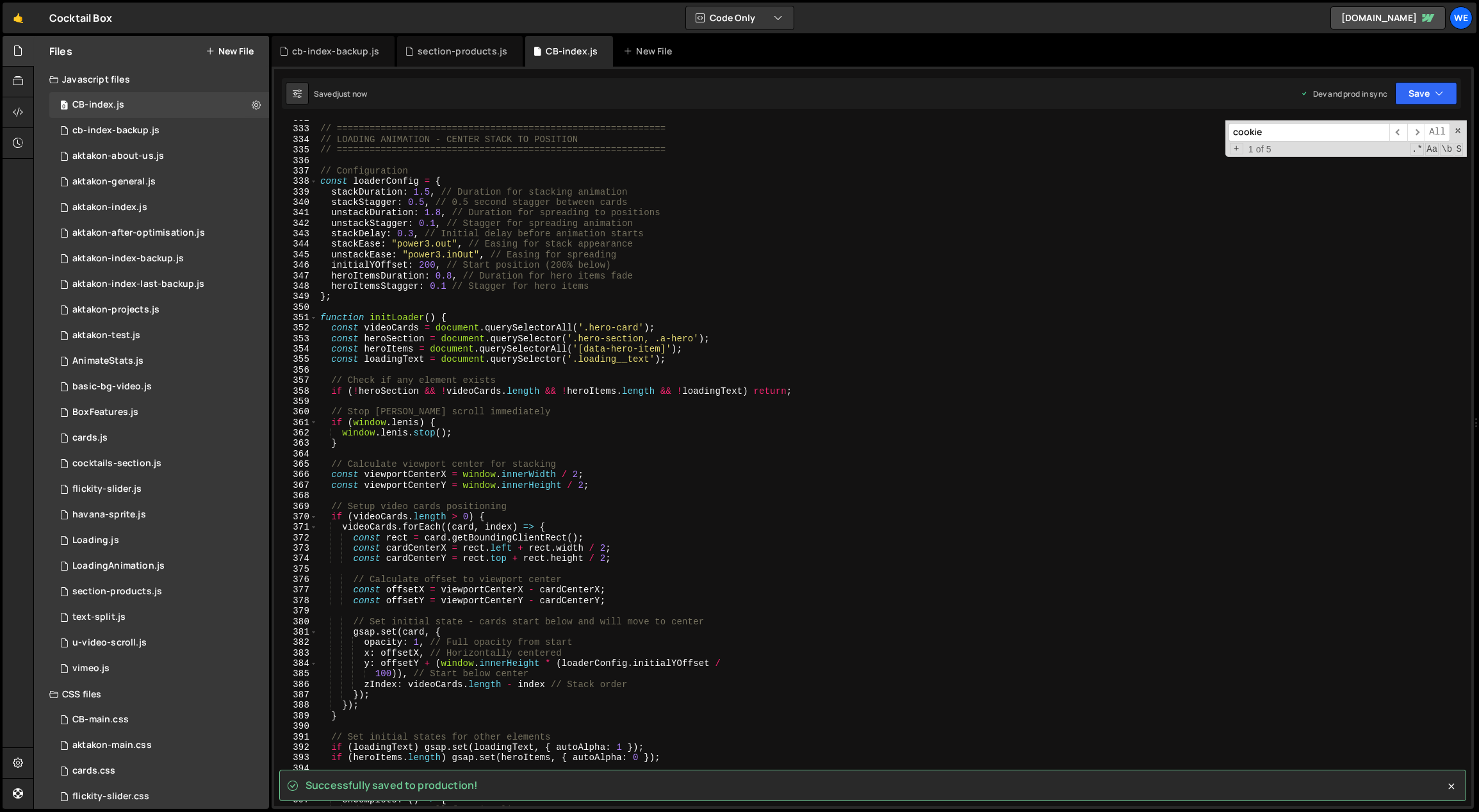
scroll to position [3430, 0]
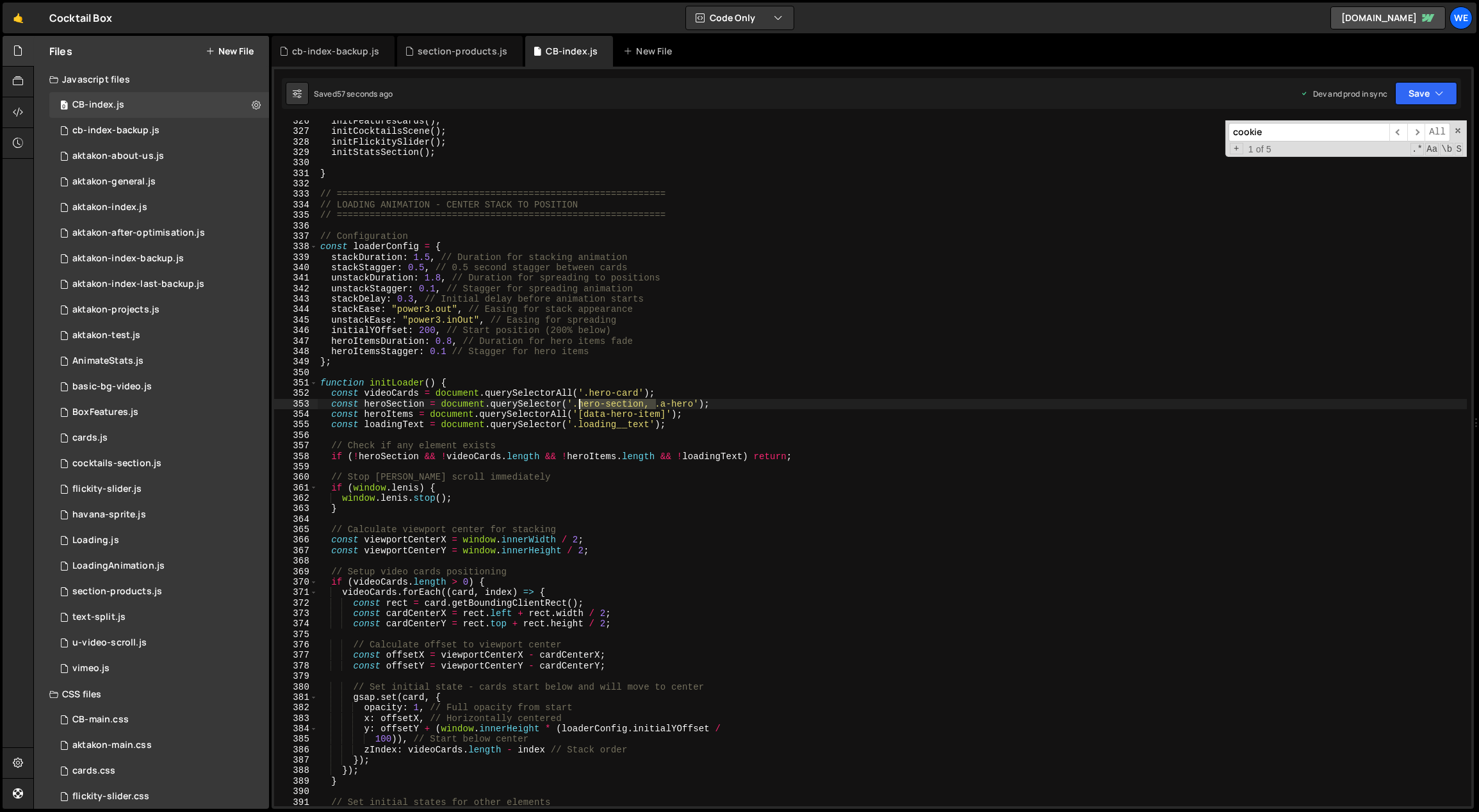
drag, startPoint x: 654, startPoint y: 405, endPoint x: 574, endPoint y: 403, distance: 80.0
click at [574, 403] on div "initFeaturesCards ( ) ; initCocktailsScene ( ) ; initFlickitySlider ( ) ; initS…" at bounding box center [892, 470] width 1150 height 708
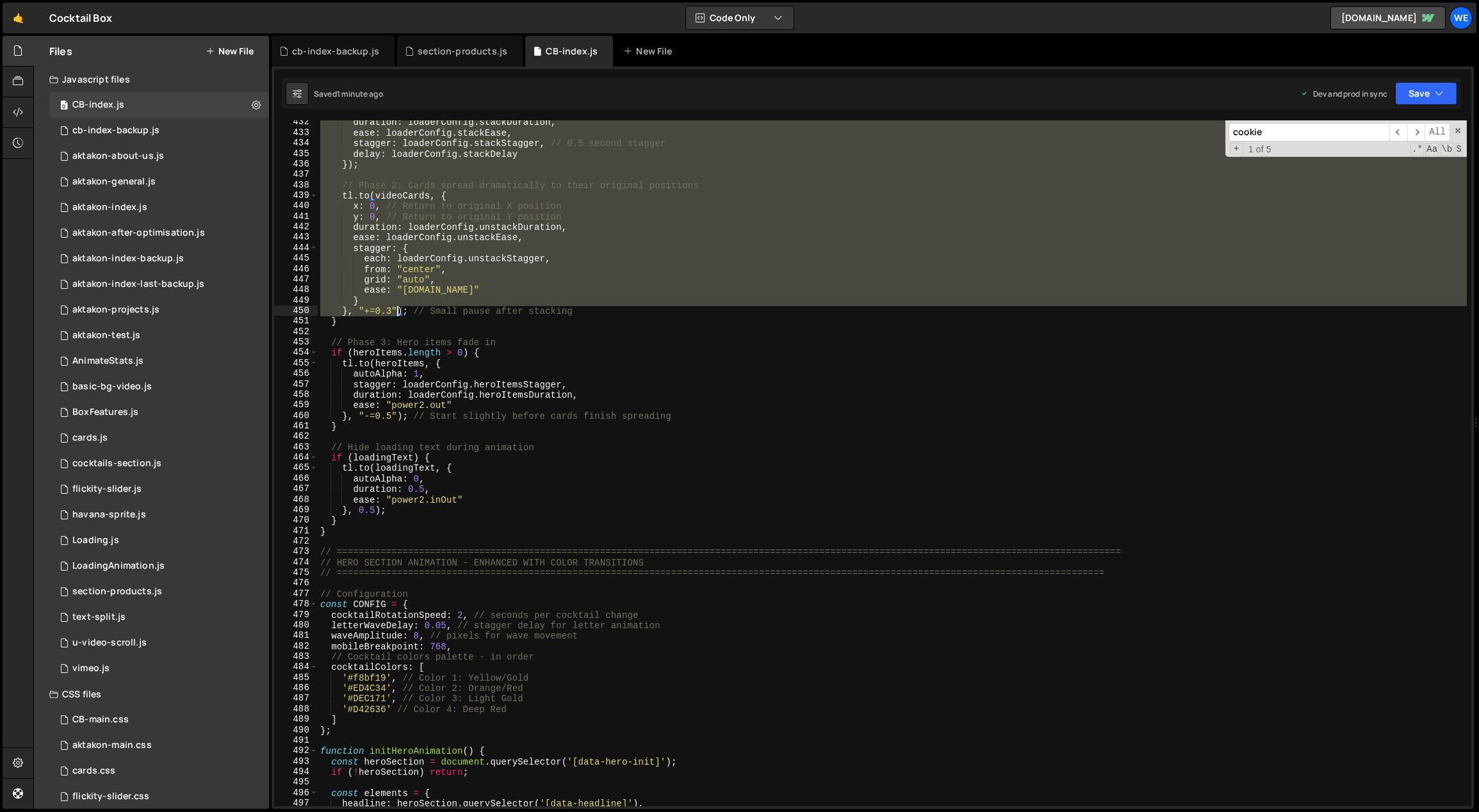
scroll to position [4552, 0]
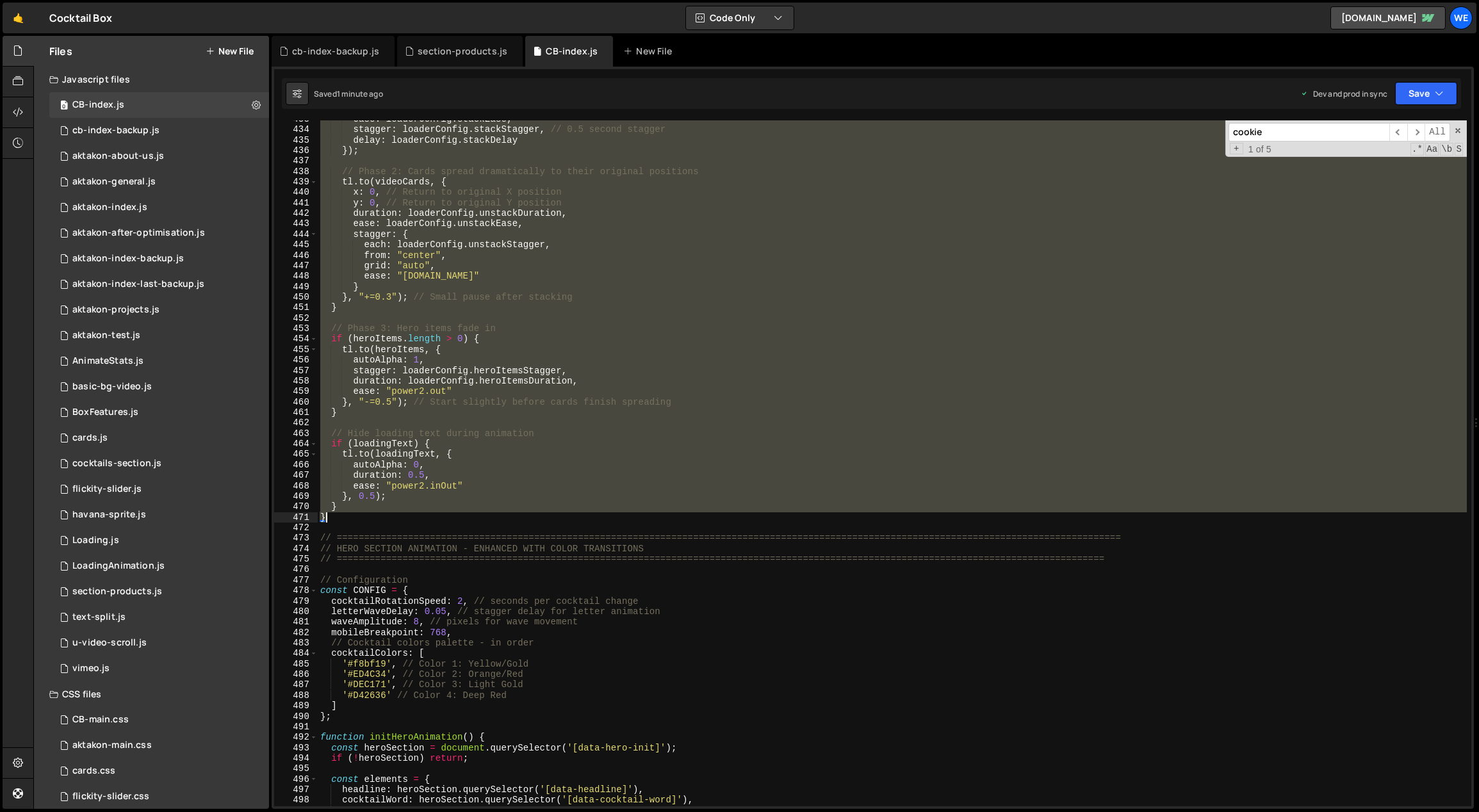
drag, startPoint x: 319, startPoint y: 191, endPoint x: 371, endPoint y: 514, distance: 327.2
click at [371, 514] on div "ease : loaderConfig . stackEase , stagger : loaderConfig . stackStagger , // 0.…" at bounding box center [892, 468] width 1150 height 708
paste textarea "initLoader();"
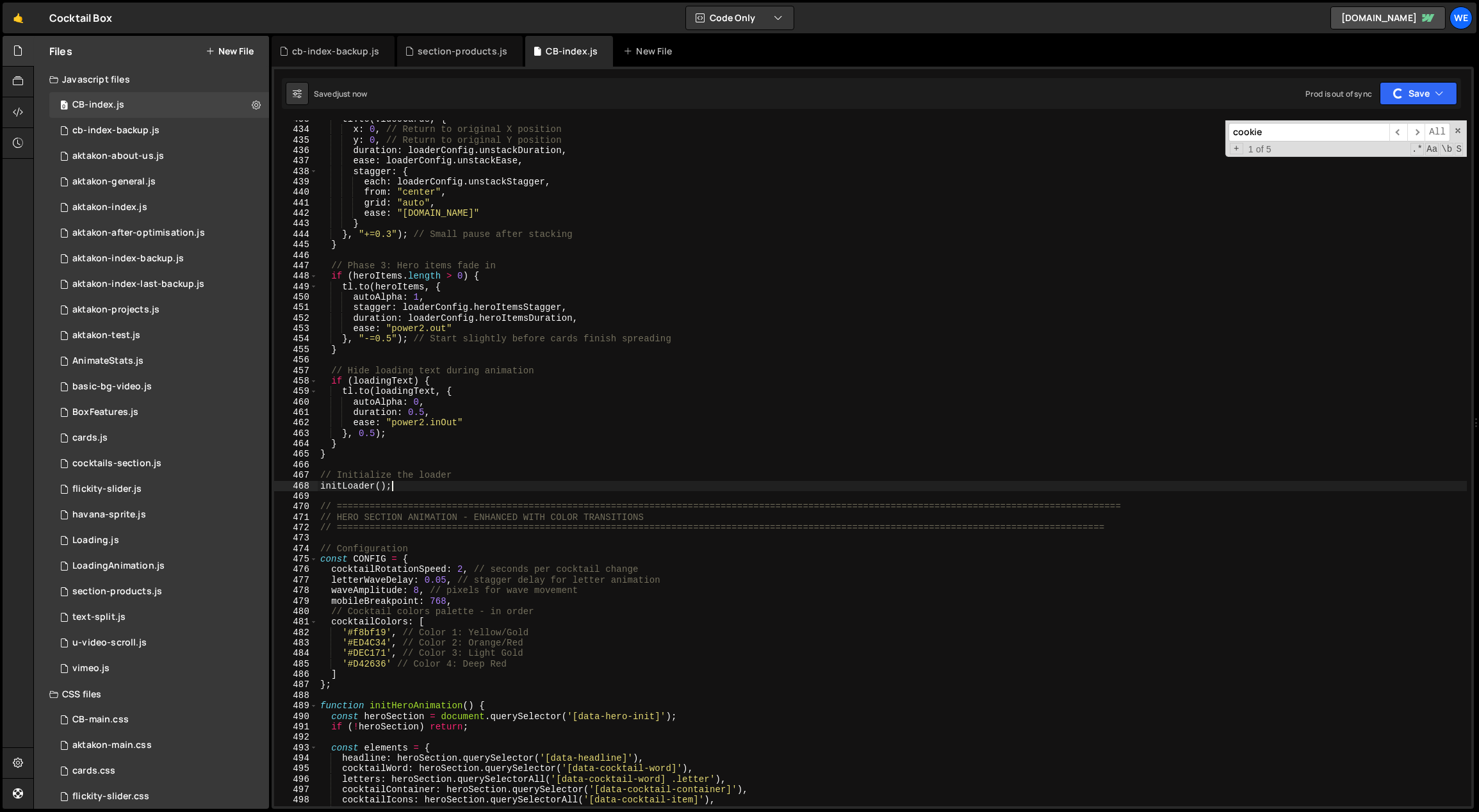
click at [396, 488] on div "tl . to ( videoCards , { x : 0 , // Return to original X position y : 0 , // Re…" at bounding box center [892, 468] width 1150 height 708
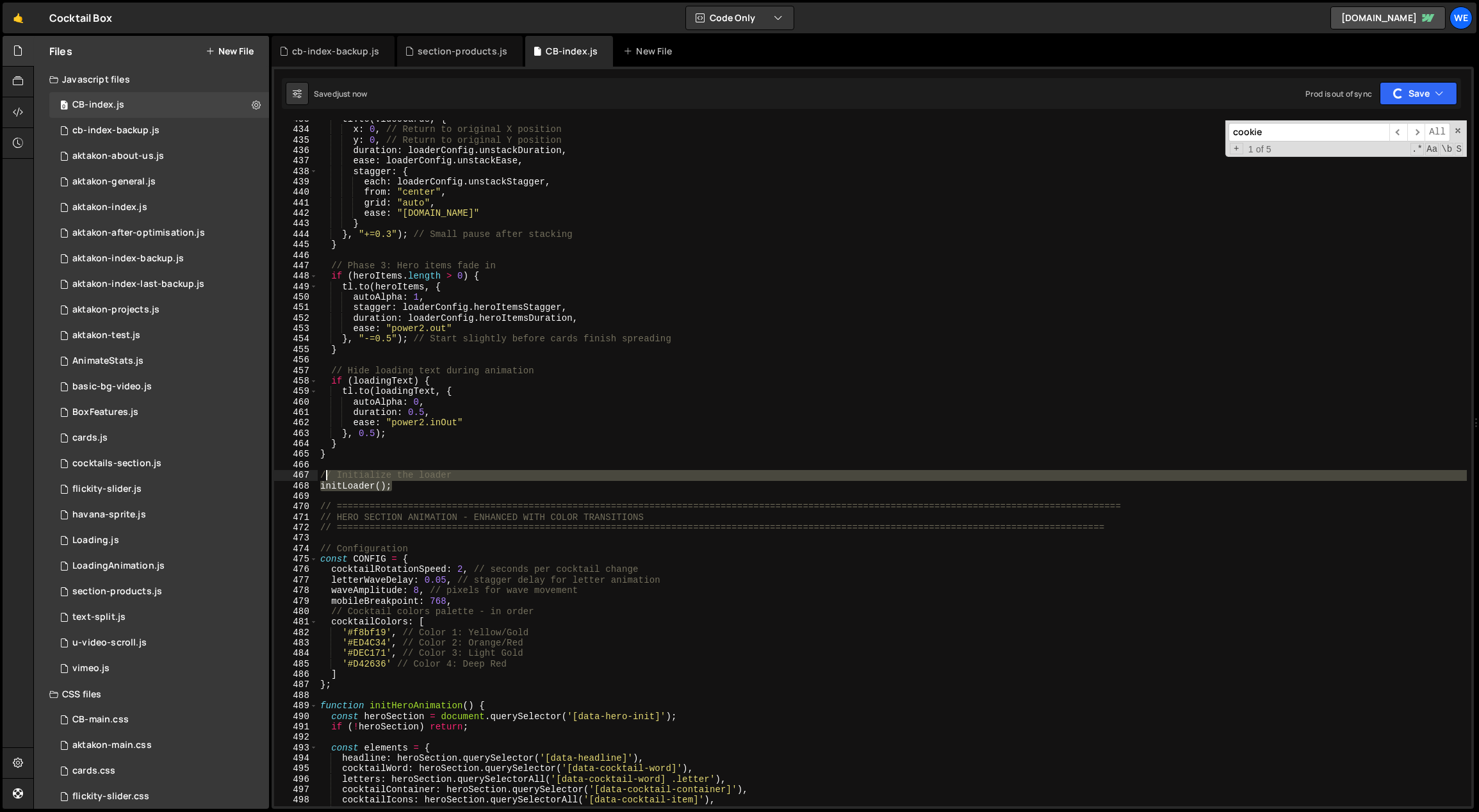
drag, startPoint x: 399, startPoint y: 486, endPoint x: 320, endPoint y: 473, distance: 80.1
click at [320, 473] on div "tl . to ( videoCards , { x : 0 , // Return to original X position y : 0 , // Re…" at bounding box center [892, 468] width 1150 height 708
type textarea "// Initialize the loader initLoader();"
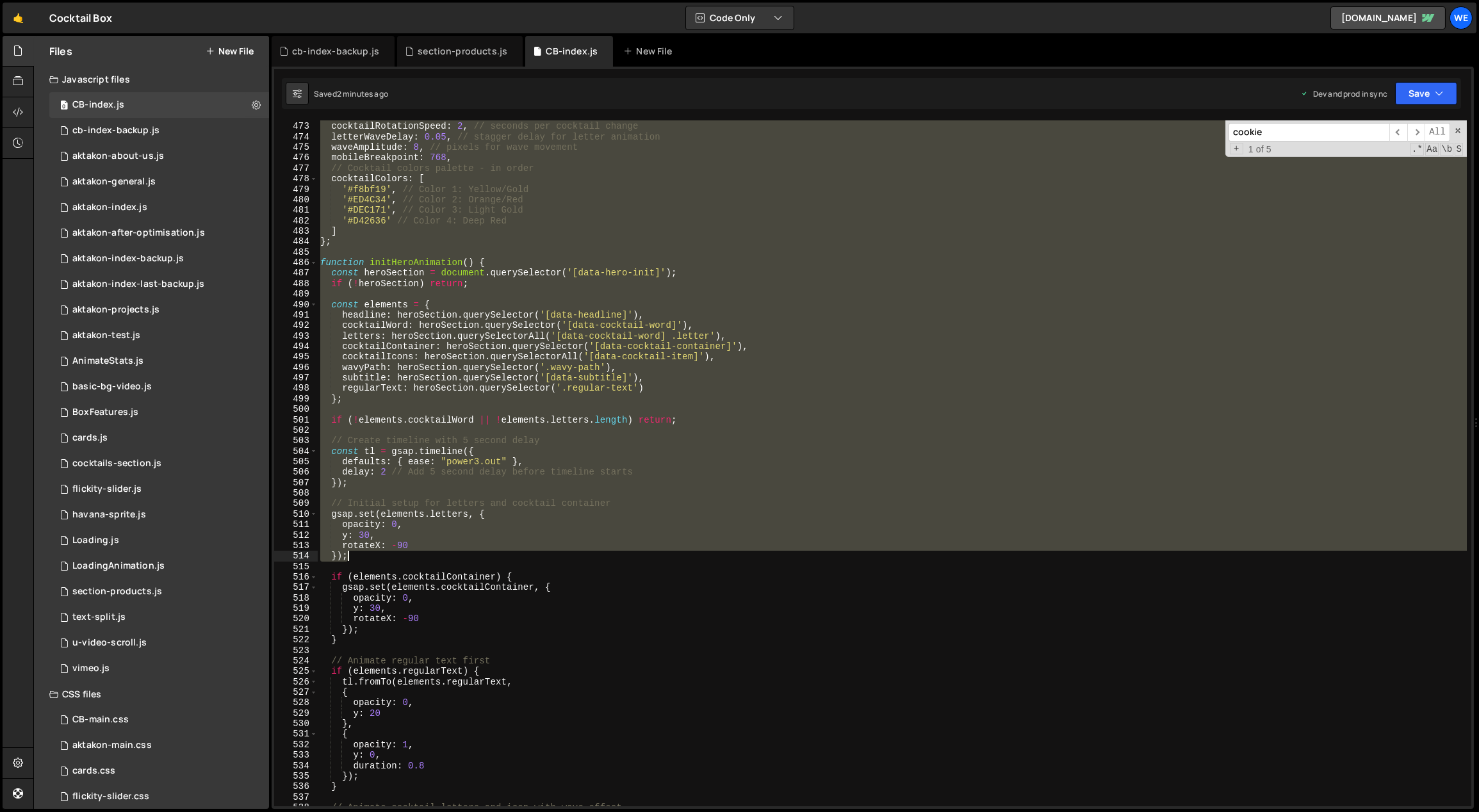
scroll to position [4582, 0]
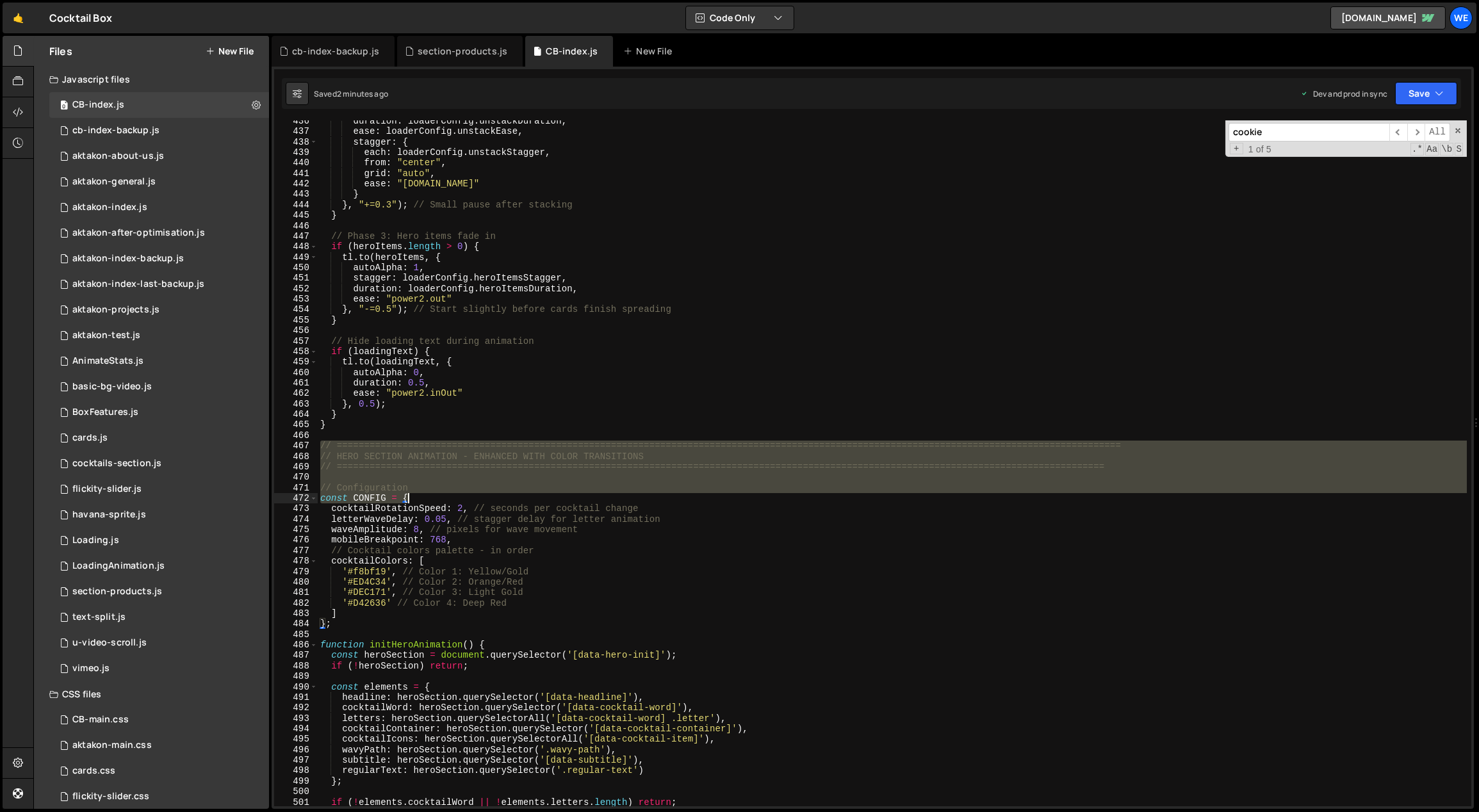
drag, startPoint x: 320, startPoint y: 473, endPoint x: 457, endPoint y: 488, distance: 137.8
click at [463, 496] on div "duration : loaderConfig . unstackDuration , ease : loaderConfig . unstackEase ,…" at bounding box center [892, 470] width 1150 height 708
type textarea "// Configuration const CONFIG = {"
click at [433, 435] on div "duration : loaderConfig . unstackDuration , ease : loaderConfig . unstackEase ,…" at bounding box center [892, 470] width 1150 height 708
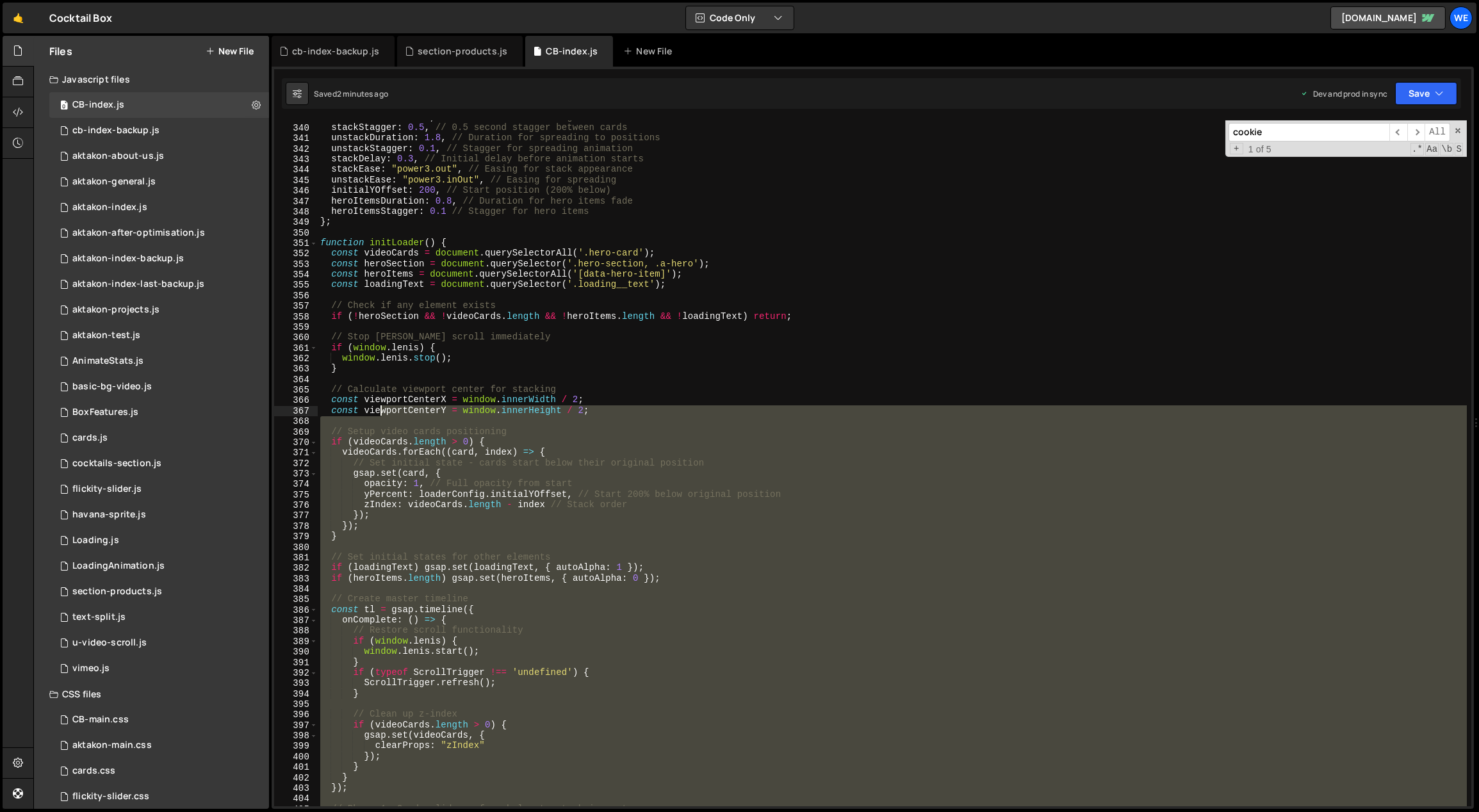
scroll to position [3437, 0]
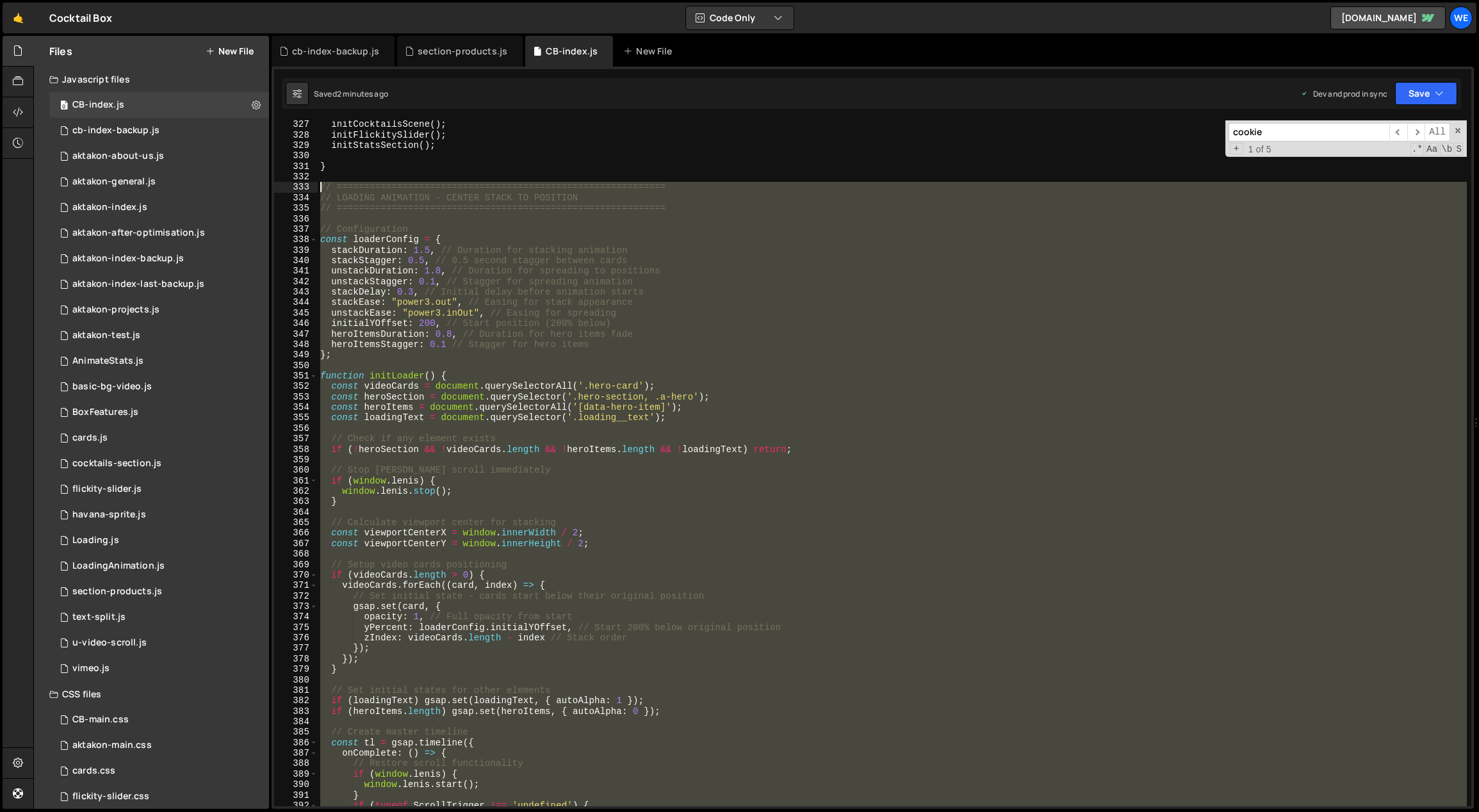
drag, startPoint x: 386, startPoint y: 425, endPoint x: 311, endPoint y: 188, distance: 248.6
click at [311, 188] on div "327 328 329 330 331 332 333 334 335 336 337 338 339 340 341 342 343 344 345 346…" at bounding box center [872, 463] width 1197 height 686
paste textarea "initLoader();"
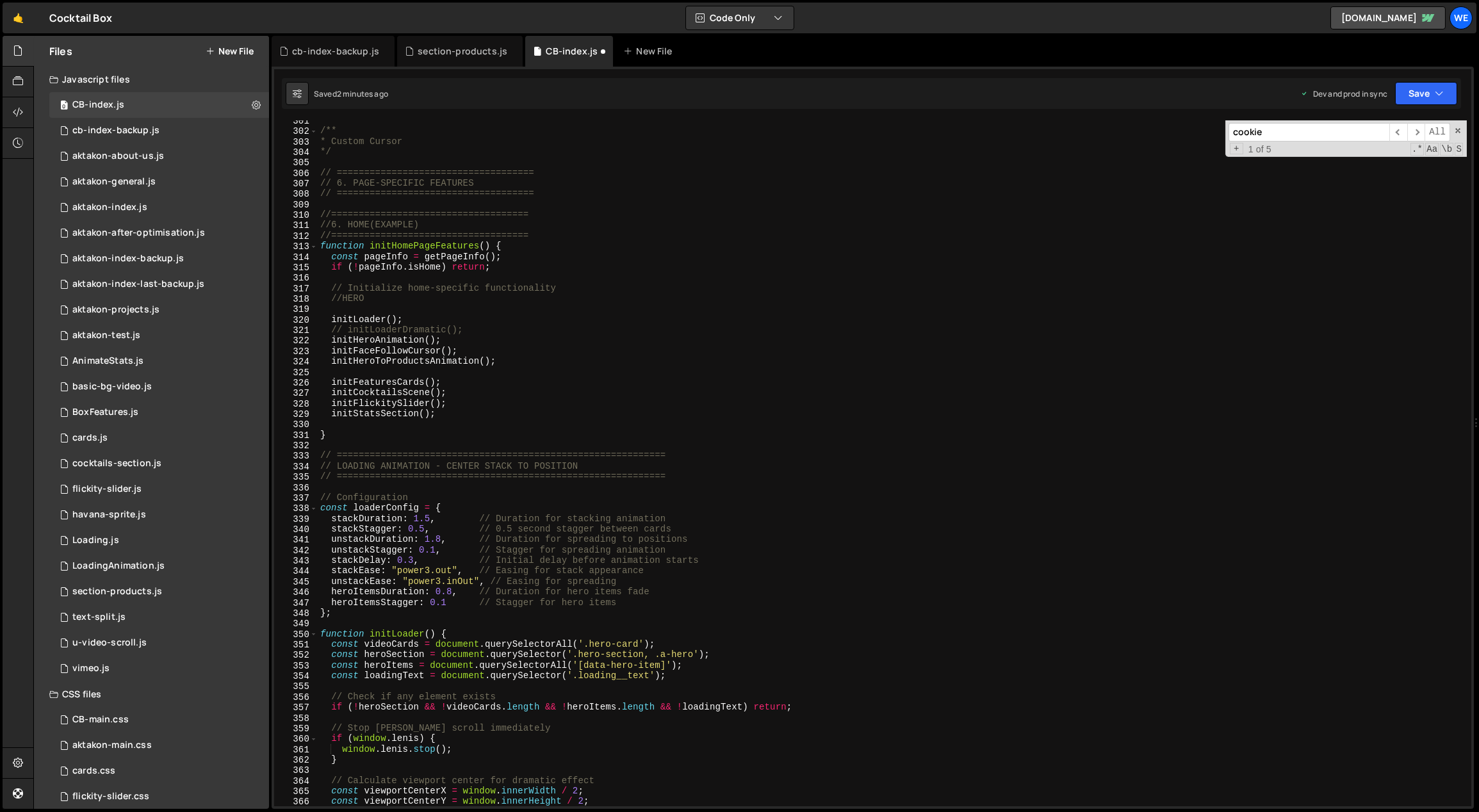
scroll to position [3327, 0]
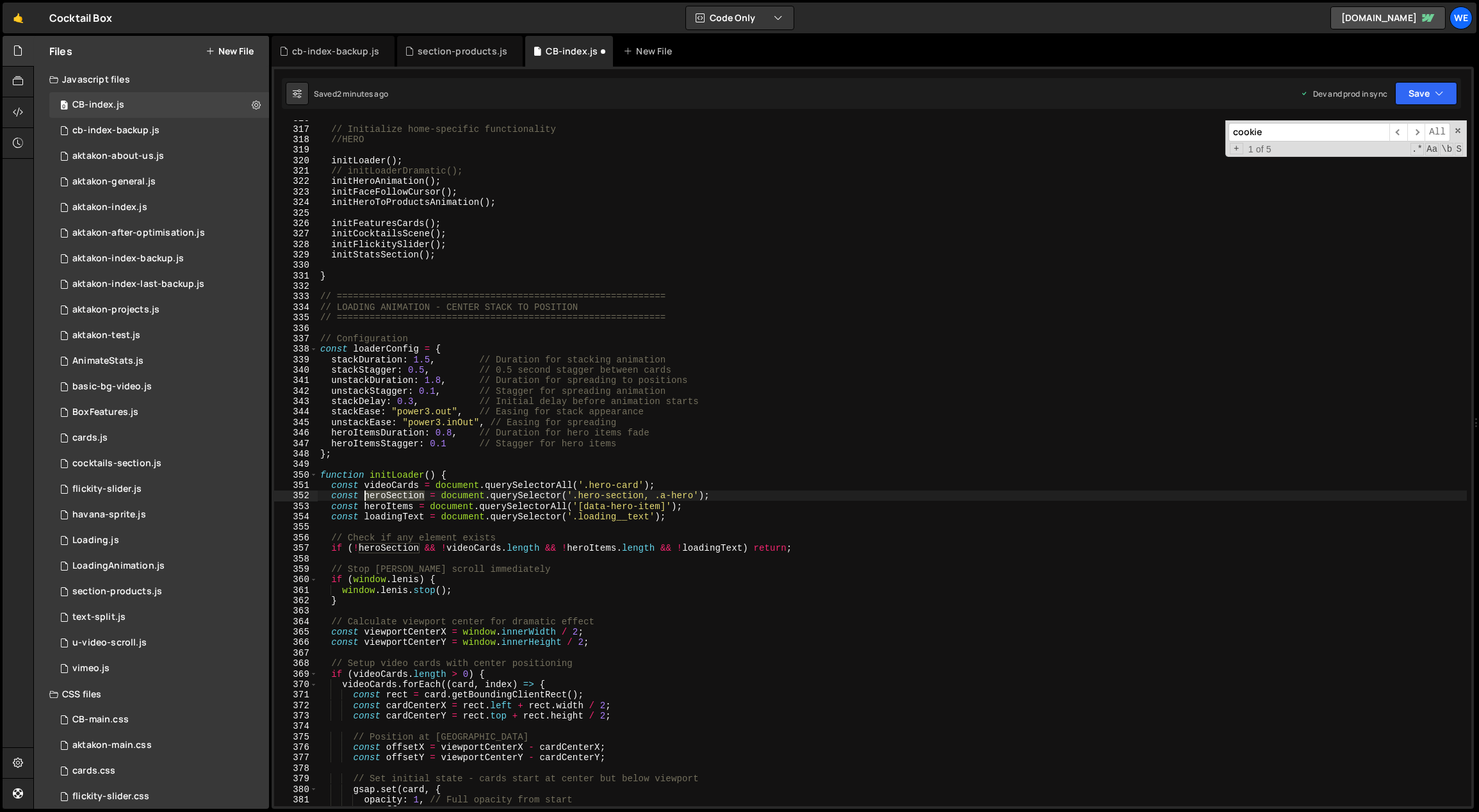
drag, startPoint x: 424, startPoint y: 498, endPoint x: 366, endPoint y: 499, distance: 58.0
click at [364, 498] on div "// Initialize home-specific functionality //HERO initLoader ( ) ; // initLoader…" at bounding box center [892, 467] width 1150 height 708
type textarea "const heroSection = document.querySelector('.hero-section, .a-hero');"
type input "heroSection"
click at [1419, 128] on span "​" at bounding box center [1416, 132] width 18 height 19
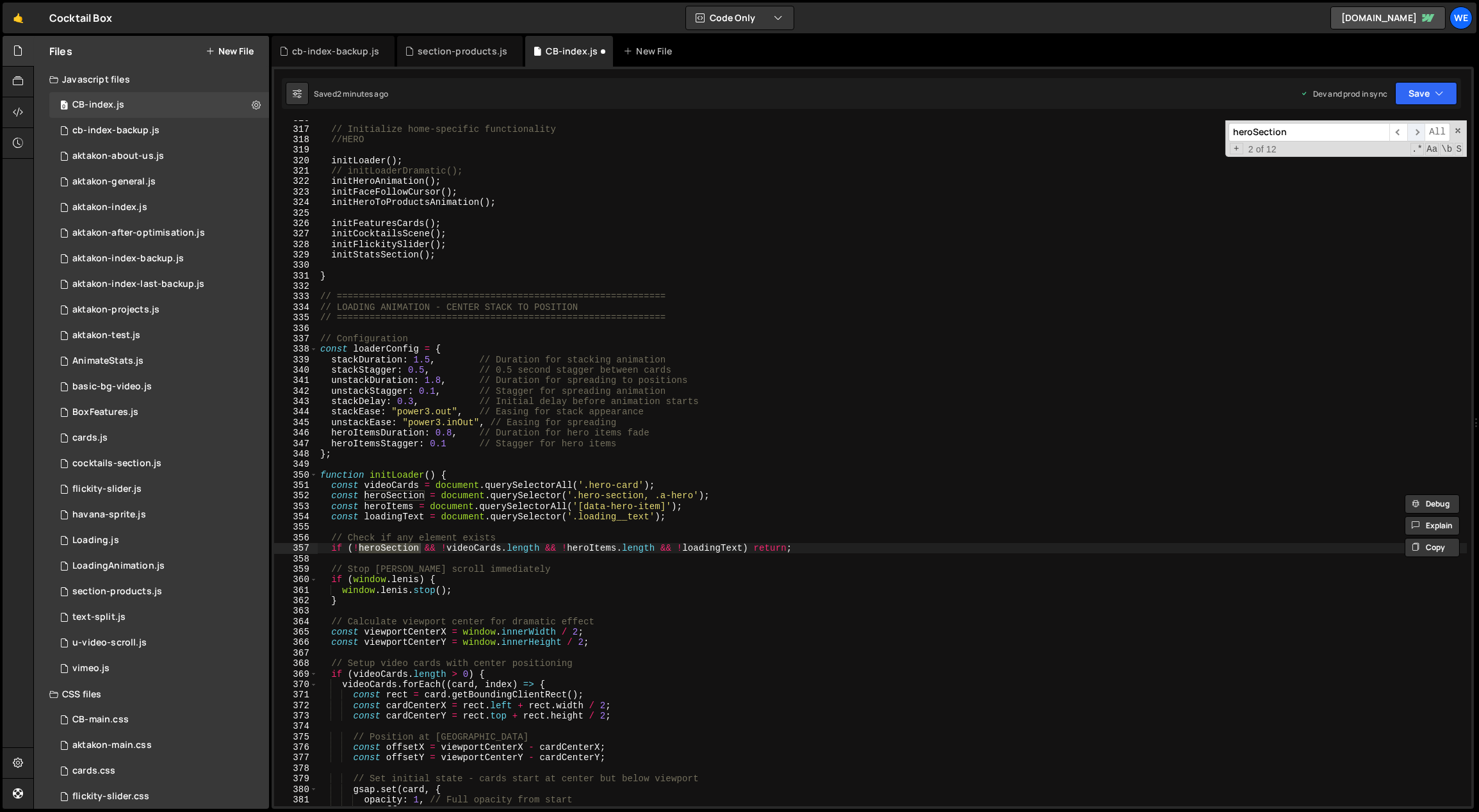
click at [1417, 128] on span "​" at bounding box center [1416, 132] width 18 height 19
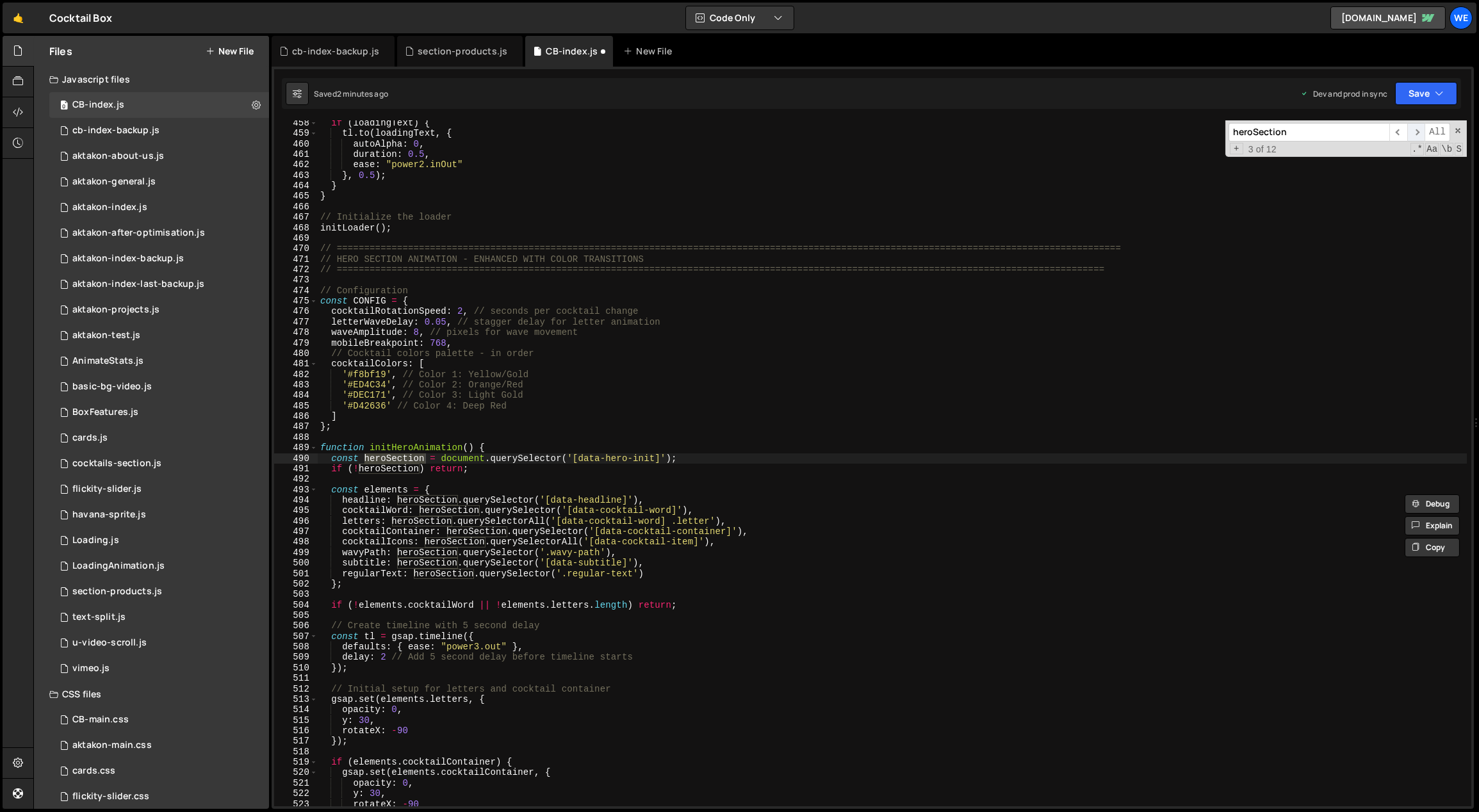
click at [1417, 128] on span "​" at bounding box center [1416, 132] width 18 height 19
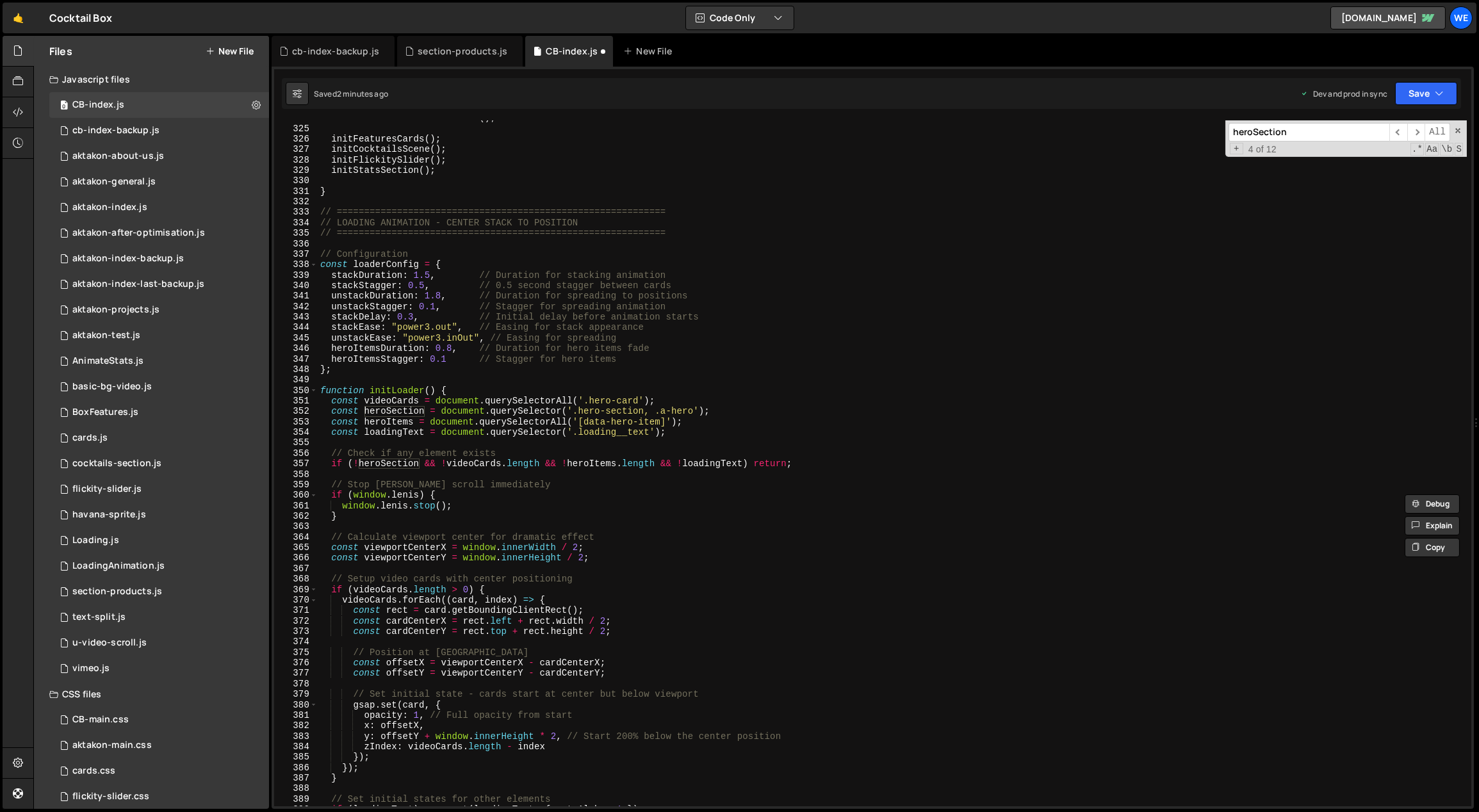
scroll to position [3320, 0]
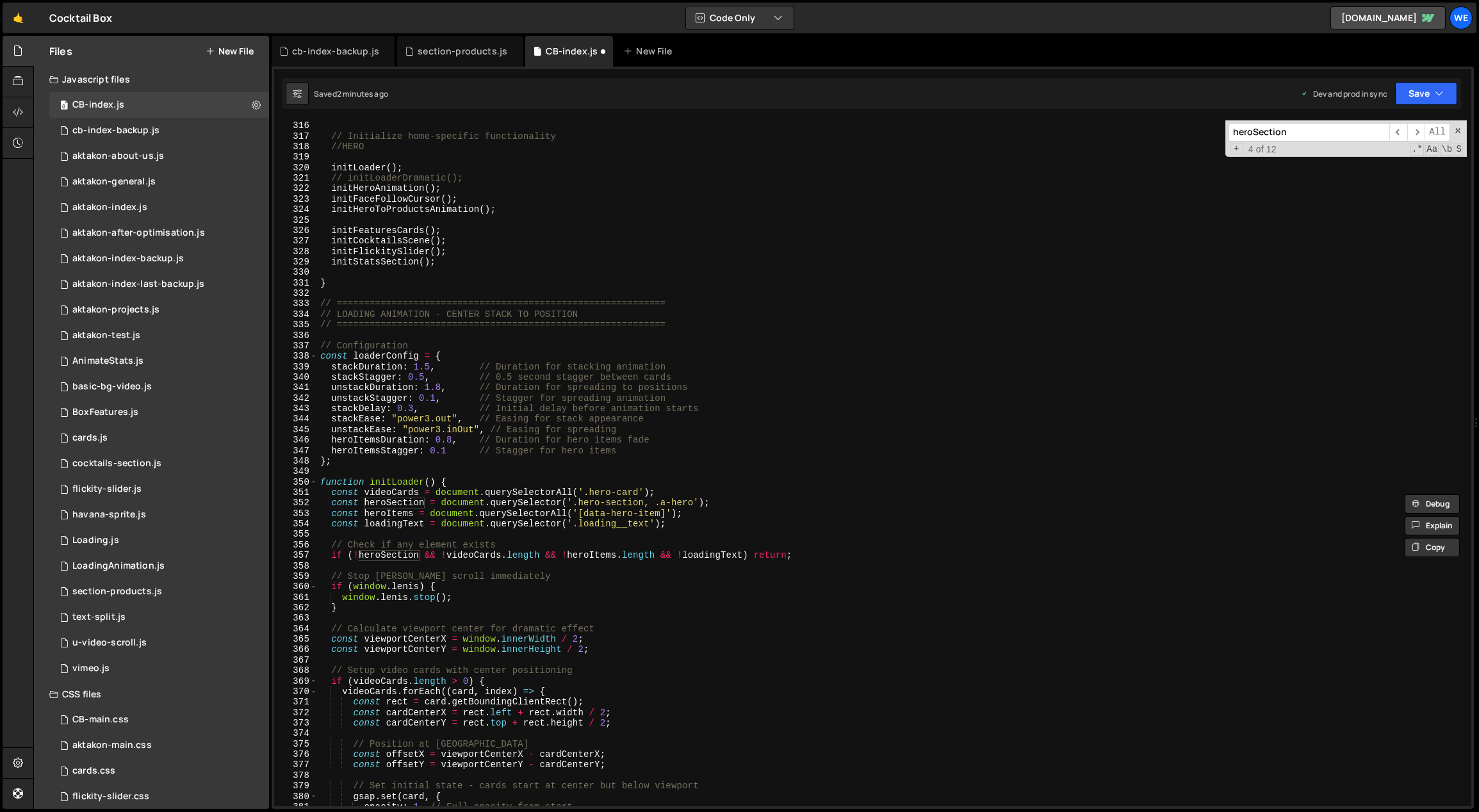
click at [697, 506] on div "if ( ! pageInfo . isHome ) return ; // Initialize home-specific functionality /…" at bounding box center [892, 464] width 1150 height 708
drag, startPoint x: 420, startPoint y: 501, endPoint x: 364, endPoint y: 502, distance: 56.0
click at [364, 502] on div "if ( ! pageInfo . isHome ) return ; // Initialize home-specific functionality /…" at bounding box center [892, 464] width 1150 height 708
click at [1399, 130] on span "​" at bounding box center [1398, 132] width 18 height 19
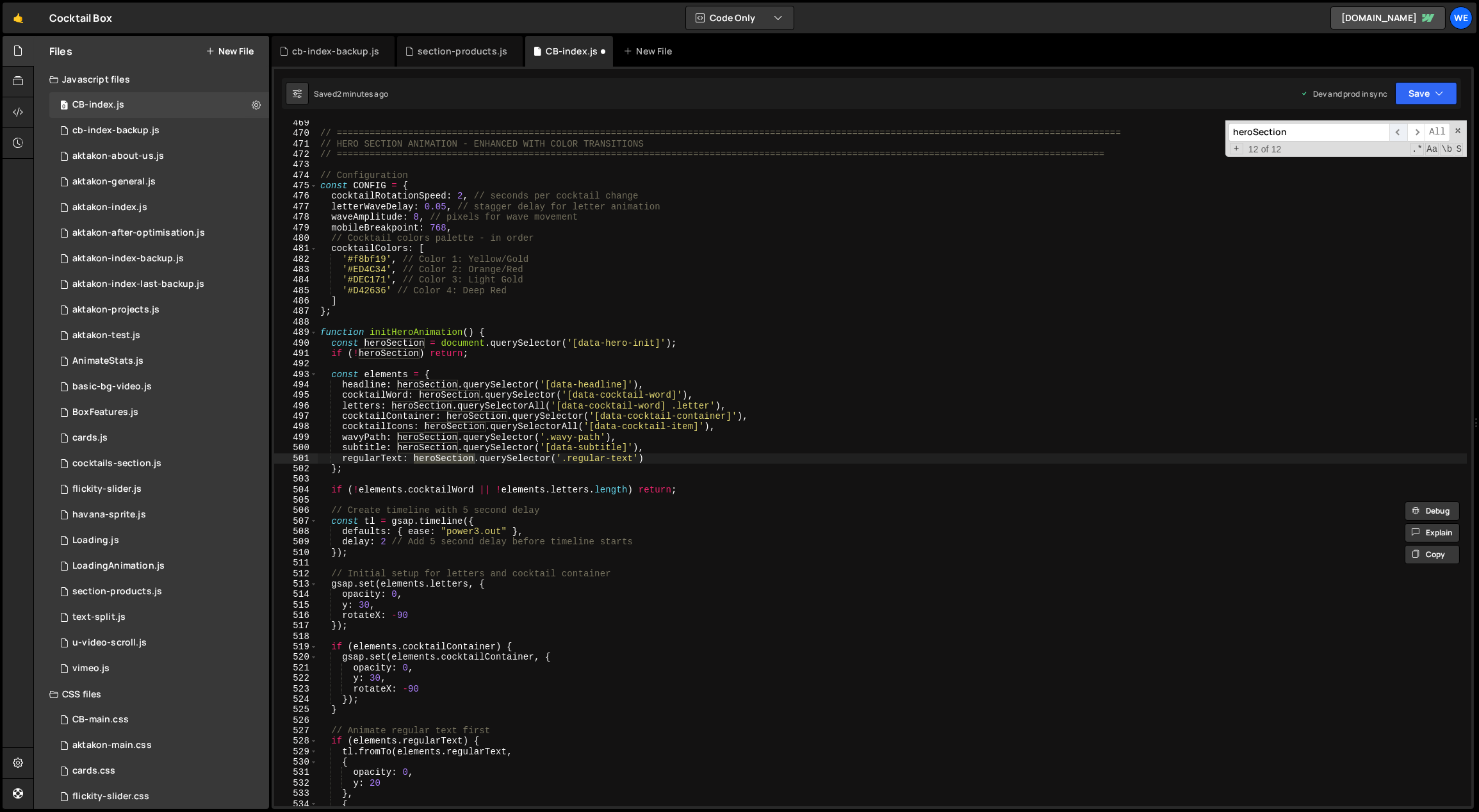
click at [1399, 130] on span "​" at bounding box center [1398, 132] width 18 height 19
click at [1409, 129] on span "​" at bounding box center [1416, 132] width 18 height 19
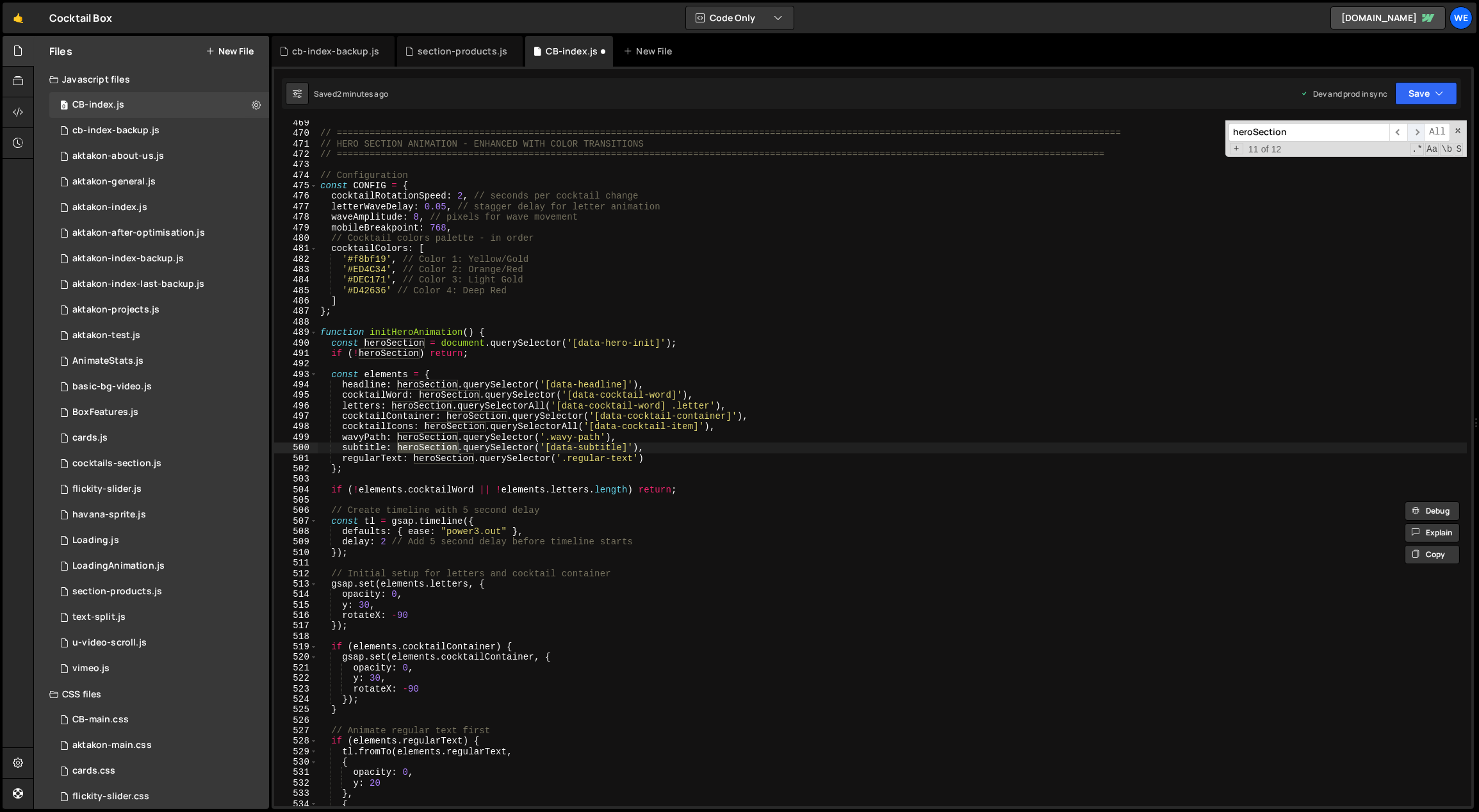
click at [1409, 129] on span "​" at bounding box center [1416, 132] width 18 height 19
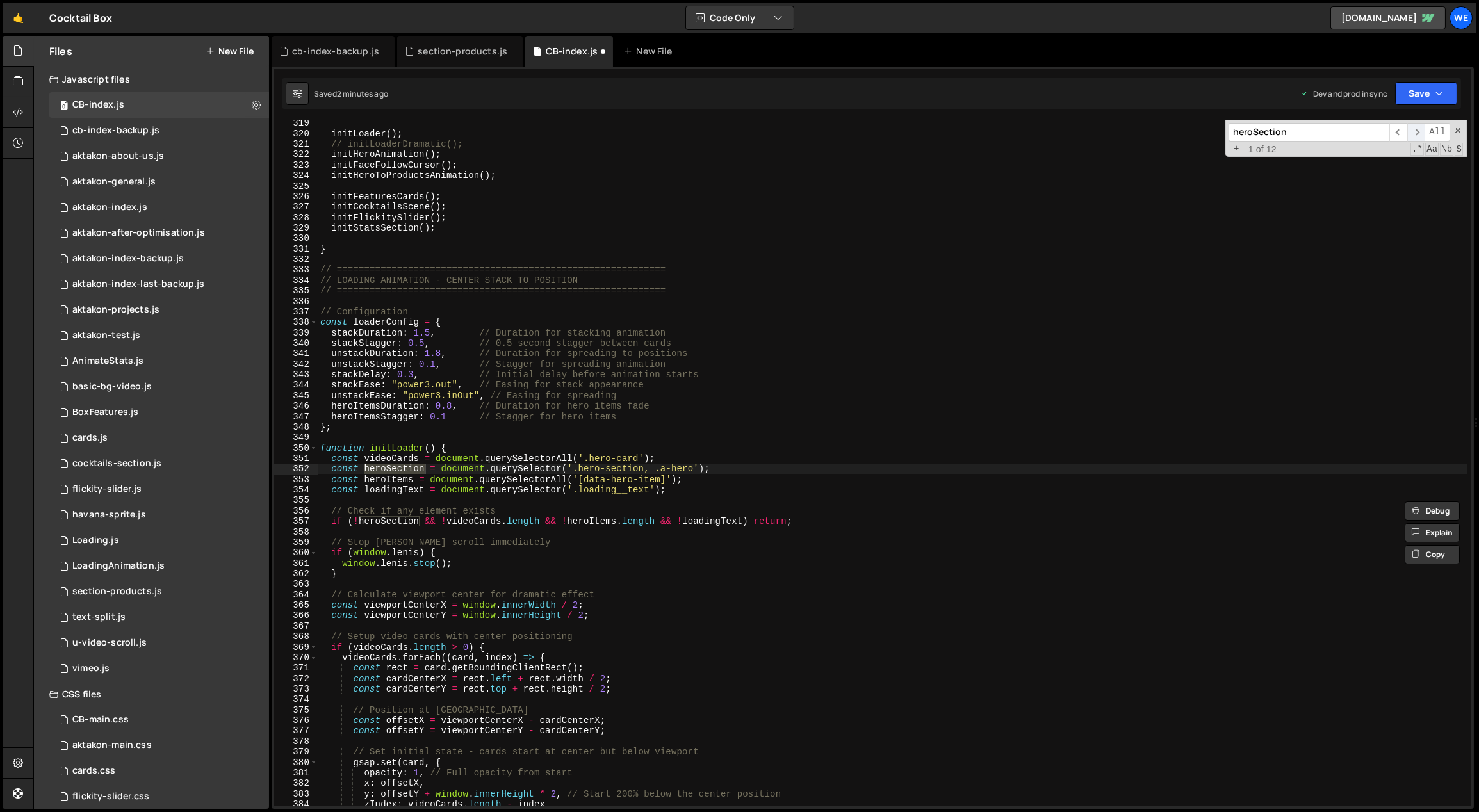
click at [1409, 129] on span "​" at bounding box center [1416, 132] width 18 height 19
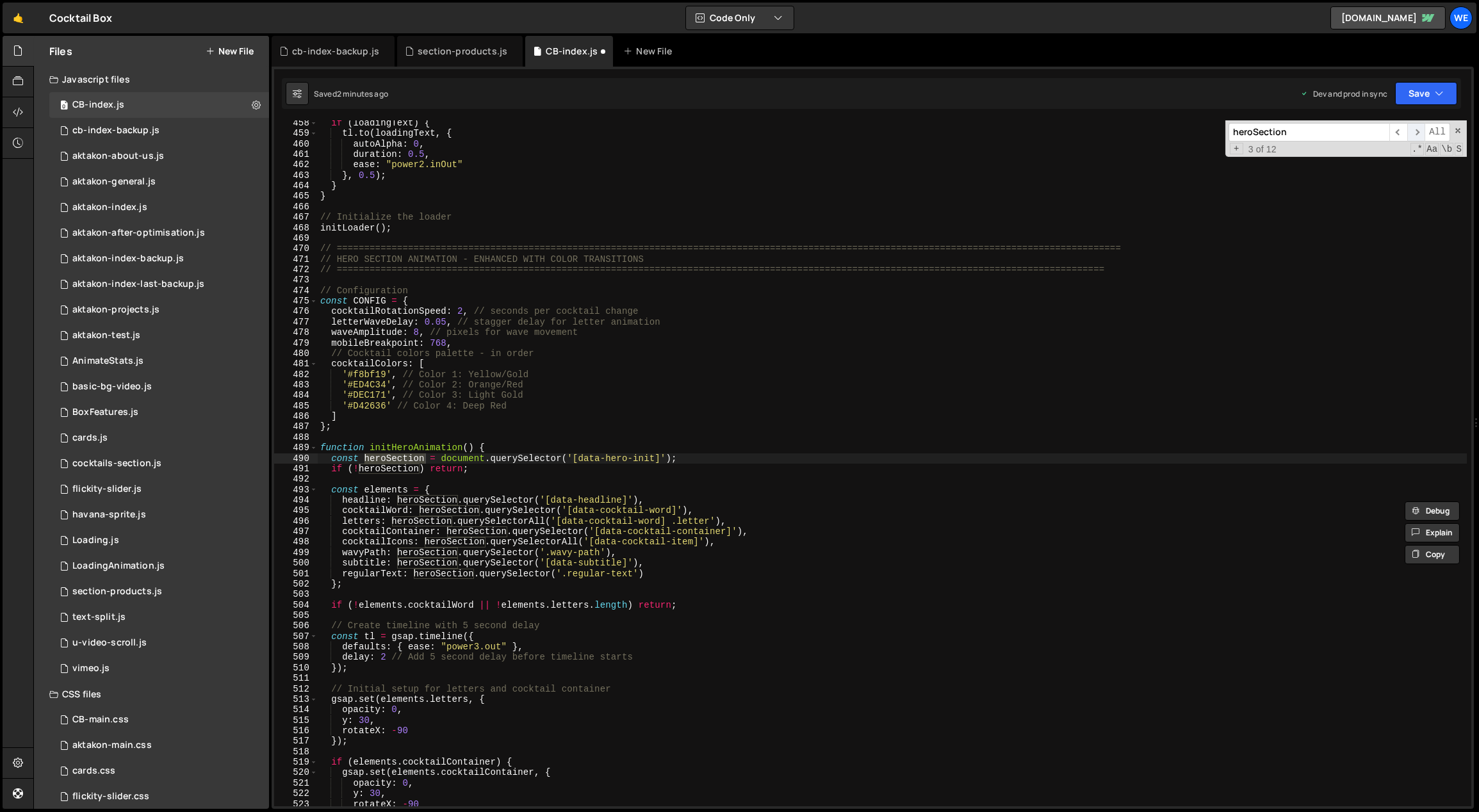
scroll to position [4810, 0]
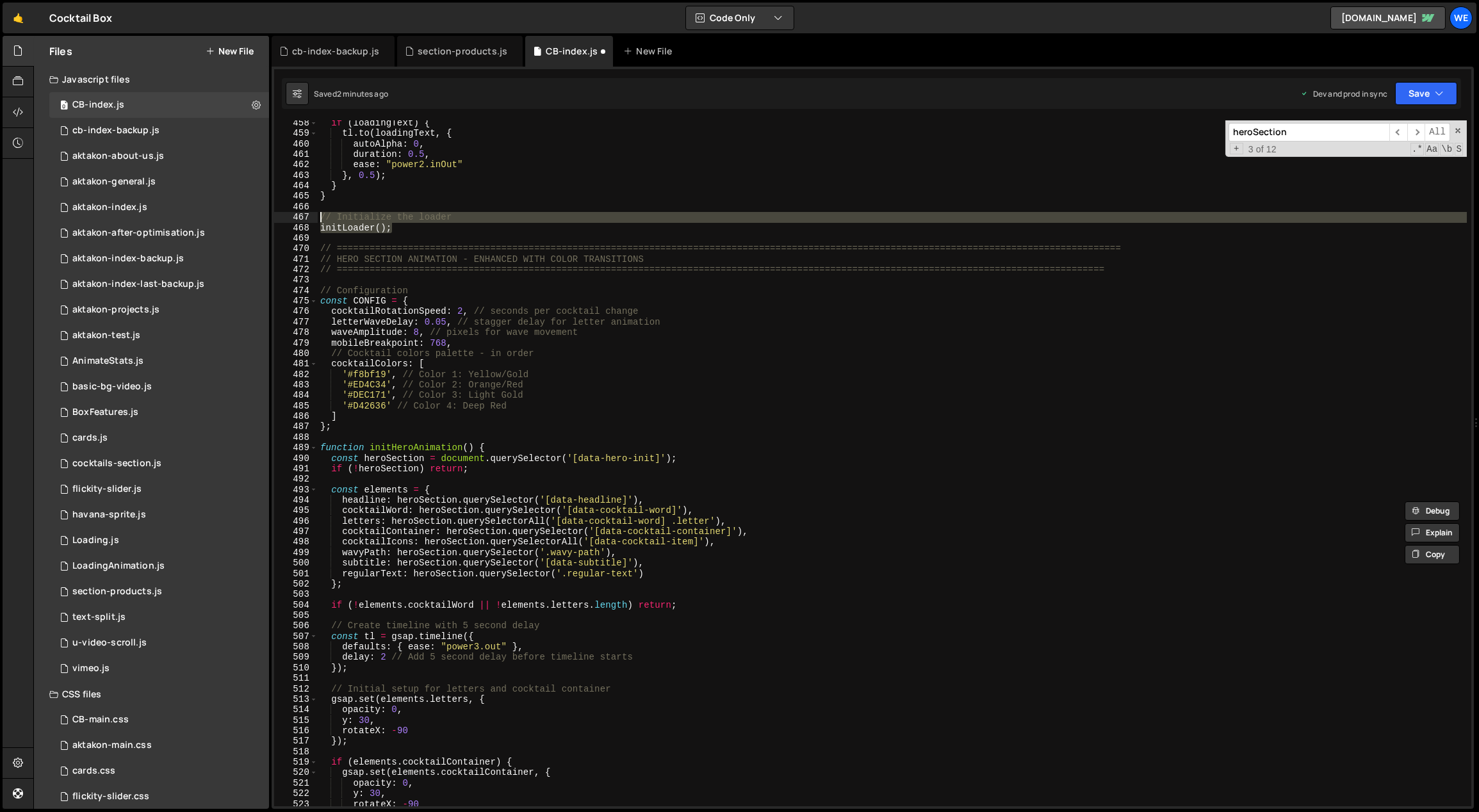
drag, startPoint x: 410, startPoint y: 229, endPoint x: 320, endPoint y: 213, distance: 91.4
click at [320, 213] on div "if ( loadingText ) { tl . to ( loadingText , { autoAlpha : 0 , duration : 0.5 ,…" at bounding box center [892, 472] width 1150 height 708
type textarea "// Initialize the loader initLoader();"
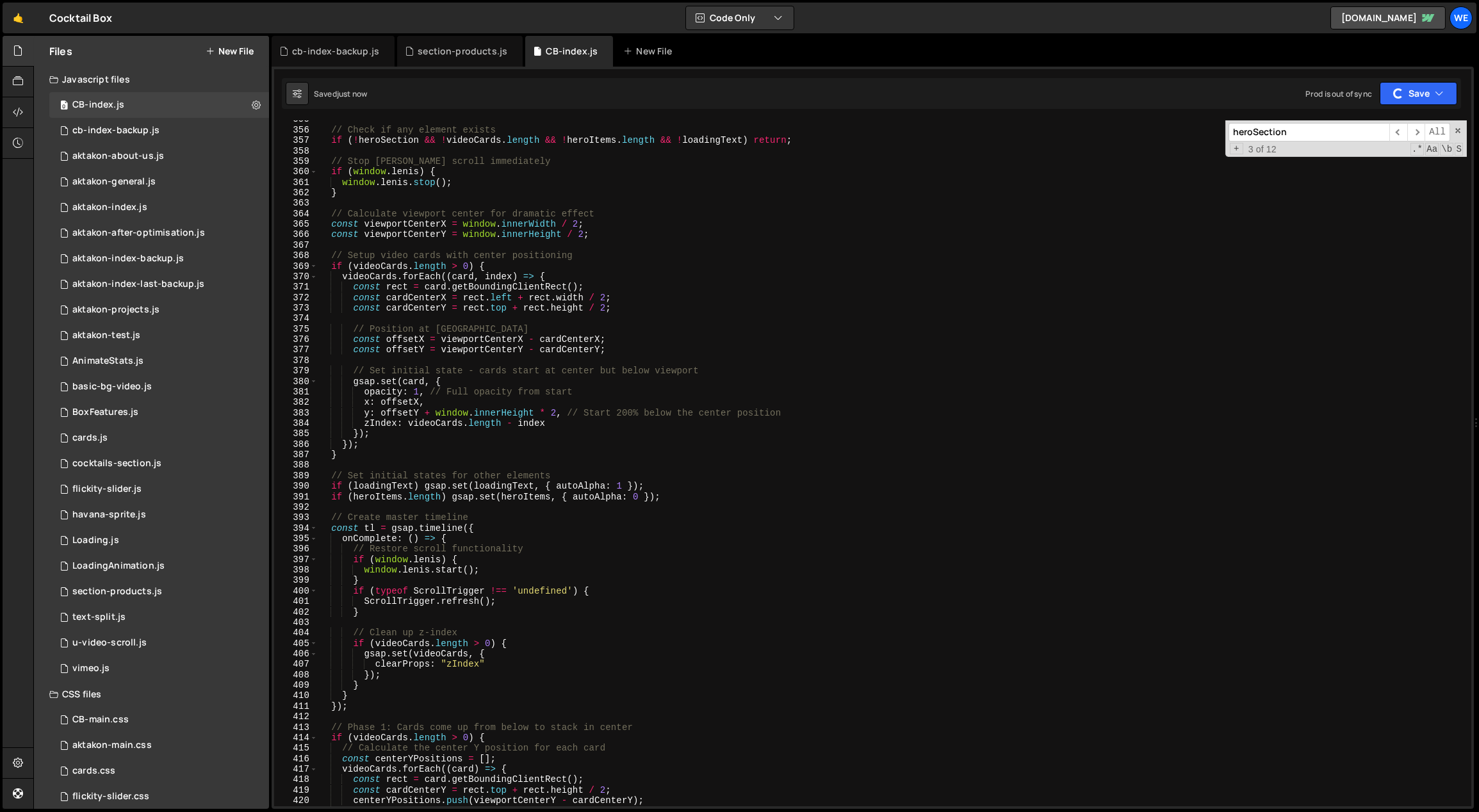
scroll to position [3457, 0]
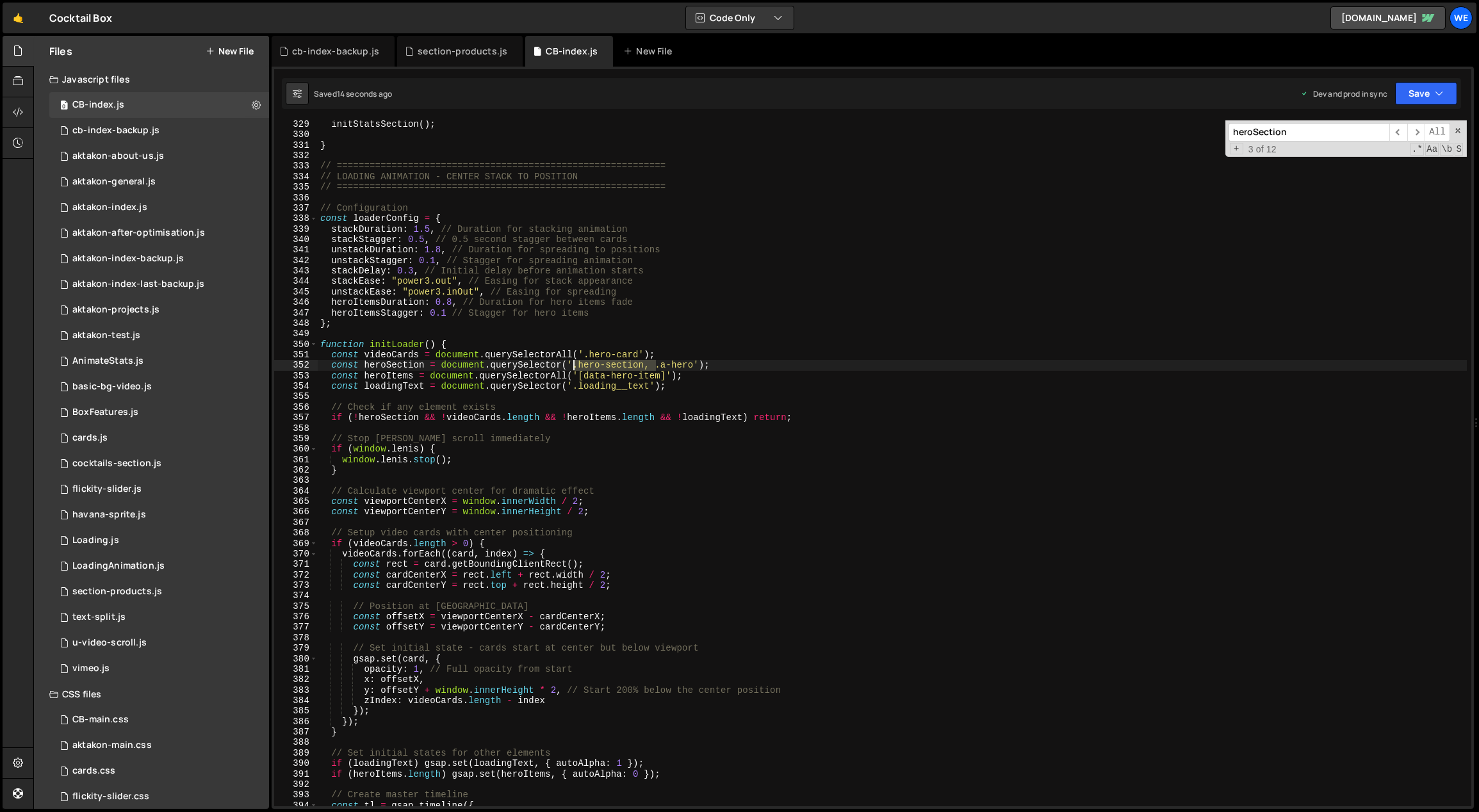
drag, startPoint x: 656, startPoint y: 367, endPoint x: 584, endPoint y: 364, distance: 72.1
click at [574, 365] on div "initStatsSection ( ) ; } // ===================================================…" at bounding box center [892, 473] width 1150 height 708
click at [396, 213] on div "initStatsSection ( ) ; } // ===================================================…" at bounding box center [892, 473] width 1150 height 708
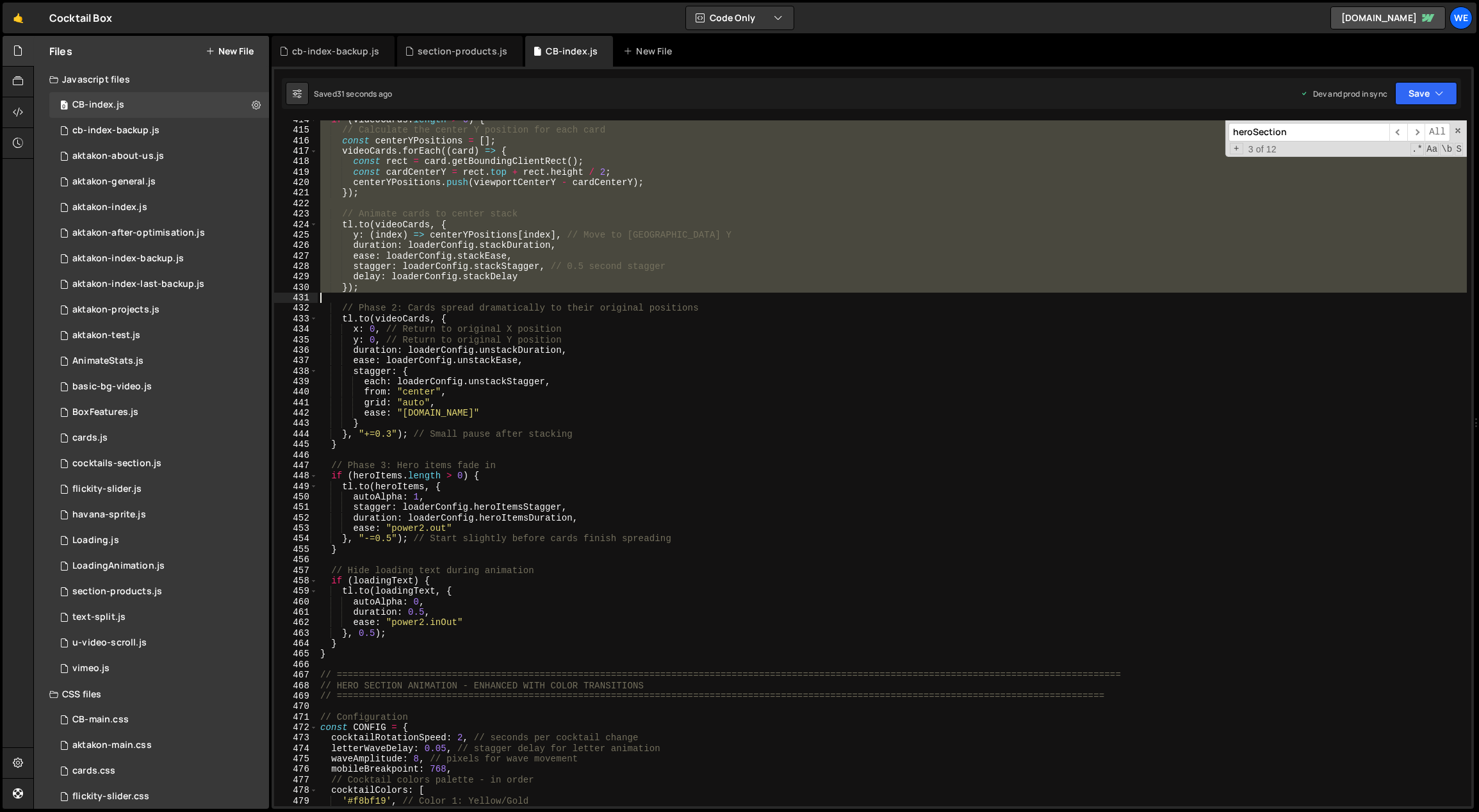
scroll to position [4431, 0]
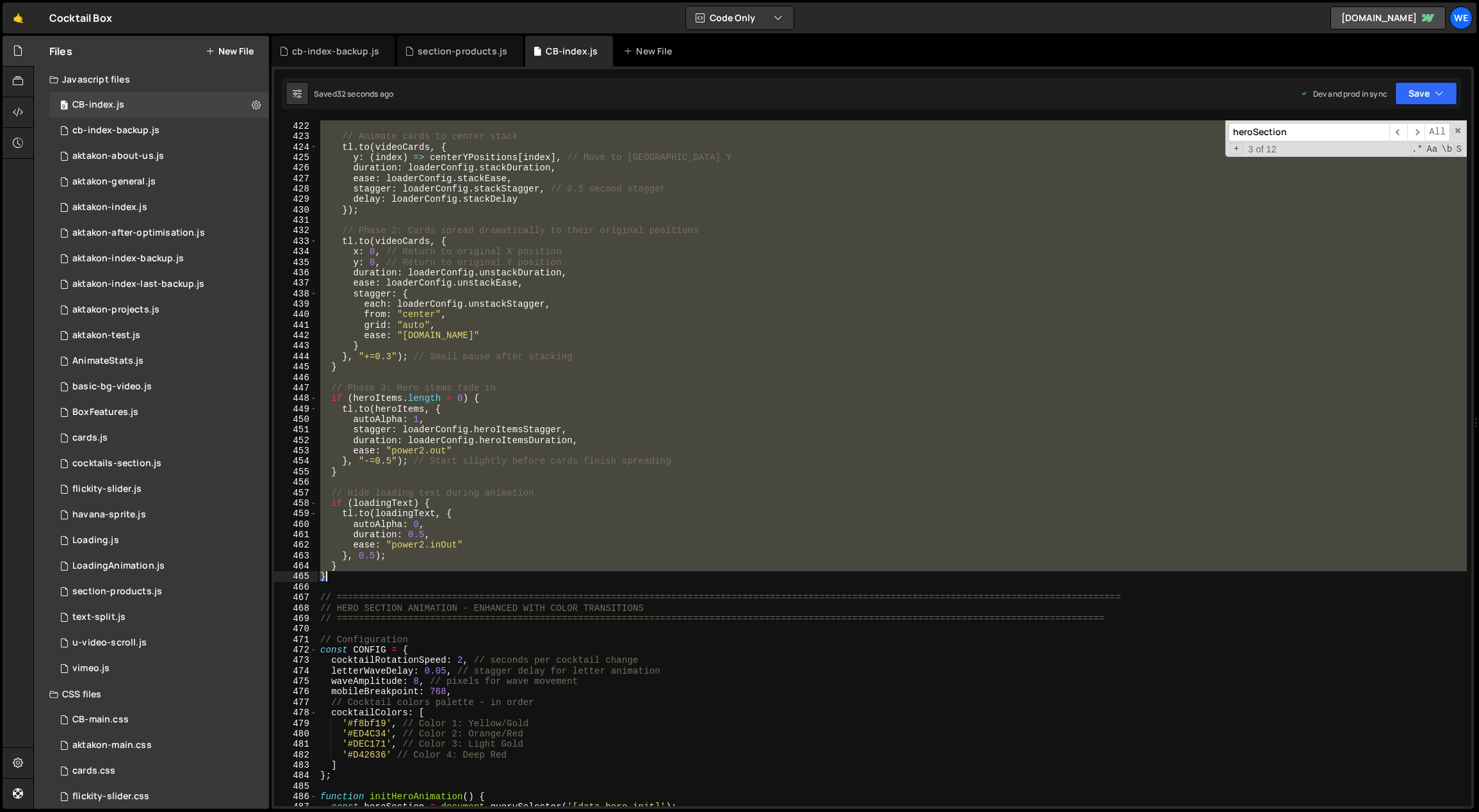
drag, startPoint x: 320, startPoint y: 162, endPoint x: 361, endPoint y: 574, distance: 414.0
click at [361, 574] on div "}) ; // Animate cards to center stack tl . to ( videoCards , { y : ( index ) =>…" at bounding box center [892, 464] width 1150 height 708
paste textarea "initLoader();"
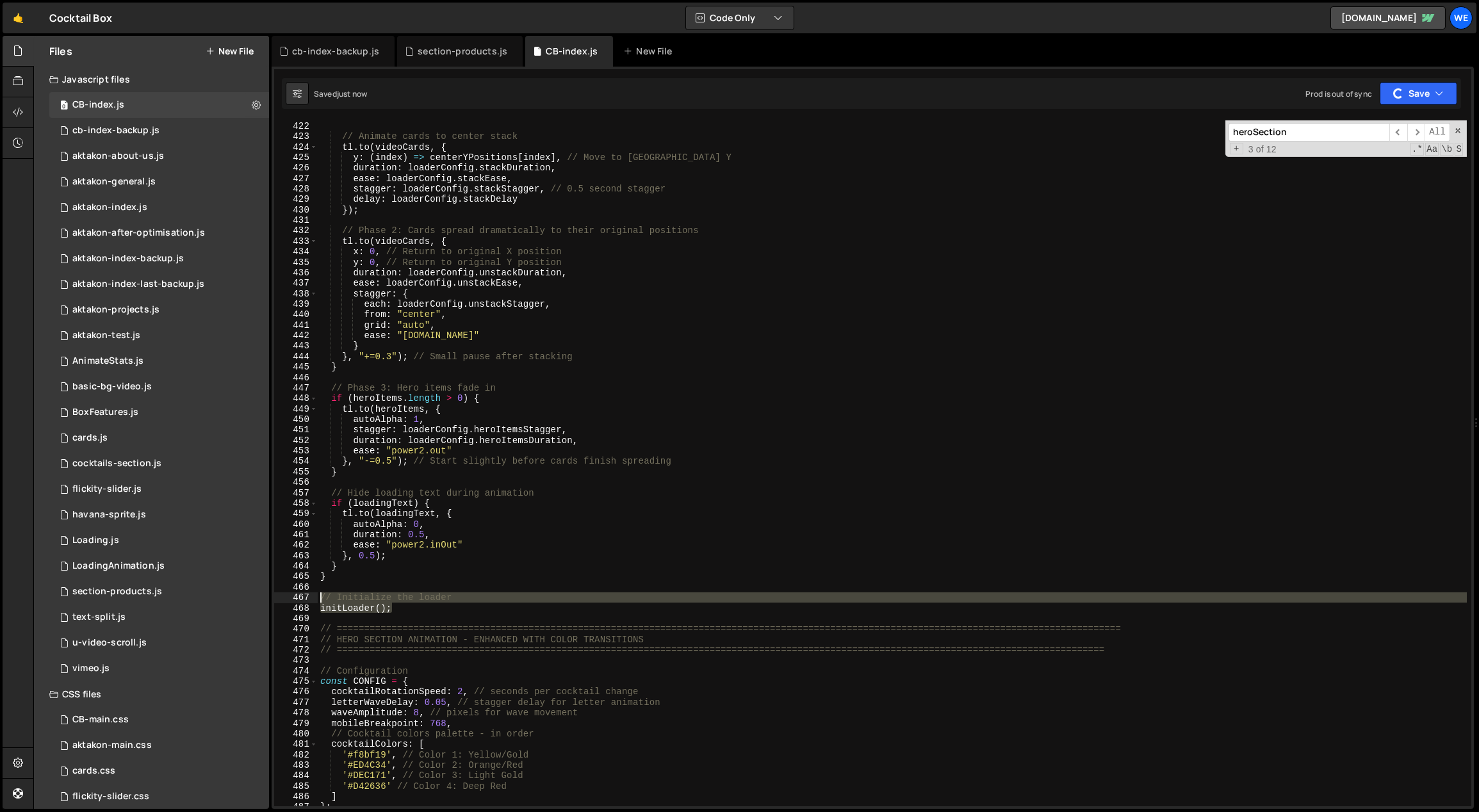
drag, startPoint x: 366, startPoint y: 604, endPoint x: 308, endPoint y: 597, distance: 58.4
click at [308, 597] on div "initLoader(); 421 422 423 424 425 426 427 428 429 430 431 432 433 434 435 436 4…" at bounding box center [872, 463] width 1197 height 686
type textarea "// Initialize the loader initLoader();"
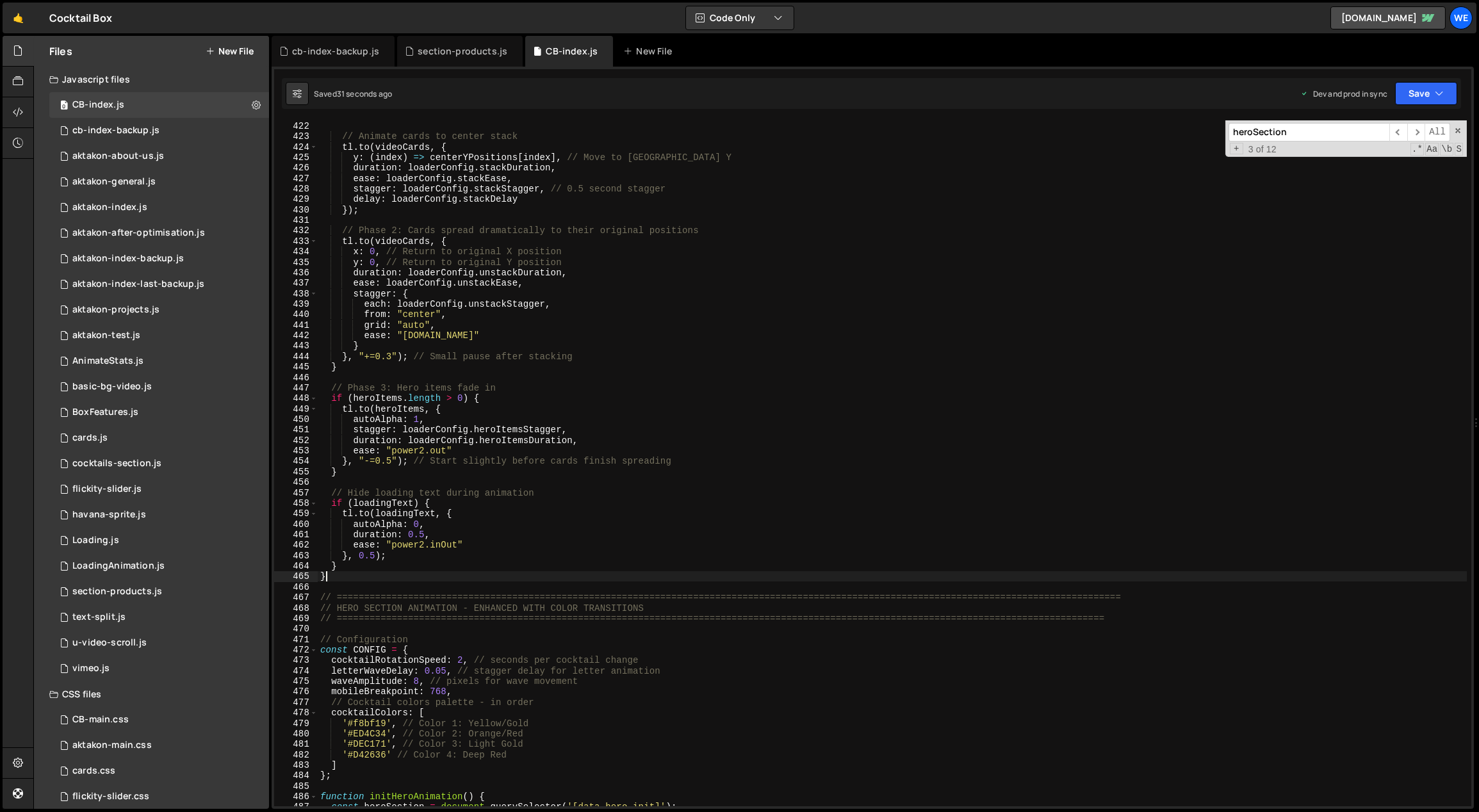
click at [621, 574] on div "}) ; // Animate cards to center stack tl . to ( videoCards , { y : ( index ) =>…" at bounding box center [892, 464] width 1150 height 708
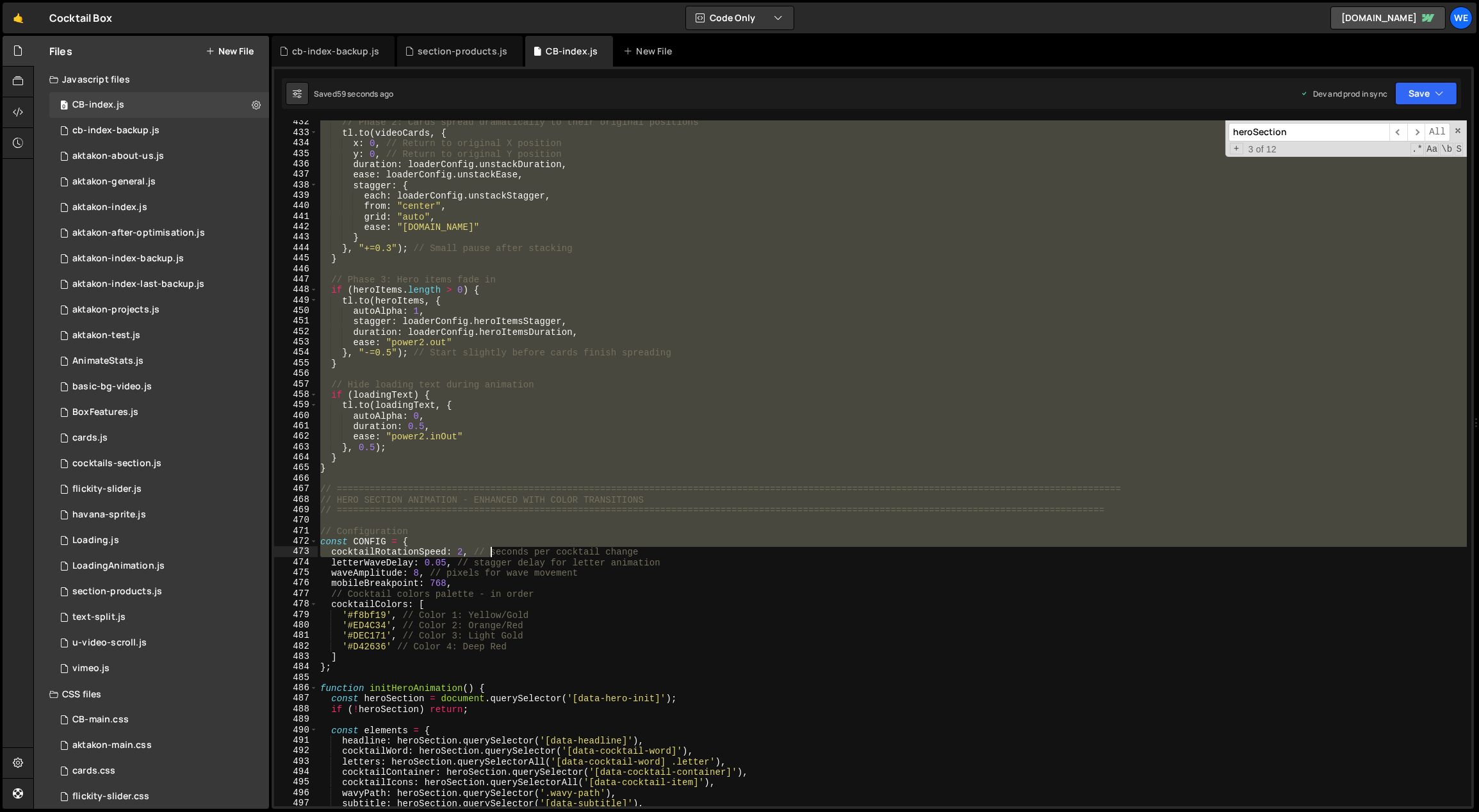
scroll to position [4539, 0]
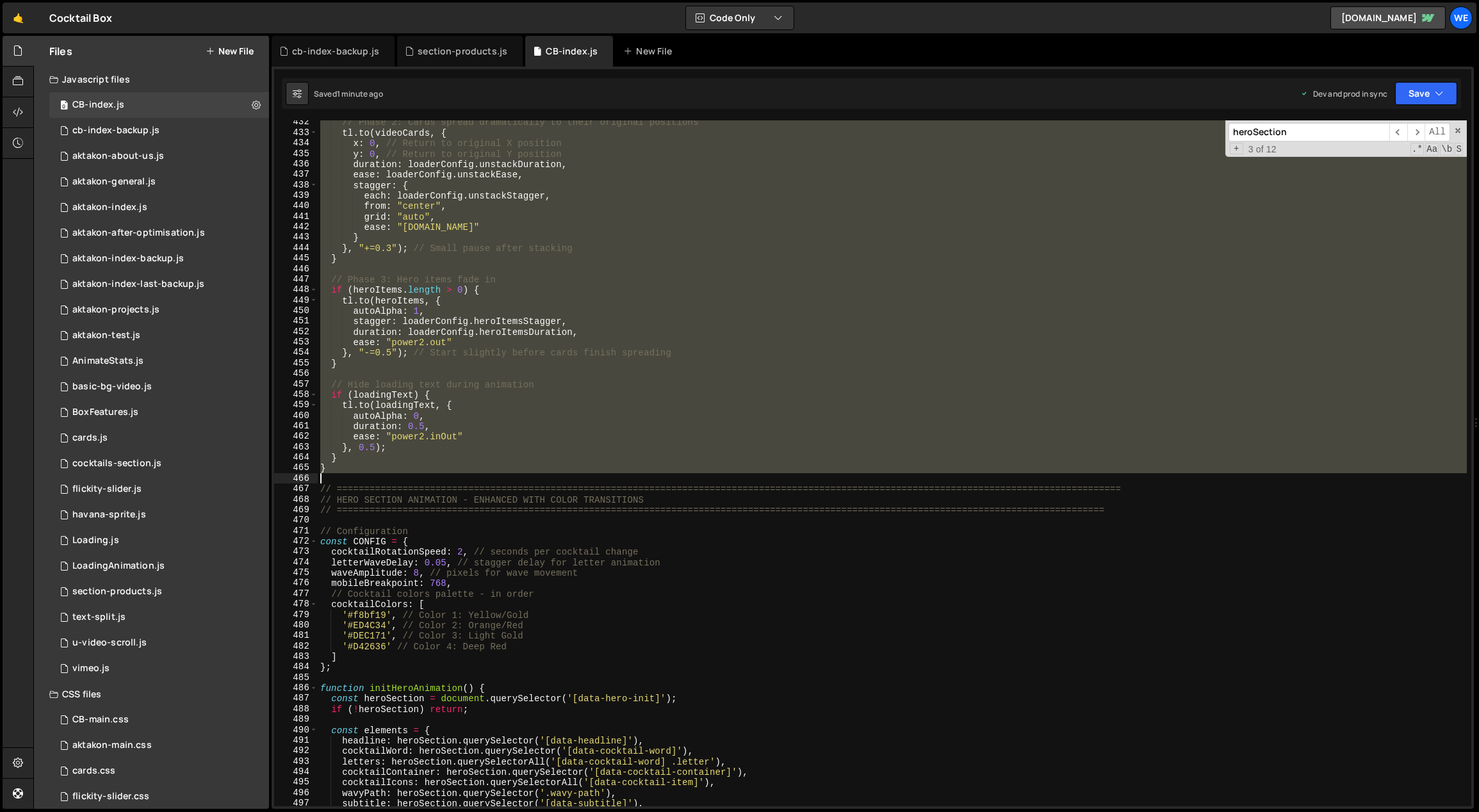
drag, startPoint x: 320, startPoint y: 349, endPoint x: 420, endPoint y: 476, distance: 161.6
click at [420, 476] on div "// Phase 2: Cards spread dramatically to their original positions tl . to ( vid…" at bounding box center [892, 471] width 1150 height 708
paste textarea
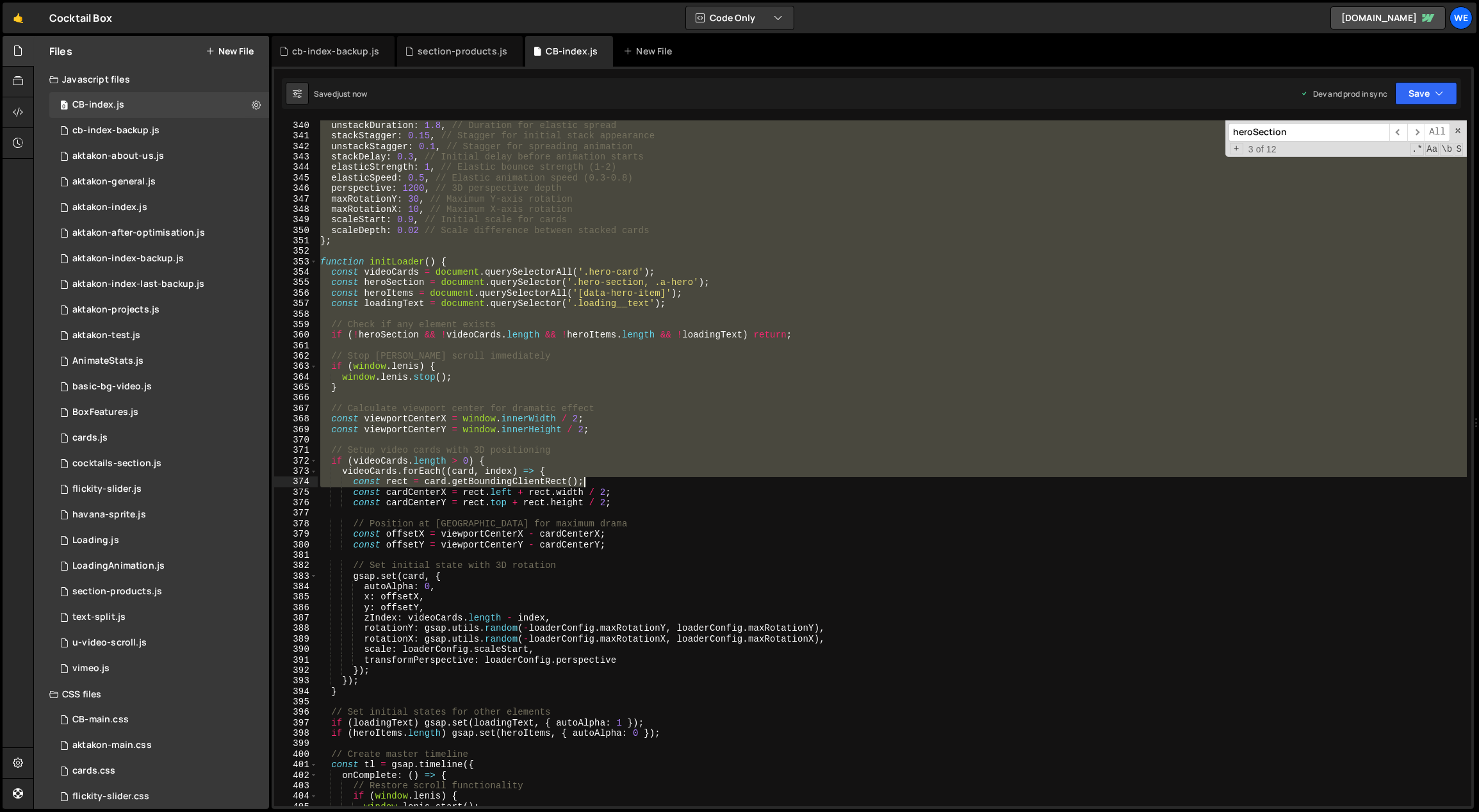
scroll to position [3559, 0]
drag, startPoint x: 320, startPoint y: 253, endPoint x: 718, endPoint y: 482, distance: 459.2
click at [718, 482] on div "stackDuration : 1.5 , // Duration for 3D stack appearance unstackDuration : 1.8…" at bounding box center [892, 464] width 1150 height 708
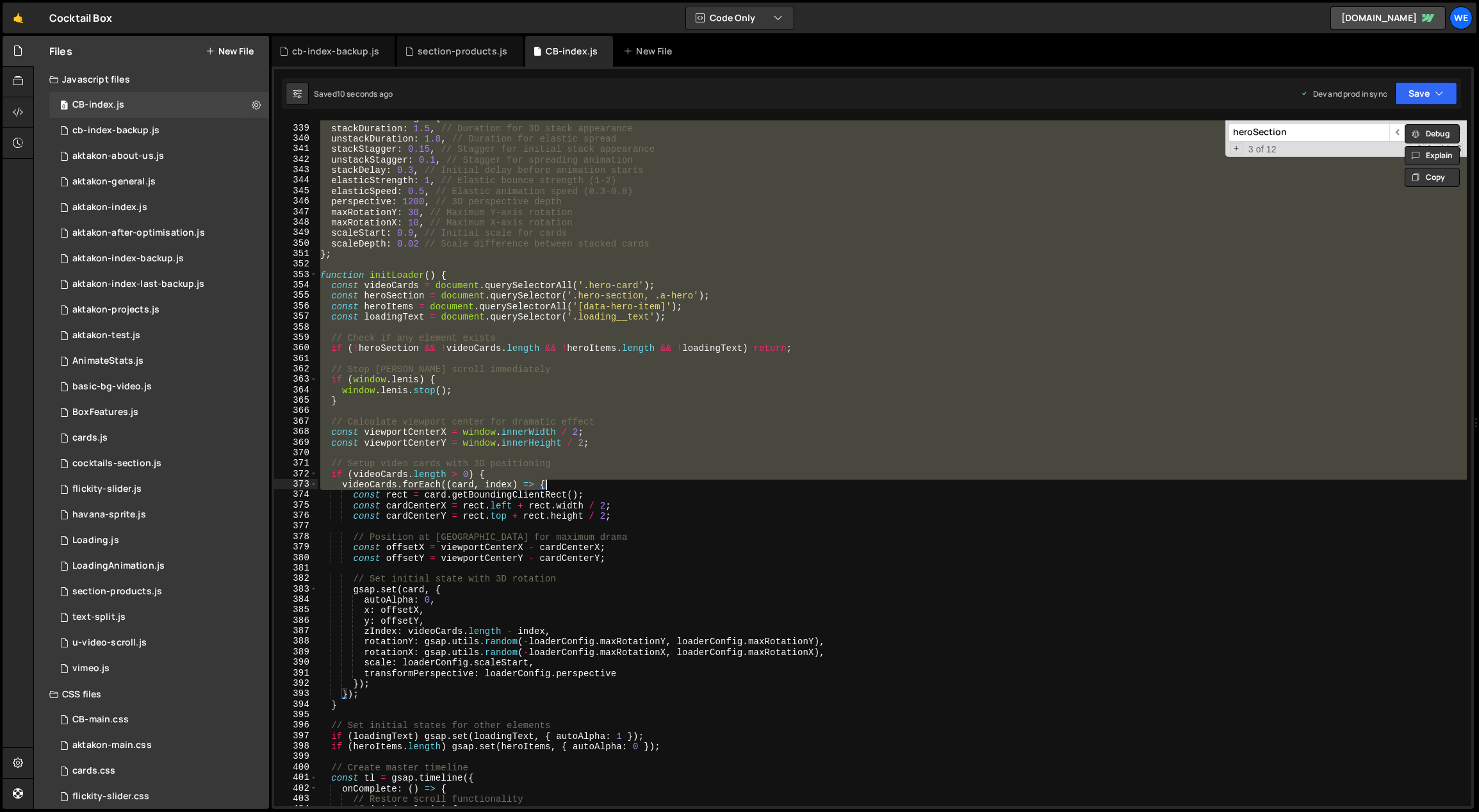
click at [716, 482] on div "const loaderConfig = { stackDuration : 1.5 , // Duration for 3D stack appearanc…" at bounding box center [892, 463] width 1149 height 686
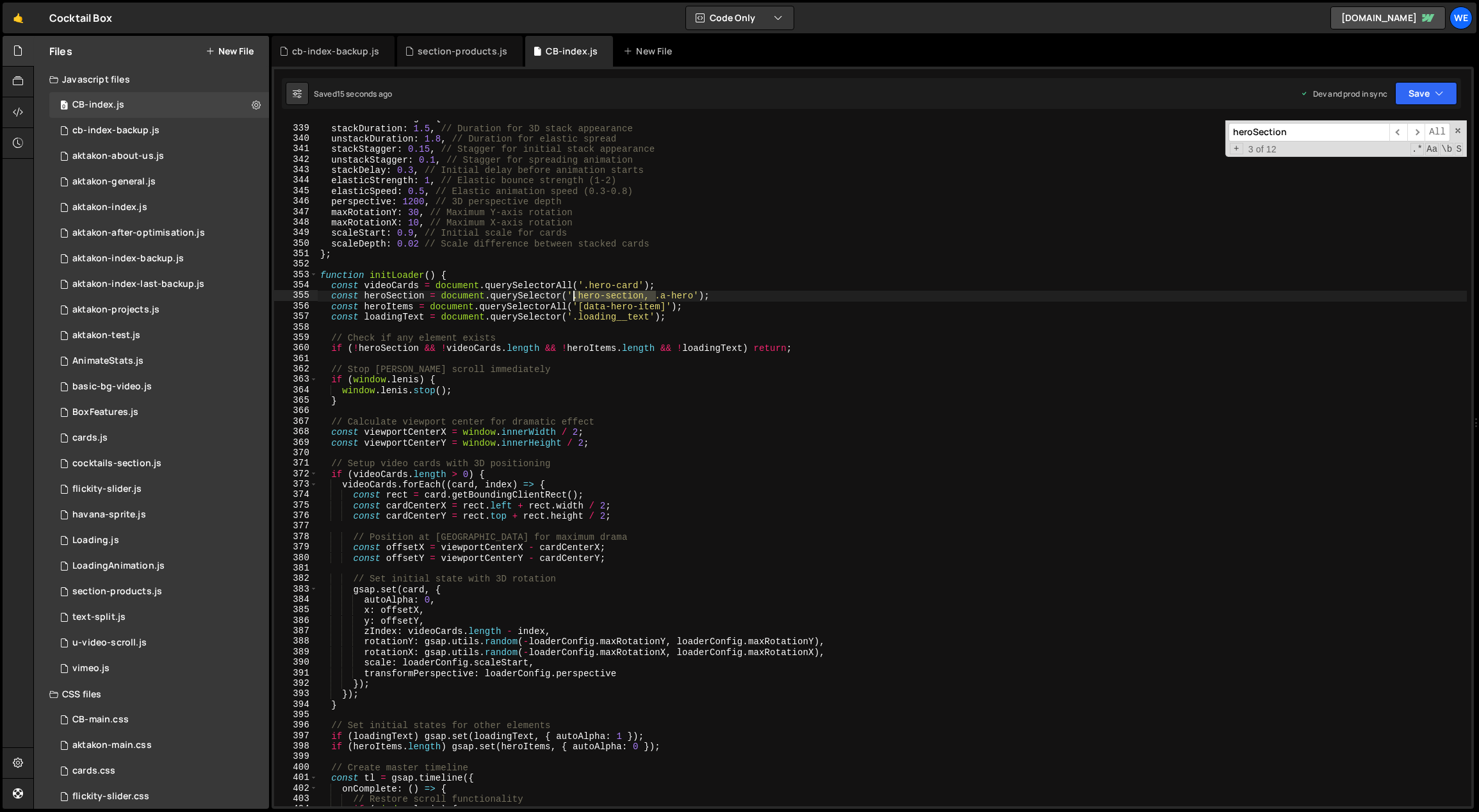
drag, startPoint x: 656, startPoint y: 295, endPoint x: 576, endPoint y: 296, distance: 80.0
click at [575, 296] on div "const loaderConfig = { stackDuration : 1.5 , // Duration for 3D stack appearanc…" at bounding box center [892, 467] width 1150 height 708
click at [742, 256] on div "const loaderConfig = { stackDuration : 1.5 , // Duration for 3D stack appearanc…" at bounding box center [892, 467] width 1150 height 708
drag, startPoint x: 418, startPoint y: 620, endPoint x: 382, endPoint y: 618, distance: 36.1
click at [382, 618] on div "const loaderConfig = { stackDuration : 1.5 , // Duration for 3D stack appearanc…" at bounding box center [892, 467] width 1150 height 708
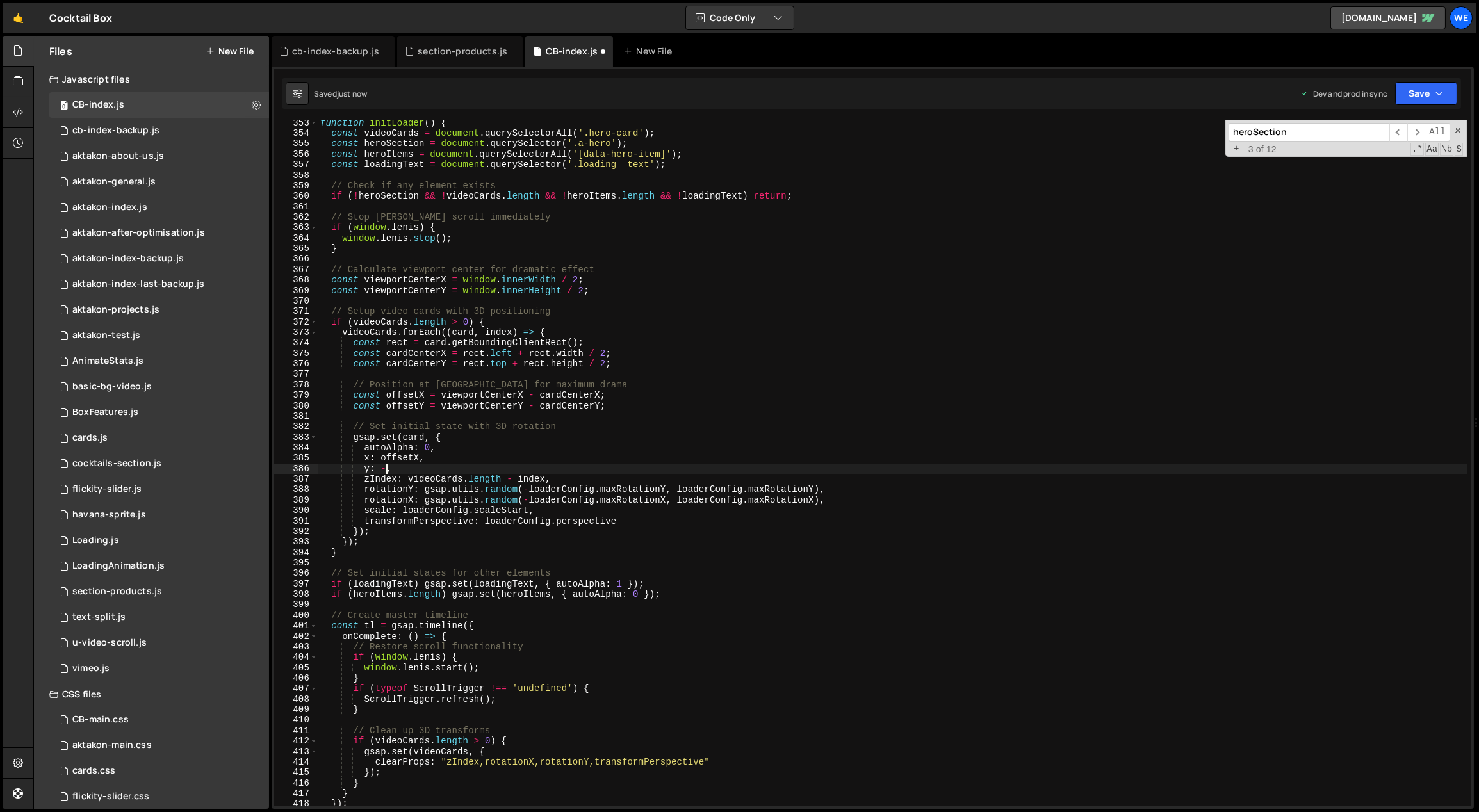
scroll to position [3710, 0]
click at [569, 590] on div "function initLoader ( ) { const videoCards = document . querySelectorAll ( '.he…" at bounding box center [892, 472] width 1150 height 708
type textarea "if (heroItems.length) gsap.set(heroItems, { autoAlpha: 0 });"
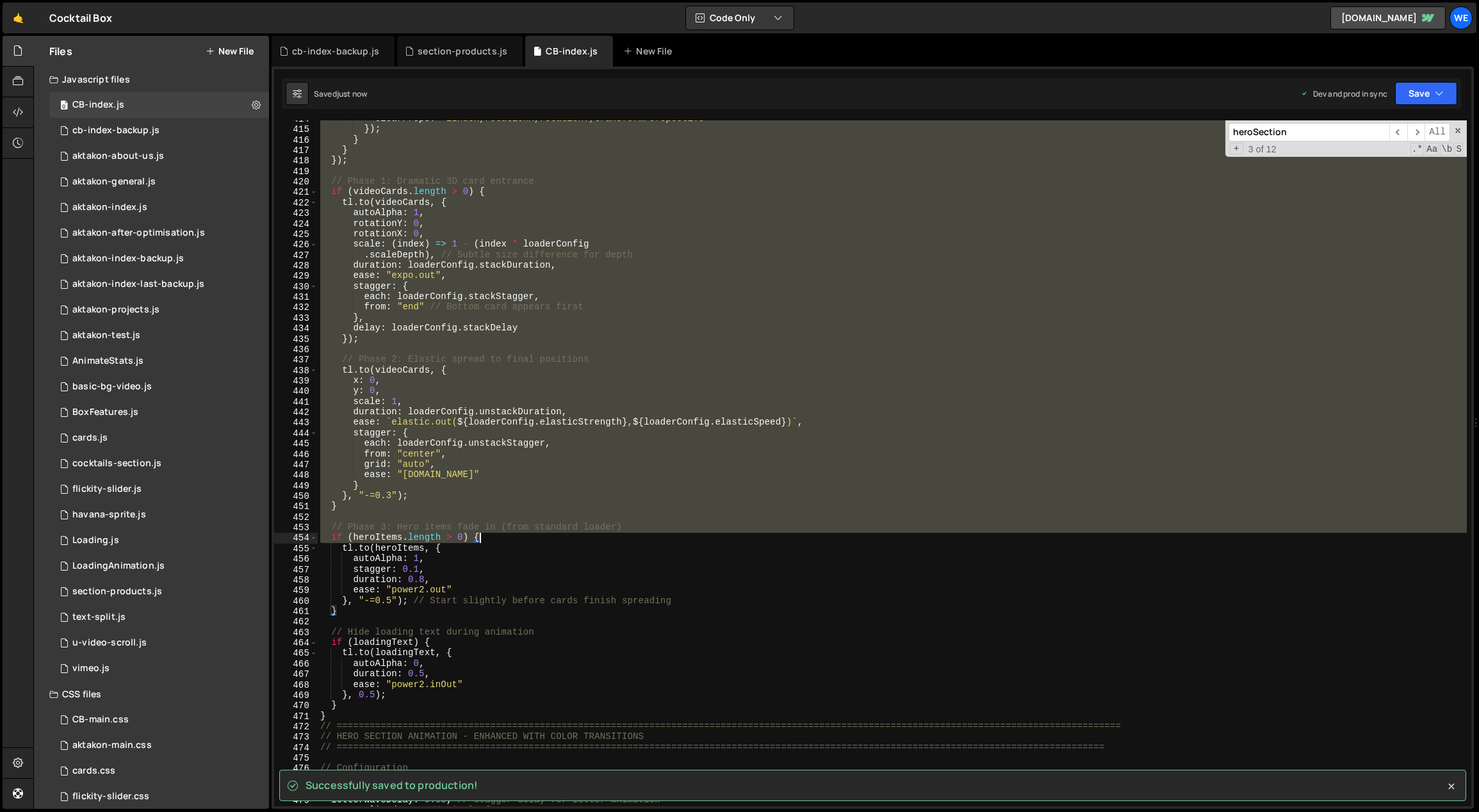
scroll to position [4454, 0]
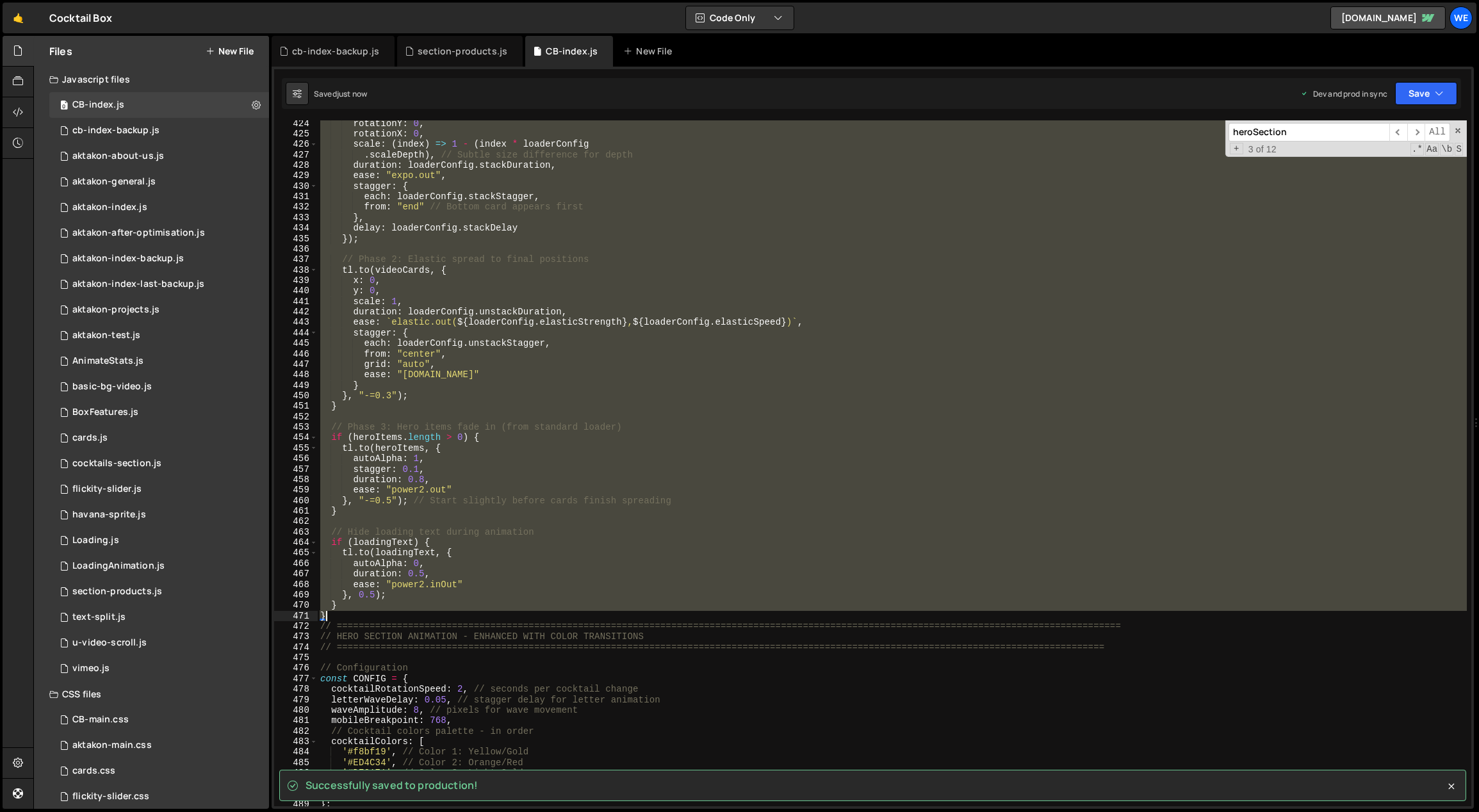
drag, startPoint x: 320, startPoint y: 285, endPoint x: 414, endPoint y: 615, distance: 343.1
click at [414, 615] on div "rotationY : 0 , rotationX : 0 , scale : ( index ) => 1 - ( index * loaderConfig…" at bounding box center [892, 472] width 1150 height 708
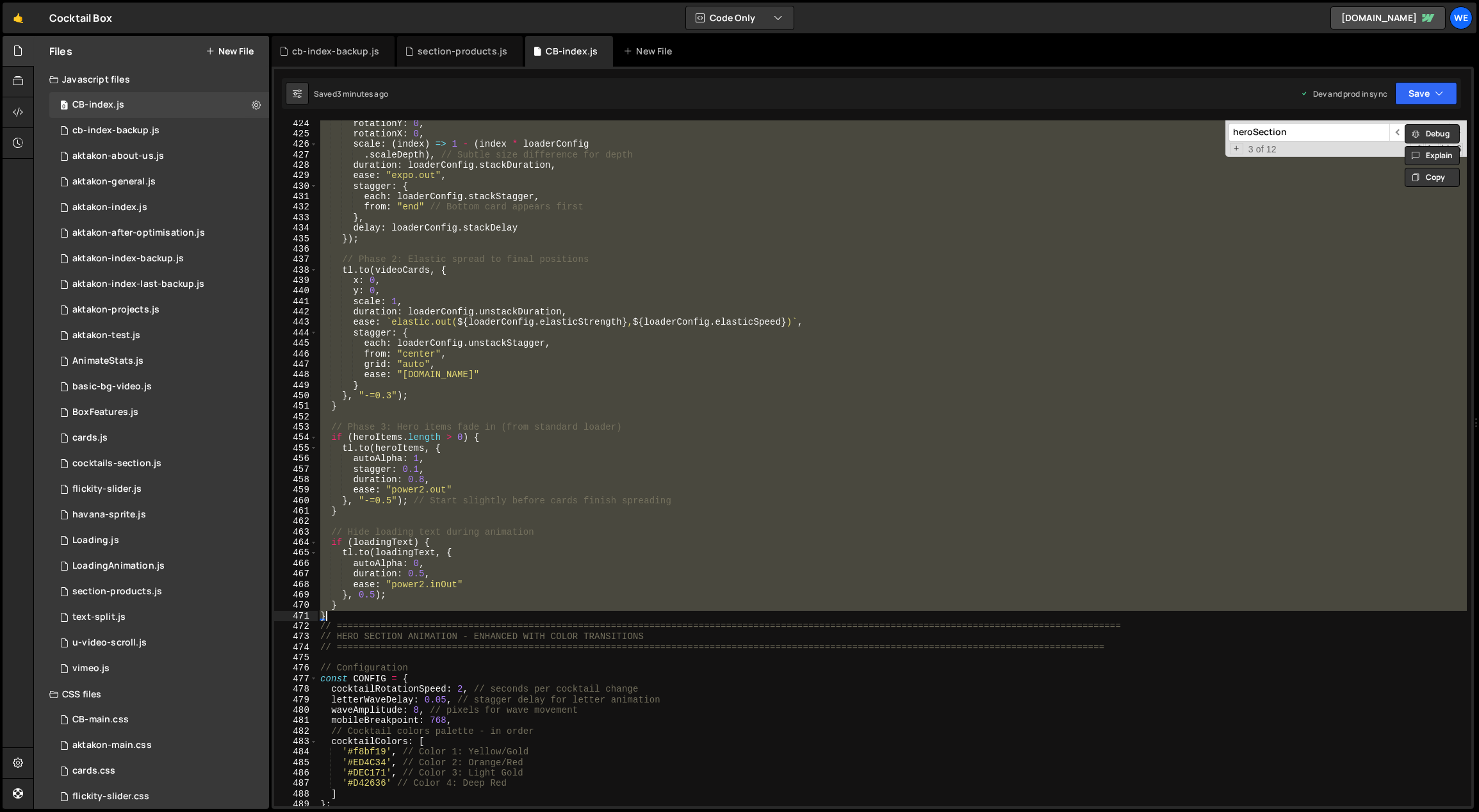
click at [371, 606] on div "rotationY : 0 , rotationX : 0 , scale : ( index ) => 1 - ( index * loaderConfig…" at bounding box center [892, 463] width 1149 height 686
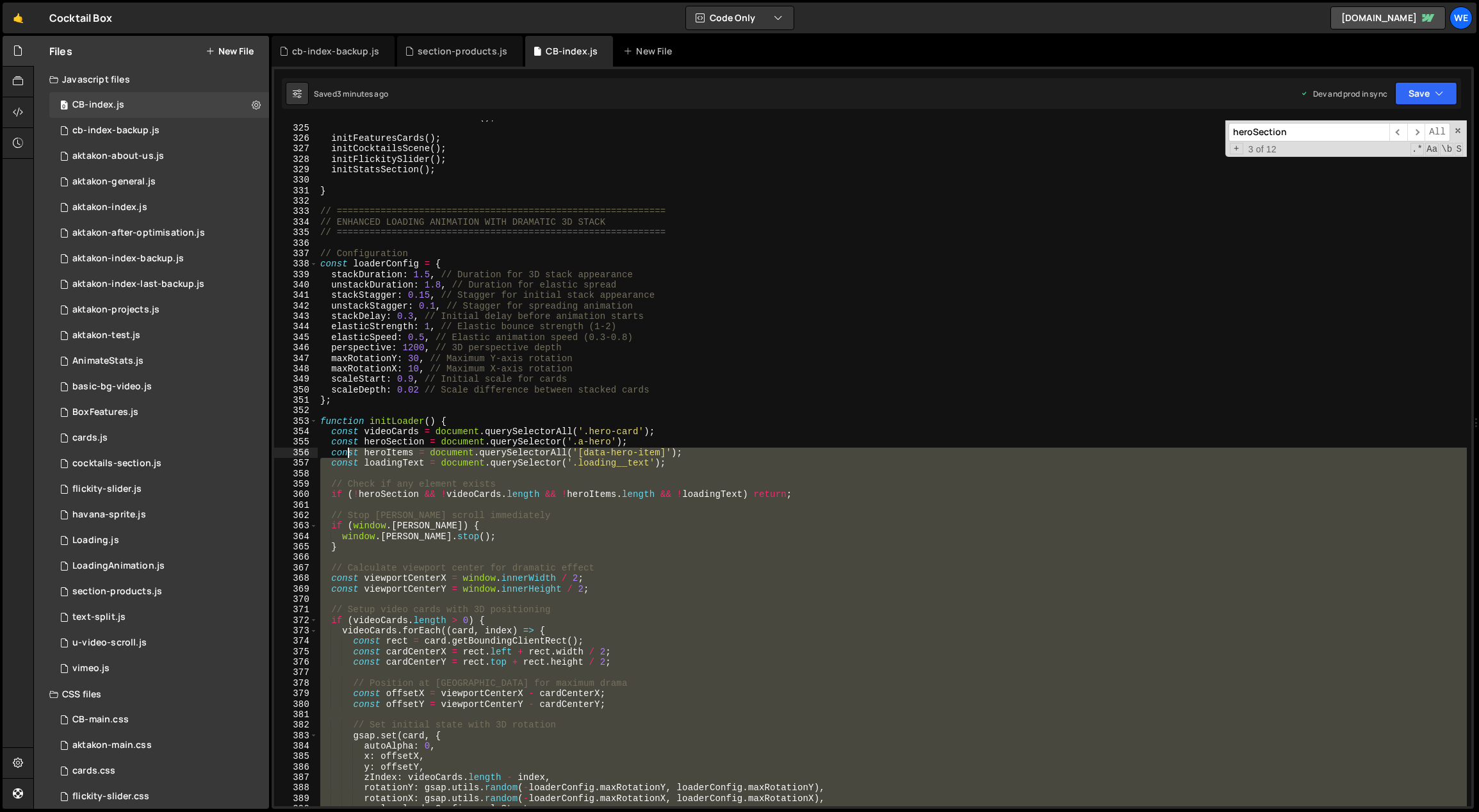
scroll to position [3412, 0]
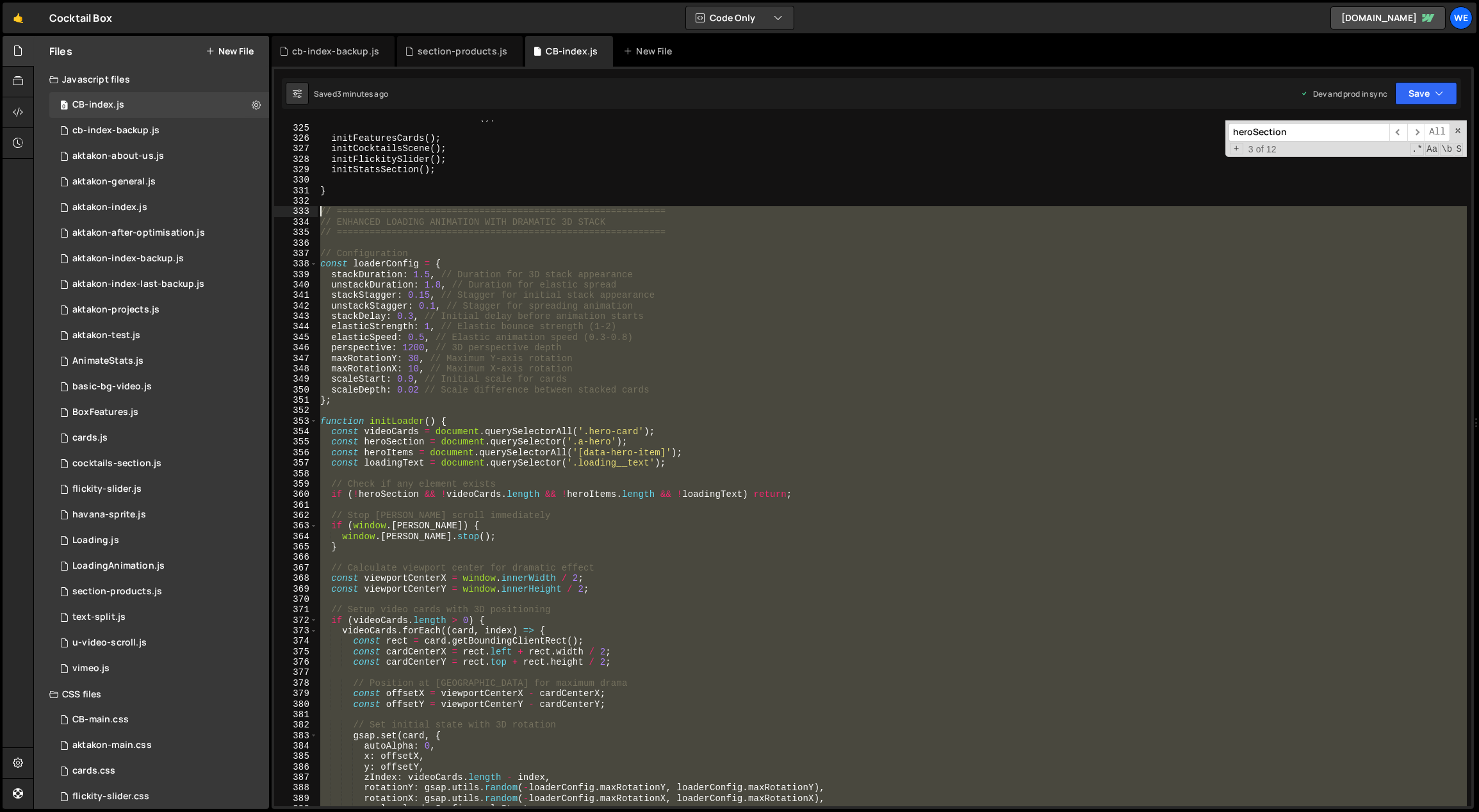
drag, startPoint x: 331, startPoint y: 613, endPoint x: 320, endPoint y: 211, distance: 402.2
click at [320, 211] on div "initHeroToProductsAnimation ( ) ; initFeaturesCards ( ) ; initCocktailsScene ( …" at bounding box center [892, 466] width 1150 height 708
paste textarea "}"
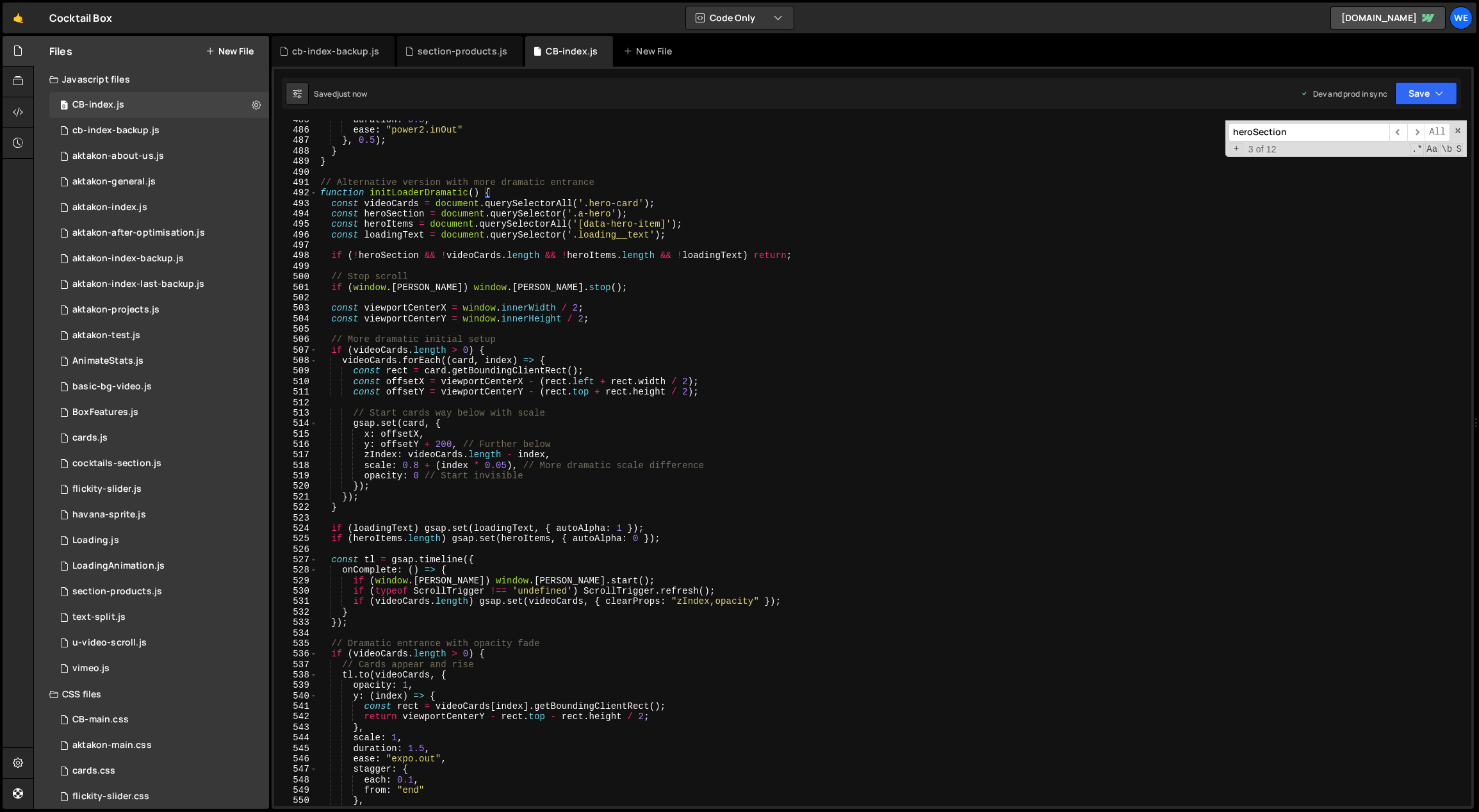
scroll to position [4965, 0]
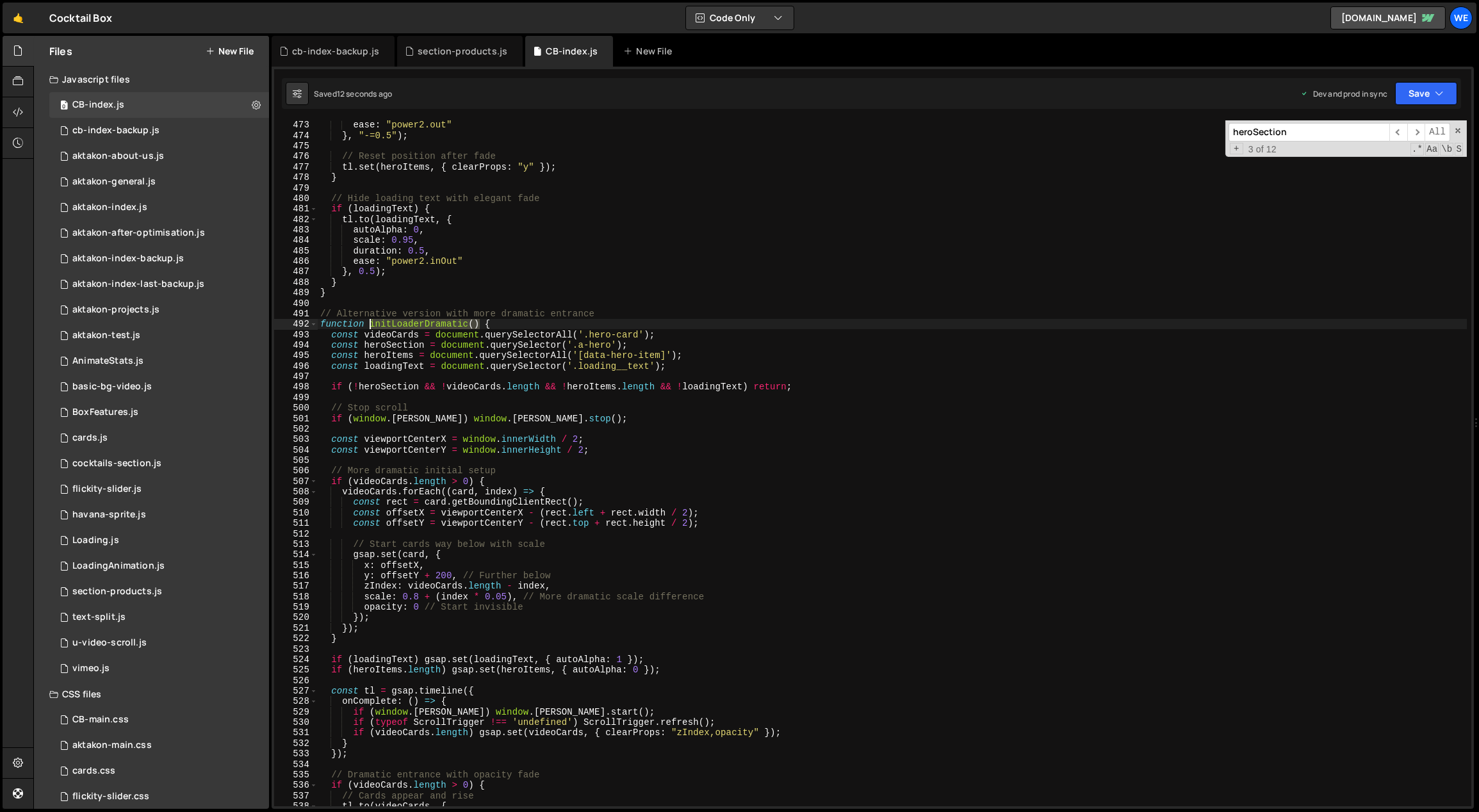
drag, startPoint x: 478, startPoint y: 324, endPoint x: 371, endPoint y: 325, distance: 107.0
click at [371, 325] on div "ease : "power2.out" } , "-=0.5" ) ; // Reset position after fade tl . set ( her…" at bounding box center [892, 474] width 1150 height 708
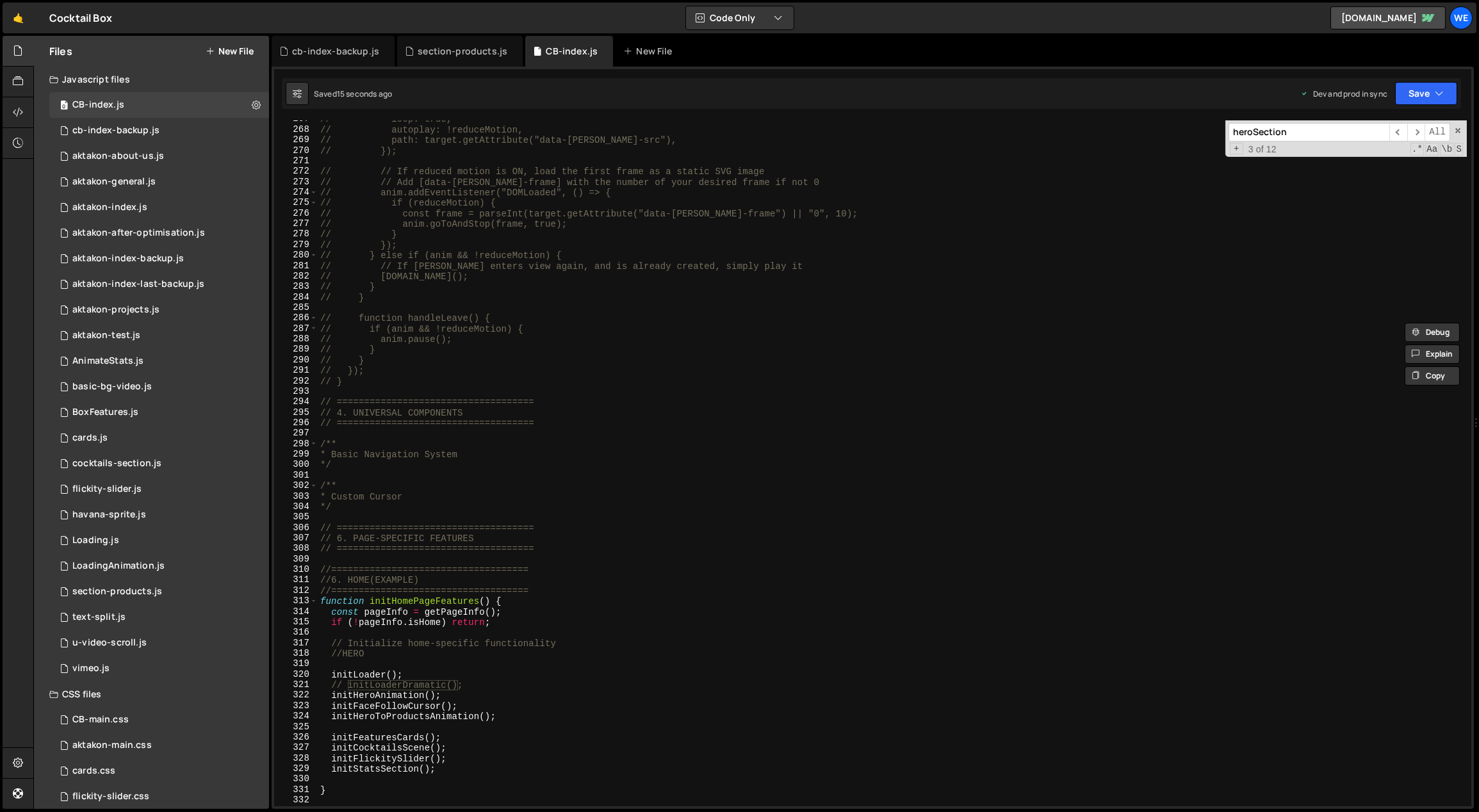
scroll to position [2814, 0]
click at [481, 684] on div "// loop: true, // autoplay: !reduceMotion, // path: target.getAttribute("data-l…" at bounding box center [892, 468] width 1150 height 708
click at [433, 676] on div "// loop: true, // autoplay: !reduceMotion, // path: target.getAttribute("data-l…" at bounding box center [892, 468] width 1150 height 708
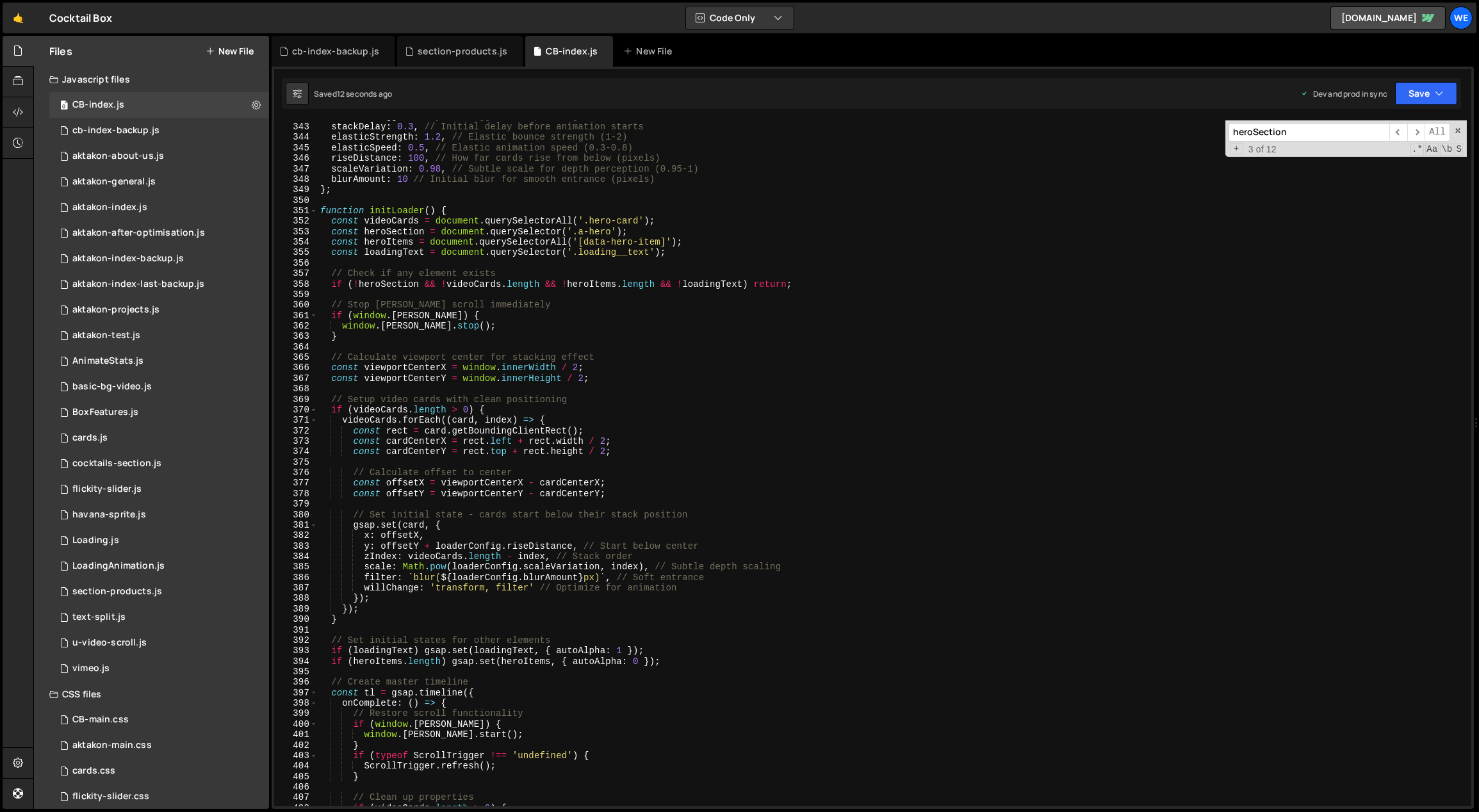
scroll to position [3603, 0]
click at [533, 471] on div "stackDelay : 0.3 , // Initial delay before animation starts elasticStrength : 1…" at bounding box center [892, 474] width 1150 height 708
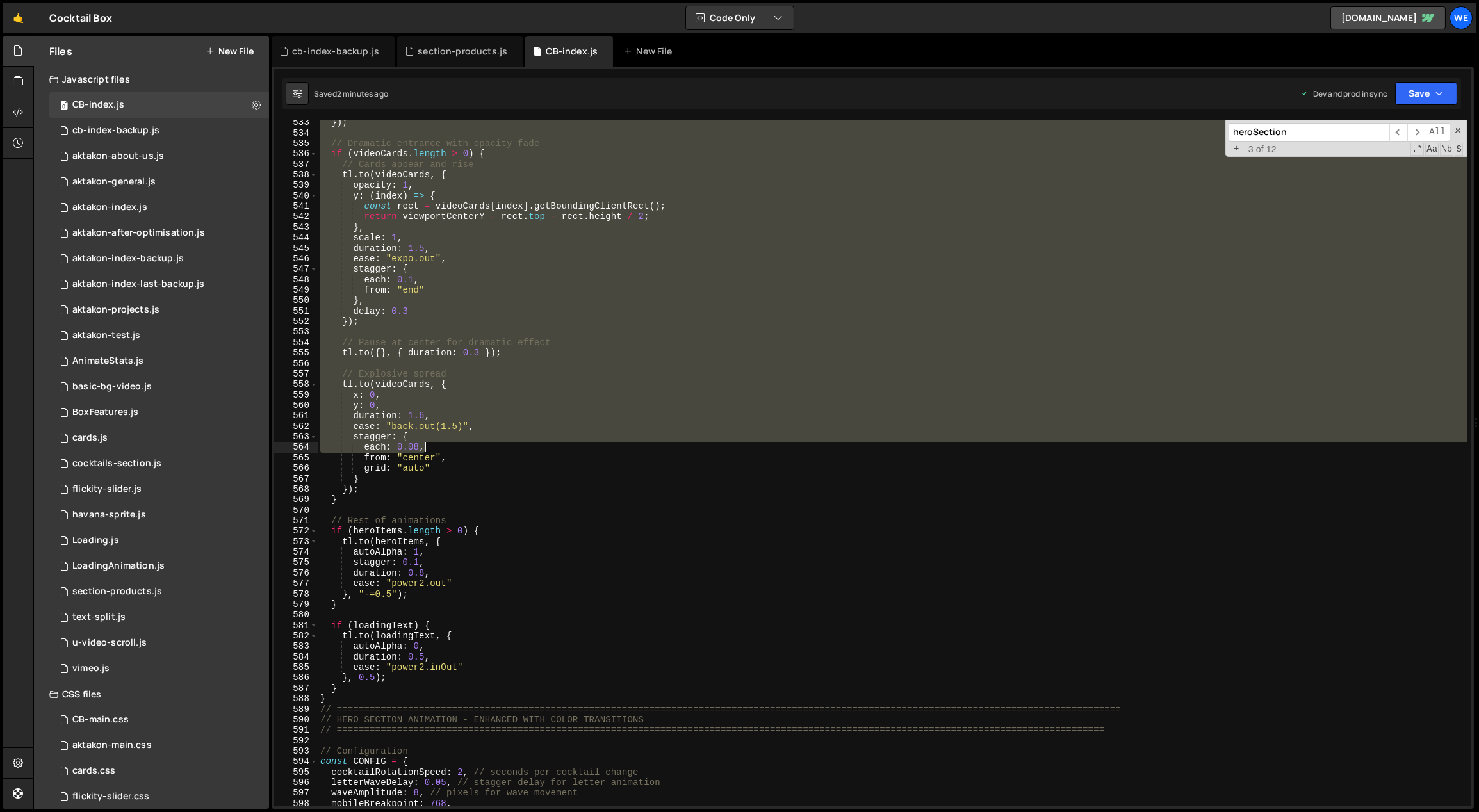
scroll to position [5610, 0]
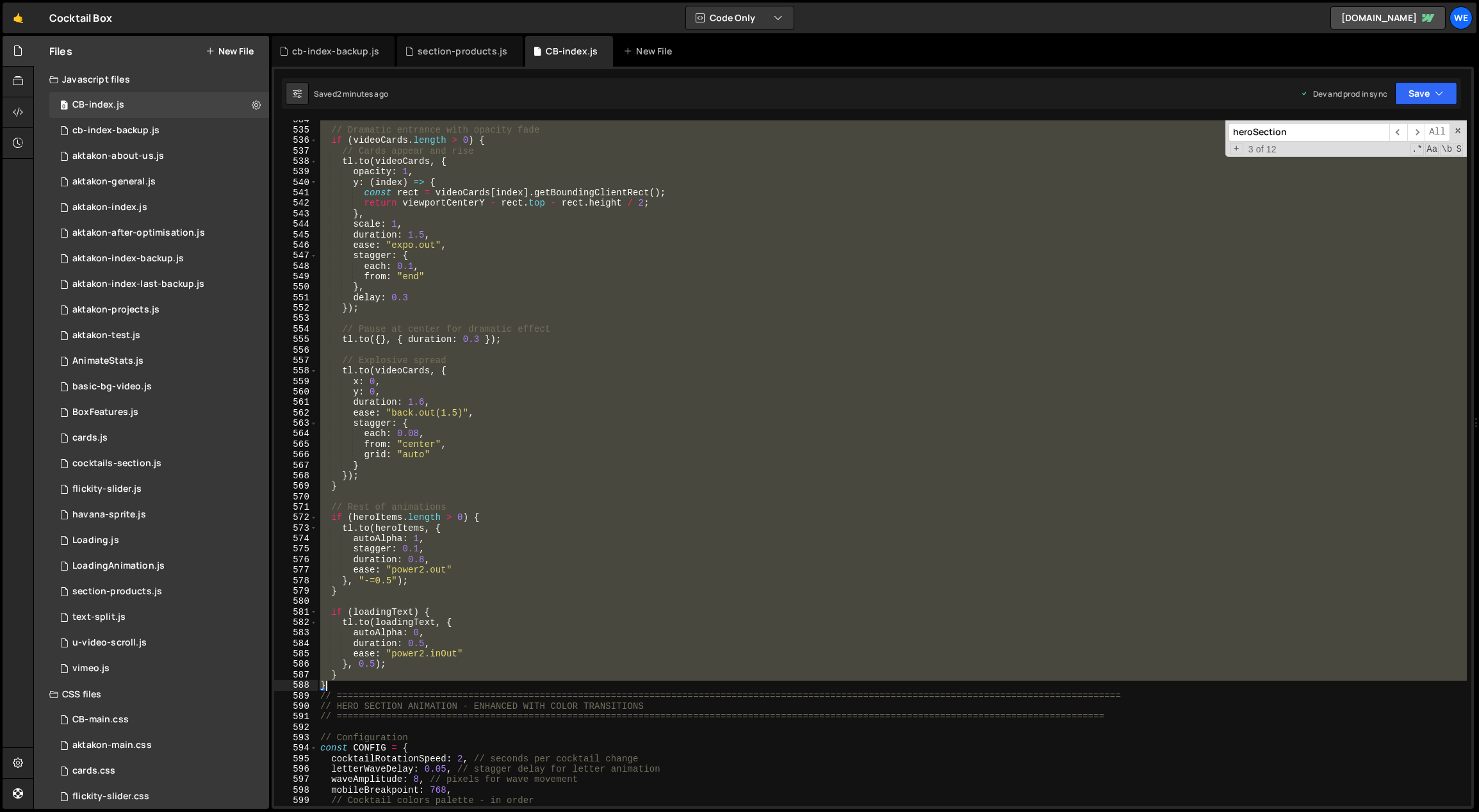
drag, startPoint x: 318, startPoint y: 253, endPoint x: 356, endPoint y: 680, distance: 428.7
click at [356, 680] on div "// Dramatic entrance with opacity fade if ( videoCards . length > 0 ) { // Card…" at bounding box center [892, 469] width 1150 height 708
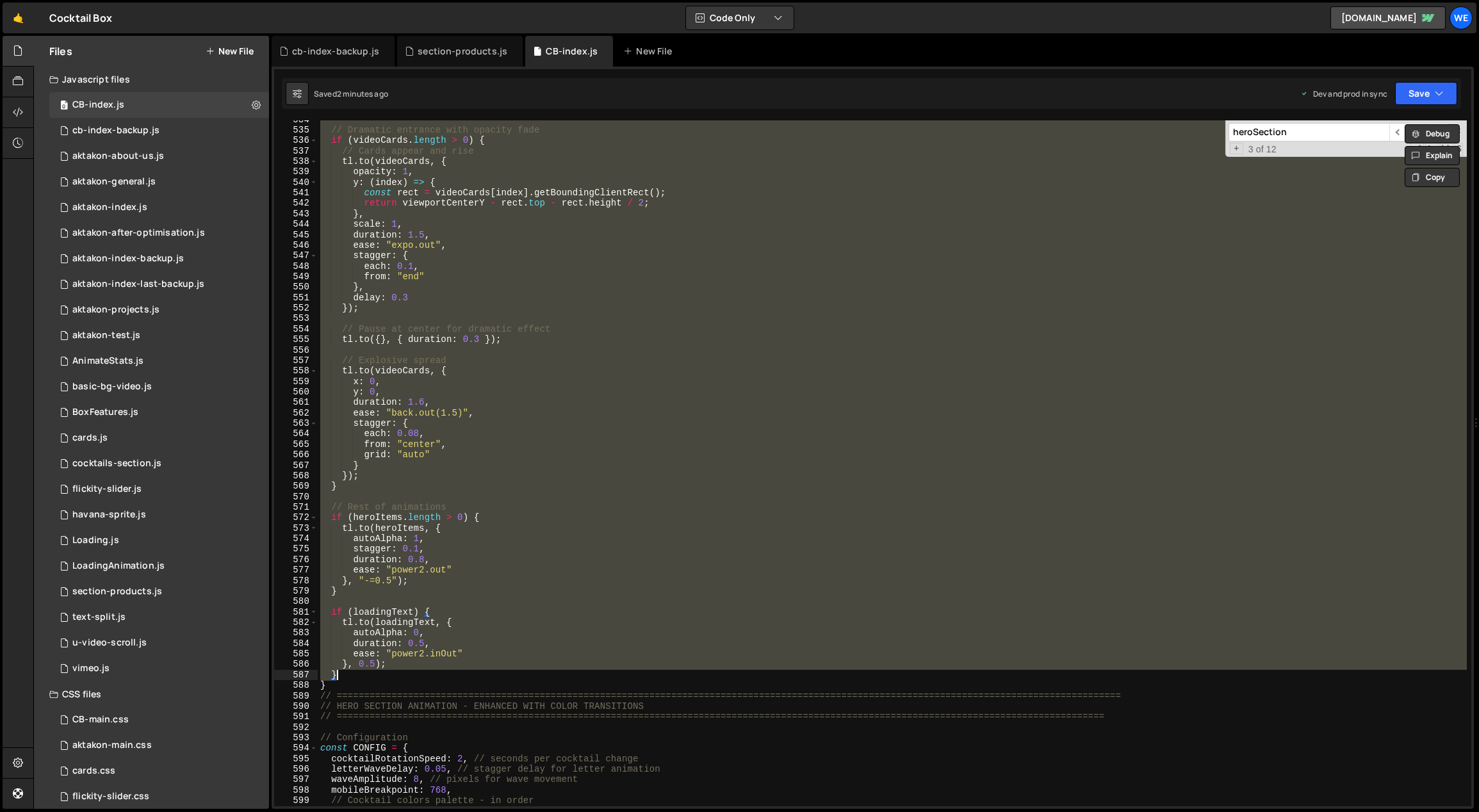
paste textarea
type textarea "}"
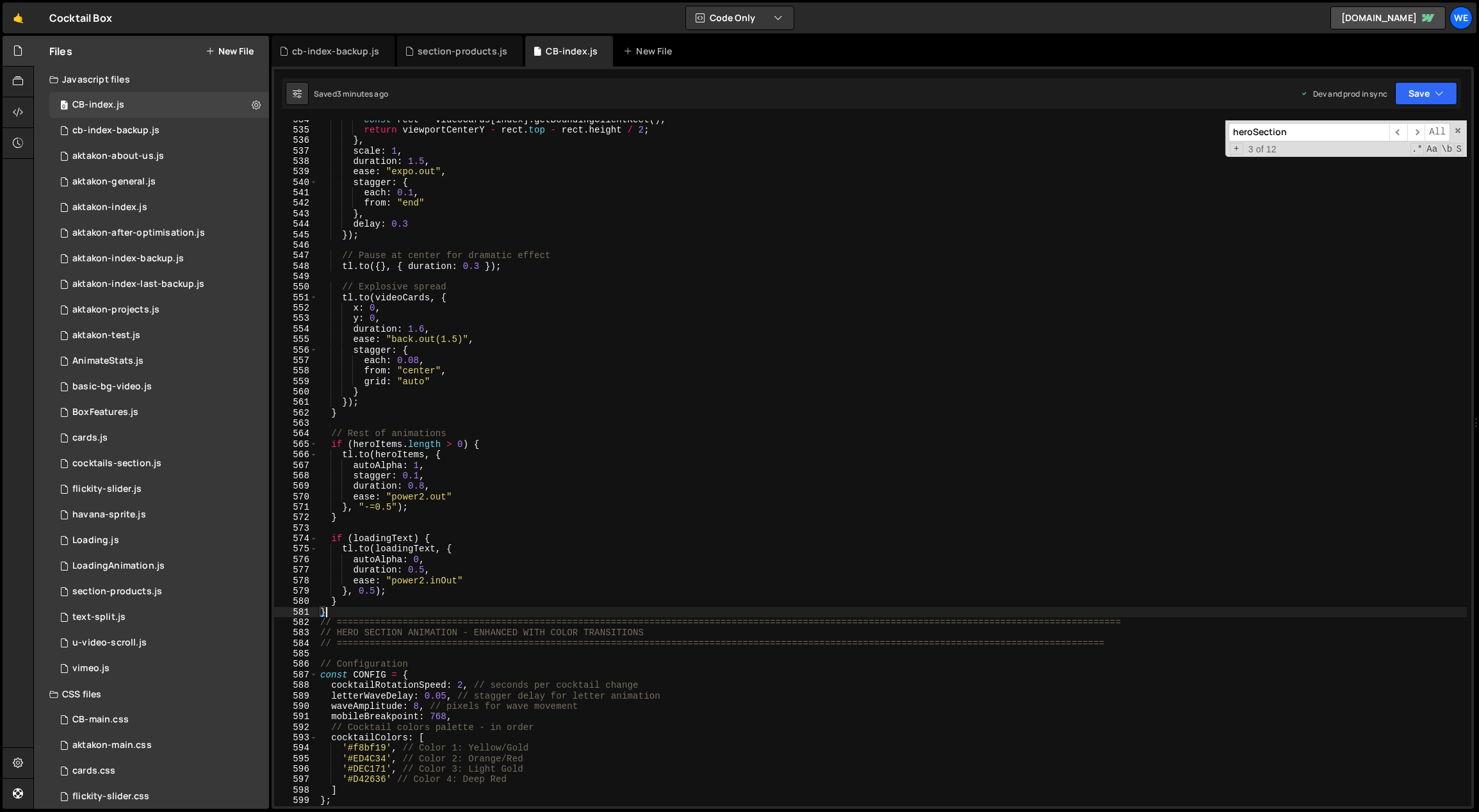
drag, startPoint x: 357, startPoint y: 607, endPoint x: 346, endPoint y: 607, distance: 11.0
click at [346, 607] on div "const rect = videoCards [ index ] . getBoundingClientRect ( ) ; return viewport…" at bounding box center [892, 469] width 1150 height 708
click at [339, 612] on div "const rect = videoCards [ index ] . getBoundingClientRect ( ) ; return viewport…" at bounding box center [892, 469] width 1150 height 708
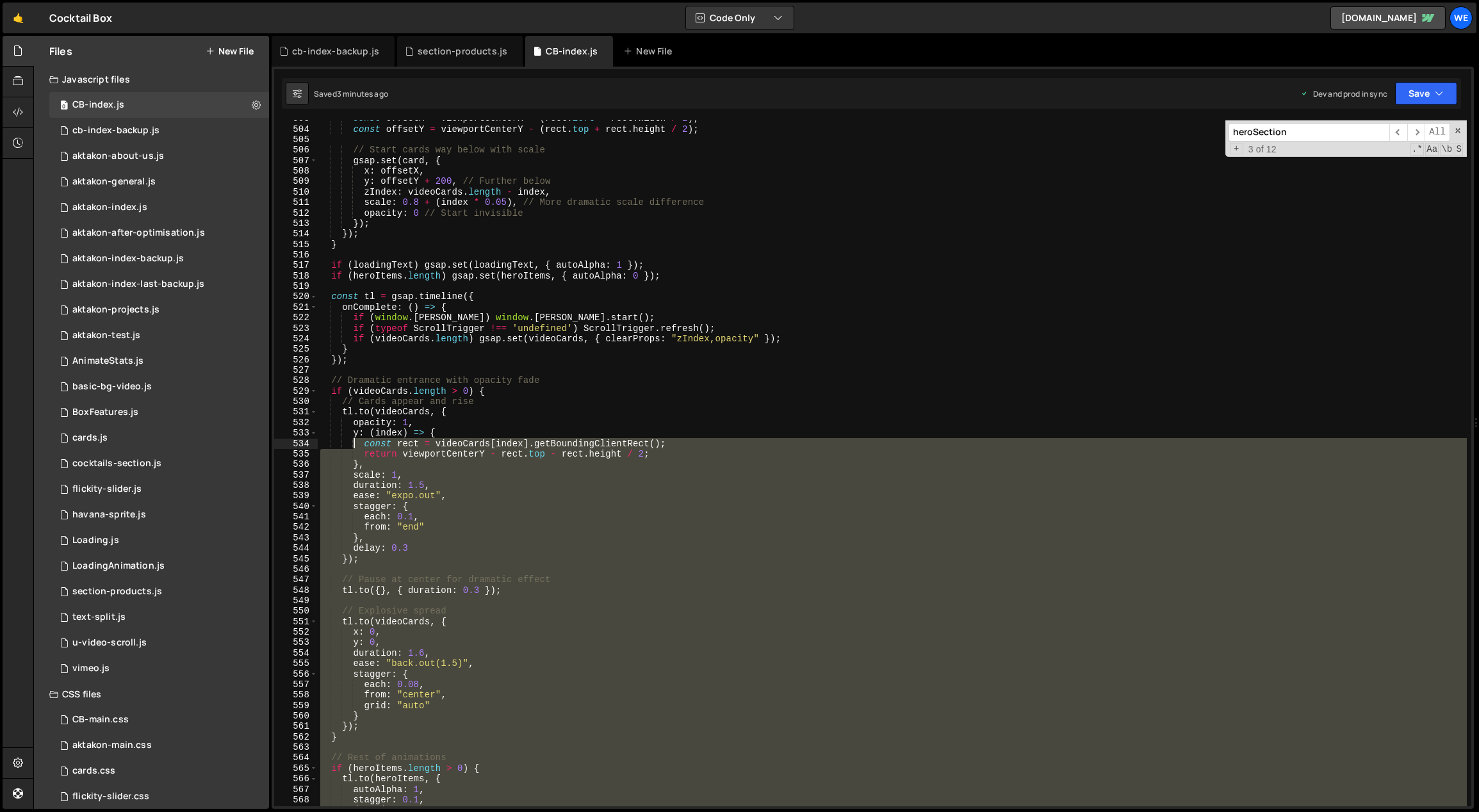
scroll to position [5744, 0]
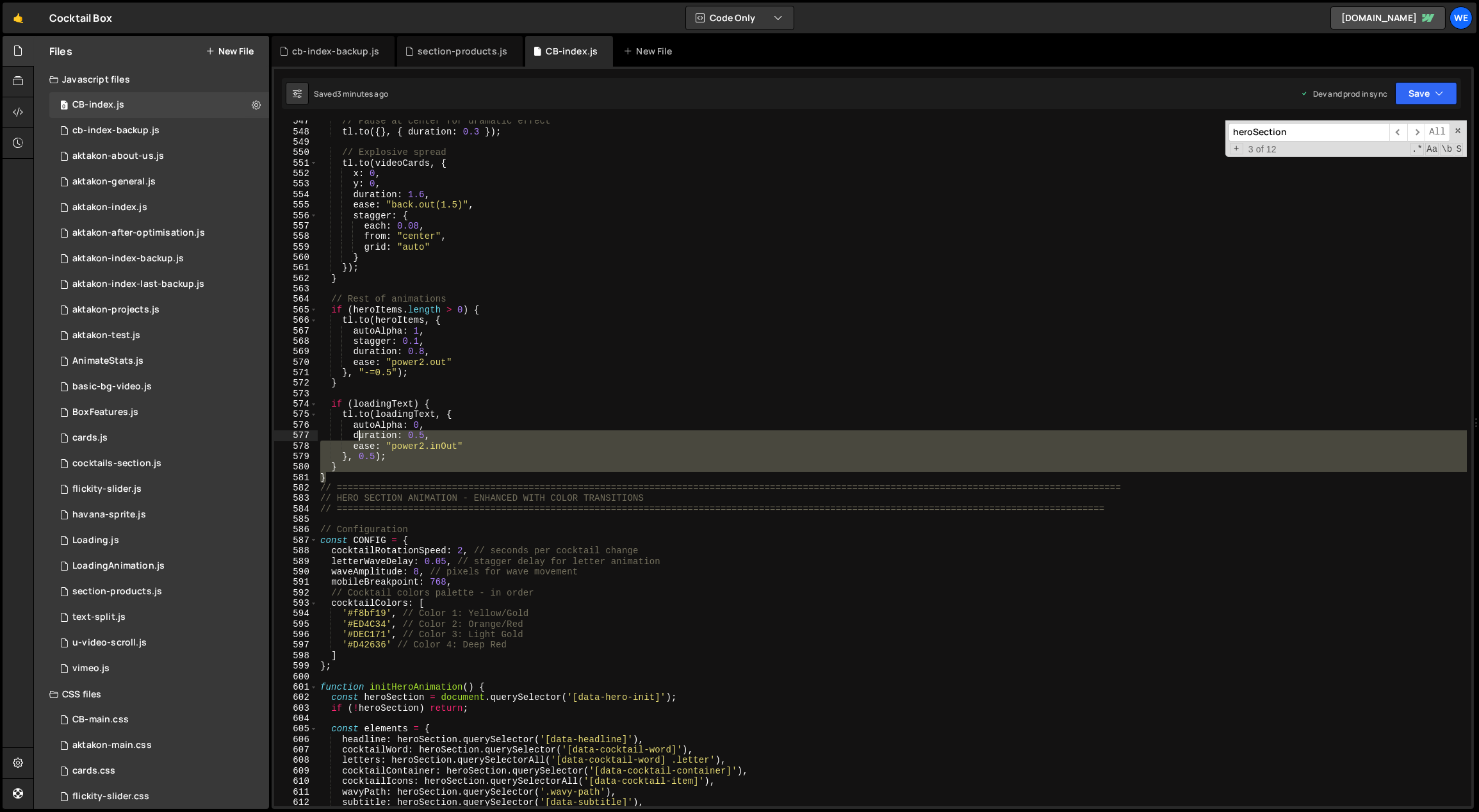
drag, startPoint x: 331, startPoint y: 588, endPoint x: 366, endPoint y: 455, distance: 137.5
click at [365, 448] on div "// Pause at center for dramatic effect tl . to ({ } , { duration : 0.3 }) ; // …" at bounding box center [892, 470] width 1150 height 708
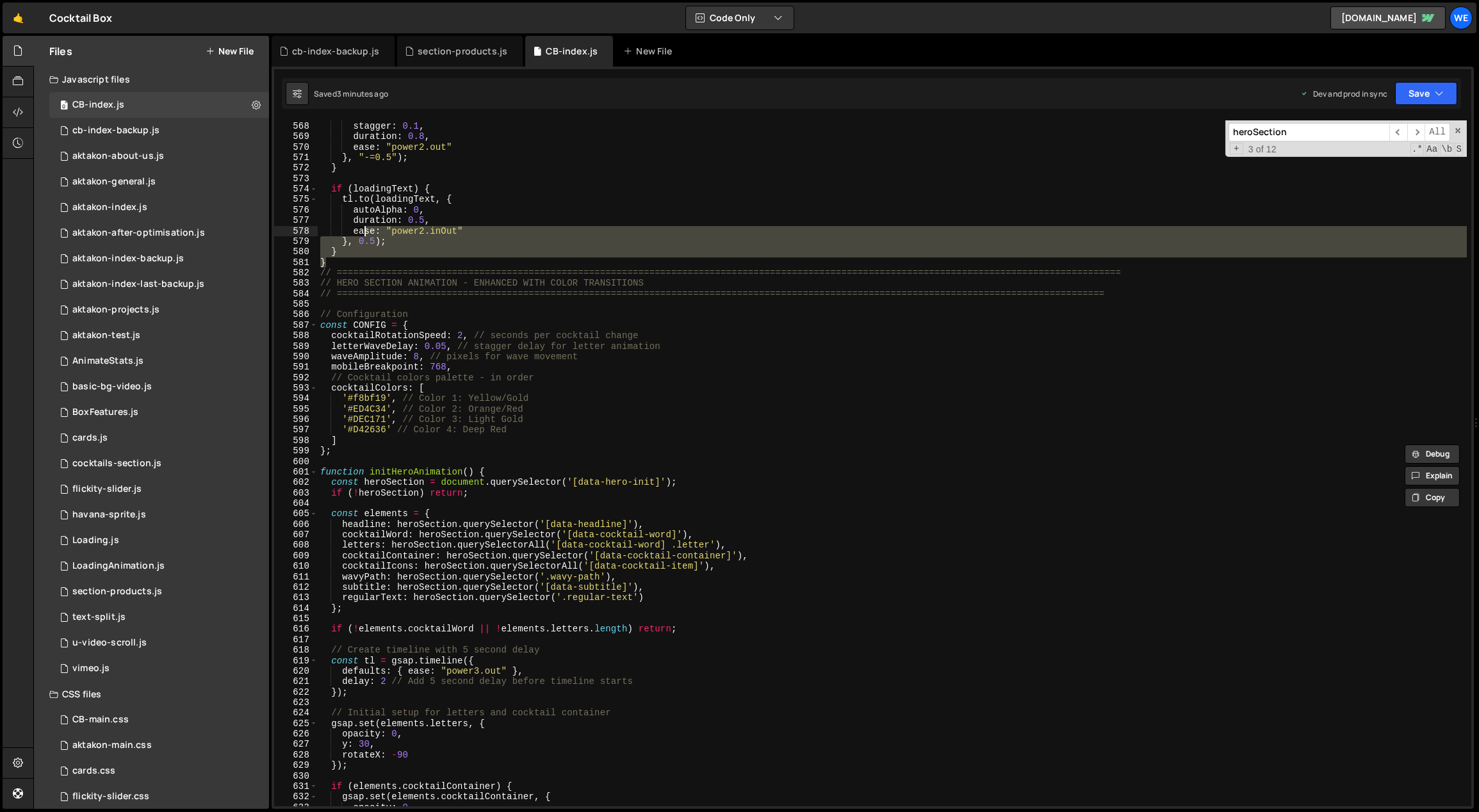
scroll to position [5960, 0]
click at [340, 260] on div "autoAlpha : 1 , stagger : 0.1 , duration : 0.8 , ease : "power2.out" } , "-=0.5…" at bounding box center [892, 463] width 1149 height 686
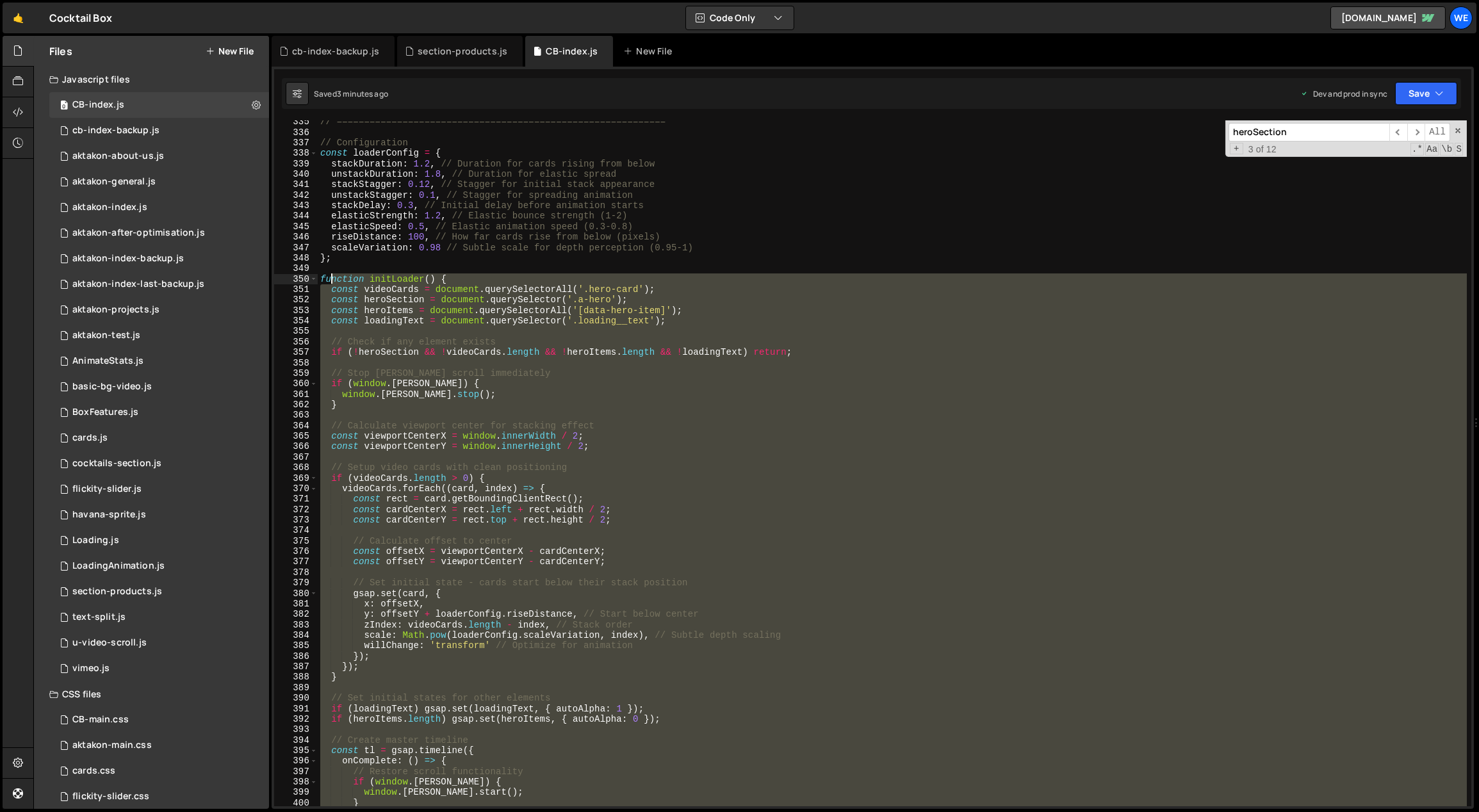
scroll to position [3178, 0]
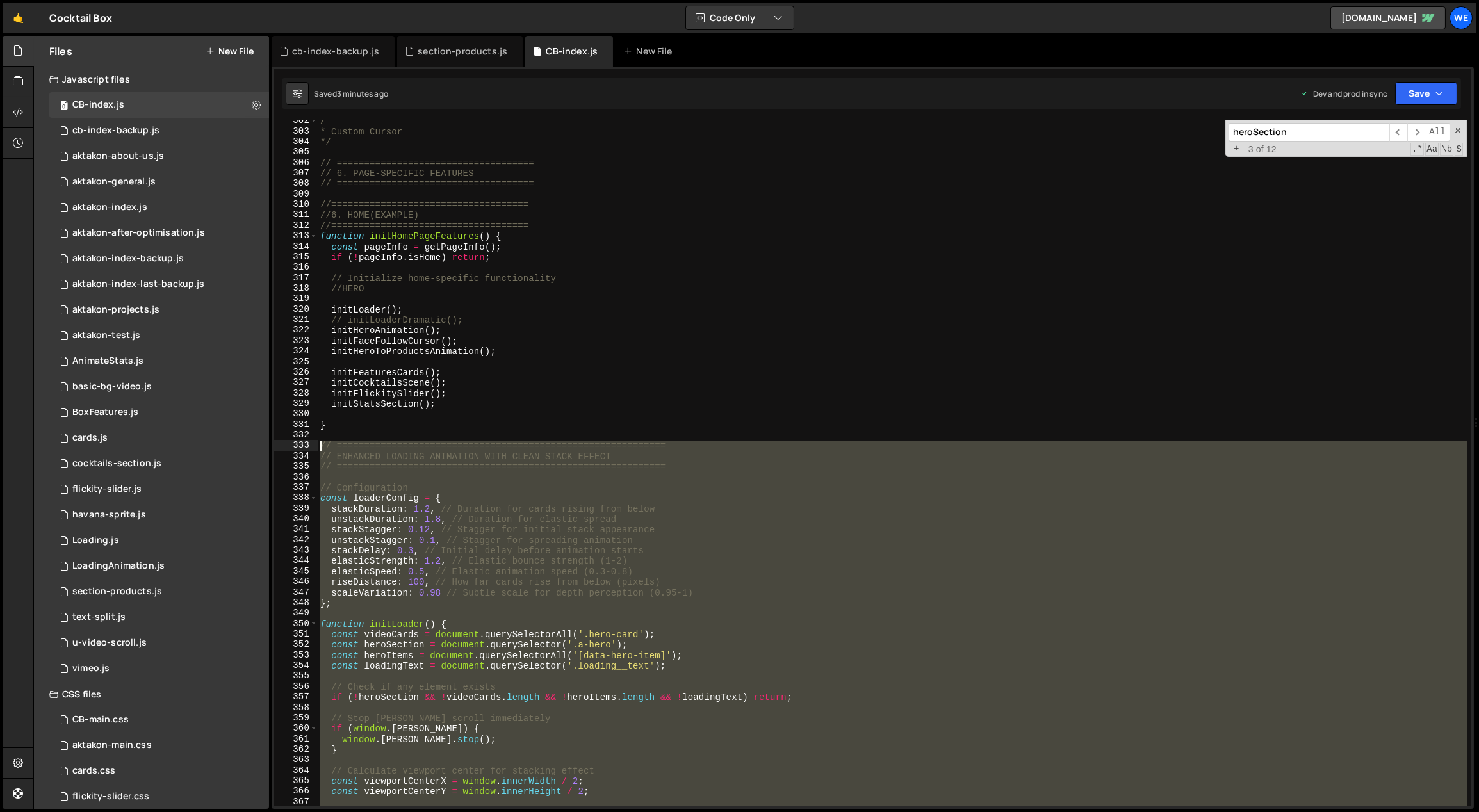
drag, startPoint x: 335, startPoint y: 262, endPoint x: 322, endPoint y: 443, distance: 181.5
click at [322, 443] on div "/** * Custom Cursor */ // ==================================== // 6. PAGE-SPECI…" at bounding box center [892, 470] width 1150 height 708
paste textarea "}"
type textarea "}"
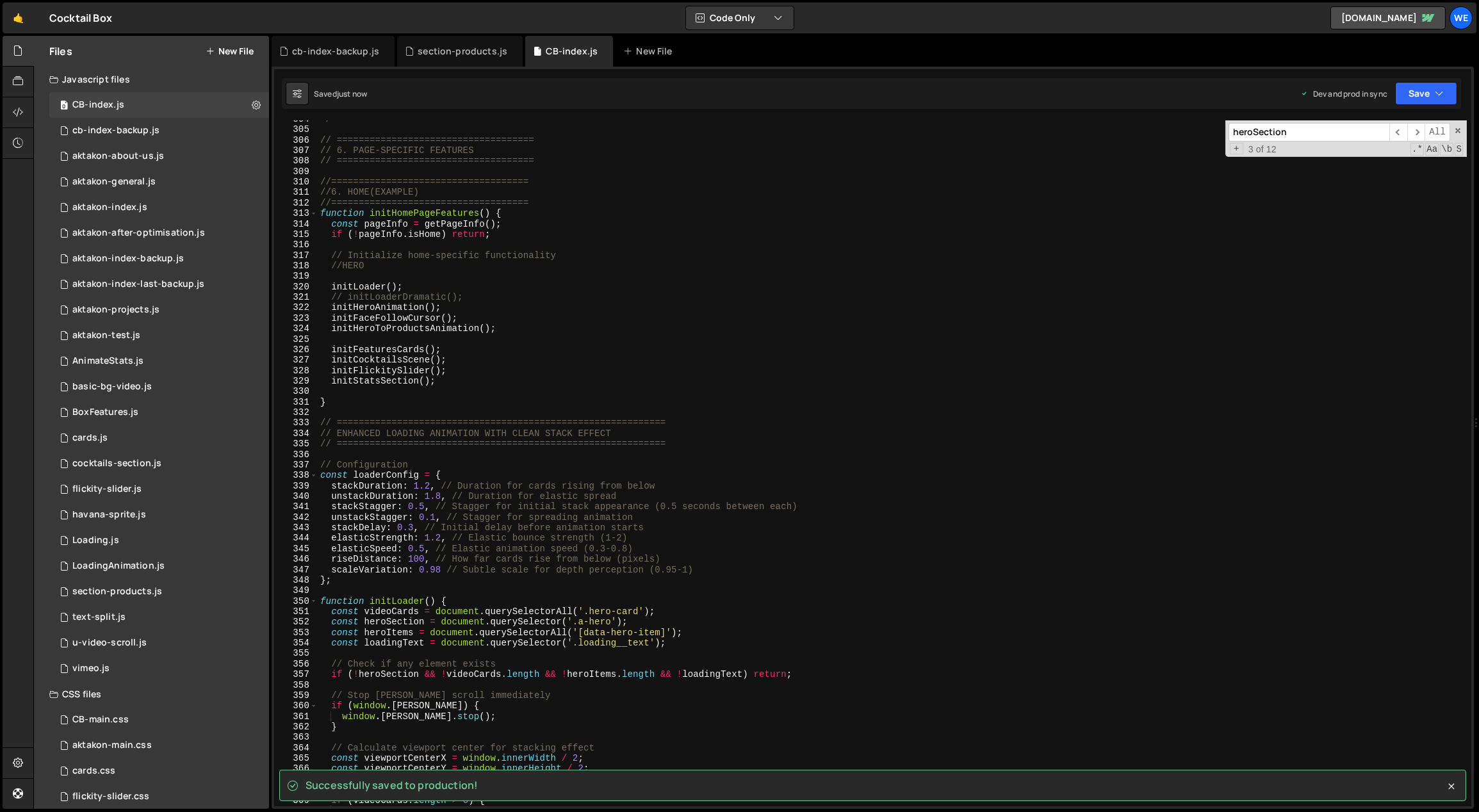
scroll to position [3201, 0]
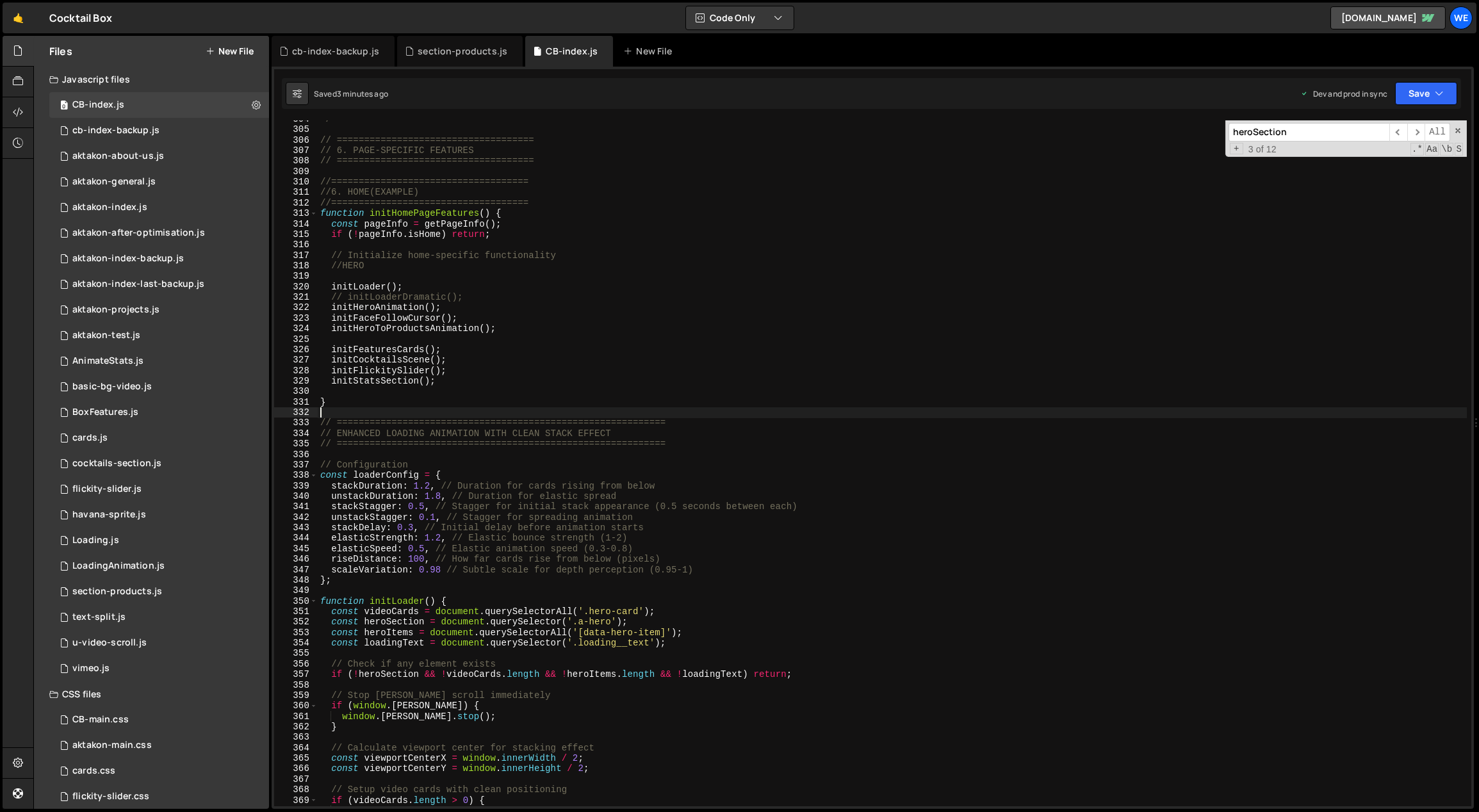
click at [348, 411] on div "*/ // ==================================== // 6. PAGE-SPECIFIC FEATURES // ====…" at bounding box center [892, 468] width 1150 height 708
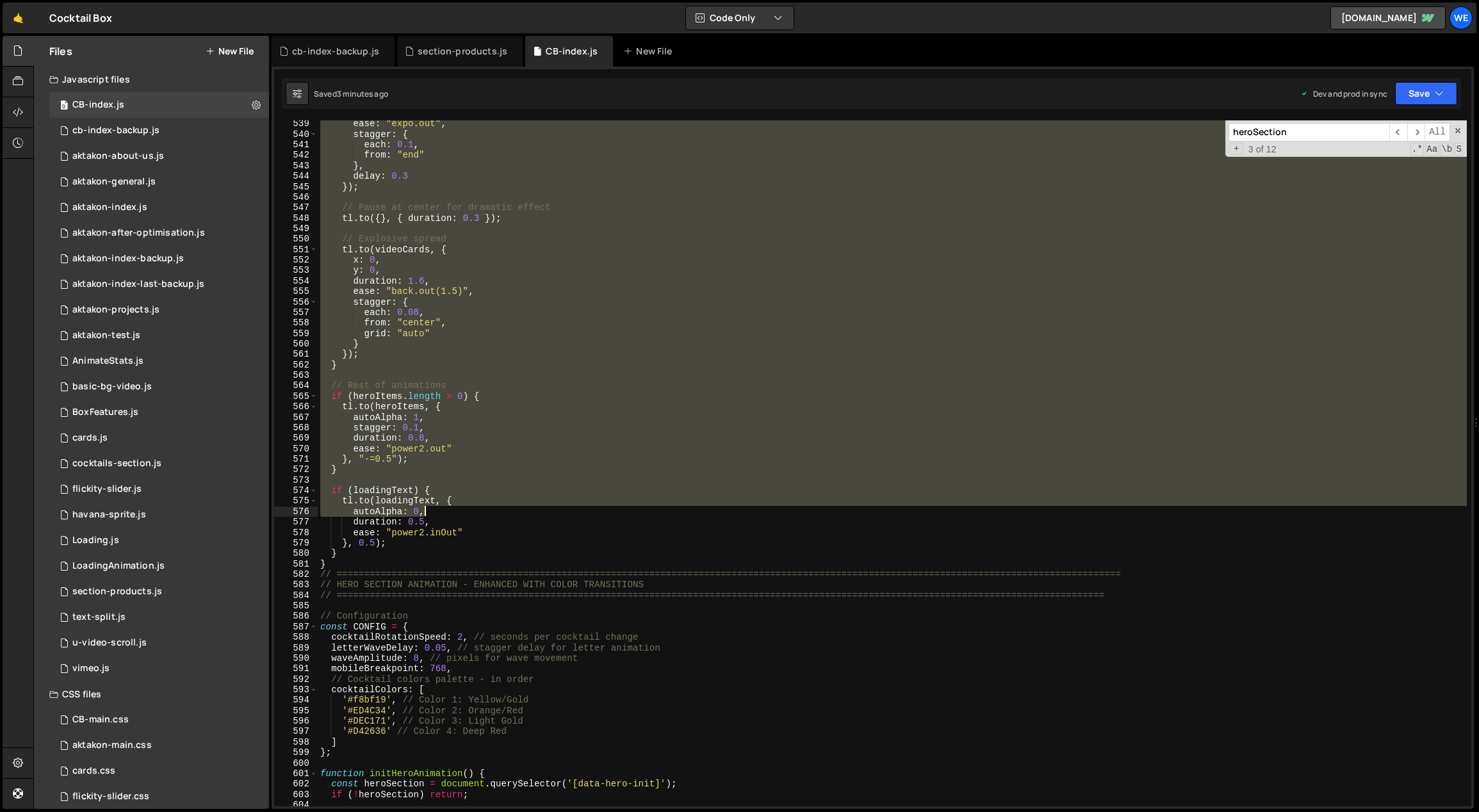
scroll to position [5669, 0]
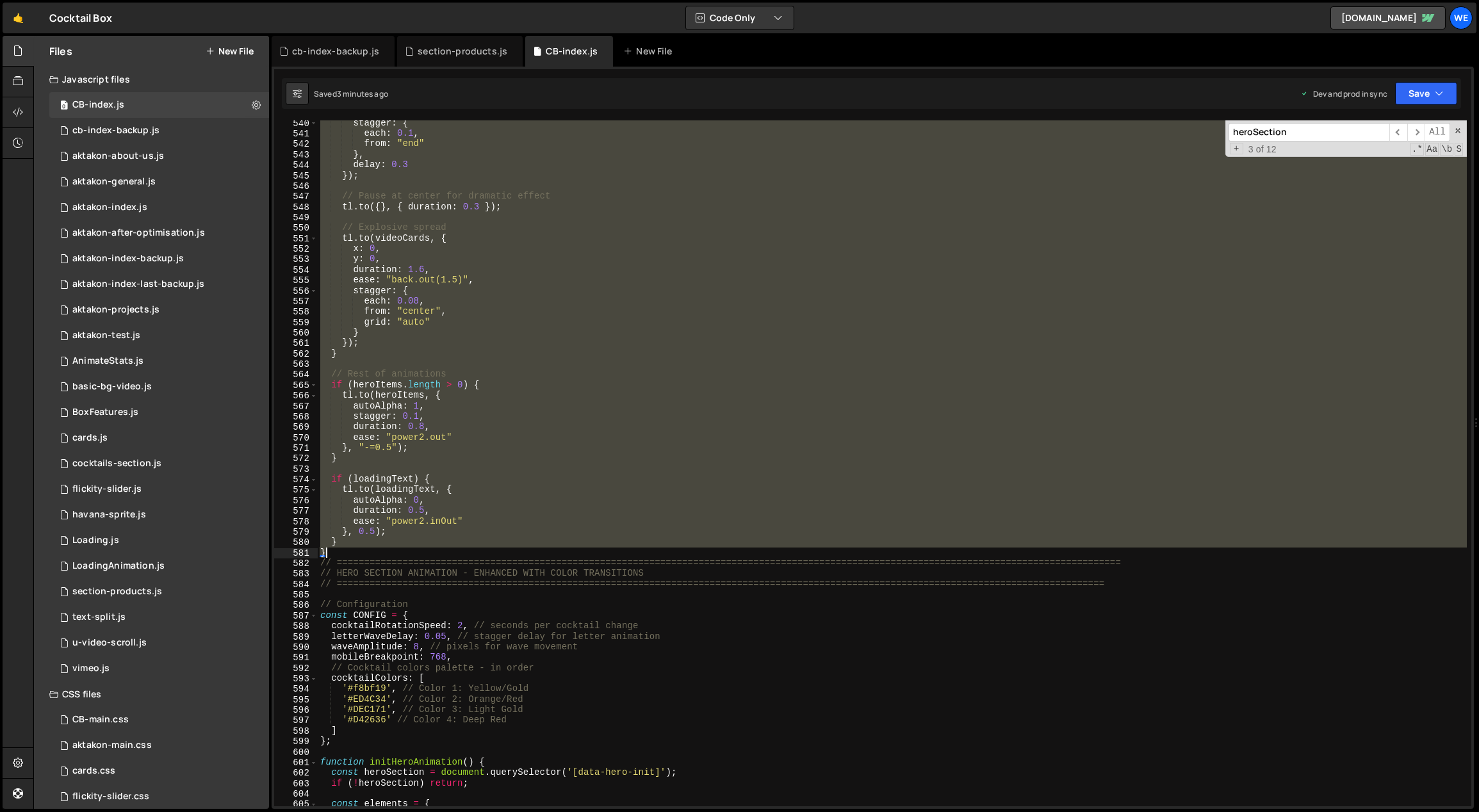
drag, startPoint x: 425, startPoint y: 457, endPoint x: 417, endPoint y: 555, distance: 98.3
click at [417, 555] on div "stagger : { each : 0.1 , from : "end" } , delay : 0.3 }) ; // Pause at center f…" at bounding box center [892, 472] width 1150 height 708
paste textarea
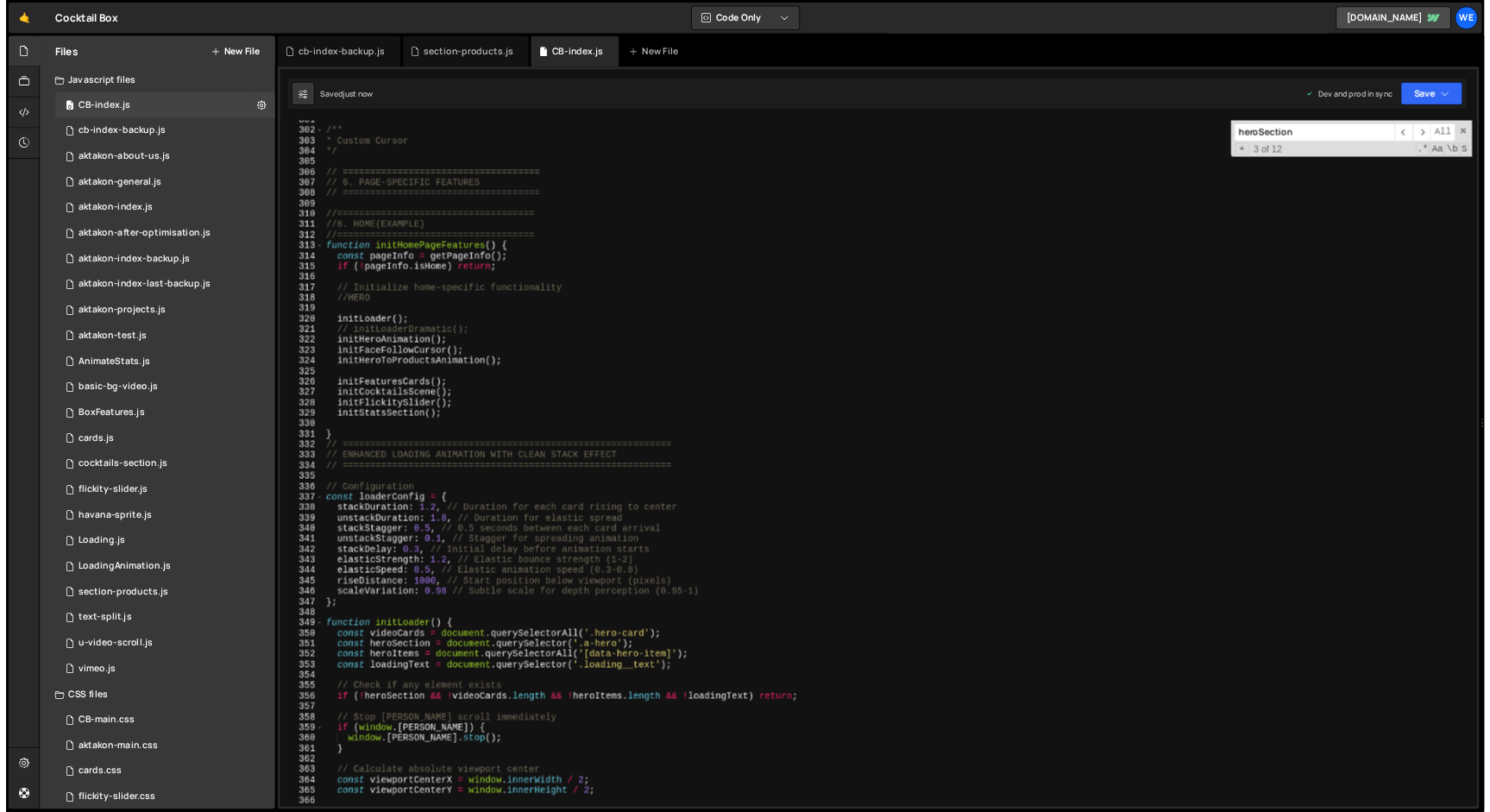
scroll to position [4270, 0]
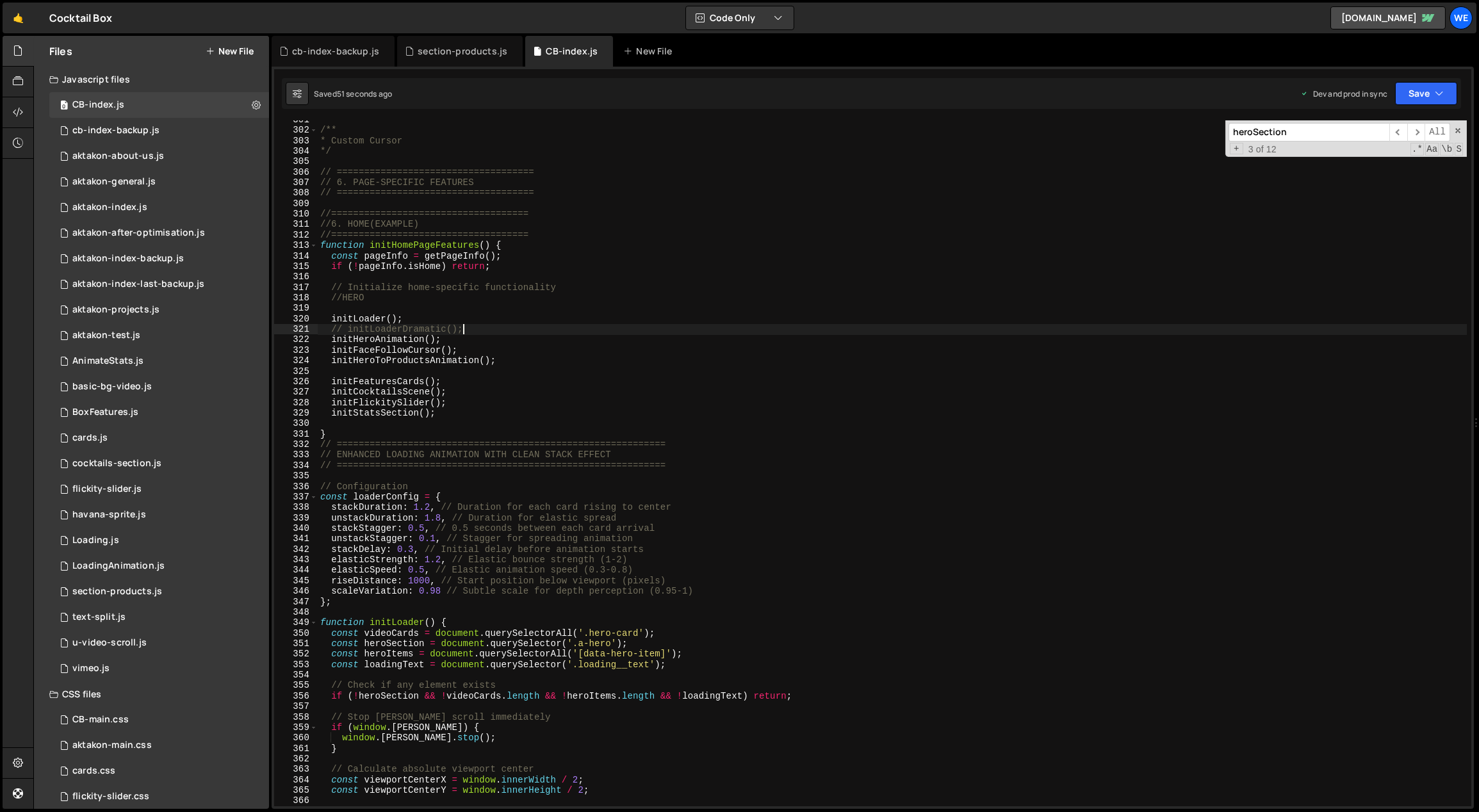
click at [472, 329] on div "/** * Custom Cursor */ // ==================================== // 6. PAGE-SPECI…" at bounding box center [892, 469] width 1150 height 708
type textarea "// initLoader();"
